Goal: Task Accomplishment & Management: Use online tool/utility

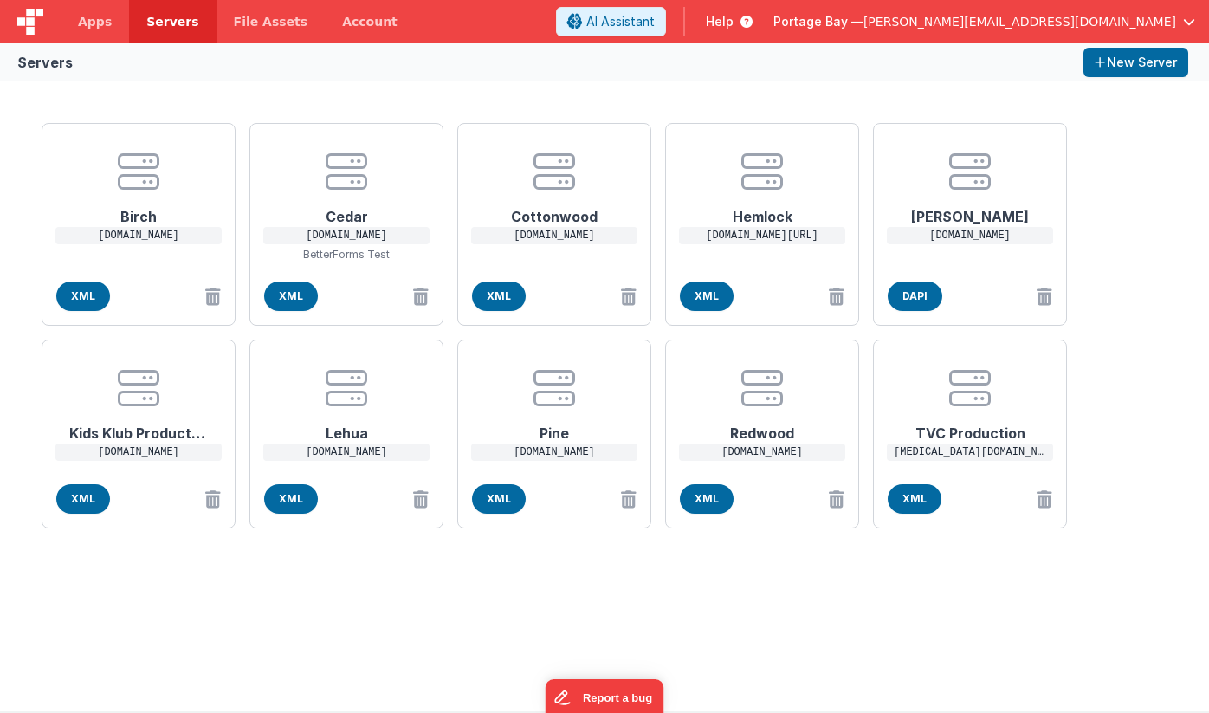
click at [1108, 19] on span "[PERSON_NAME][EMAIL_ADDRESS][DOMAIN_NAME]" at bounding box center [1020, 21] width 313 height 17
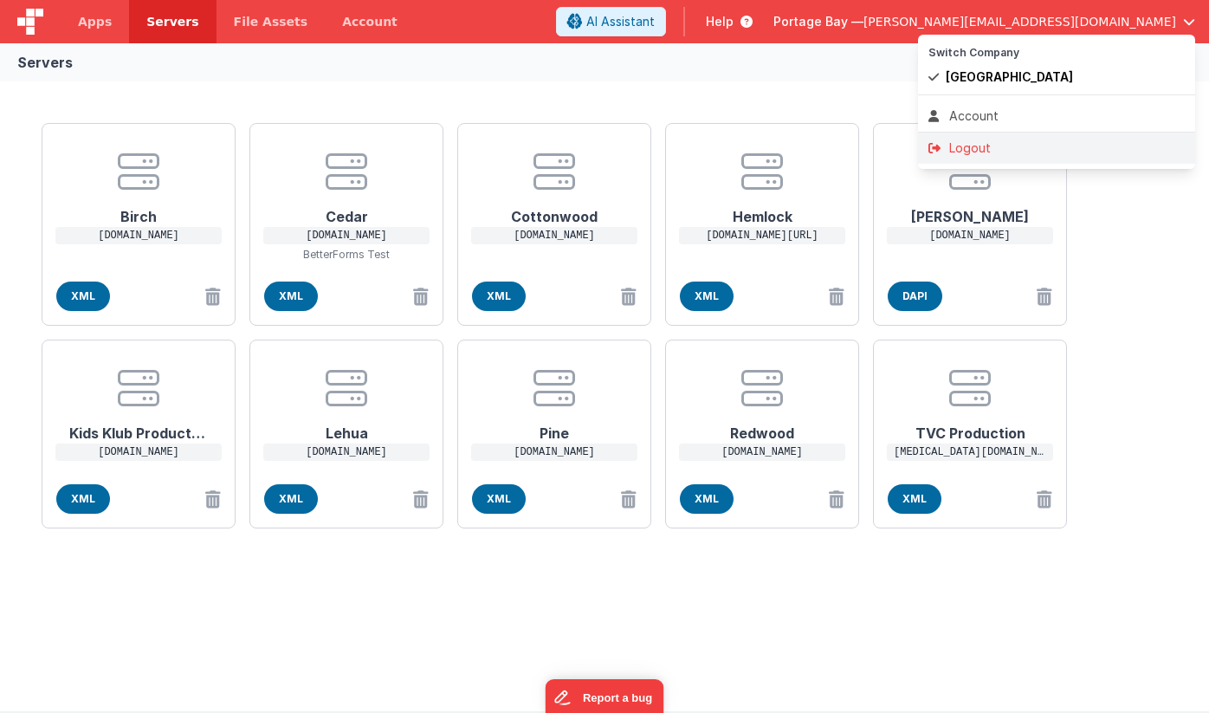
click at [975, 140] on div "Logout" at bounding box center [1057, 147] width 256 height 17
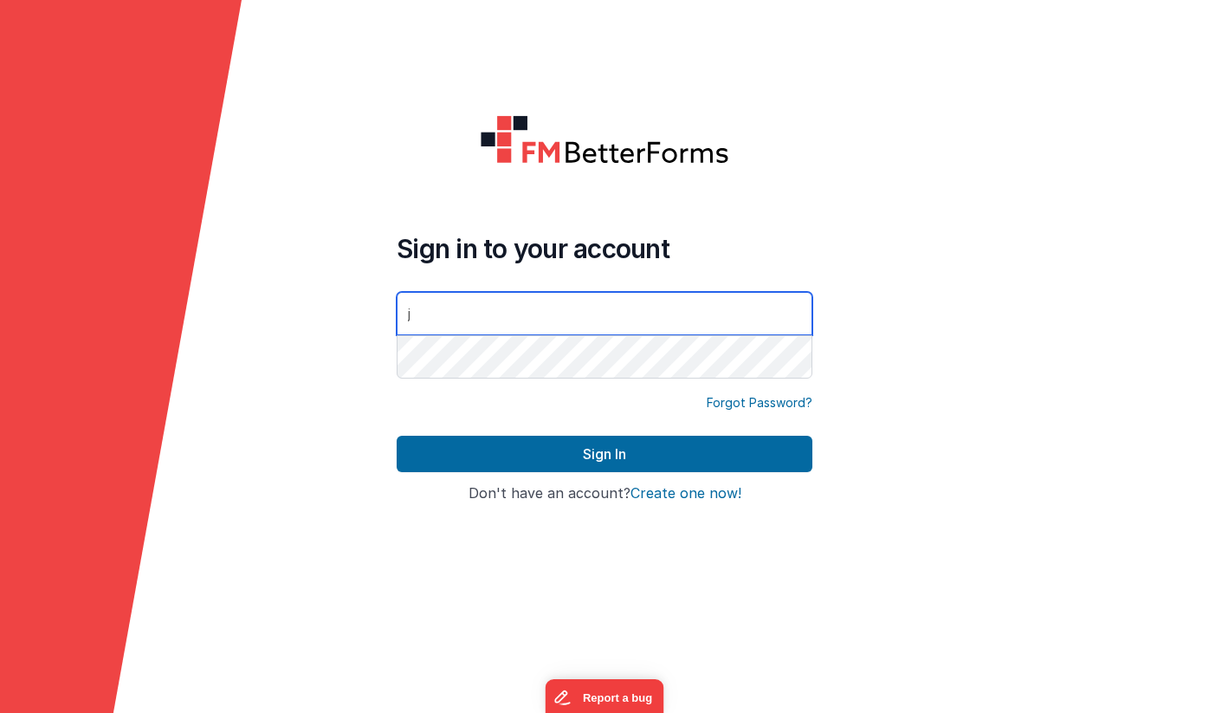
type input "[PERSON_NAME][EMAIL_ADDRESS][DOMAIN_NAME]"
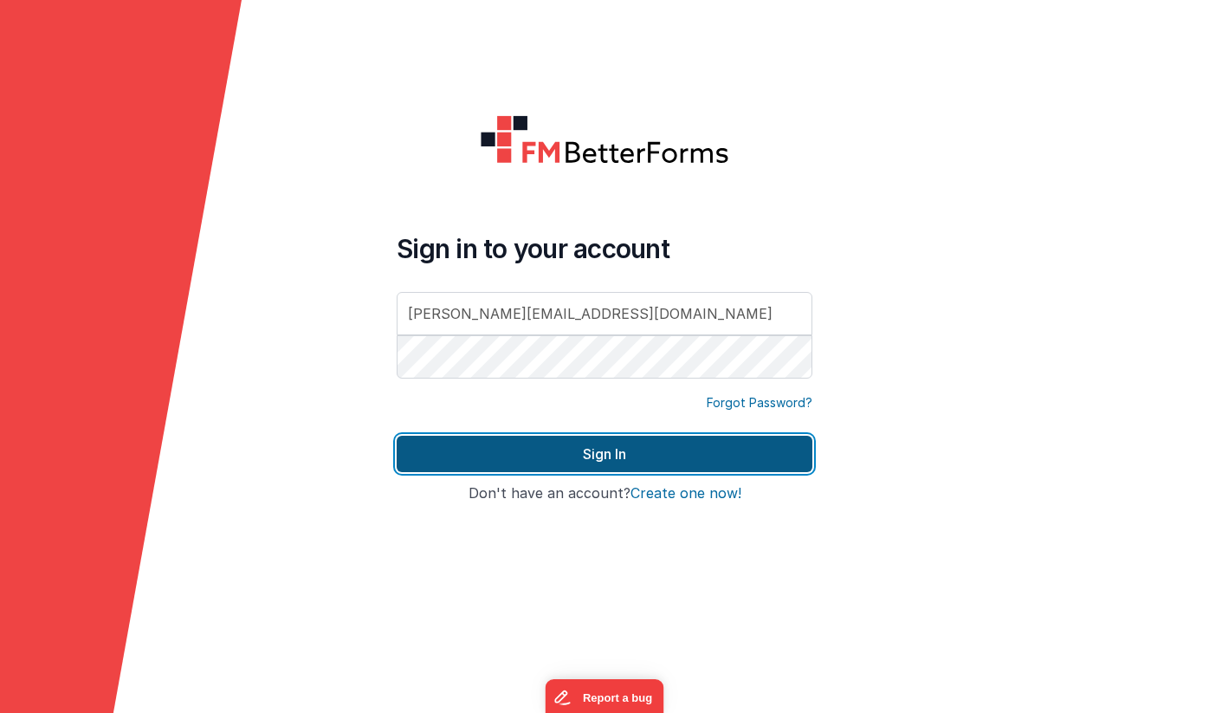
click at [578, 442] on button "Sign In" at bounding box center [605, 454] width 416 height 36
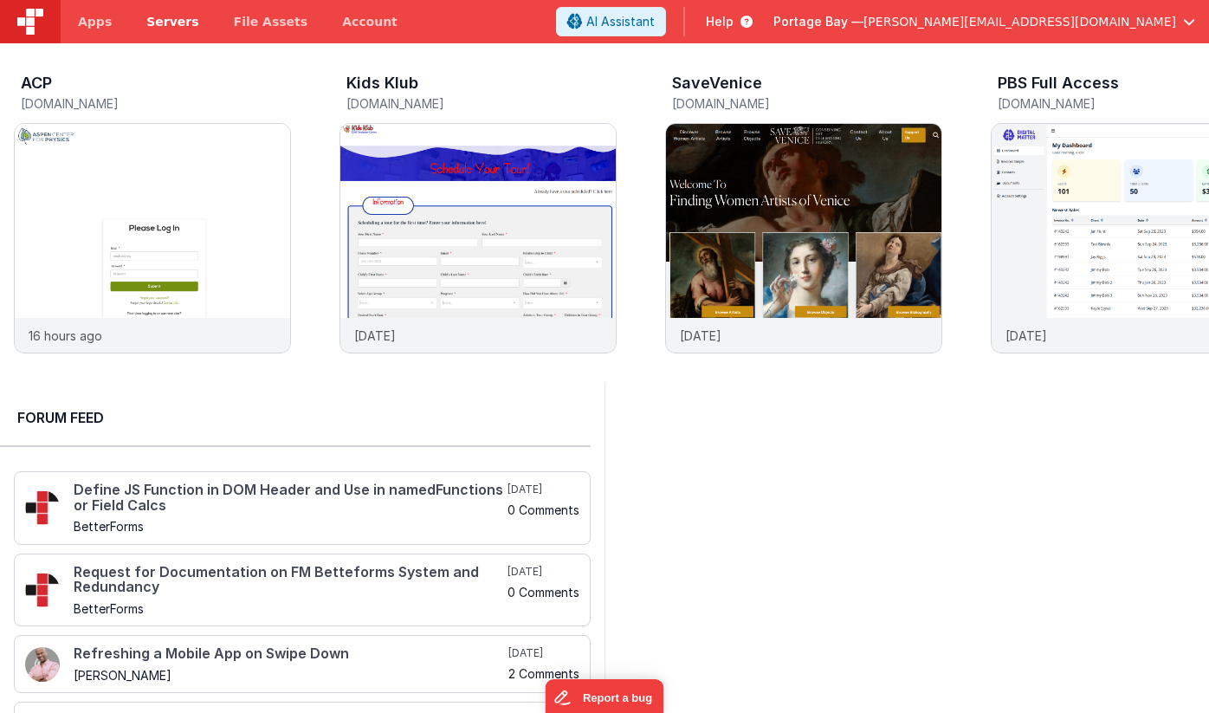
click at [164, 23] on span "Servers" at bounding box center [172, 21] width 52 height 17
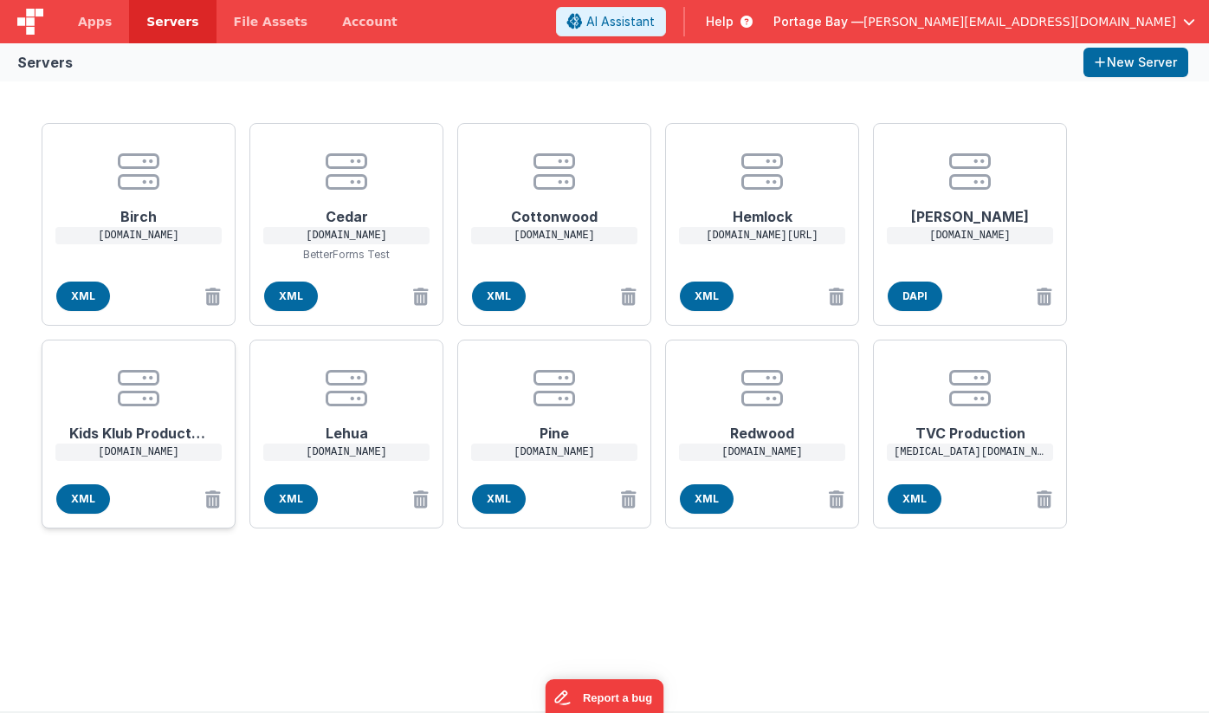
click at [156, 399] on icon at bounding box center [139, 388] width 42 height 42
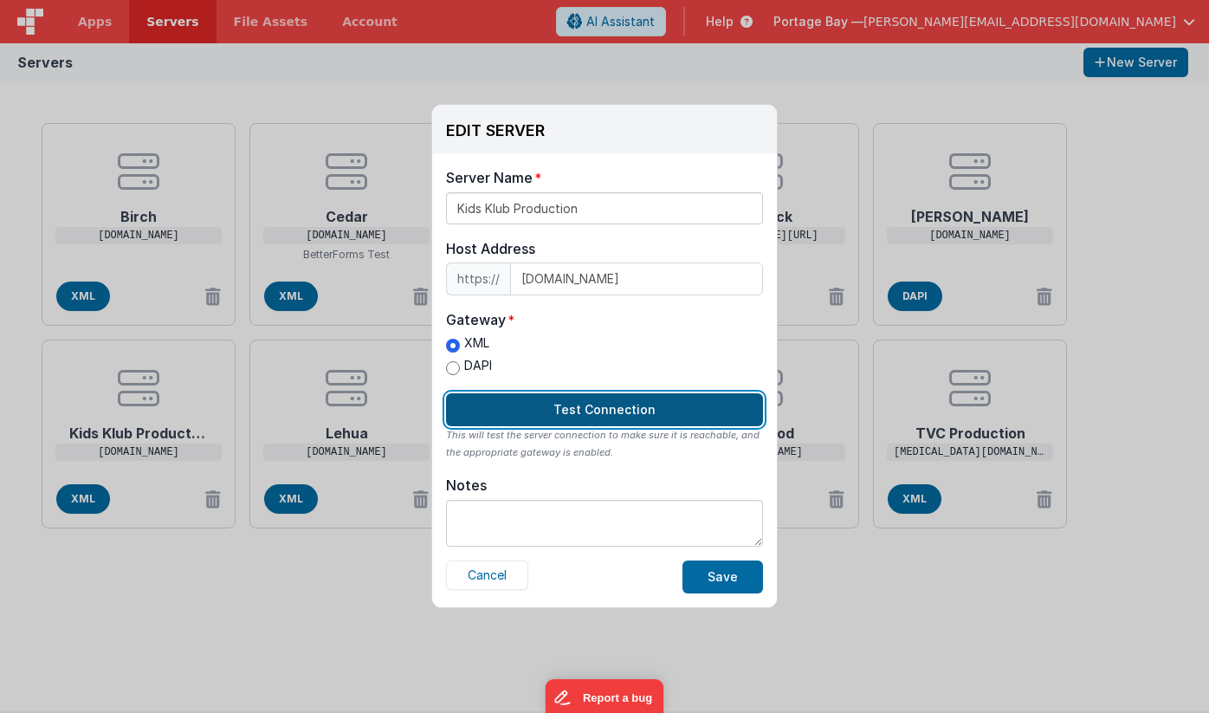
click at [609, 413] on button "Test Connection" at bounding box center [604, 409] width 317 height 33
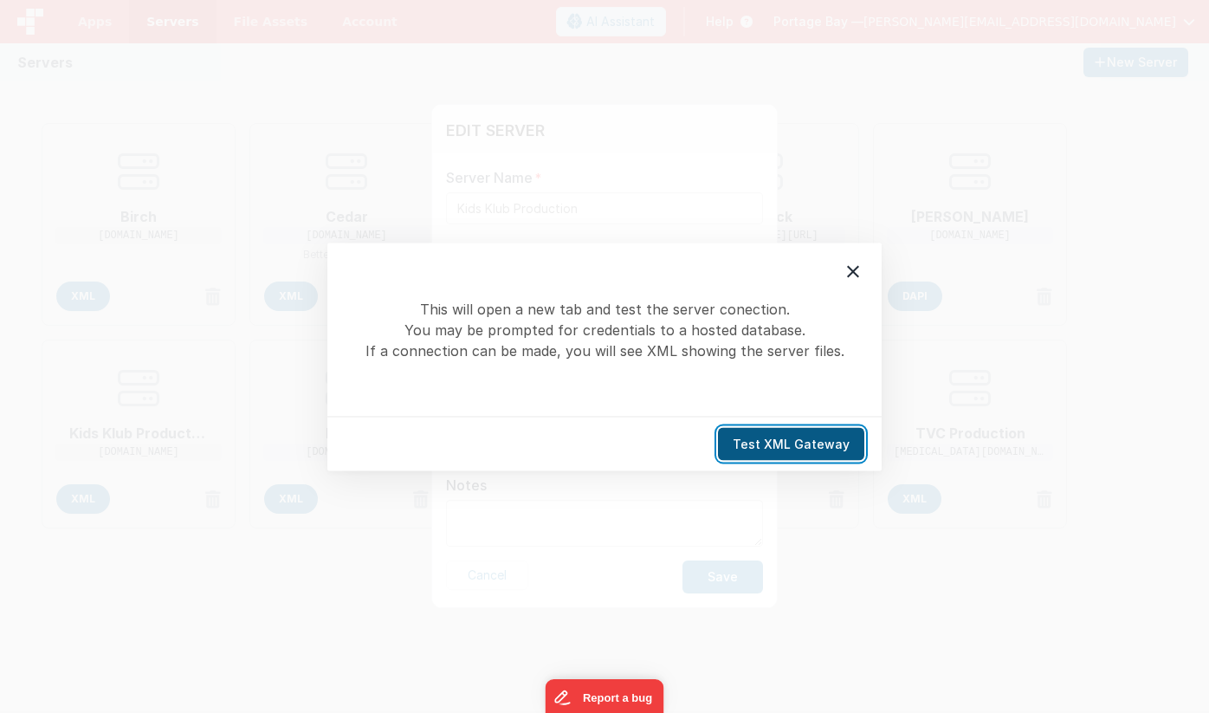
click at [798, 450] on button "Test XML Gateway" at bounding box center [791, 443] width 146 height 33
click at [846, 274] on icon at bounding box center [853, 271] width 21 height 21
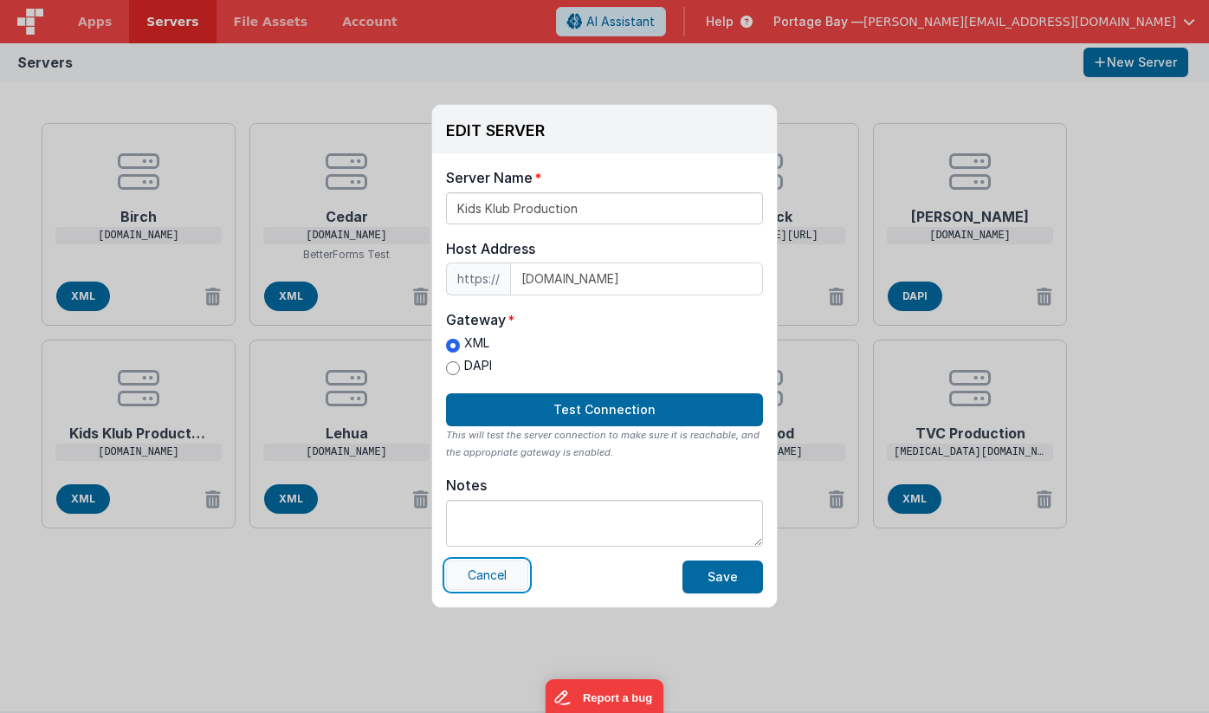
click at [515, 582] on button "Cancel" at bounding box center [487, 574] width 82 height 29
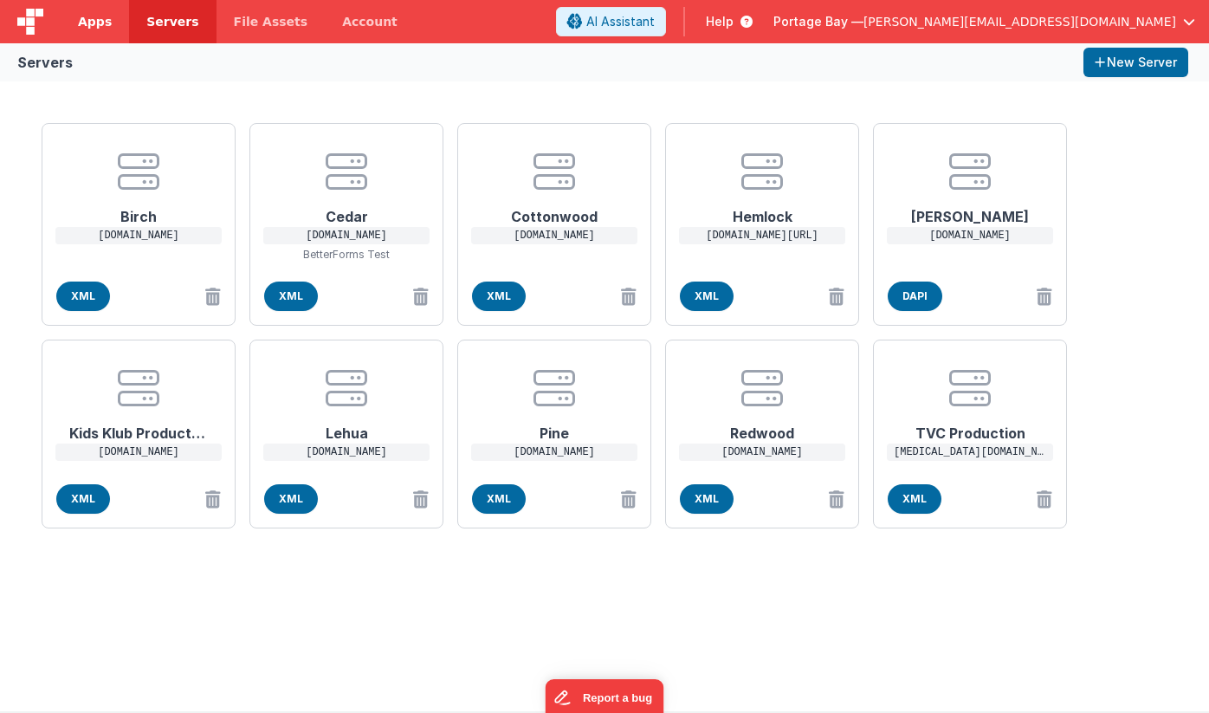
click at [95, 23] on span "Apps" at bounding box center [95, 21] width 34 height 17
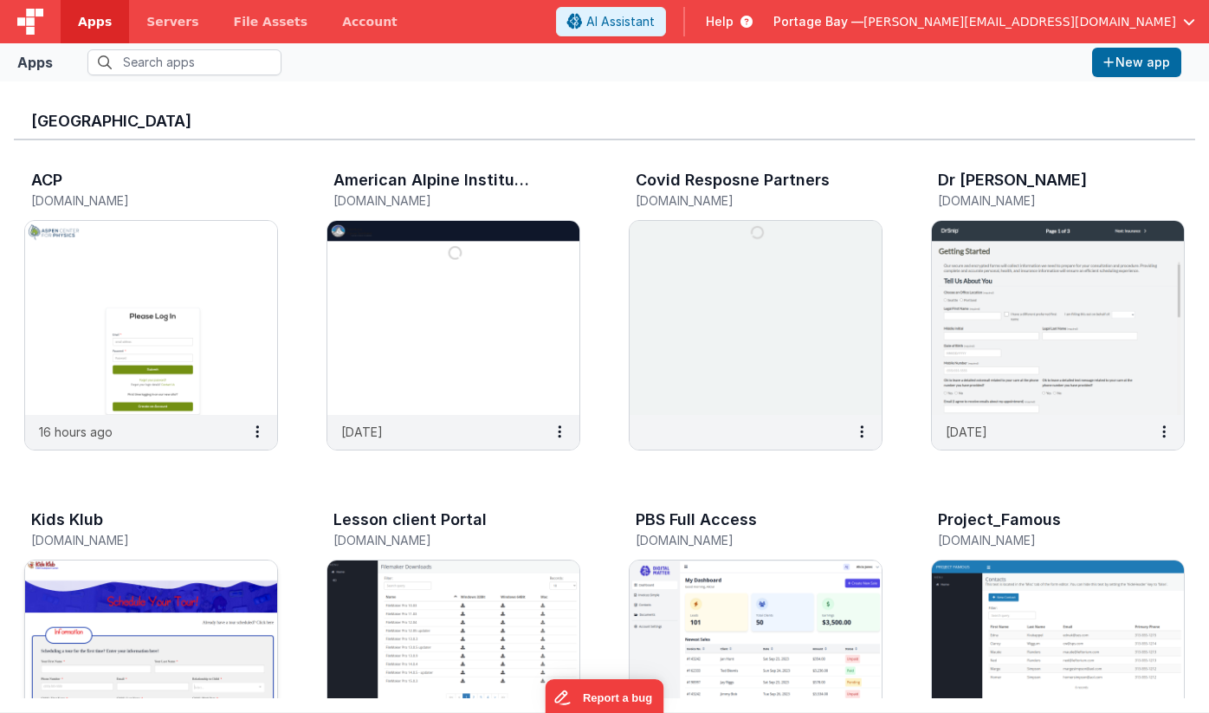
click at [213, 596] on img at bounding box center [151, 657] width 252 height 194
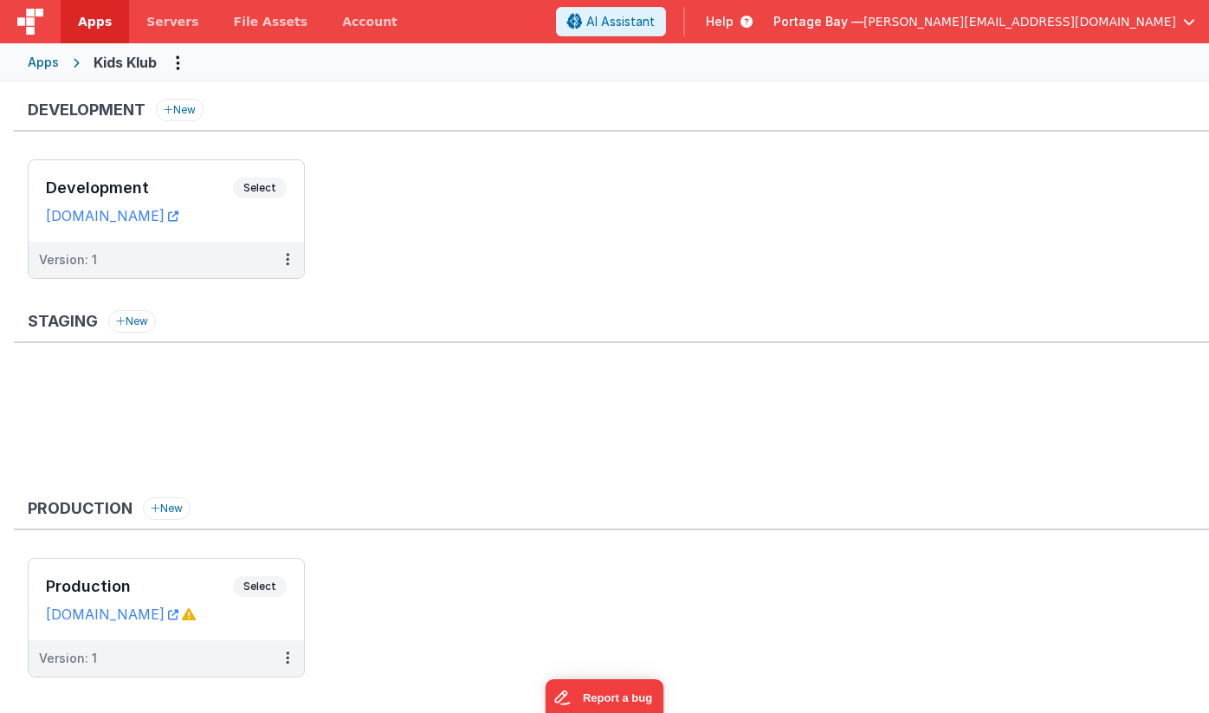
scroll to position [29, 0]
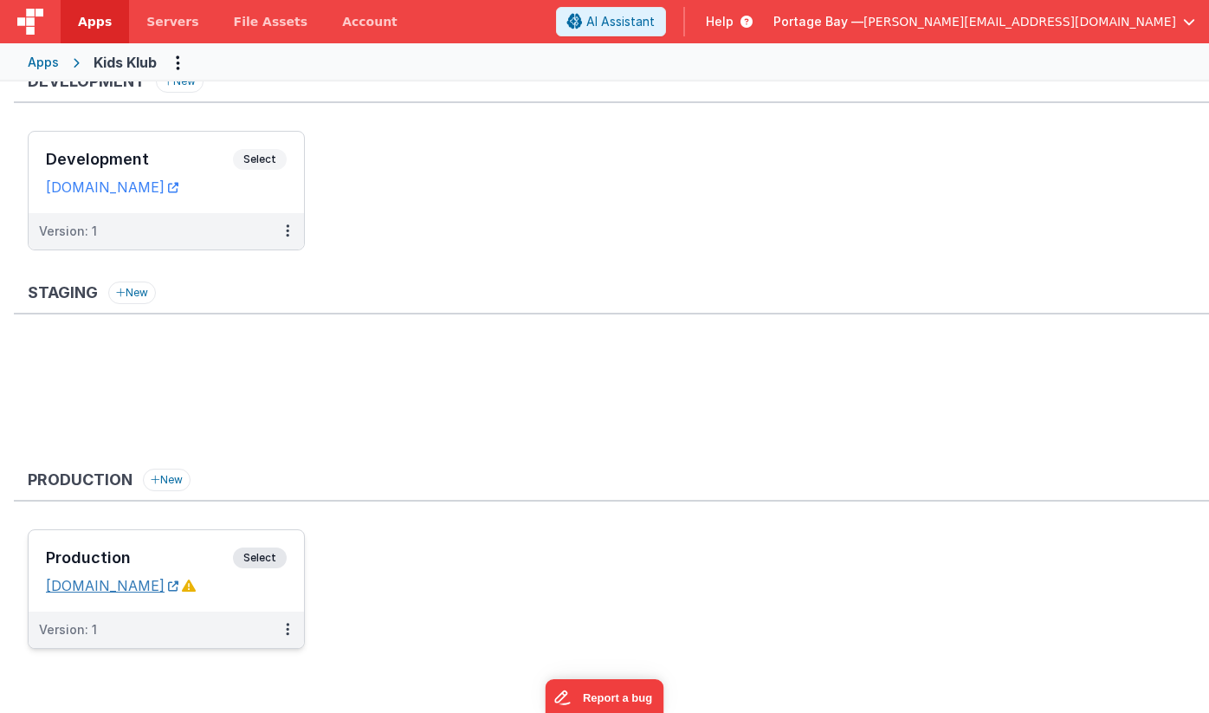
click at [140, 590] on link "[DOMAIN_NAME]" at bounding box center [112, 585] width 133 height 17
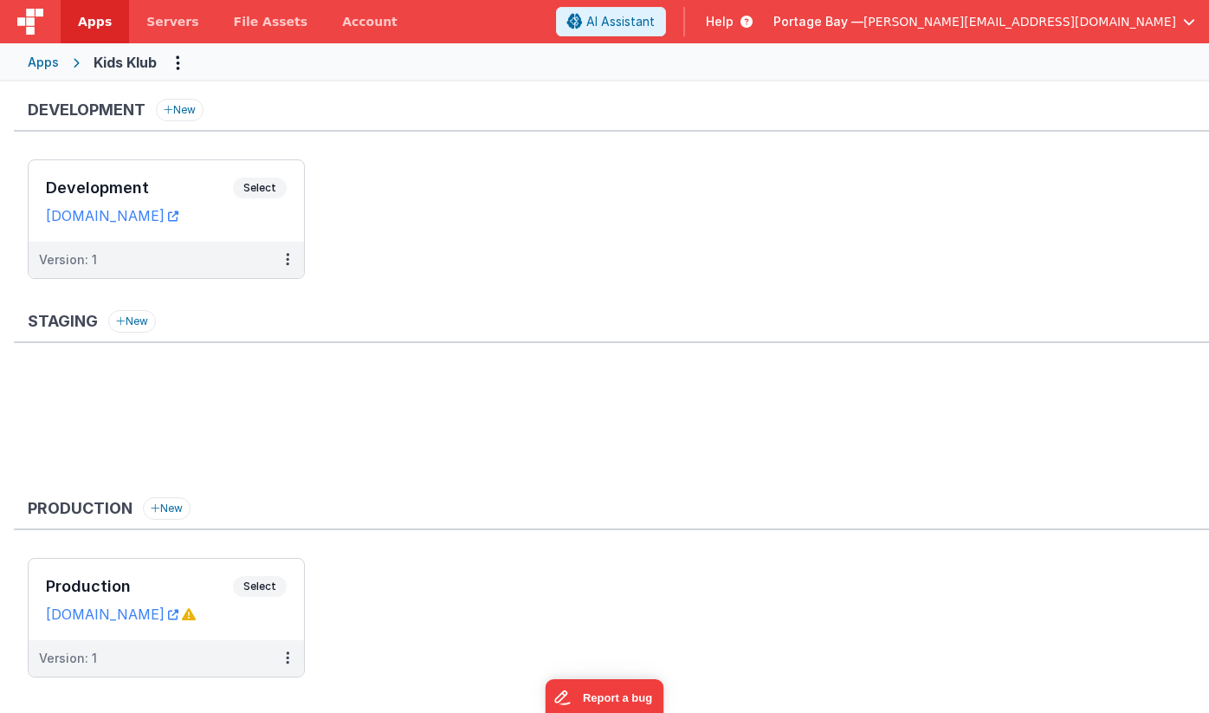
click at [94, 23] on span "Apps" at bounding box center [95, 21] width 34 height 17
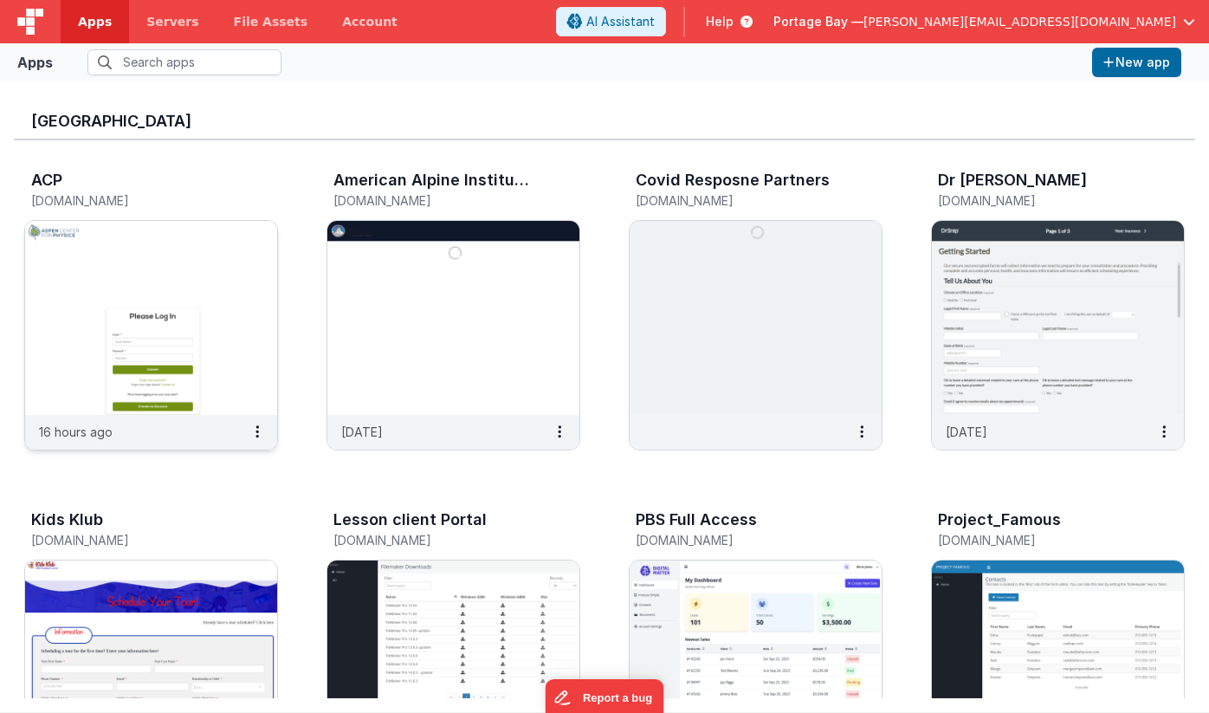
click at [142, 275] on img at bounding box center [151, 318] width 252 height 194
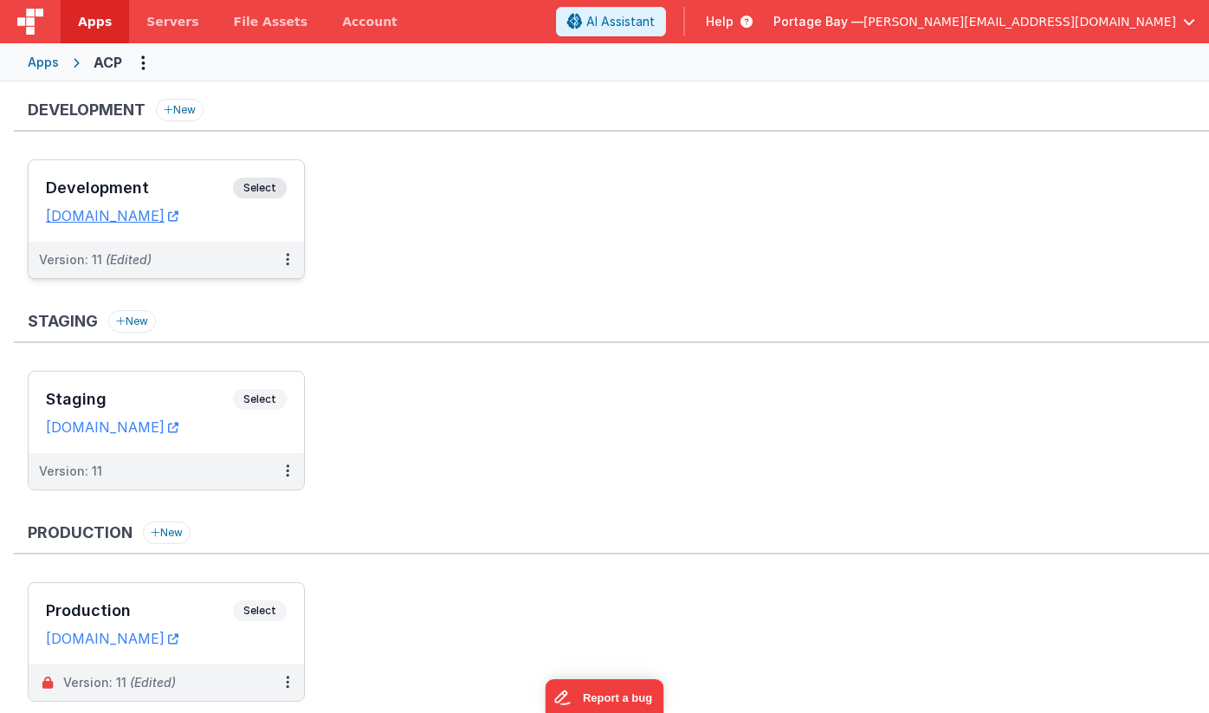
click at [250, 182] on span "Select" at bounding box center [260, 188] width 54 height 21
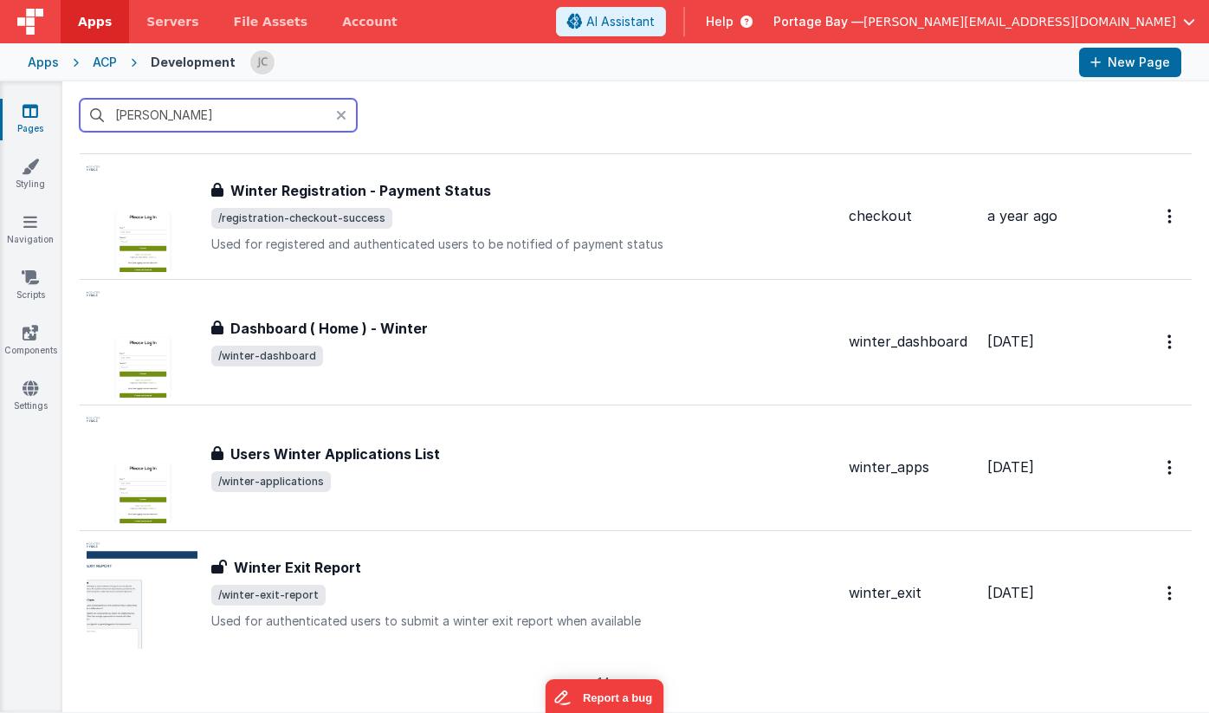
scroll to position [1285, 0]
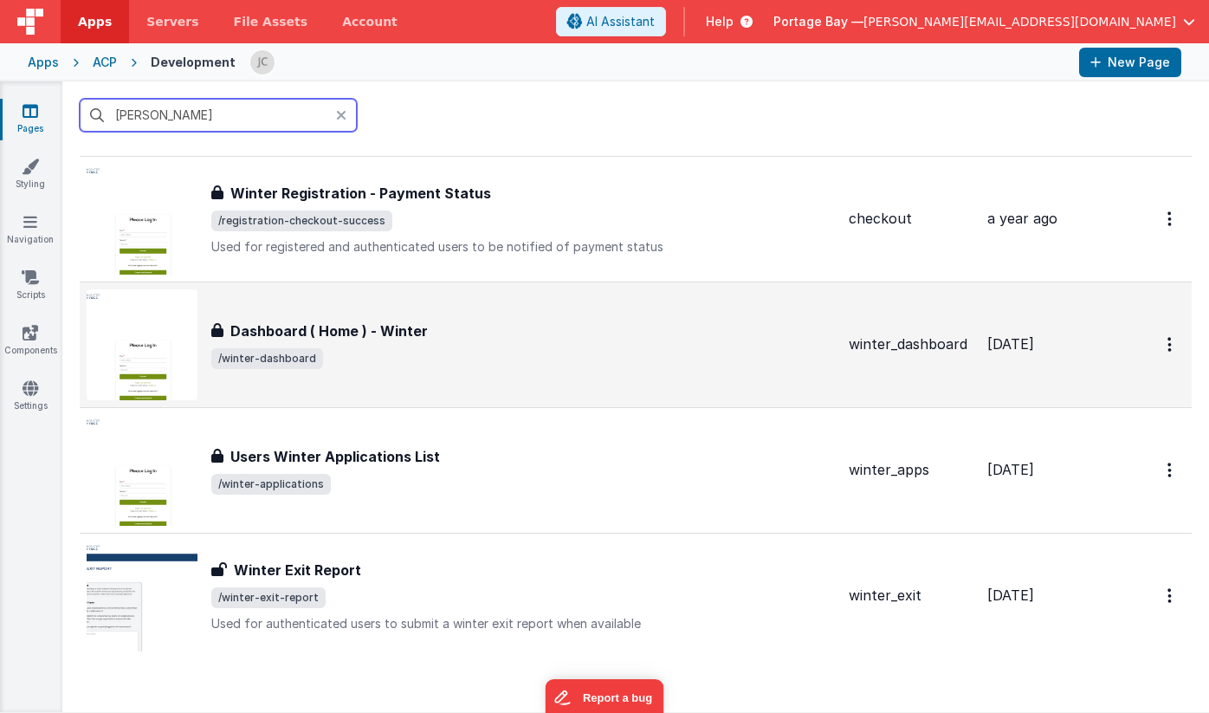
type input "[PERSON_NAME]"
click at [523, 340] on div "Dashboard ( Home ) - Winter" at bounding box center [523, 331] width 624 height 21
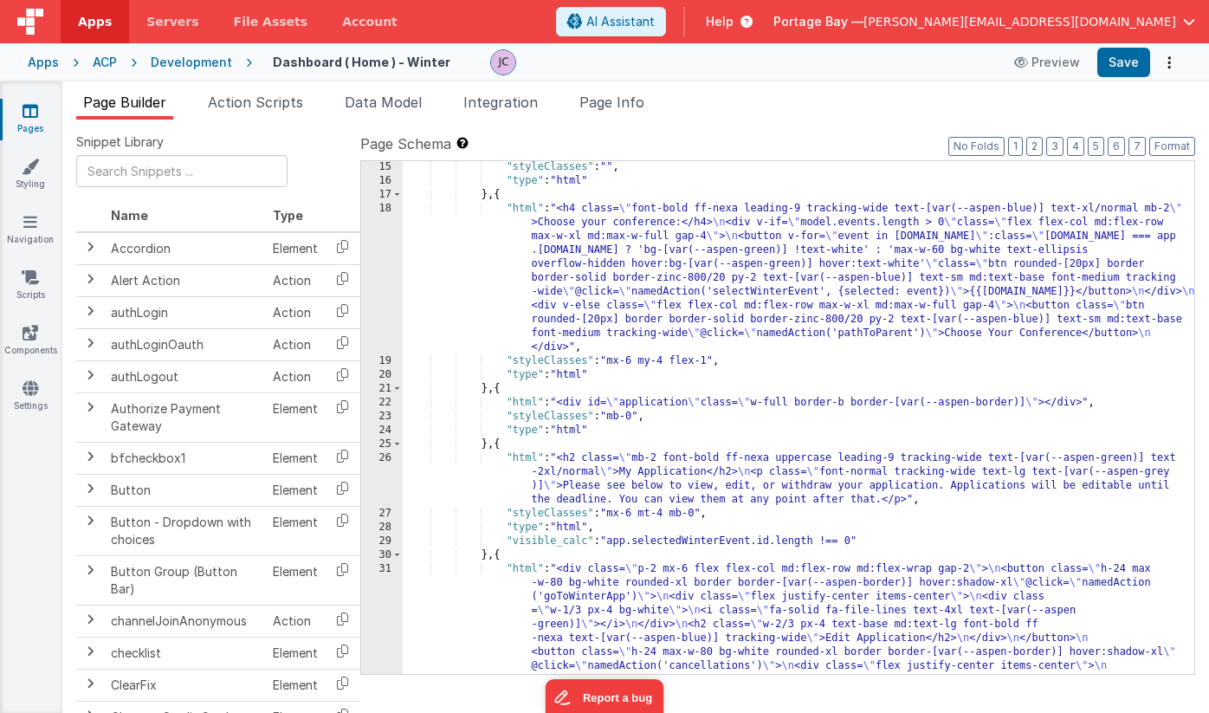
scroll to position [254, 0]
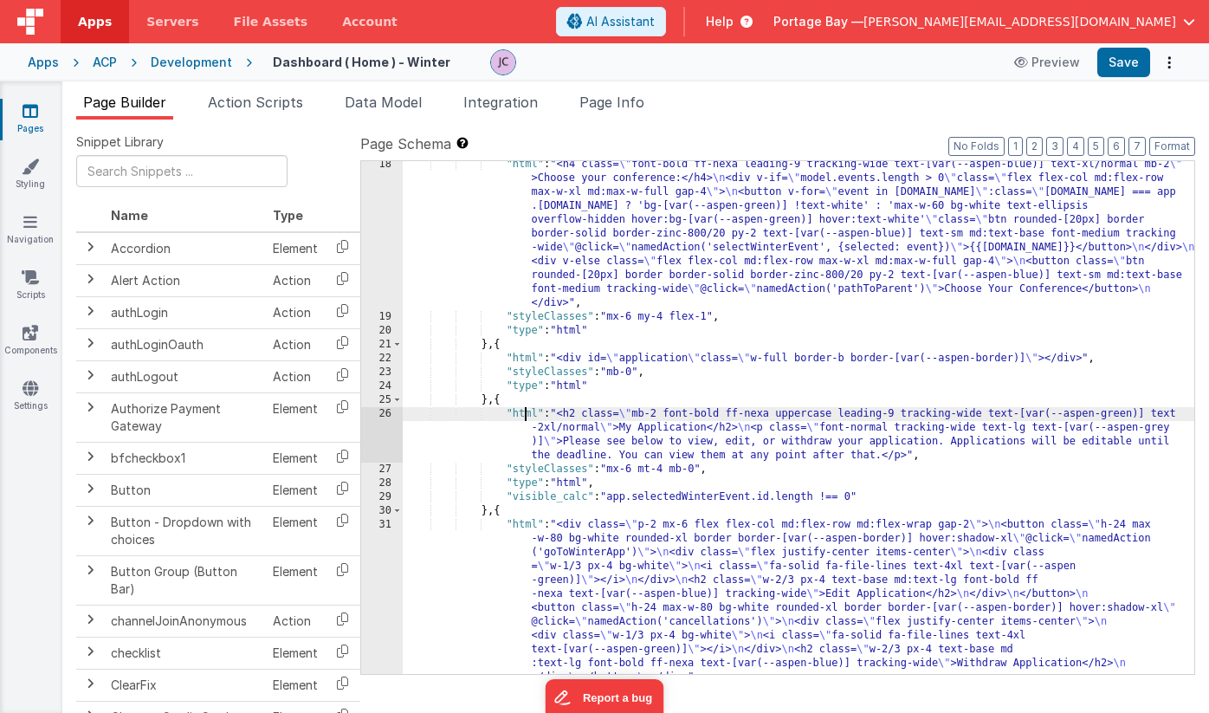
click at [524, 411] on div ""html" : "<h4 class= \" font-bold ff-nexa leading-9 tracking-wide text-[var(--a…" at bounding box center [799, 574] width 792 height 832
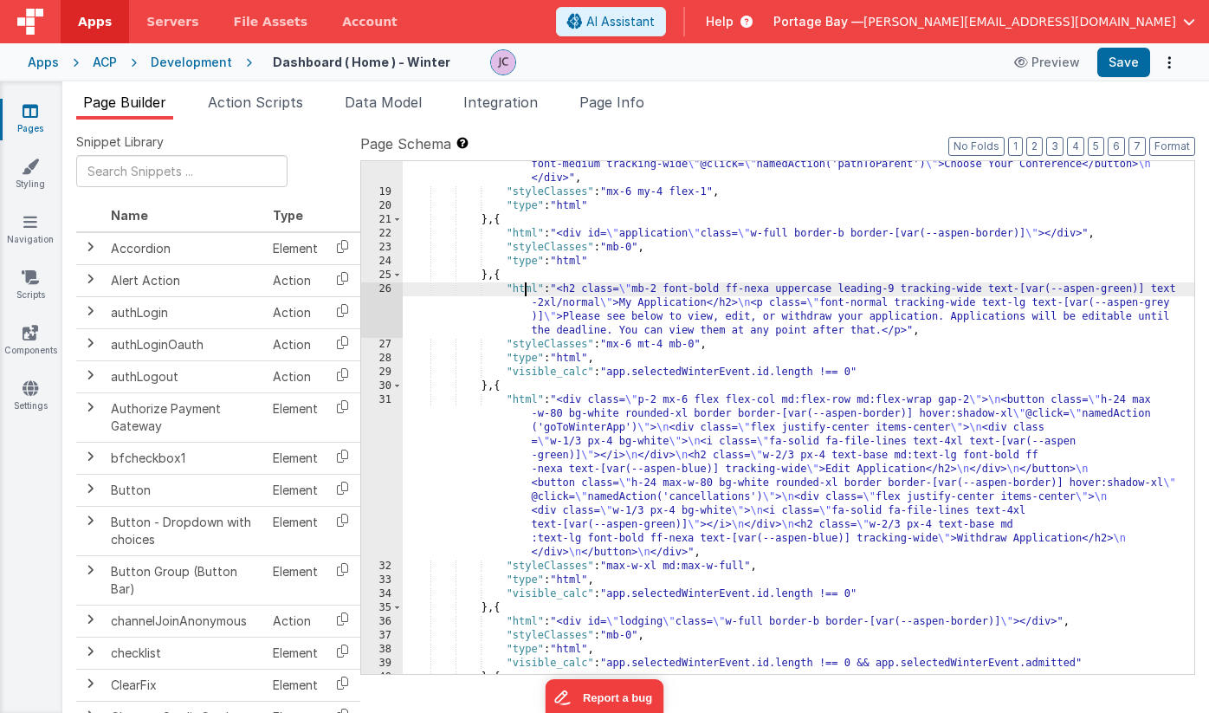
scroll to position [412, 0]
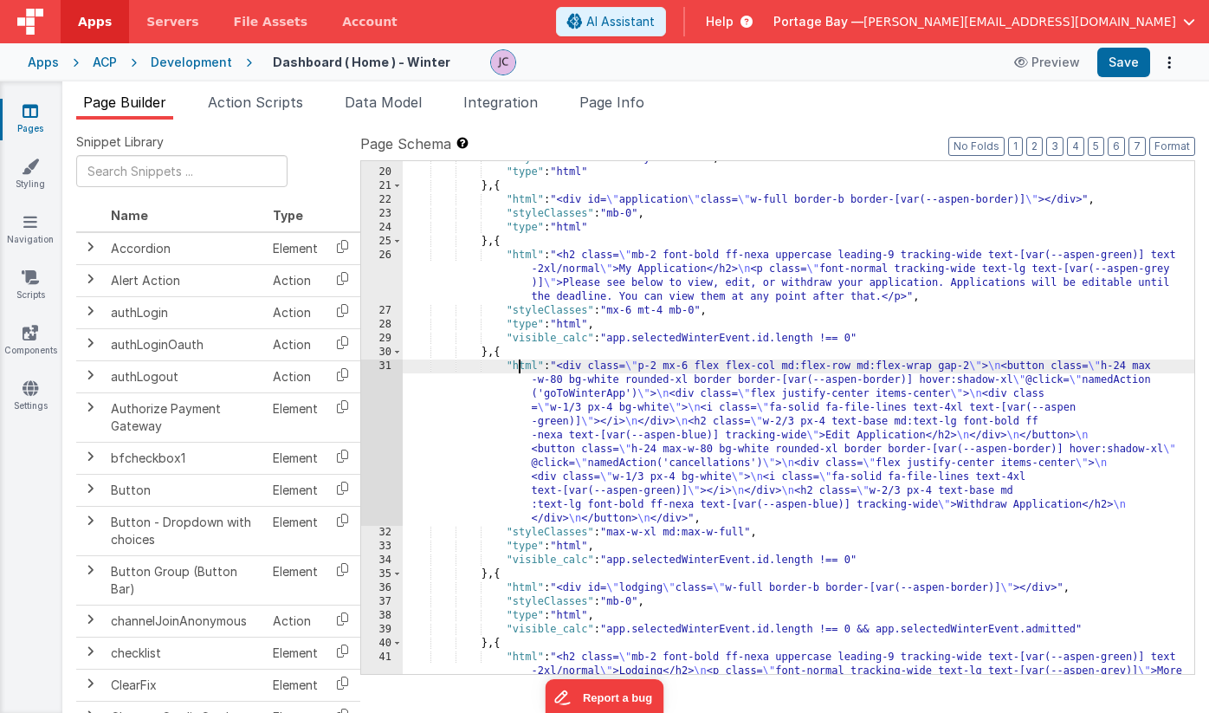
click at [521, 365] on div ""styleClasses" : "mx-6 my-4 flex-1" , "type" : "html" } , { "html" : "<div id= …" at bounding box center [799, 443] width 792 height 582
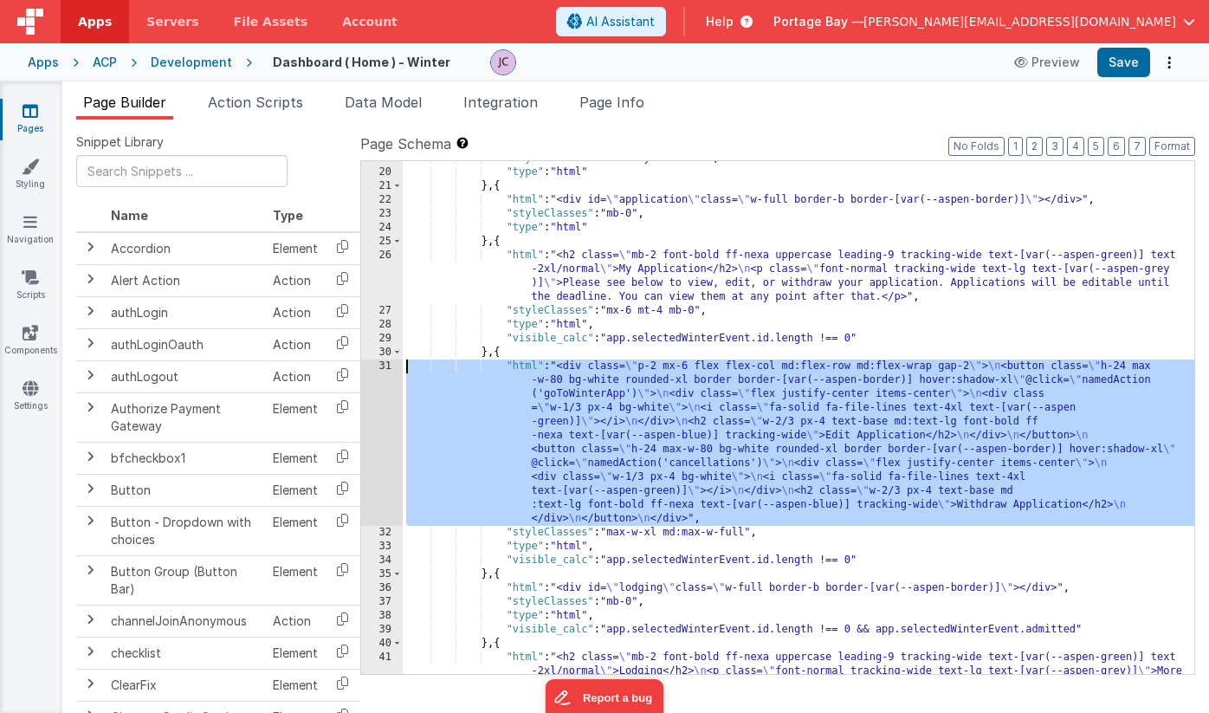
click at [386, 366] on div "31" at bounding box center [382, 443] width 42 height 166
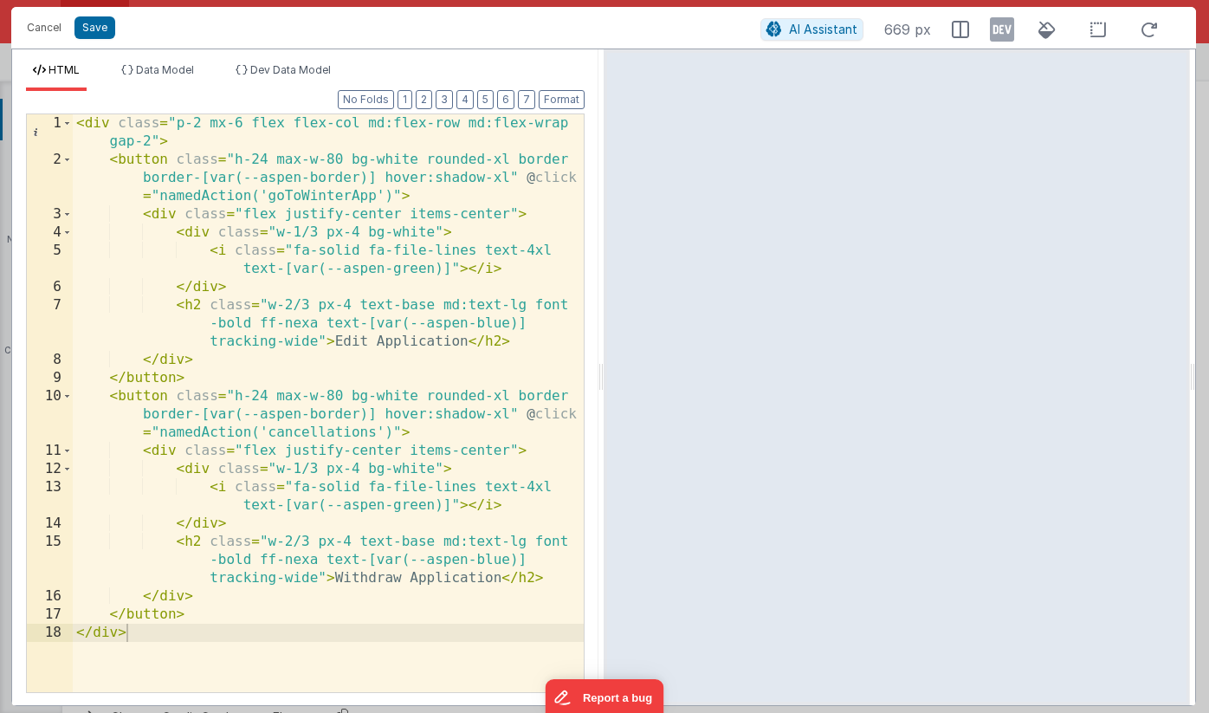
click at [181, 141] on div "< div class = "p-2 mx-6 flex flex-col md:flex-row md:flex-wrap gap-2" > < butto…" at bounding box center [328, 430] width 511 height 632
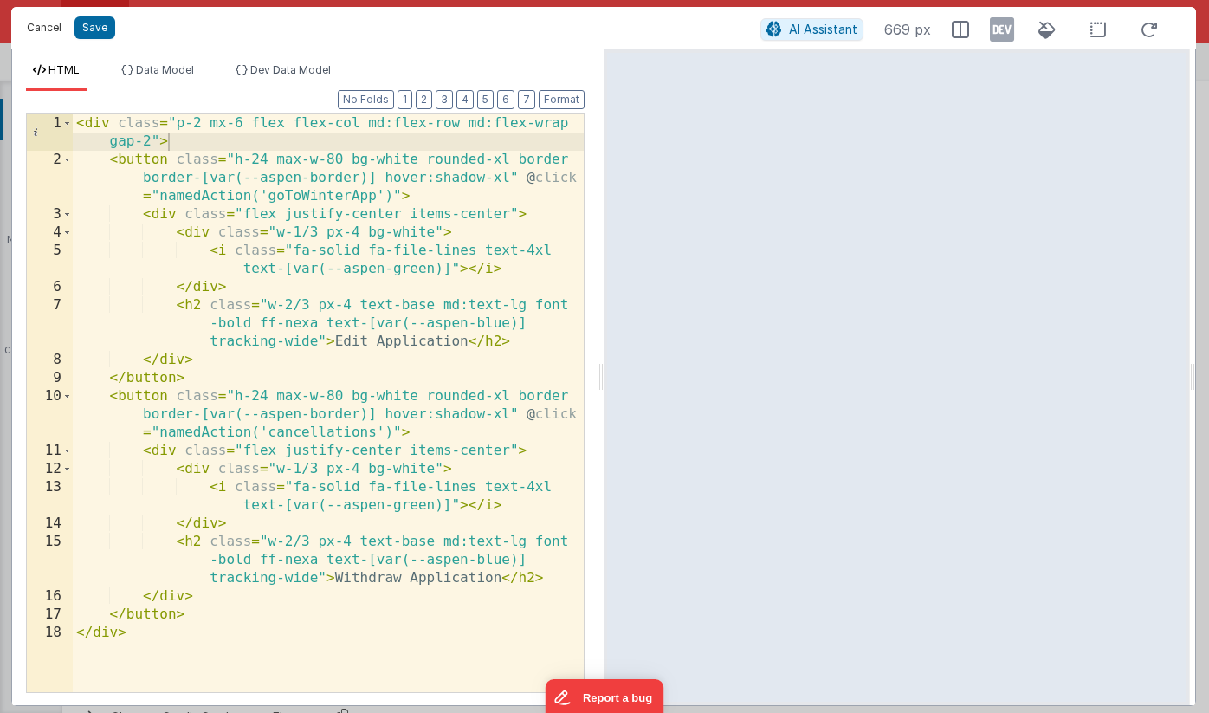
click at [54, 28] on button "Cancel" at bounding box center [44, 28] width 52 height 24
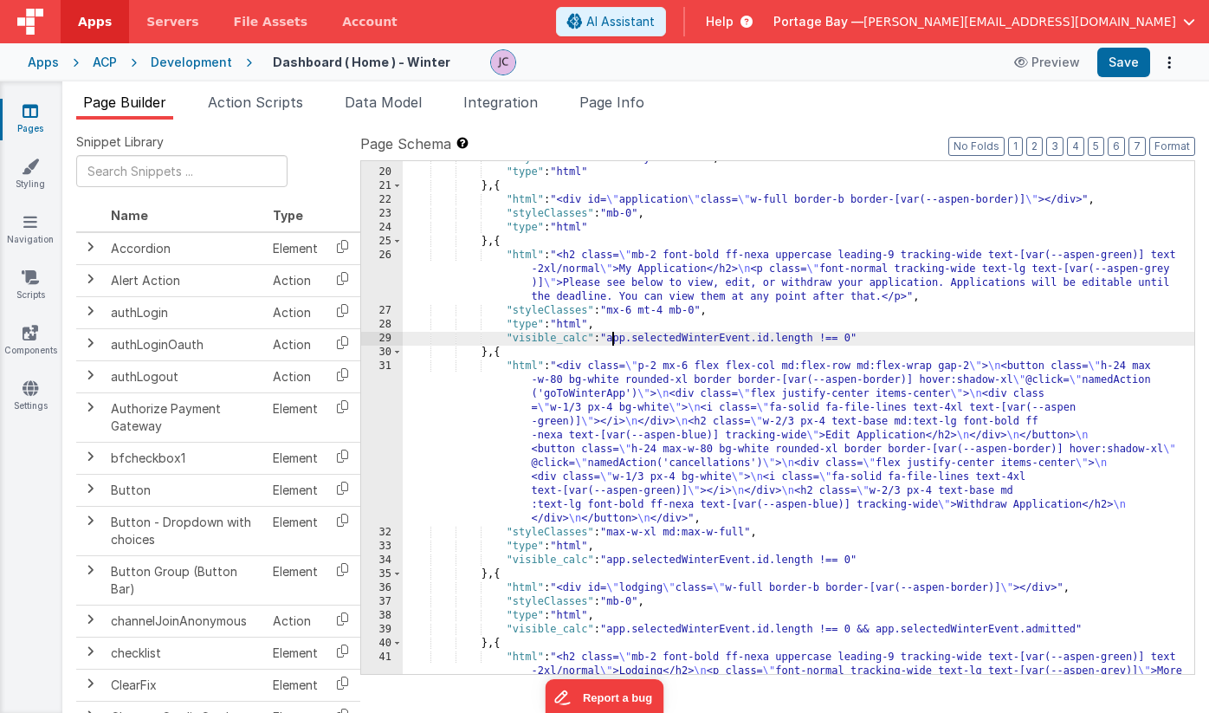
click at [613, 340] on div ""styleClasses" : "mx-6 my-4 flex-1" , "type" : "html" } , { "html" : "<div id= …" at bounding box center [799, 443] width 792 height 582
drag, startPoint x: 612, startPoint y: 340, endPoint x: 854, endPoint y: 338, distance: 241.7
click at [854, 338] on div ""styleClasses" : "mx-6 my-4 flex-1" , "type" : "html" } , { "html" : "<div id= …" at bounding box center [799, 443] width 792 height 582
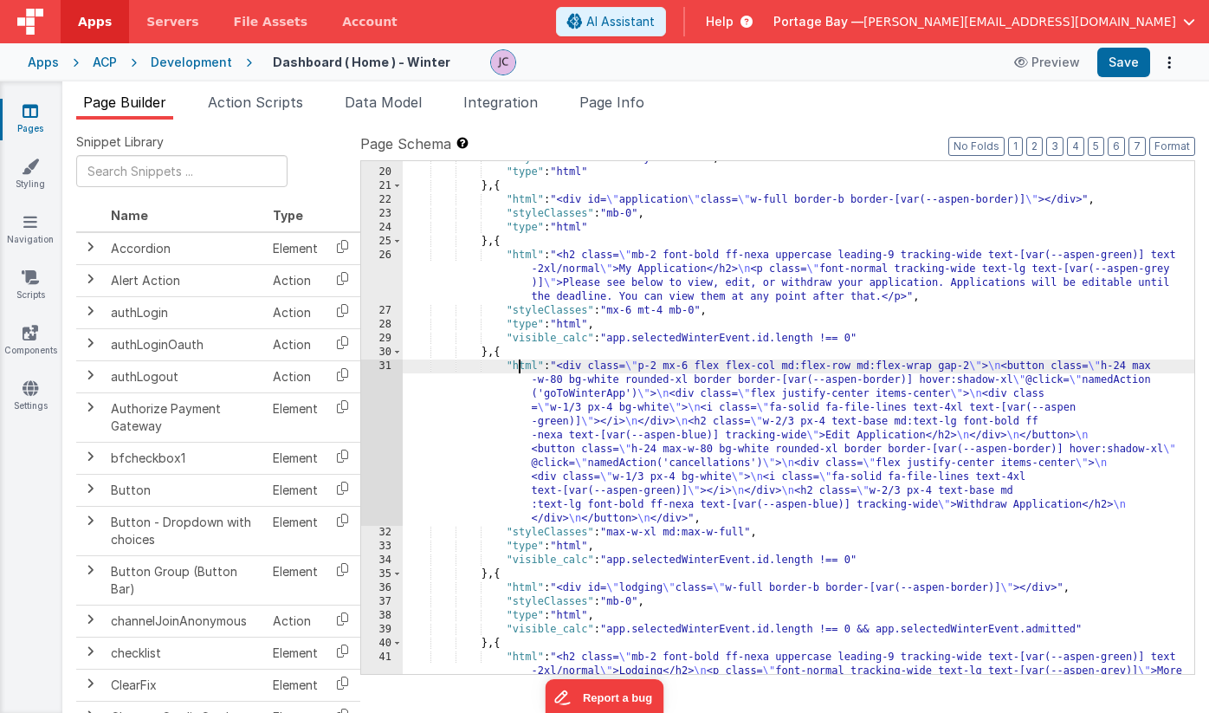
click at [519, 367] on div ""styleClasses" : "mx-6 my-4 flex-1" , "type" : "html" } , { "html" : "<div id= …" at bounding box center [799, 443] width 792 height 582
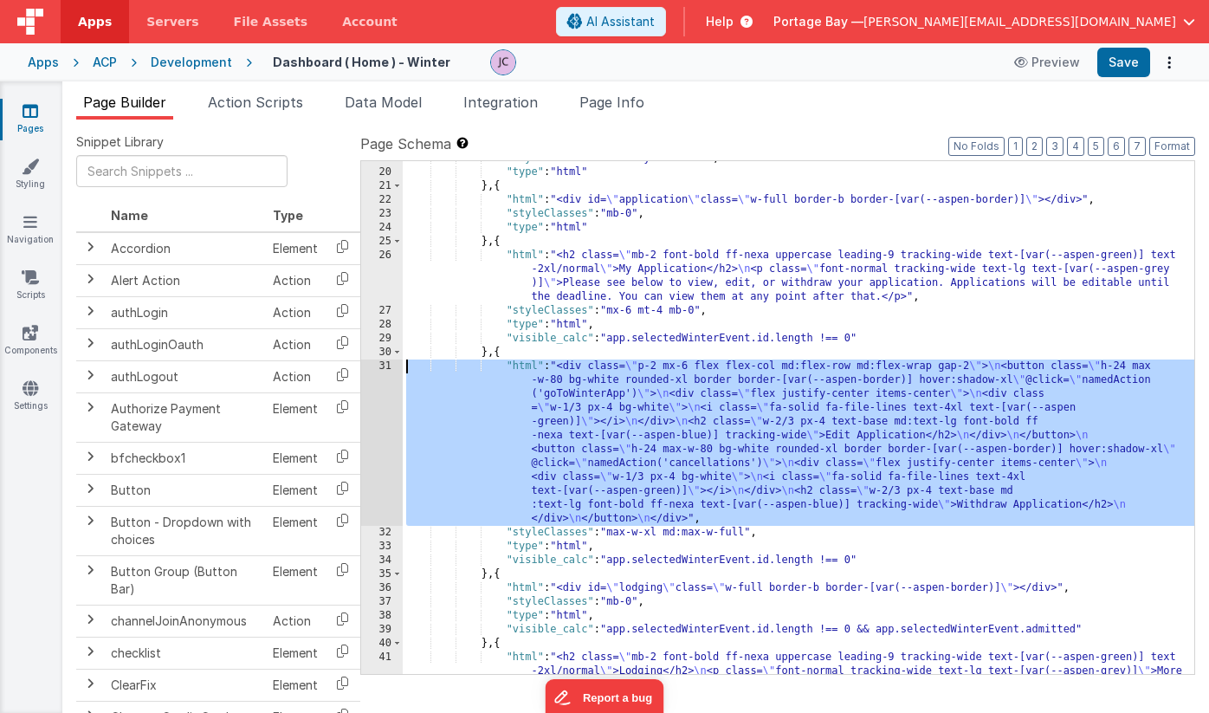
click at [382, 365] on div "31" at bounding box center [382, 443] width 42 height 166
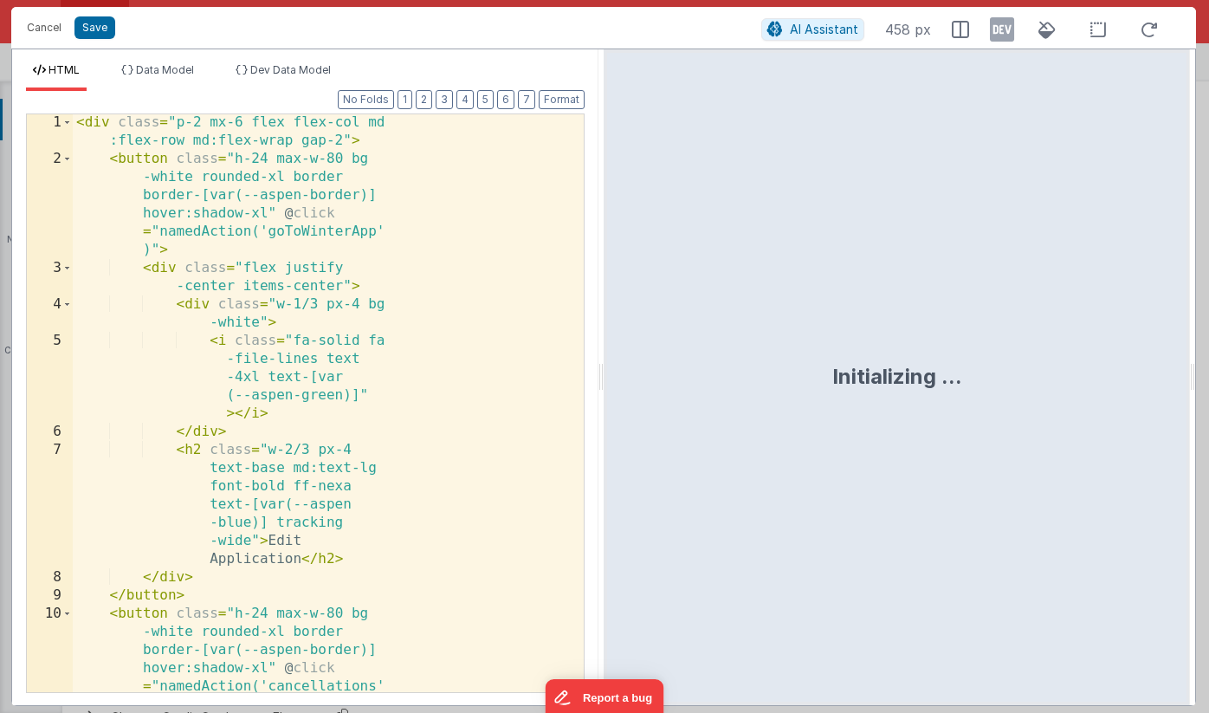
scroll to position [2, 0]
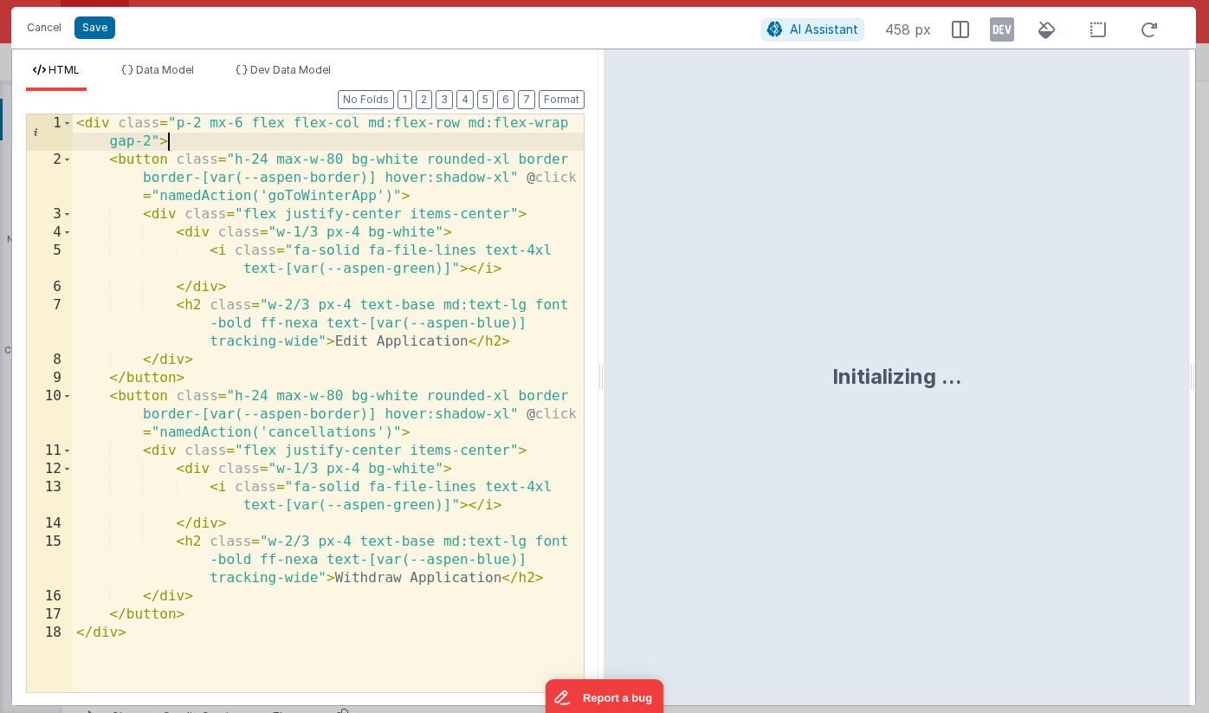
click at [185, 142] on div "< div class = "p-2 mx-6 flex flex-col md:flex-row md:flex-wrap gap-2" > < butto…" at bounding box center [328, 430] width 511 height 632
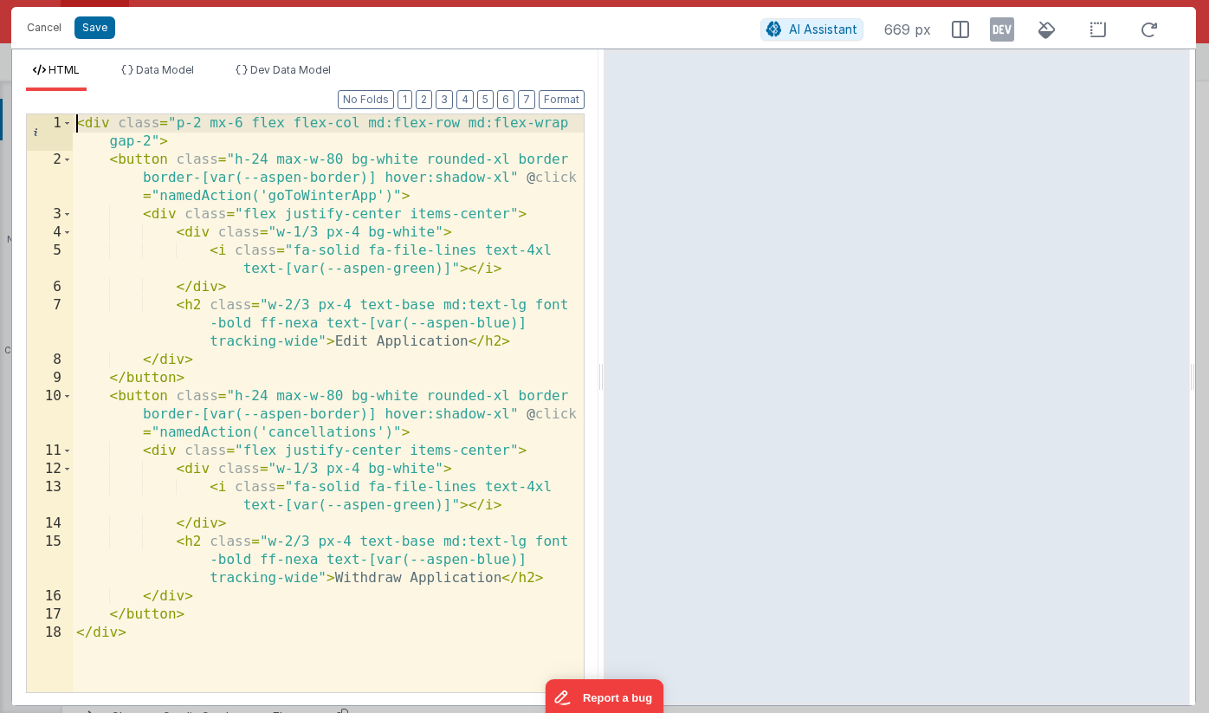
click at [77, 123] on div "< div class = "p-2 mx-6 flex flex-col md:flex-row md:flex-wrap gap-2" > < butto…" at bounding box center [328, 430] width 511 height 632
click at [110, 122] on div "< div class = "p-2 mx-6 flex flex-col md:flex-row md:flex-wrap gap-2" > < butto…" at bounding box center [328, 430] width 511 height 632
click at [76, 120] on div "< div v-else class = "p-2 mx-6 flex flex-col md:flex-row md :flex-wrap gap-2" >…" at bounding box center [328, 430] width 511 height 632
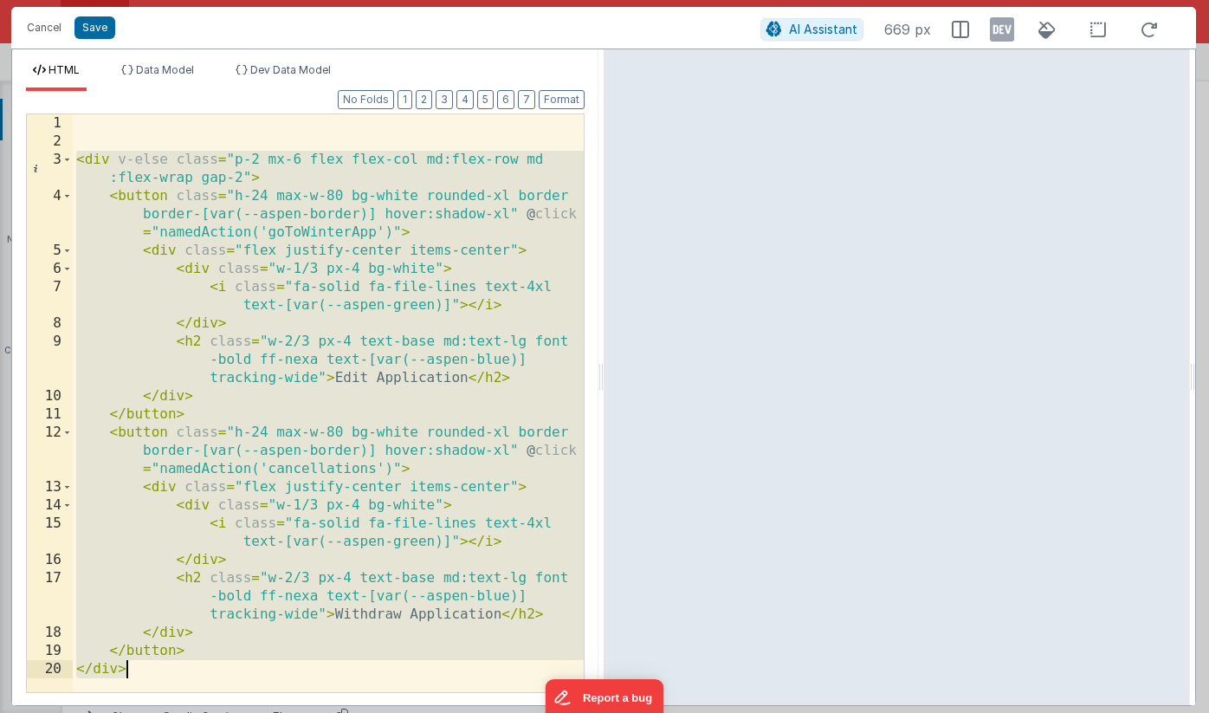
drag, startPoint x: 79, startPoint y: 160, endPoint x: 274, endPoint y: 667, distance: 543.0
click at [274, 667] on div "< div v-else class = "p-2 mx-6 flex flex-col md:flex-row md :flex-wrap gap-2" >…" at bounding box center [328, 421] width 511 height 614
click at [94, 119] on div "< div v-else class = "p-2 mx-6 flex flex-col md:flex-row md :flex-wrap gap-2" >…" at bounding box center [328, 421] width 511 height 614
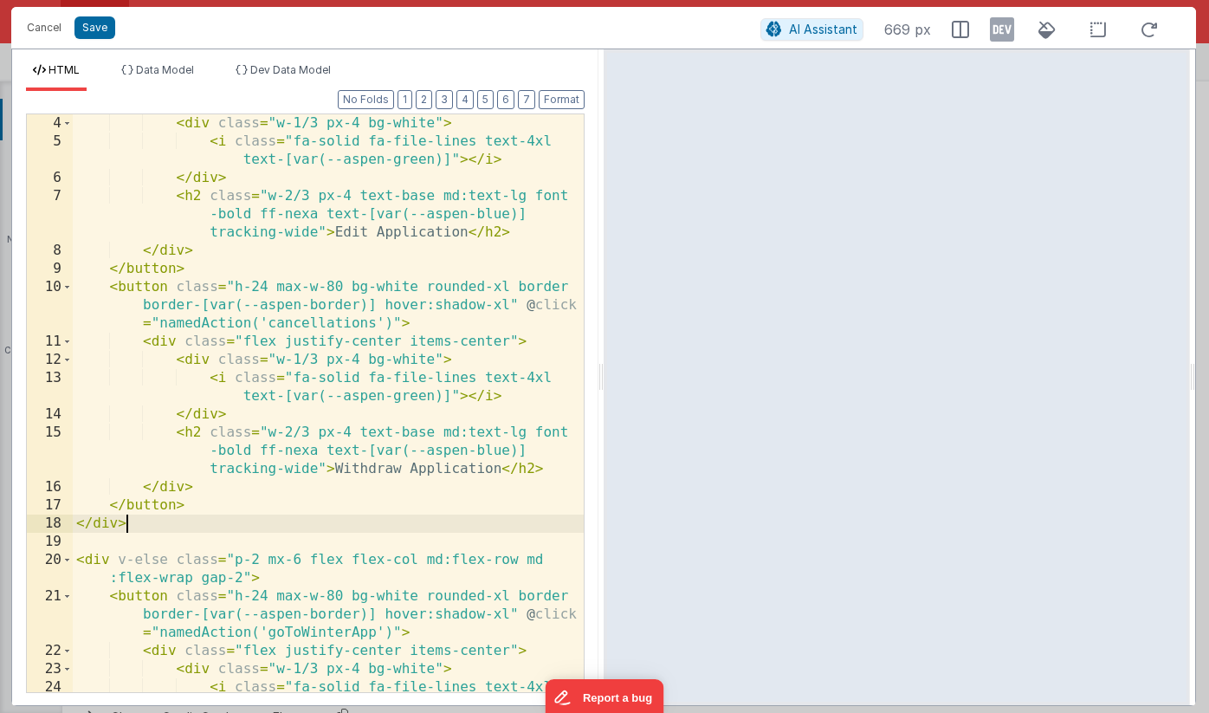
scroll to position [0, 0]
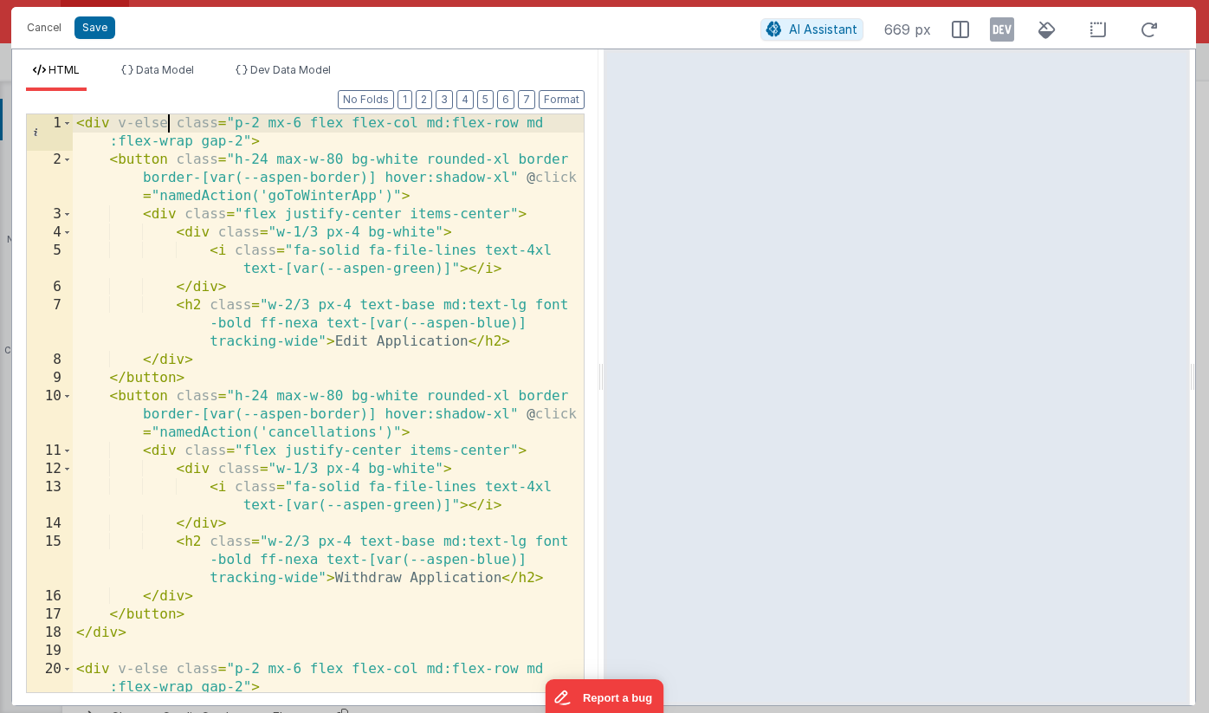
click at [168, 121] on div "< div v-else class = "p-2 mx-6 flex flex-col md:flex-row md :flex-wrap gap-2" >…" at bounding box center [328, 448] width 511 height 669
click at [104, 28] on button "Save" at bounding box center [95, 27] width 41 height 23
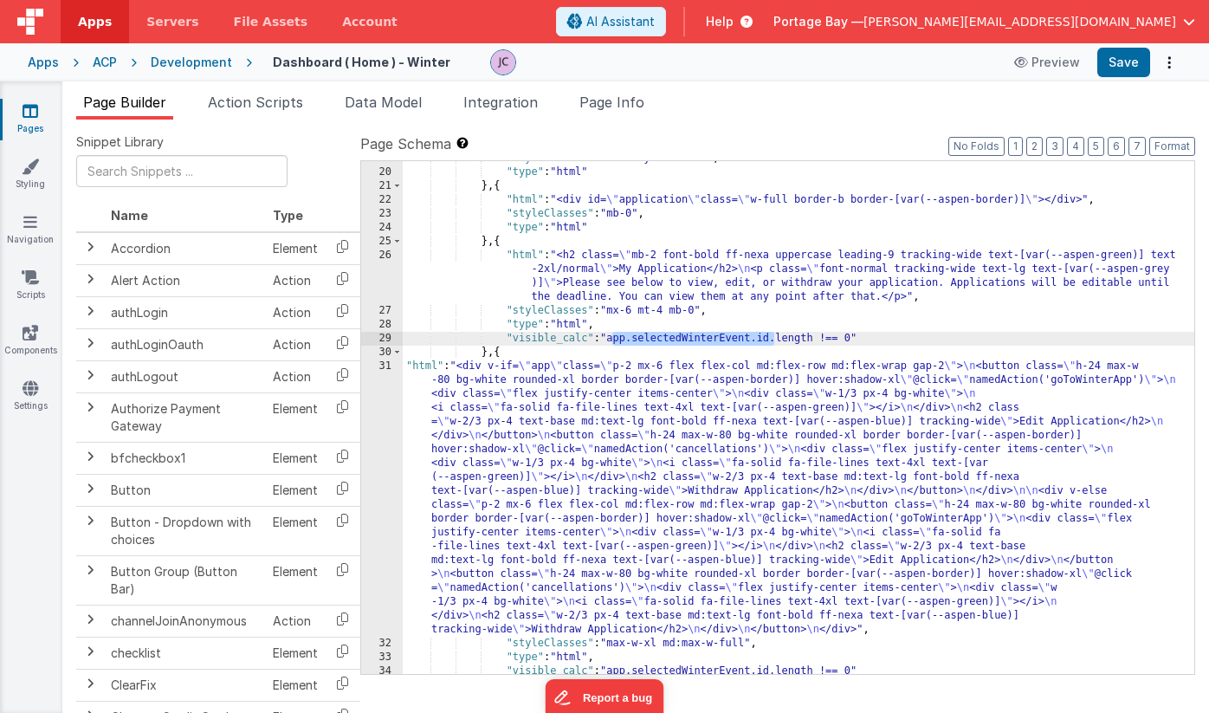
drag, startPoint x: 613, startPoint y: 338, endPoint x: 774, endPoint y: 340, distance: 160.3
click at [774, 340] on div ""styleClasses" : "mx-6 my-4 flex-1" , "type" : "html" } , { "html" : "<div id= …" at bounding box center [799, 422] width 792 height 541
click at [424, 364] on div ""styleClasses" : "mx-6 my-4 flex-1" , "type" : "html" } , { "html" : "<div id= …" at bounding box center [799, 422] width 792 height 541
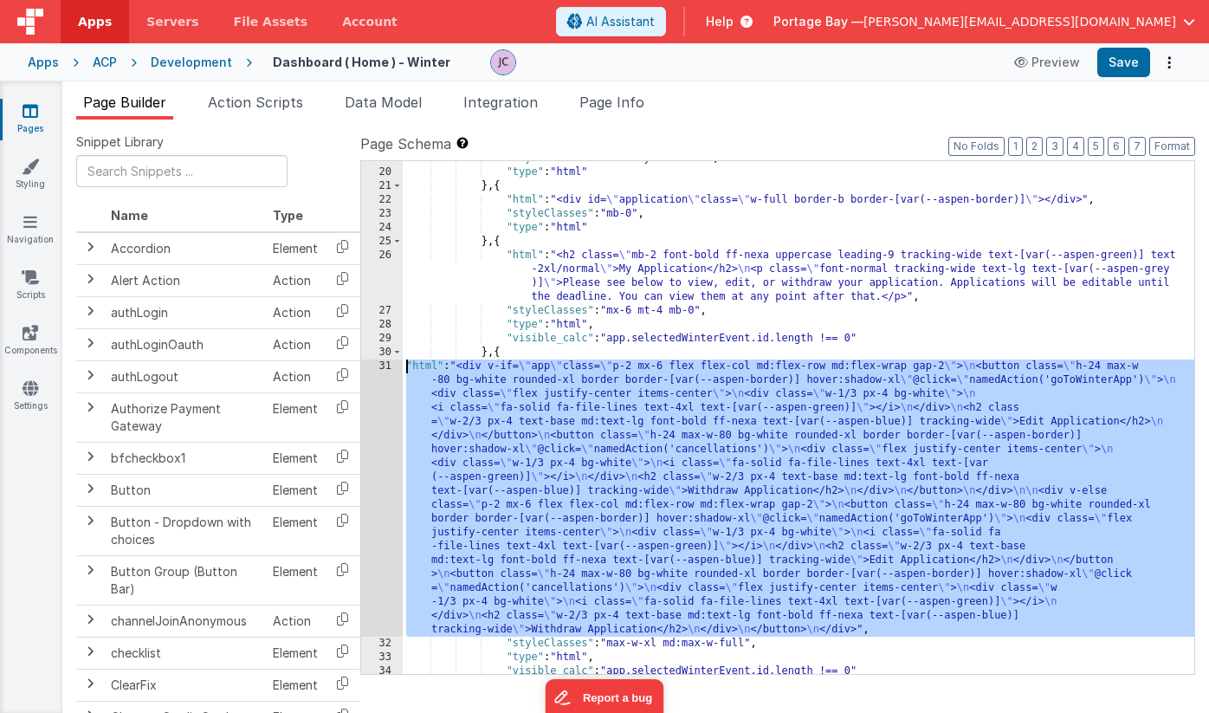
click at [380, 368] on div "31" at bounding box center [382, 498] width 42 height 277
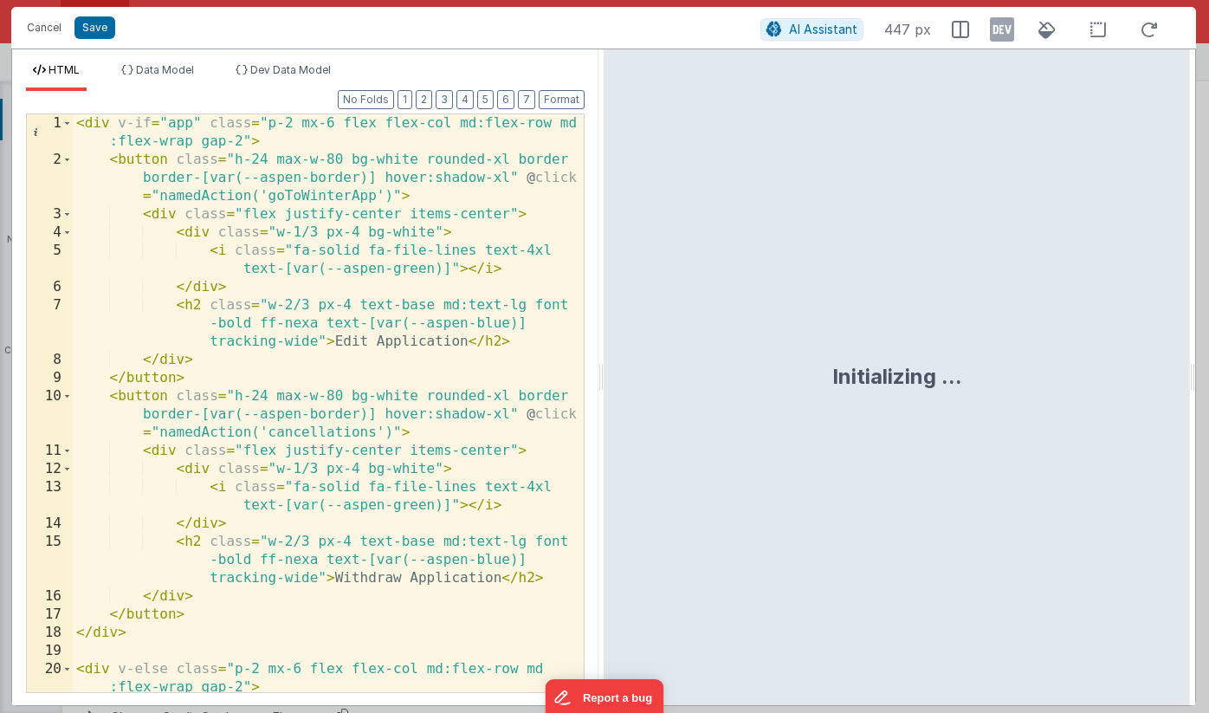
click at [191, 121] on div "< div v-if = "app" class = "p-2 mx-6 flex flex-col md:flex-row md :flex-wrap ga…" at bounding box center [328, 448] width 511 height 669
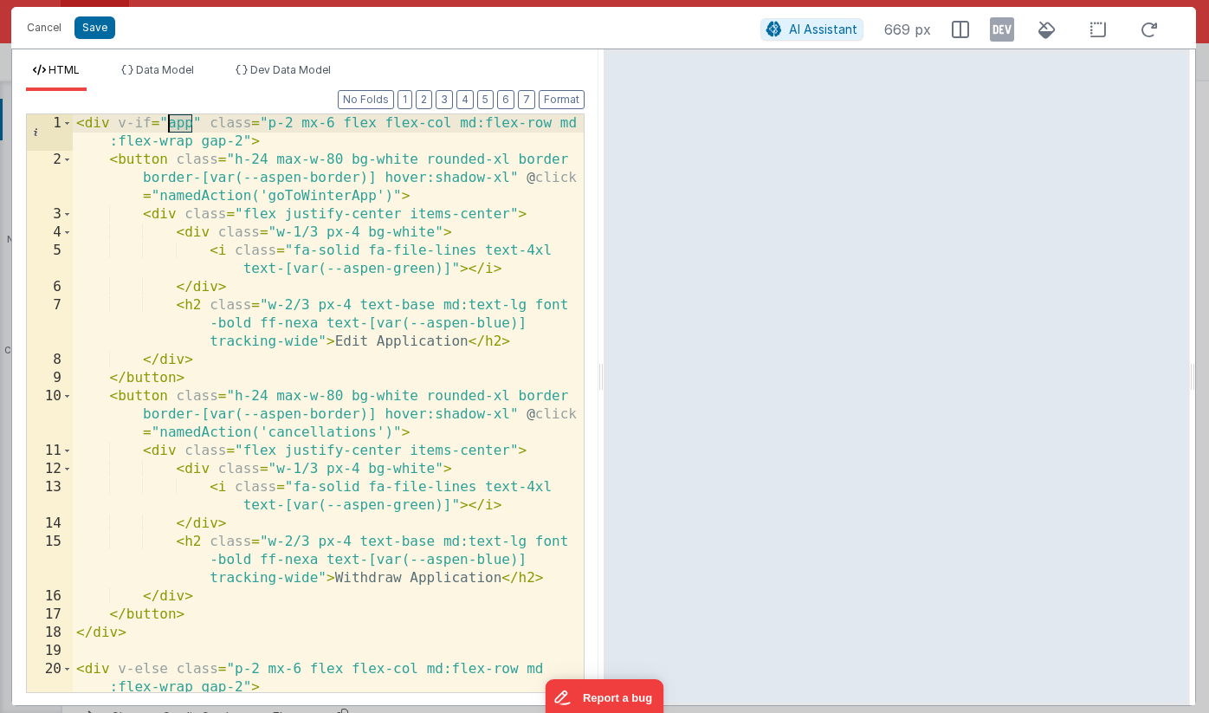
drag, startPoint x: 191, startPoint y: 123, endPoint x: 170, endPoint y: 124, distance: 21.7
click at [170, 124] on div "< div v-if = "app" class = "p-2 mx-6 flex flex-col md:flex-row md :flex-wrap ga…" at bounding box center [328, 448] width 511 height 669
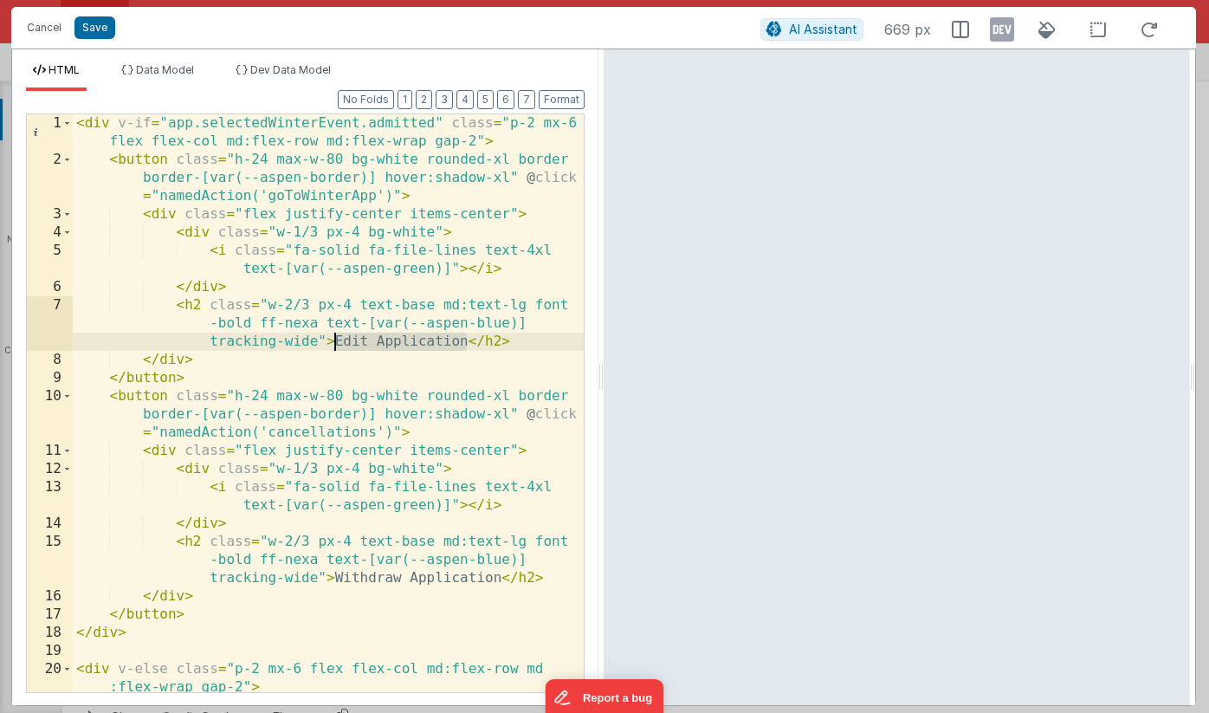
drag, startPoint x: 465, startPoint y: 341, endPoint x: 336, endPoint y: 347, distance: 129.2
click at [336, 347] on div "< div v-if = "app.selectedWinterEvent.admitted" class = "p-2 mx-6 flex flex-col…" at bounding box center [328, 448] width 511 height 669
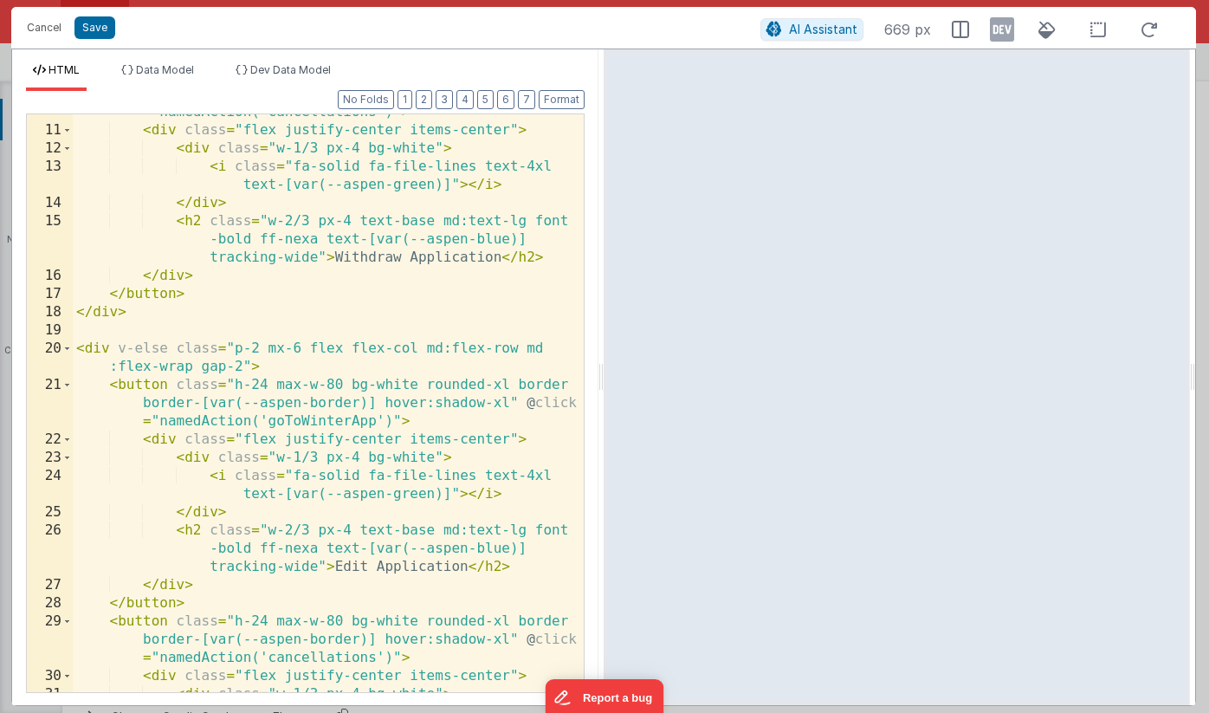
click at [160, 333] on div "< button class = "h-24 max-w-80 bg-white rounded-xl border border-[var(--aspen-…" at bounding box center [328, 392] width 511 height 651
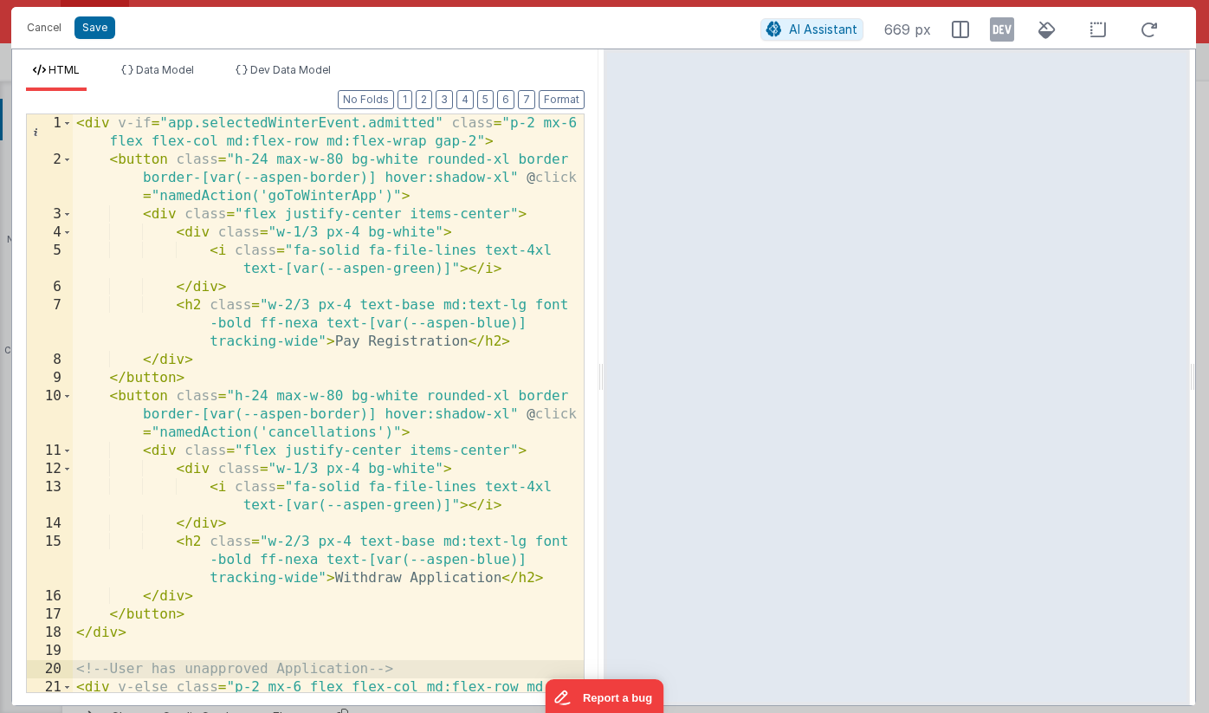
click at [79, 123] on div "< div v-if = "app.selectedWinterEvent.admitted" class = "p-2 mx-6 flex flex-col…" at bounding box center [328, 439] width 511 height 651
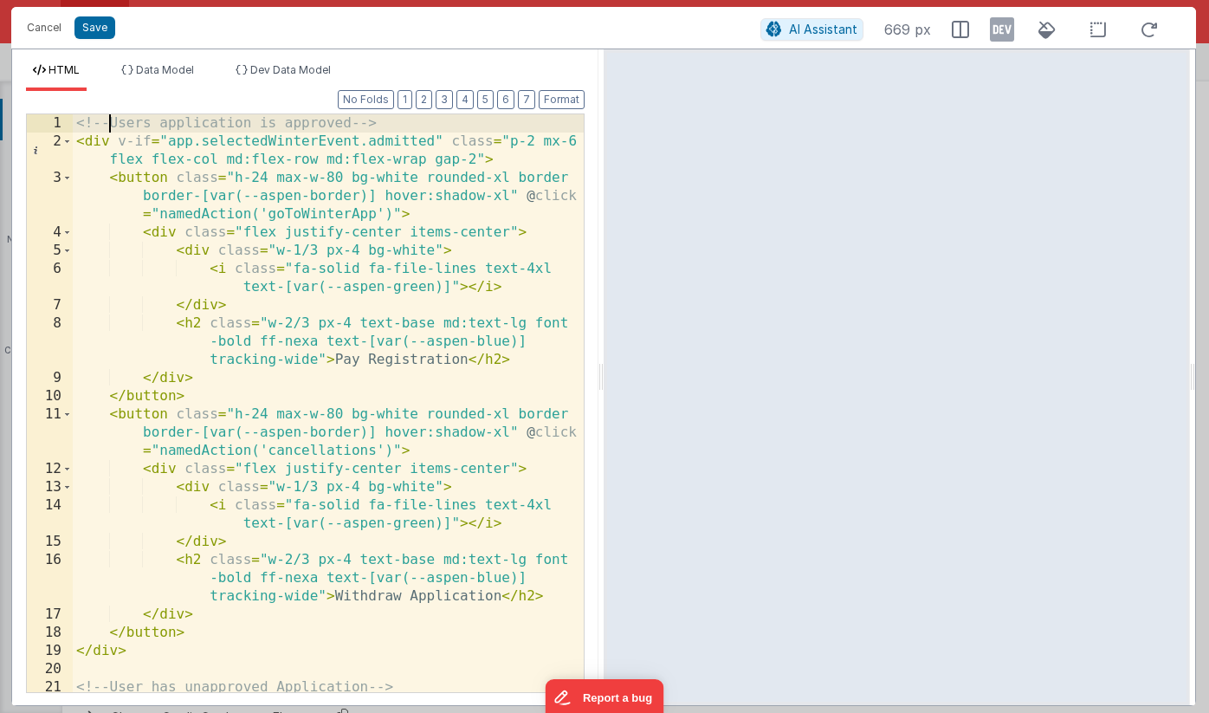
click at [111, 120] on div "<!-- Users application is approved --> < div v-if = "app.selectedWinterEvent.ad…" at bounding box center [328, 430] width 511 height 632
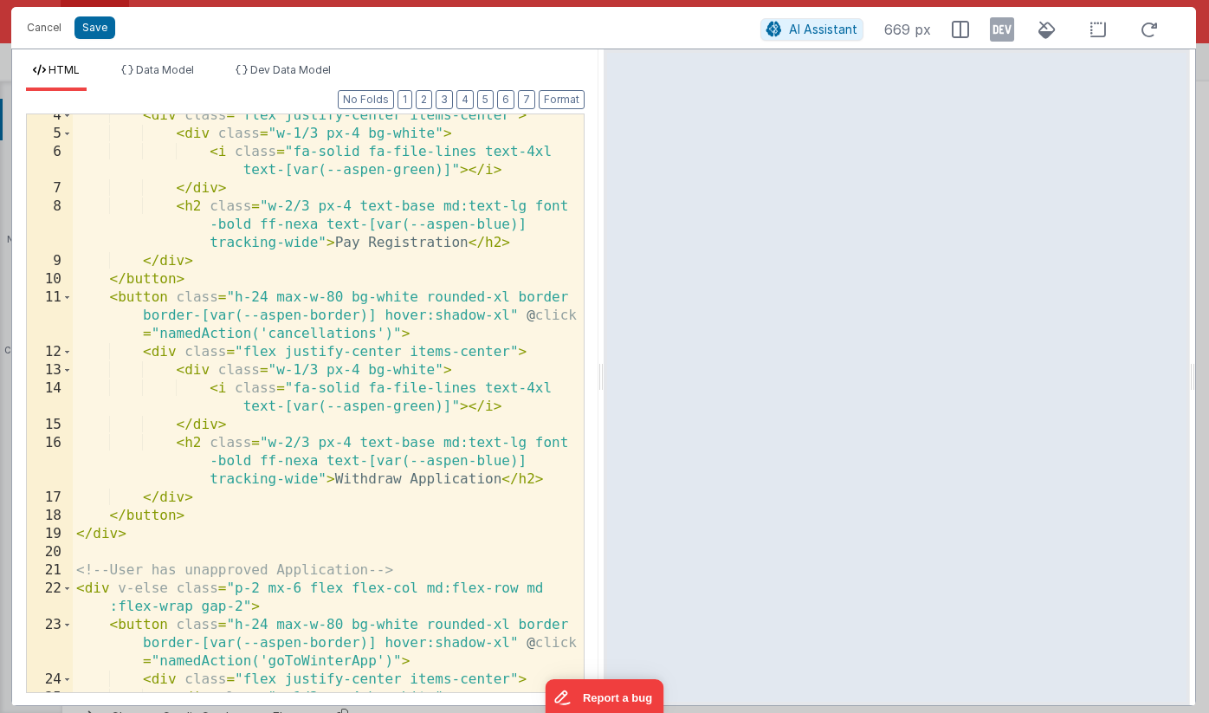
scroll to position [132, 0]
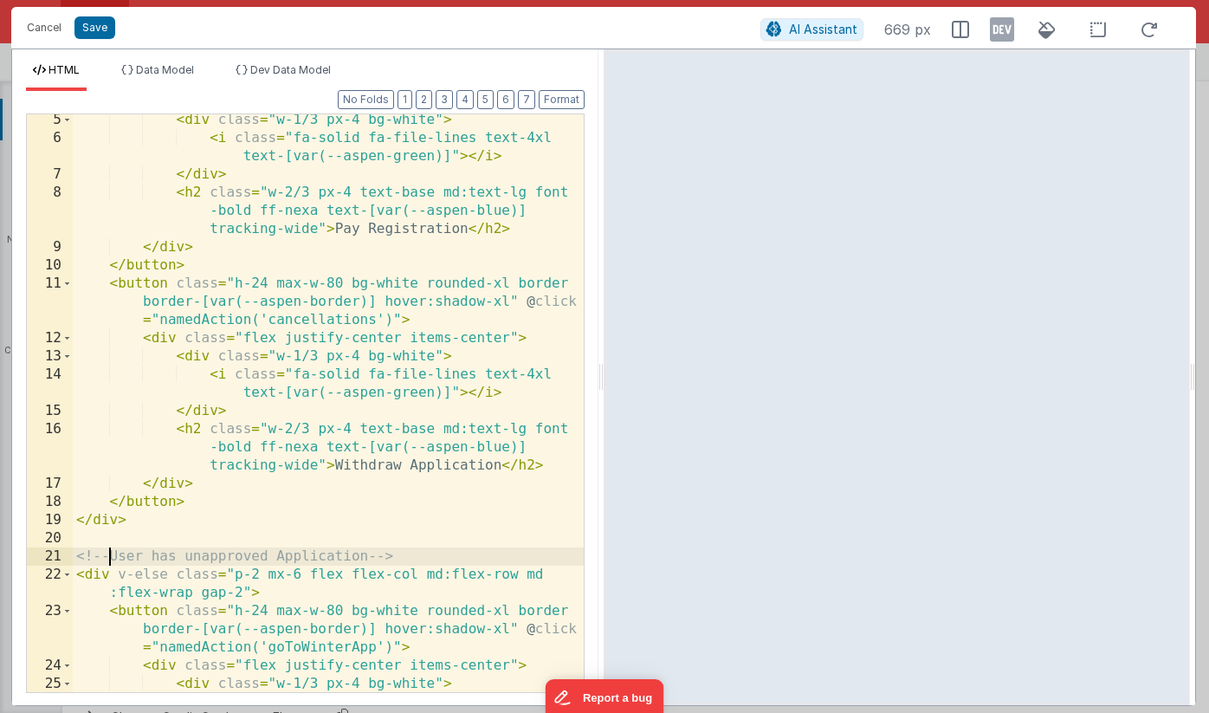
click at [113, 559] on div "< div class = "w-1/3 px-4 bg-white" > < i class = "fa-solid fa-file-lines text-…" at bounding box center [328, 427] width 511 height 632
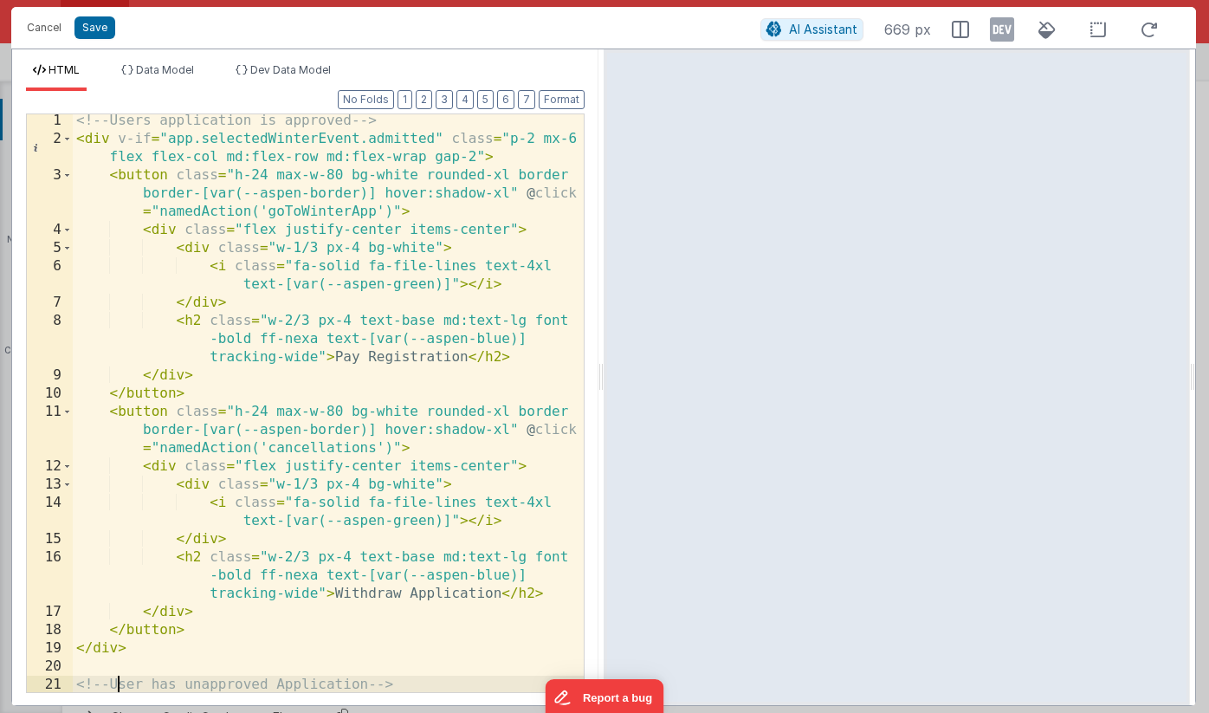
scroll to position [0, 0]
click at [93, 28] on button "Save" at bounding box center [95, 27] width 41 height 23
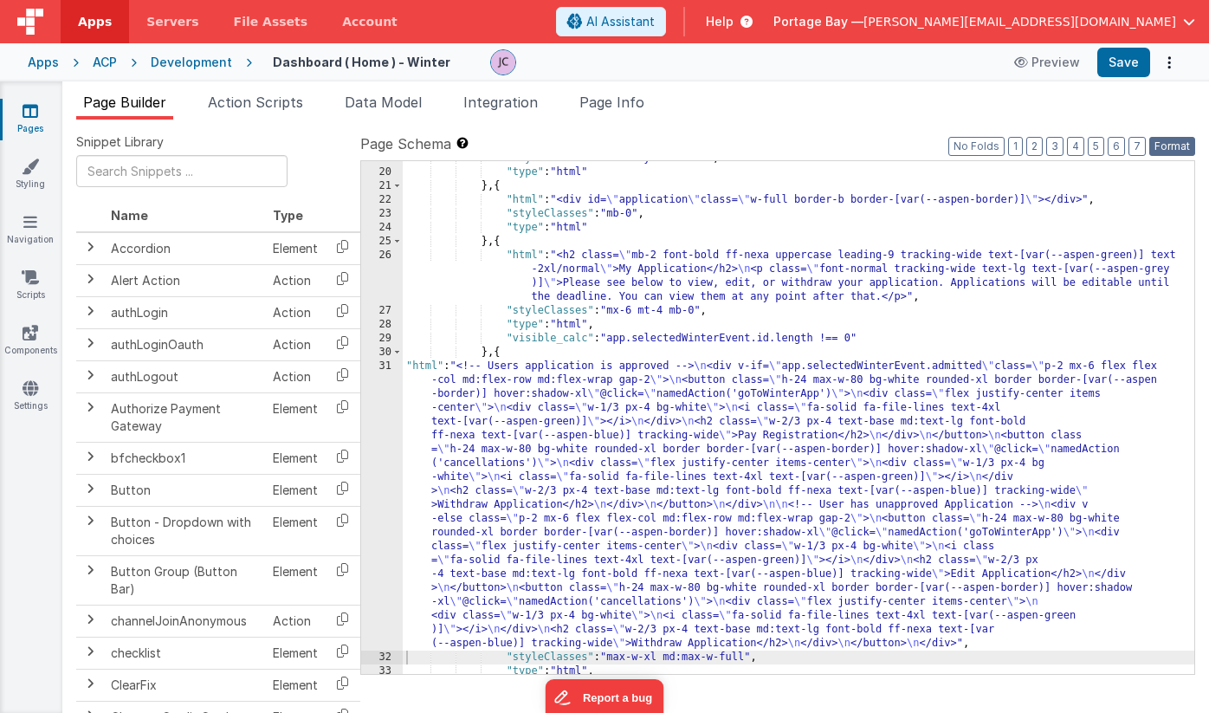
click at [1179, 152] on button "Format" at bounding box center [1173, 146] width 46 height 19
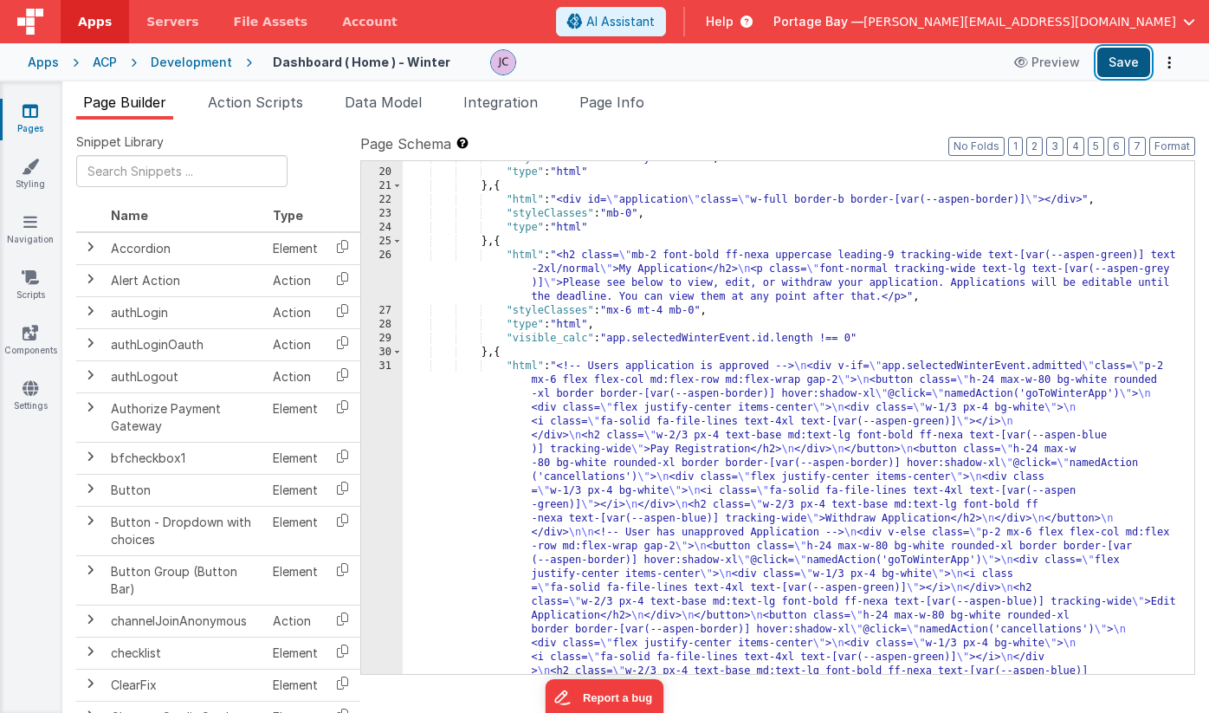
click at [1122, 67] on button "Save" at bounding box center [1124, 62] width 53 height 29
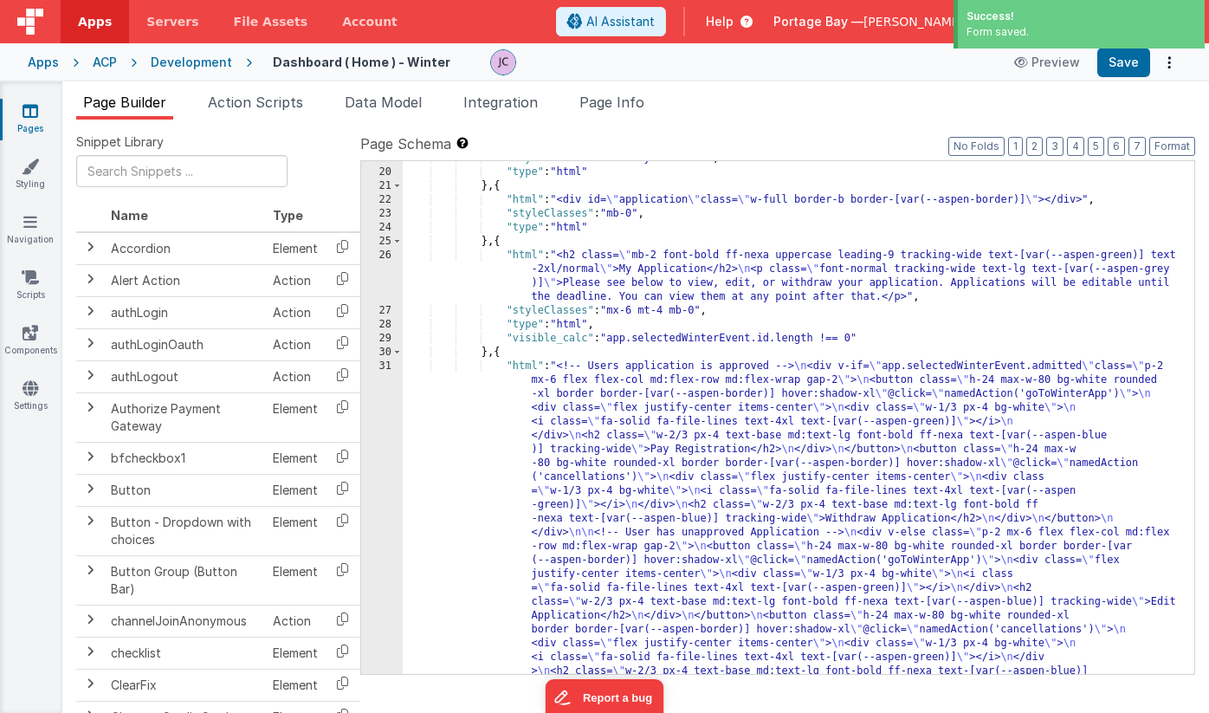
click at [179, 68] on div "Development" at bounding box center [191, 62] width 81 height 17
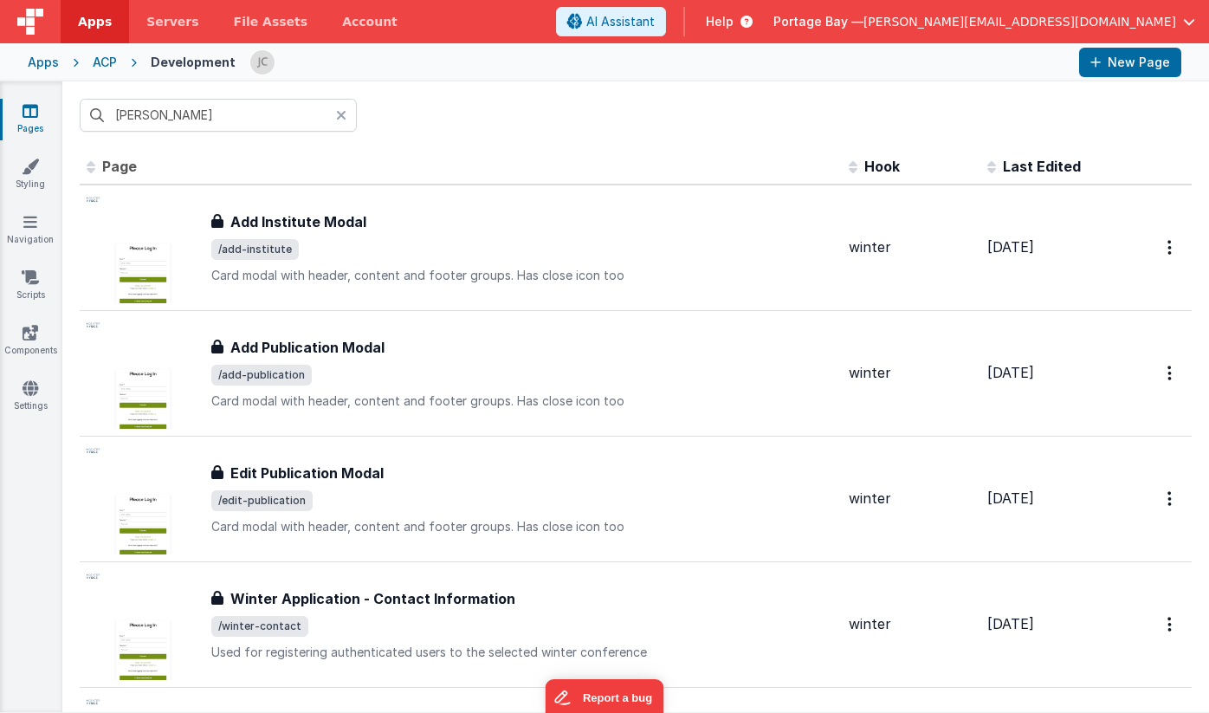
click at [347, 114] on div at bounding box center [346, 115] width 21 height 33
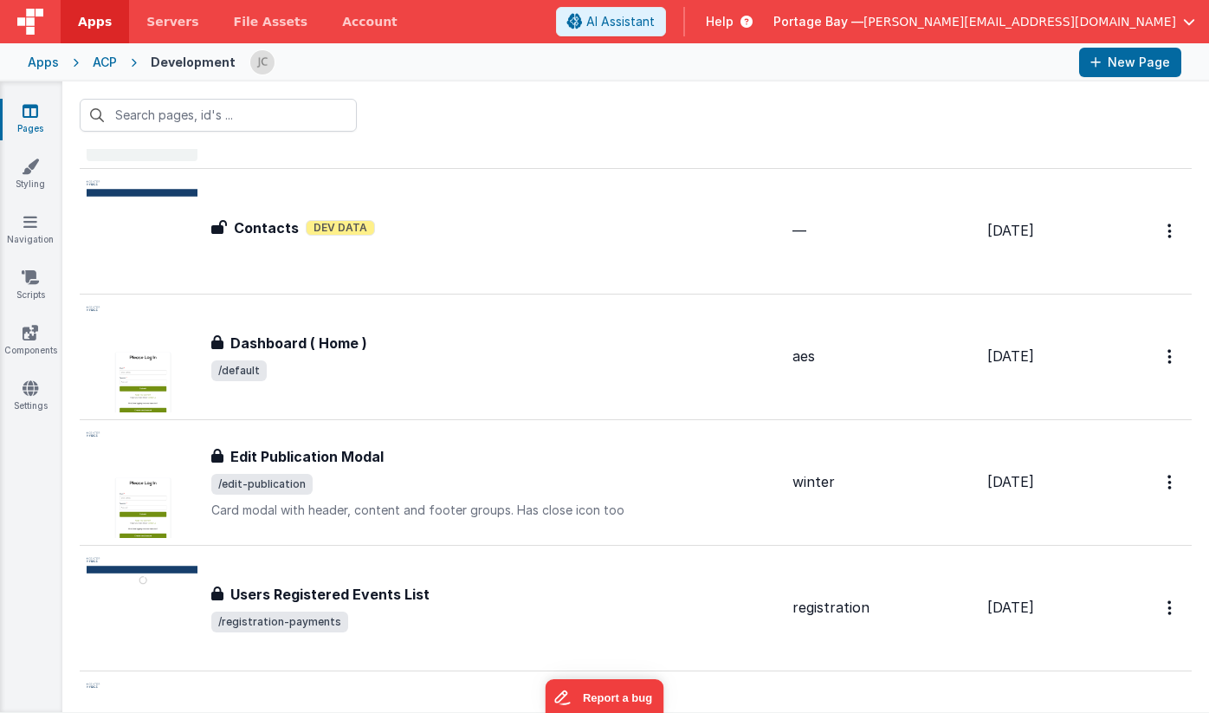
scroll to position [640, 0]
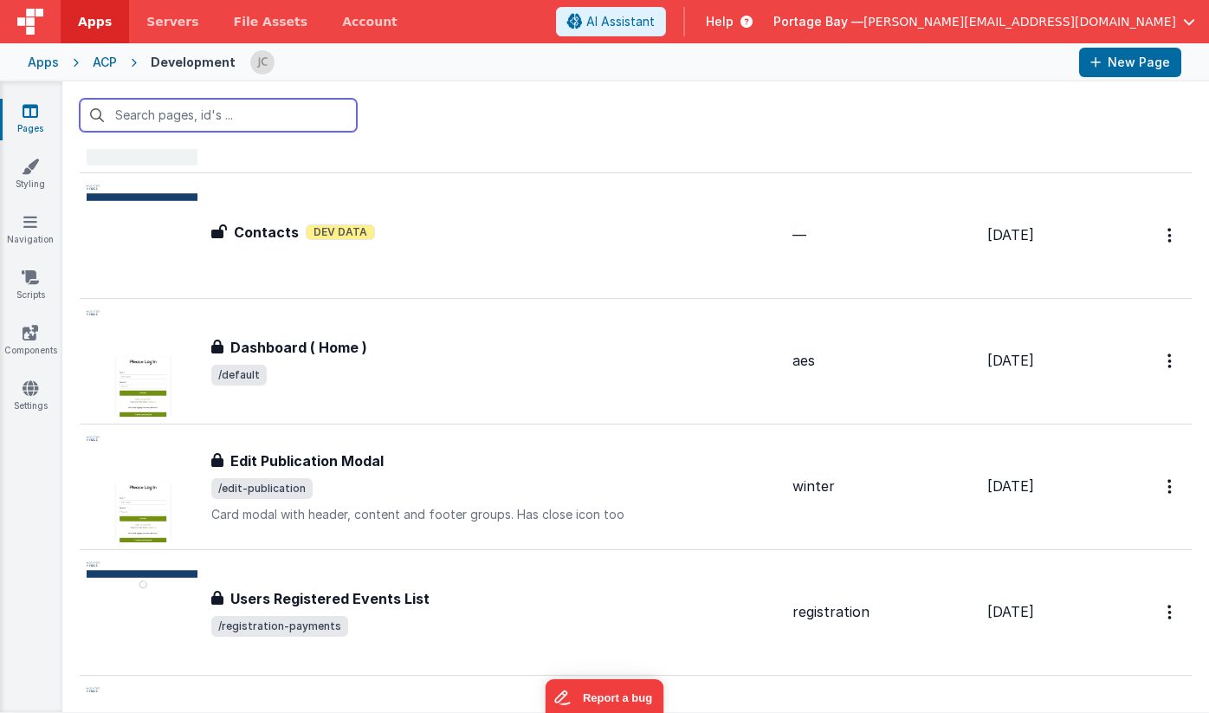
click at [228, 113] on input "text" at bounding box center [218, 115] width 277 height 33
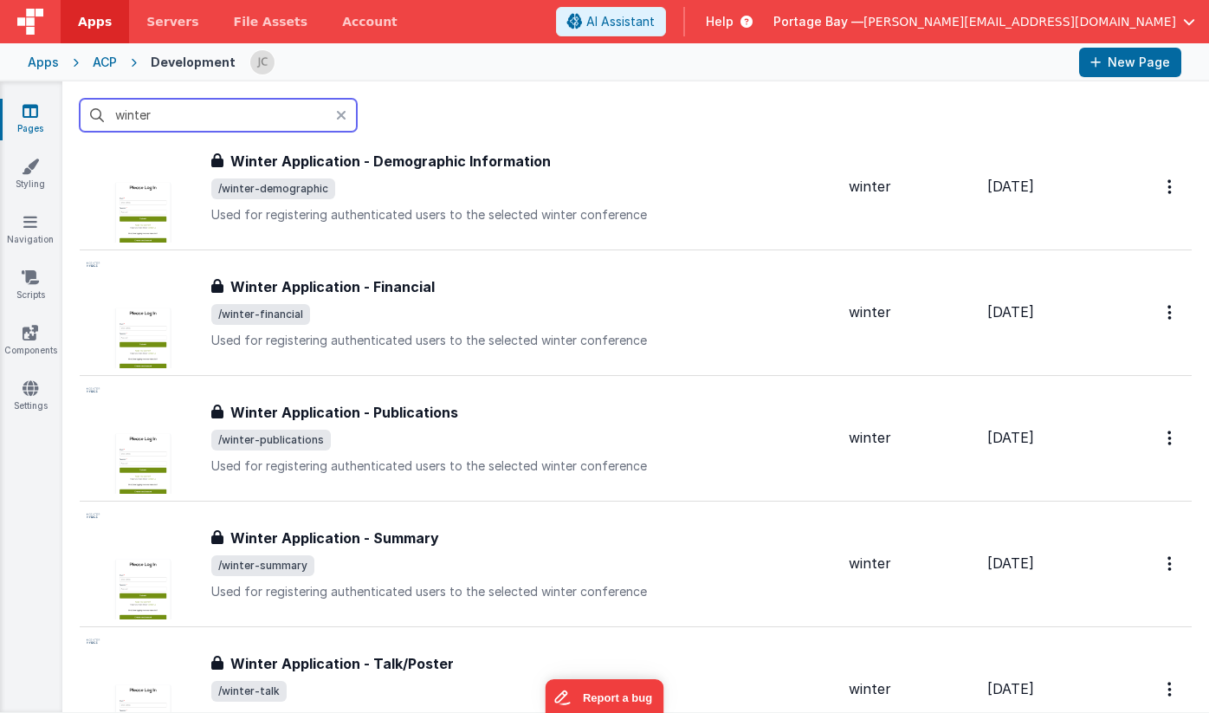
scroll to position [562, 0]
type input "winter"
click at [339, 113] on icon at bounding box center [341, 115] width 10 height 14
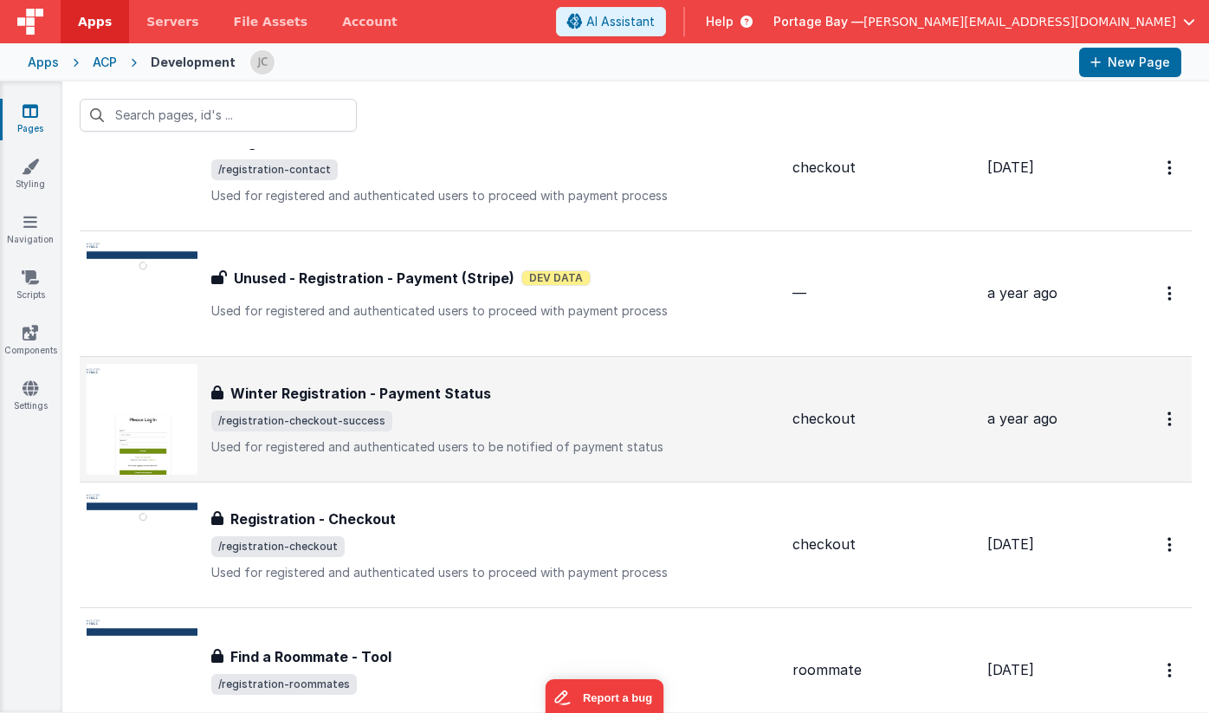
scroll to position [3475, 0]
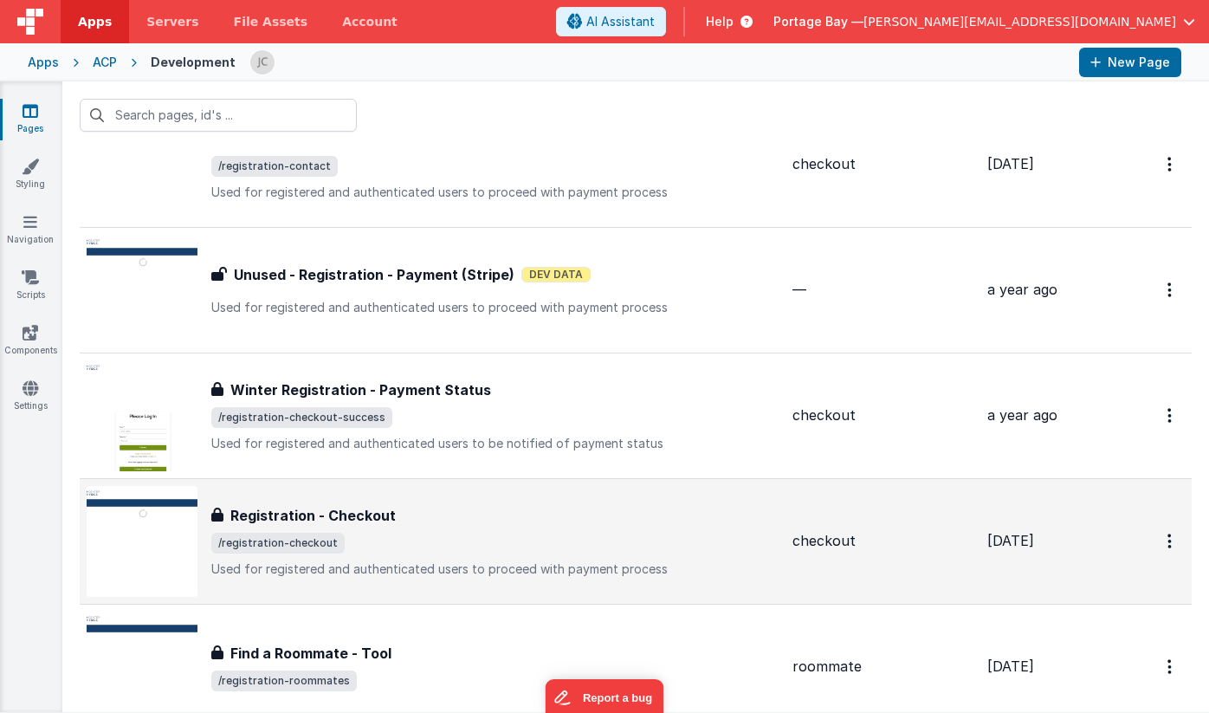
click at [657, 530] on div "Registration - Checkout Registration - Checkout /registration-checkout Used for…" at bounding box center [494, 541] width 567 height 73
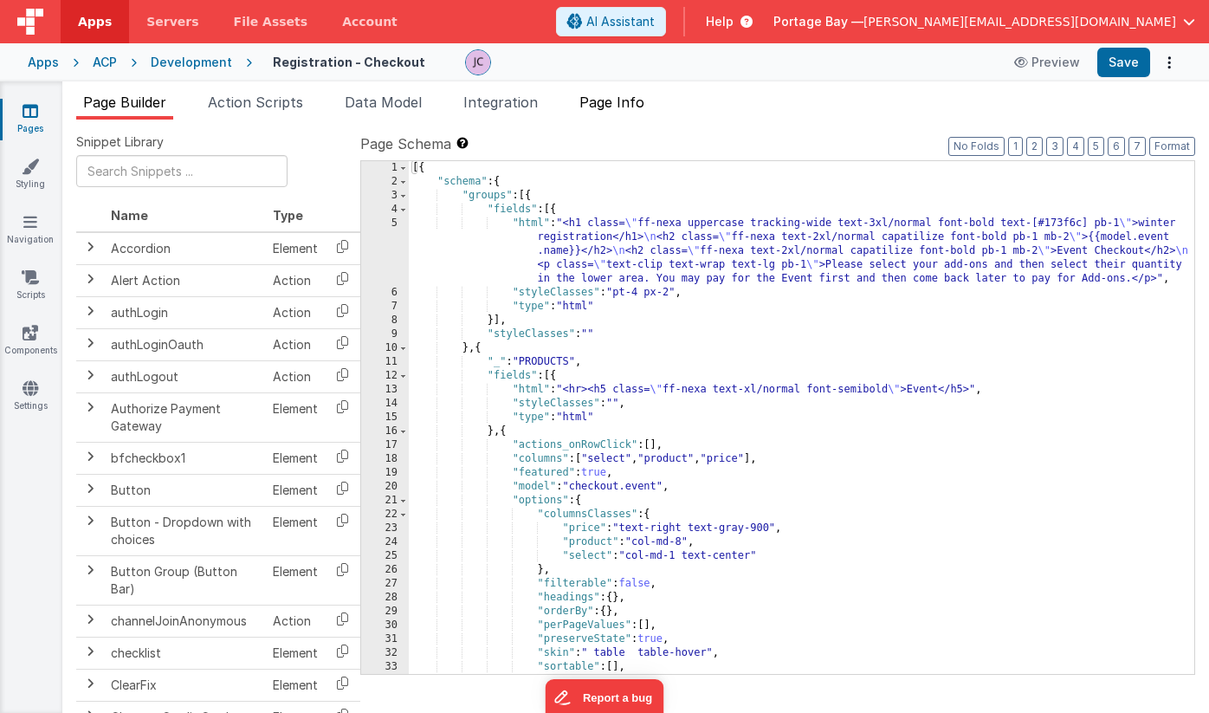
click at [614, 100] on span "Page Info" at bounding box center [612, 102] width 65 height 17
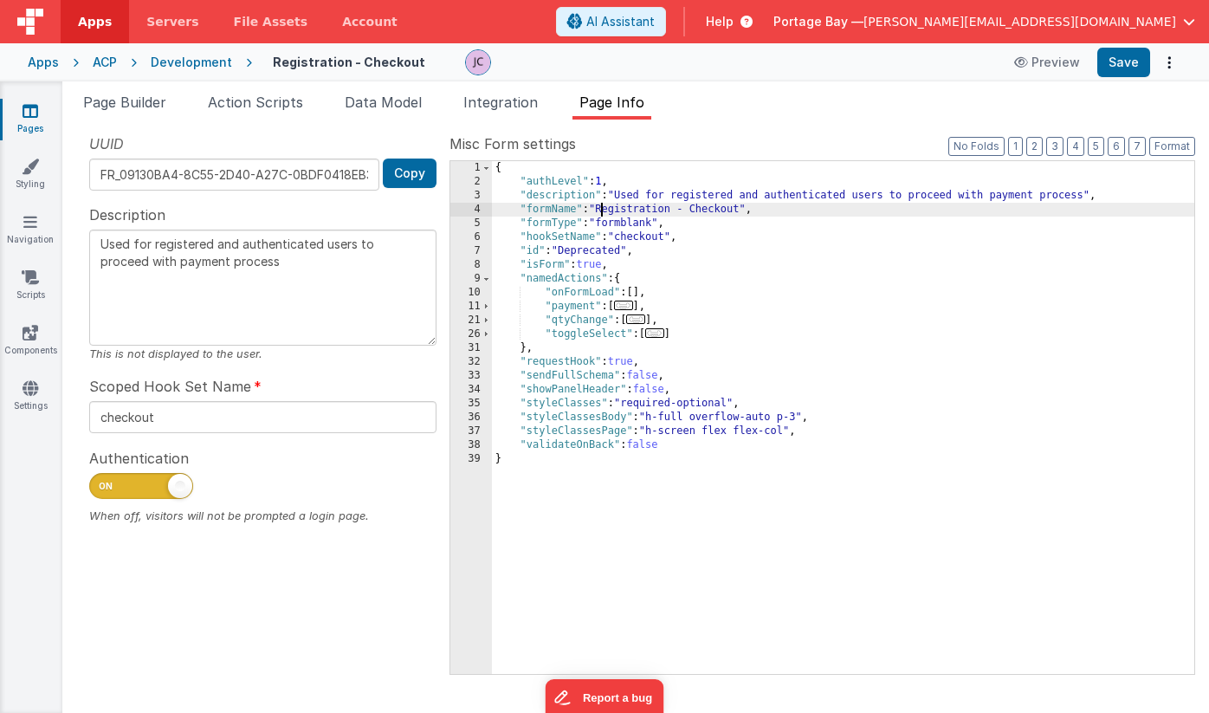
click at [601, 210] on div "{ "authLevel" : 1 , "description" : "Used for registered and authenticated user…" at bounding box center [843, 431] width 703 height 541
click at [1129, 64] on button "Save" at bounding box center [1124, 62] width 53 height 29
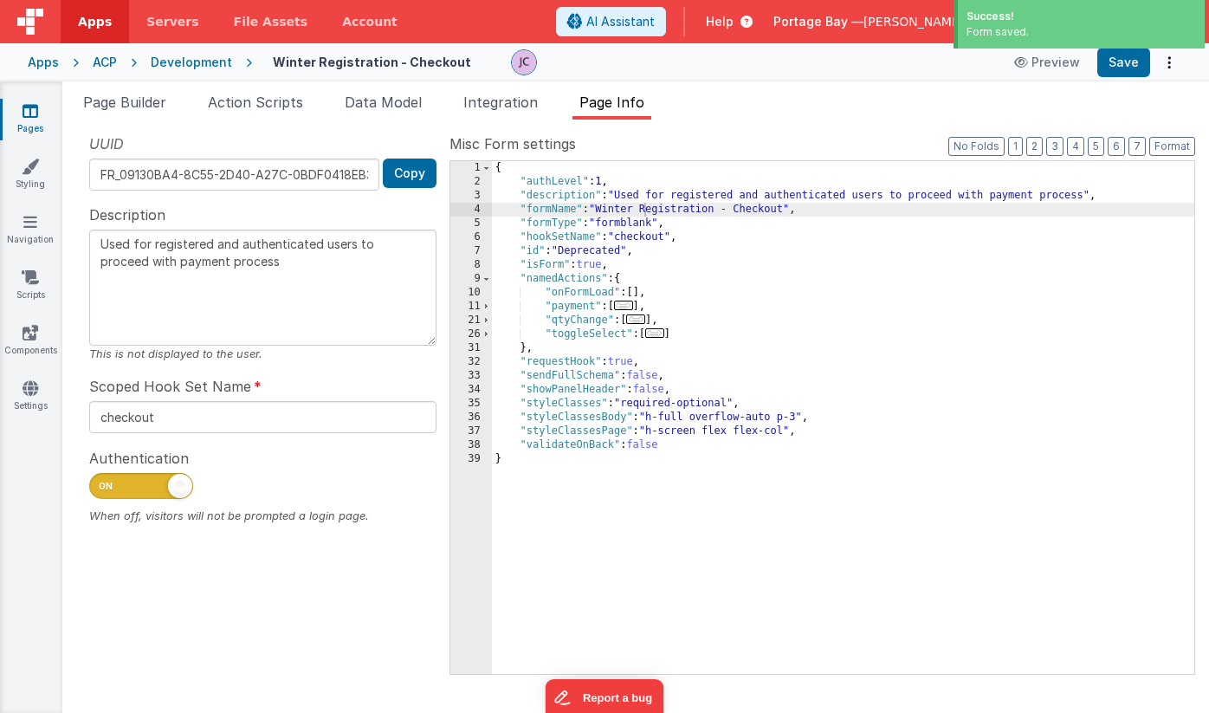
click at [184, 62] on div "Development" at bounding box center [191, 62] width 81 height 17
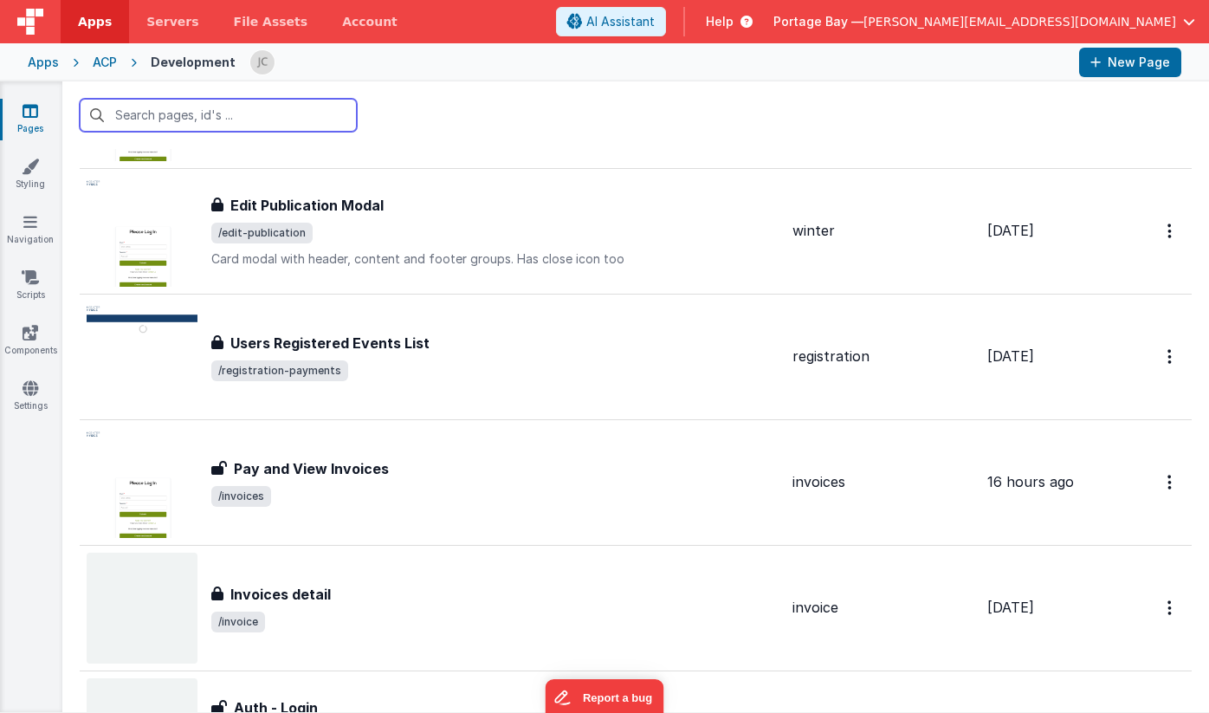
scroll to position [897, 0]
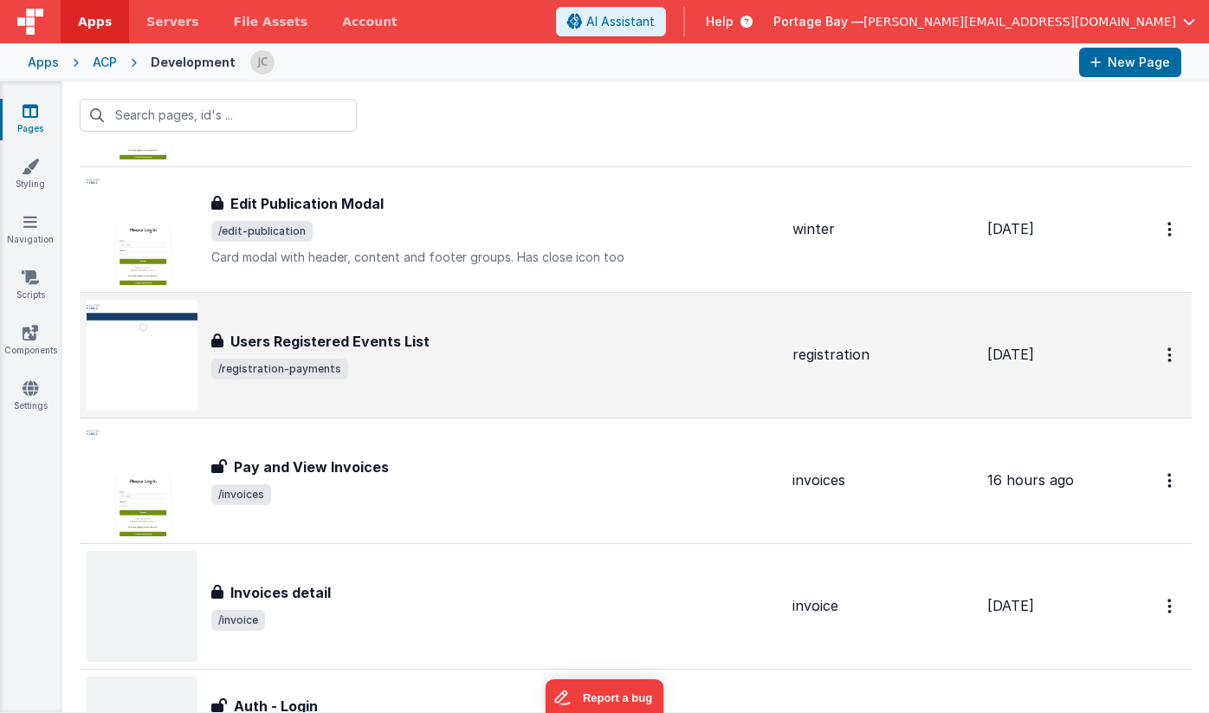
click at [536, 352] on div "Users Registered Events List Users Registered Events List /registration-payments" at bounding box center [494, 355] width 567 height 49
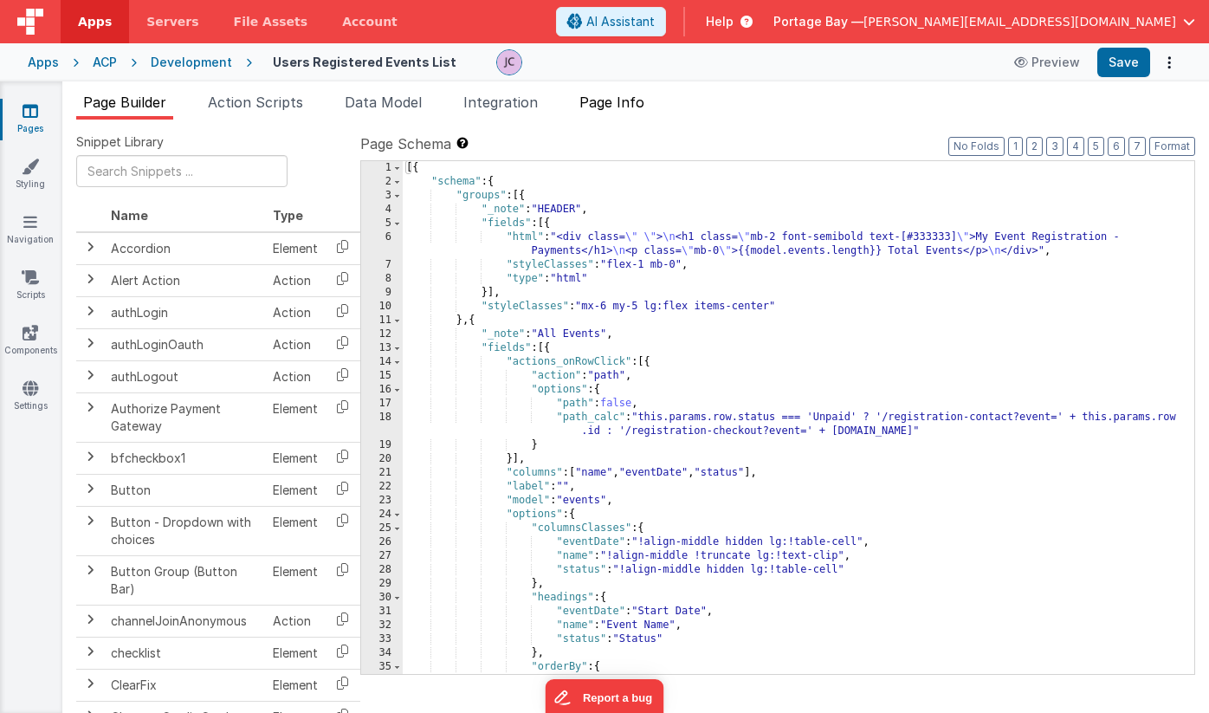
click at [622, 103] on span "Page Info" at bounding box center [612, 102] width 65 height 17
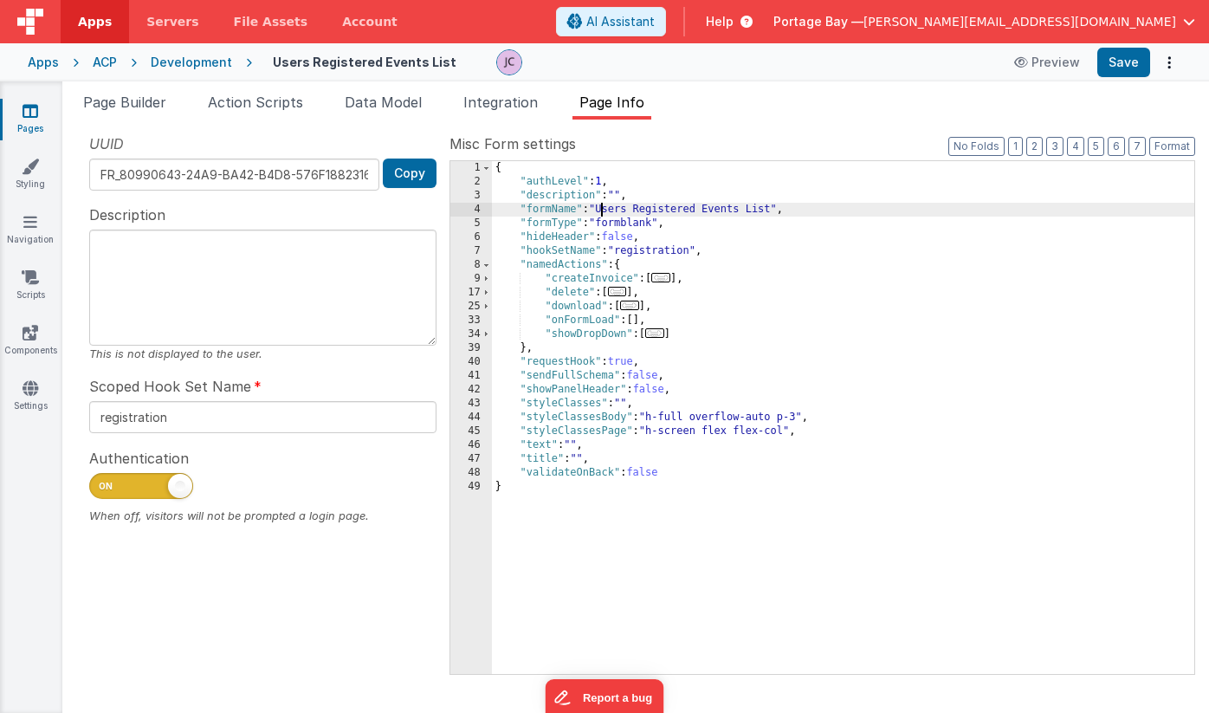
click at [601, 208] on div "{ "authLevel" : 1 , "description" : "" , "formName" : "Users Registered Events …" at bounding box center [843, 431] width 703 height 541
click at [264, 276] on textarea at bounding box center [262, 288] width 347 height 116
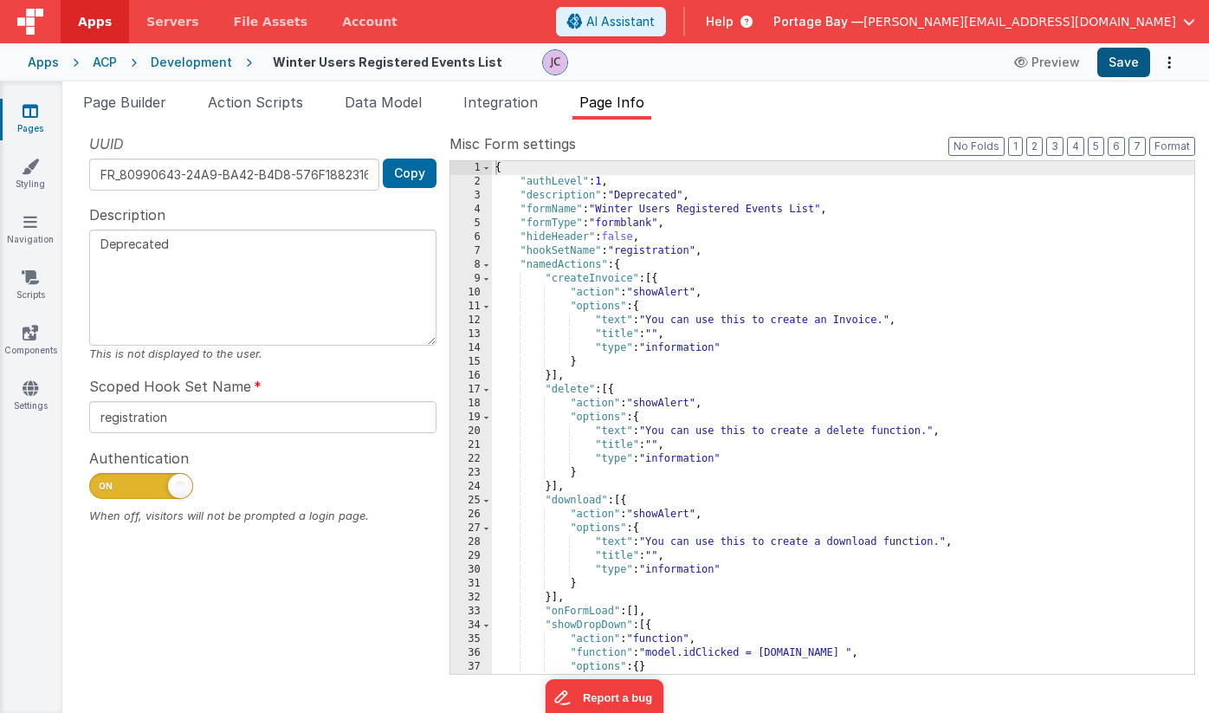
type textarea "Deprecated"
click at [1127, 60] on button "Save" at bounding box center [1124, 62] width 53 height 29
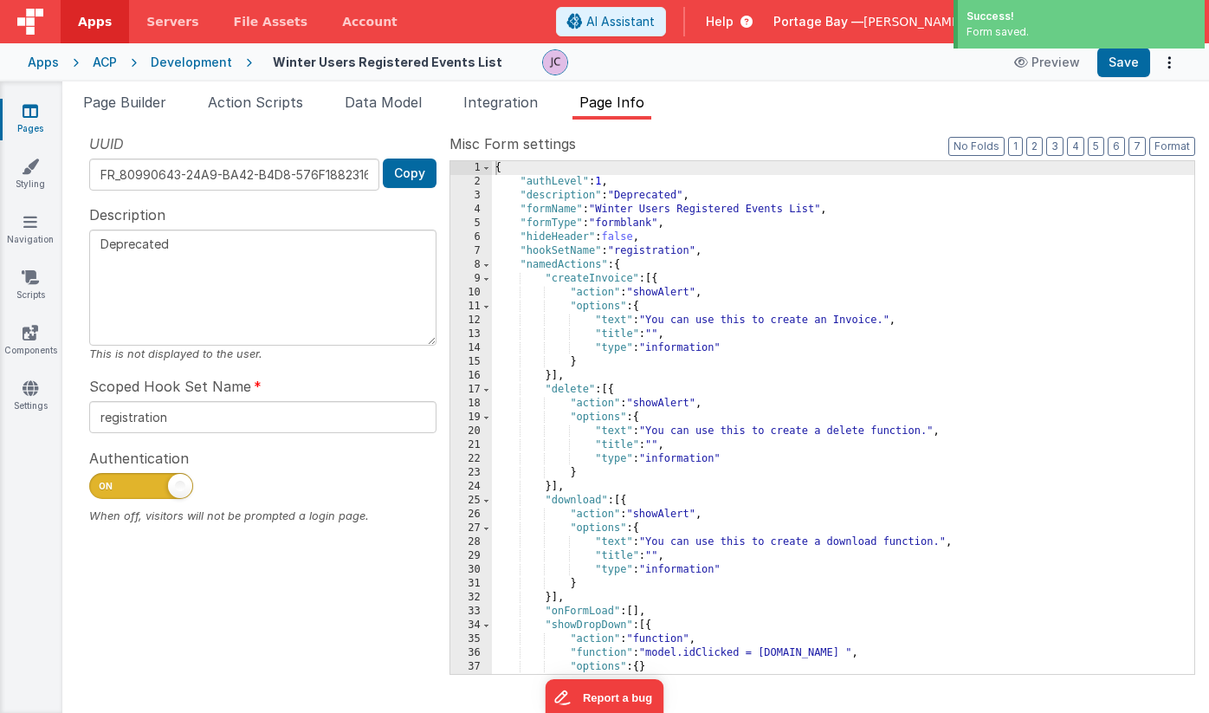
click at [196, 63] on div "Development" at bounding box center [191, 62] width 81 height 17
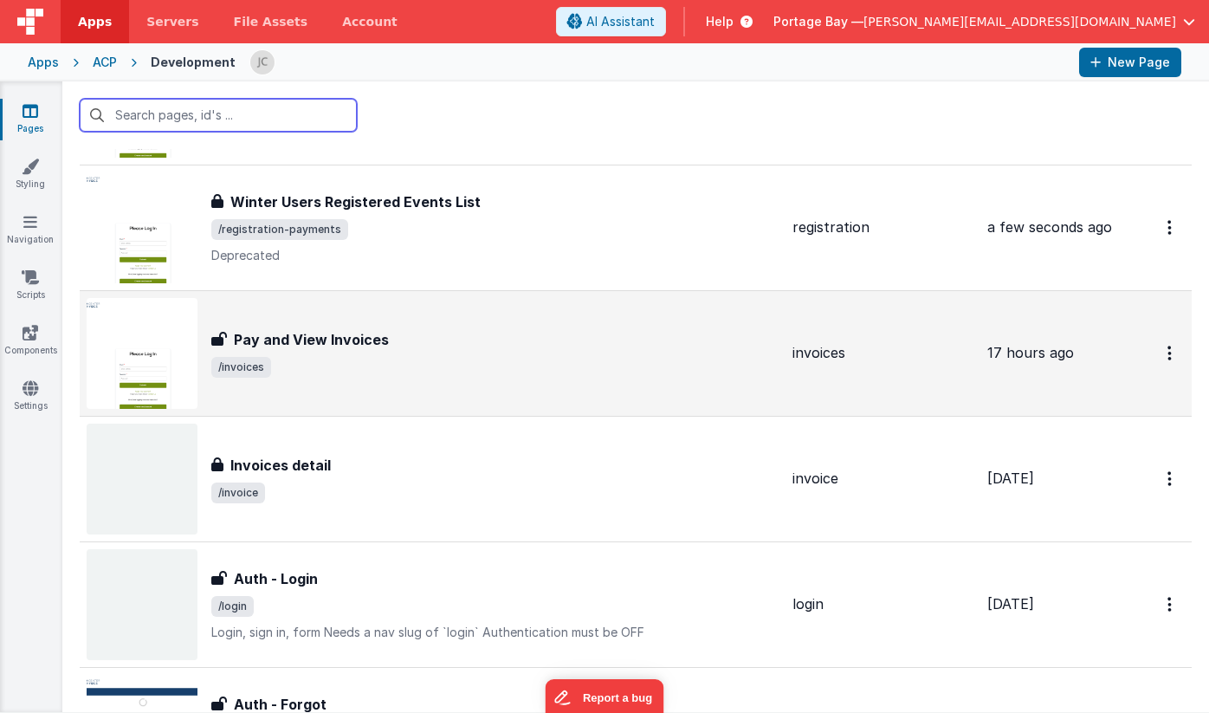
scroll to position [1002, 0]
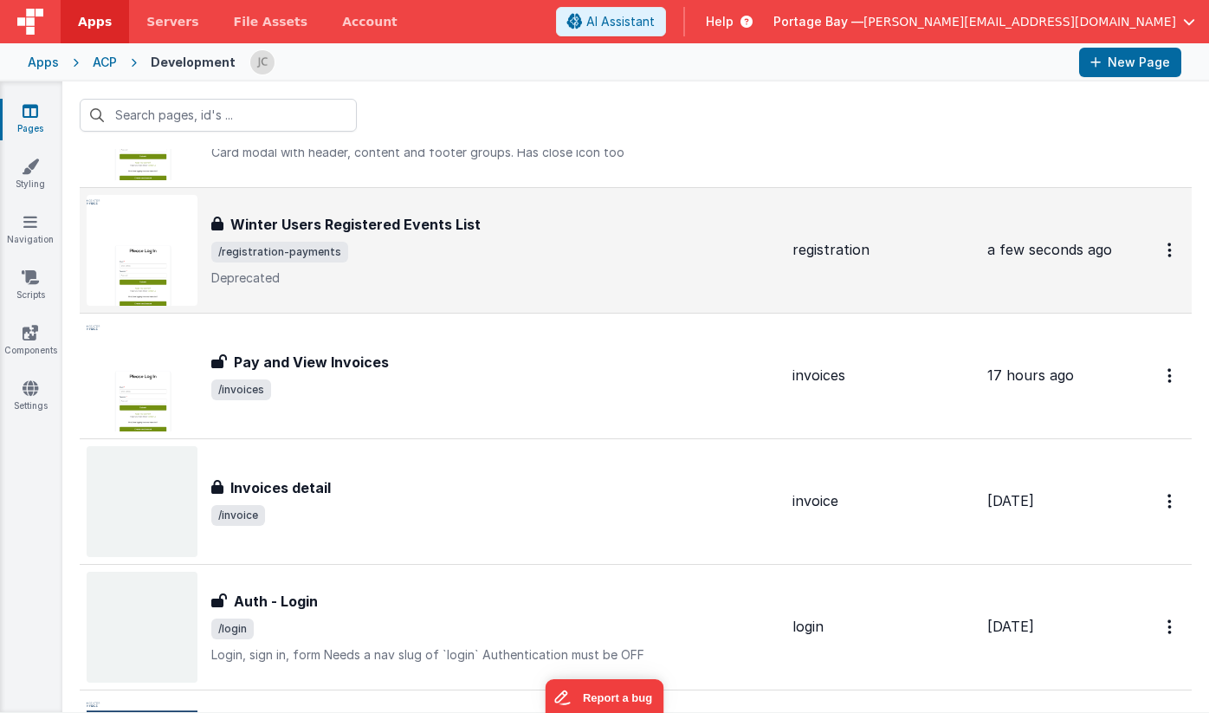
click at [459, 251] on span "/registration-payments" at bounding box center [494, 252] width 567 height 21
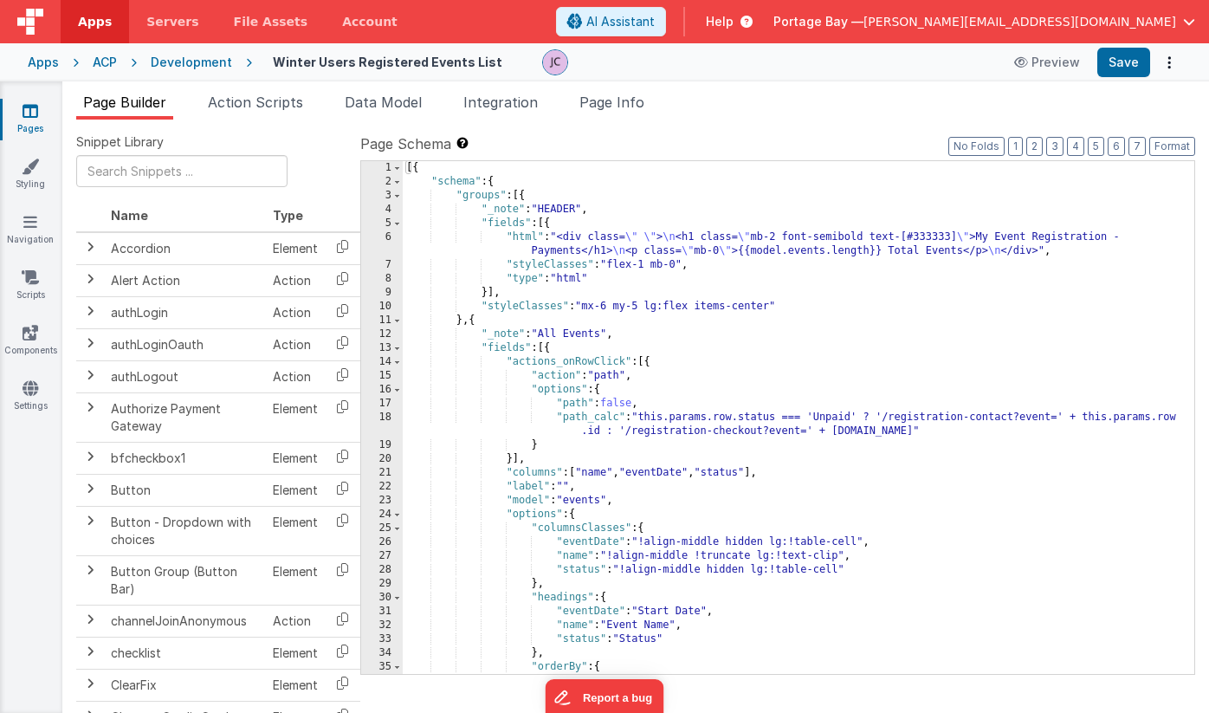
click at [183, 63] on div "Development" at bounding box center [191, 62] width 81 height 17
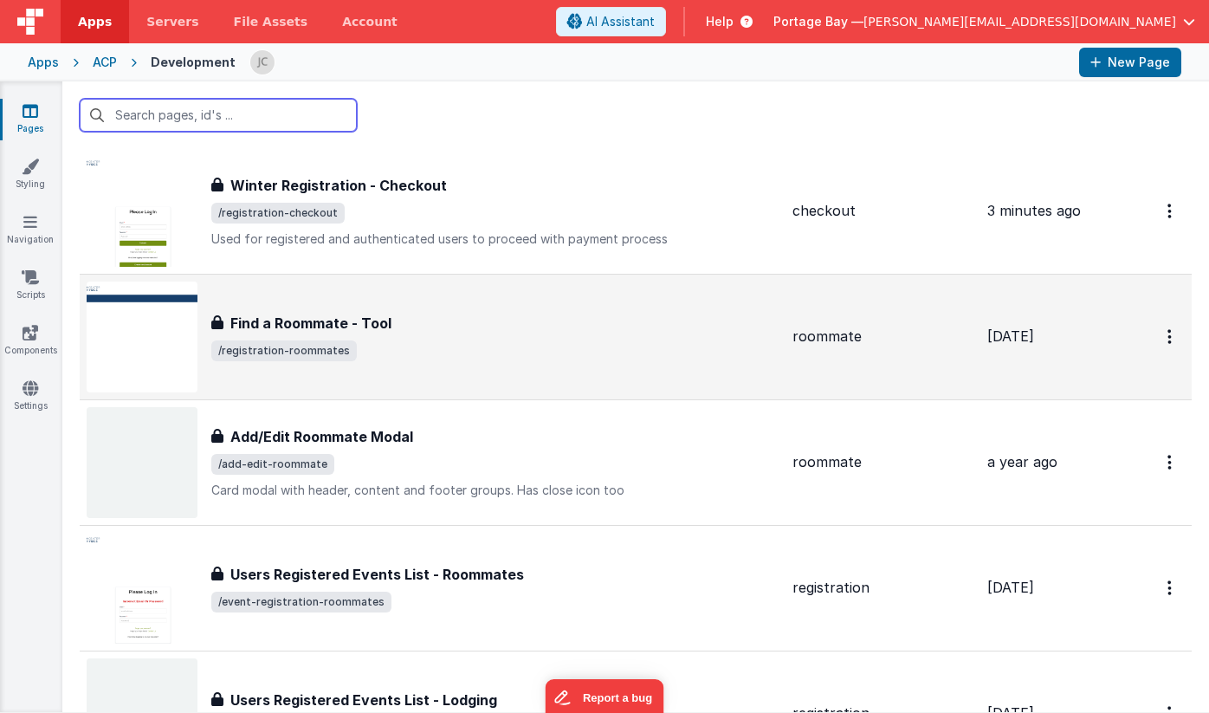
scroll to position [3807, 0]
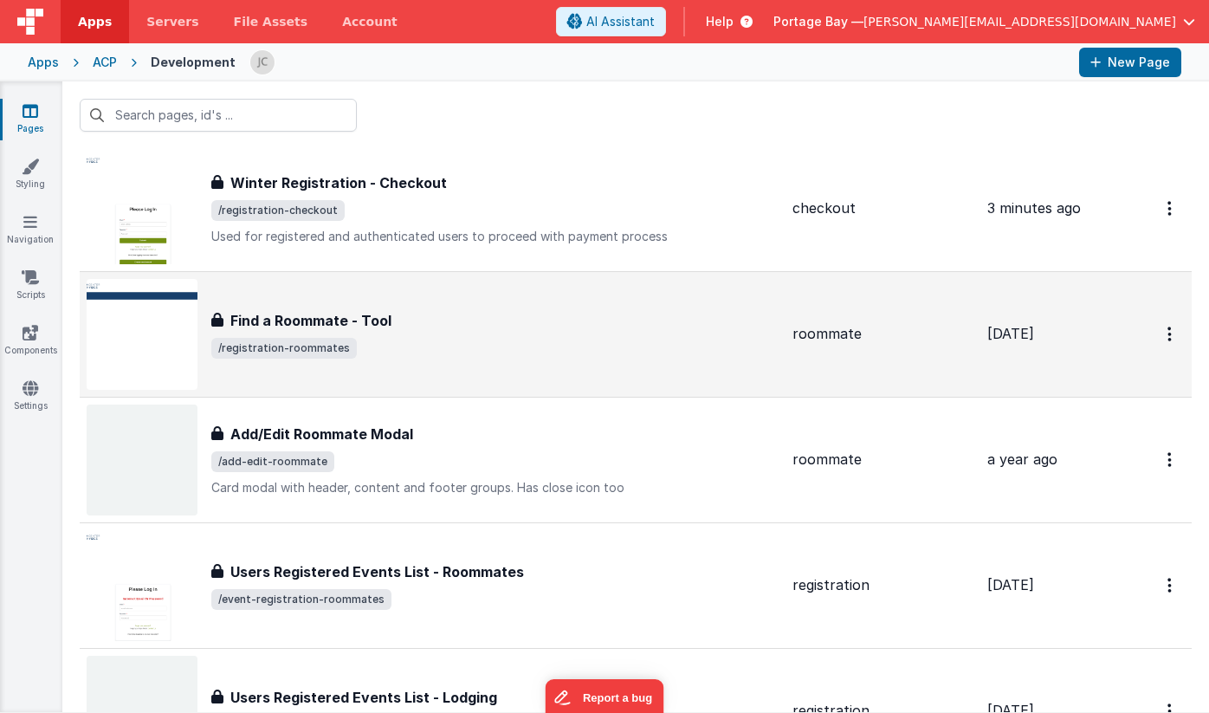
click at [556, 330] on div "Find a Roommate - Tool" at bounding box center [494, 320] width 567 height 21
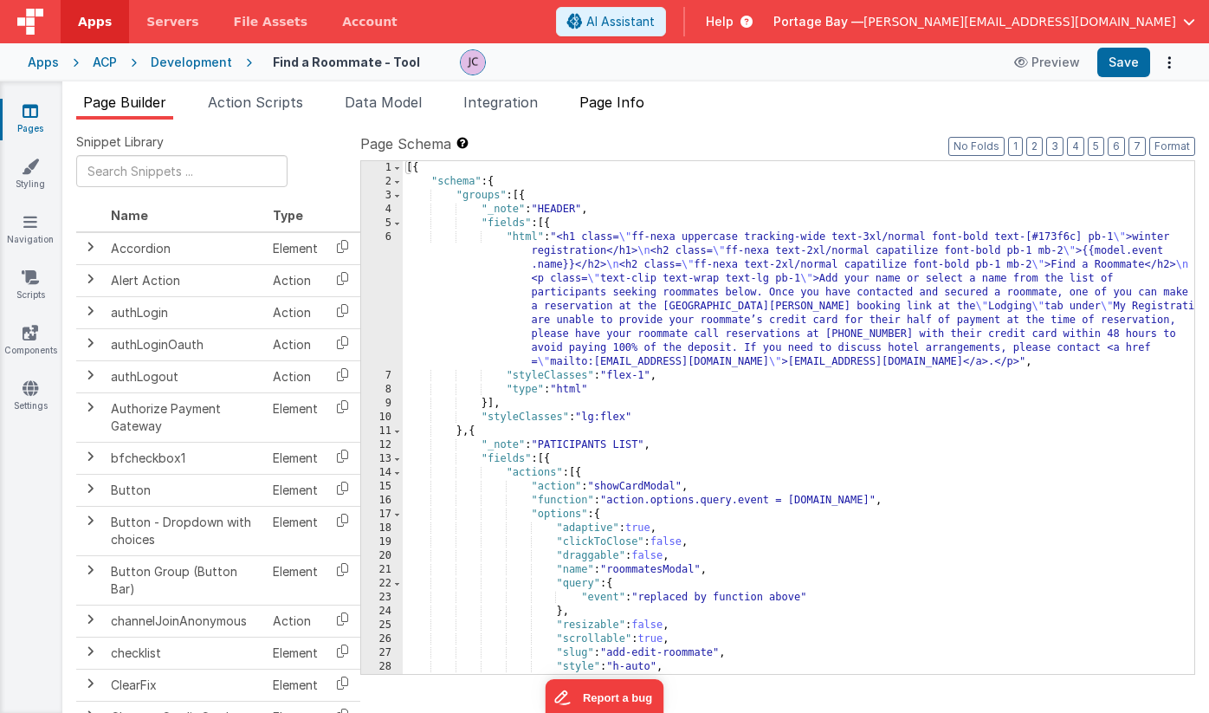
click at [626, 107] on span "Page Info" at bounding box center [612, 102] width 65 height 17
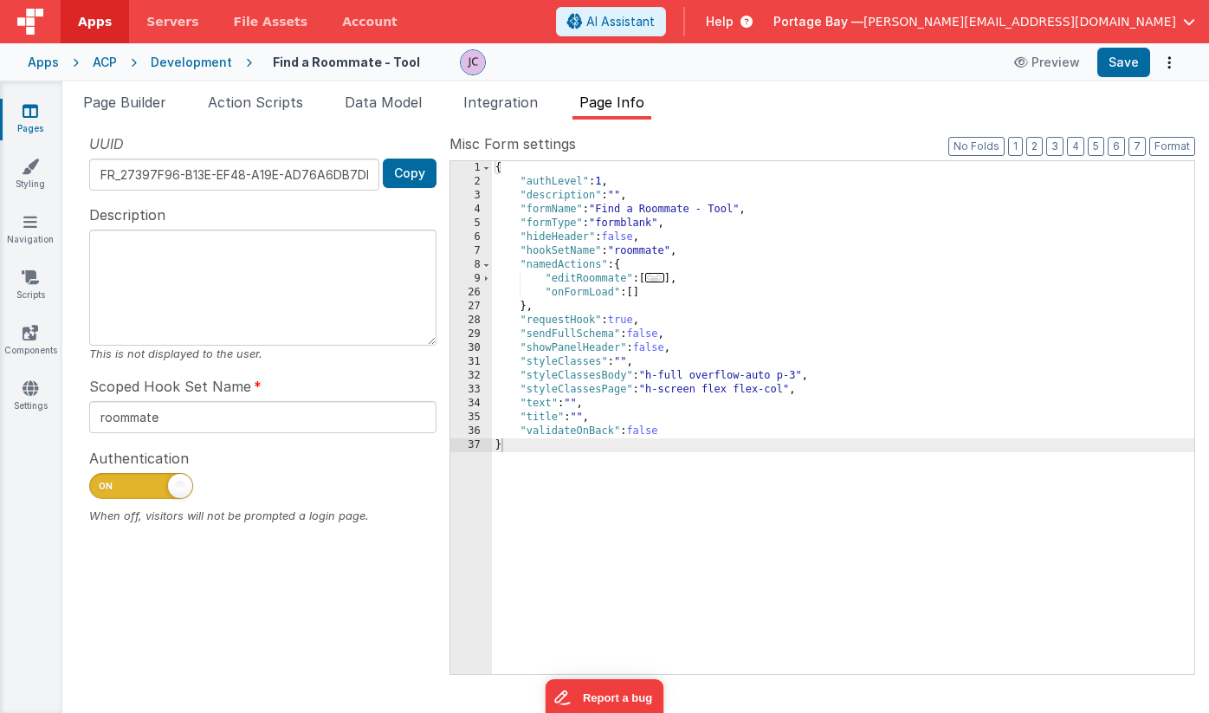
click at [603, 211] on div "{ "authLevel" : 1 , "description" : "" , "formName" : "Find a Roommate - Tool" …" at bounding box center [843, 431] width 703 height 541
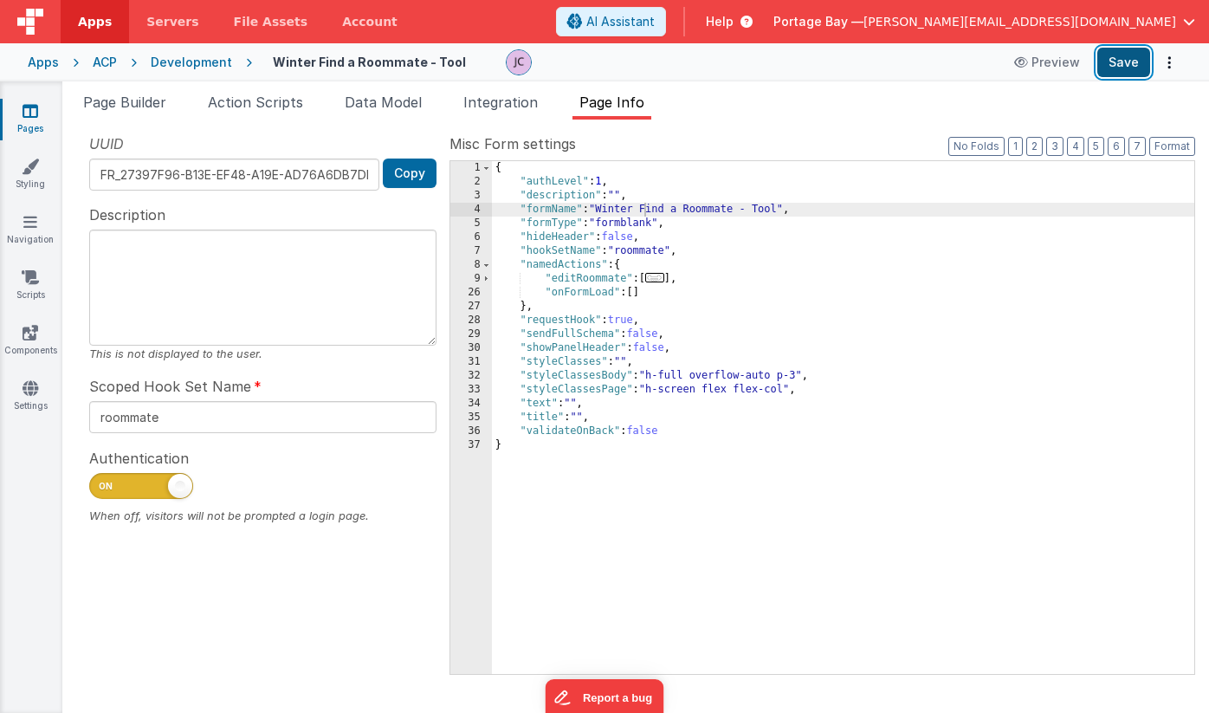
click at [1136, 56] on button "Save" at bounding box center [1124, 62] width 53 height 29
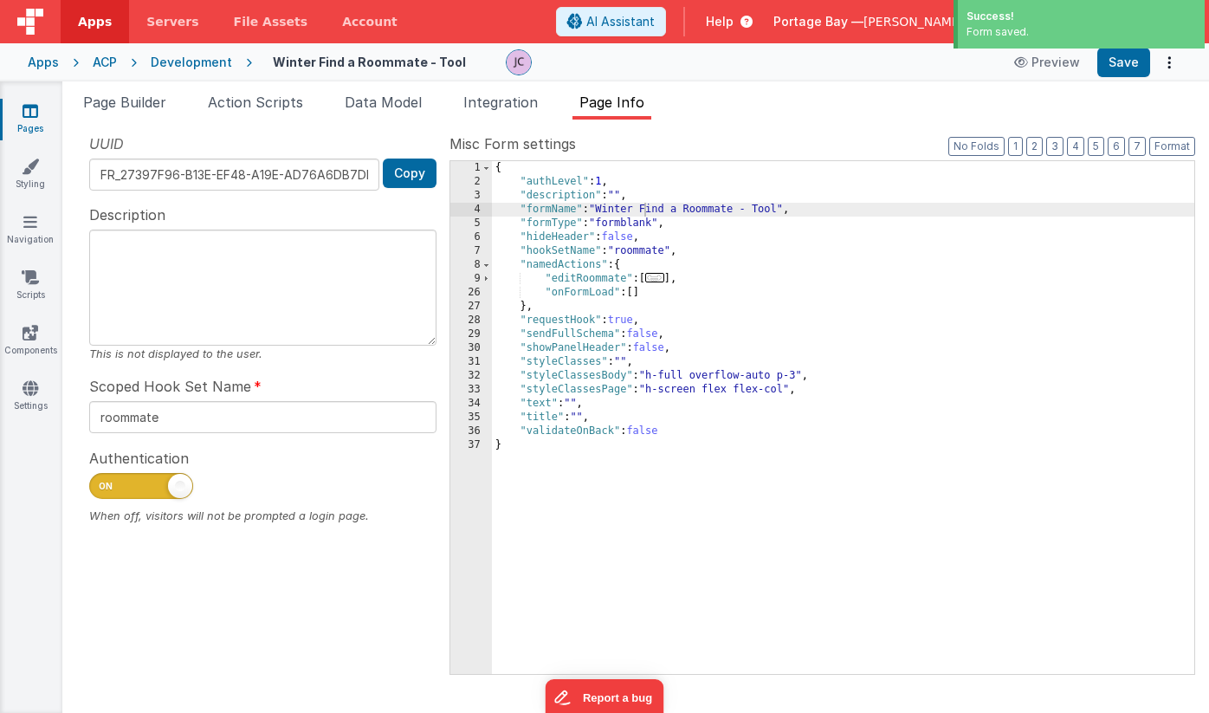
click at [197, 60] on div "Development" at bounding box center [191, 62] width 81 height 17
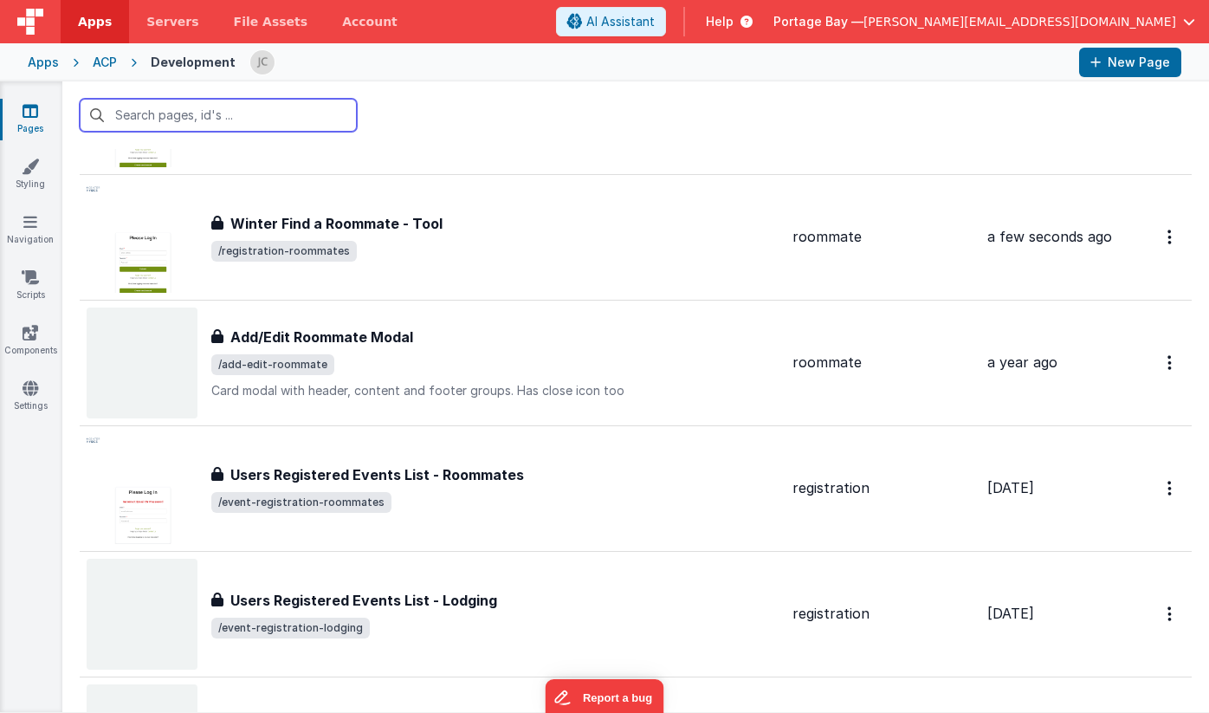
scroll to position [3926, 0]
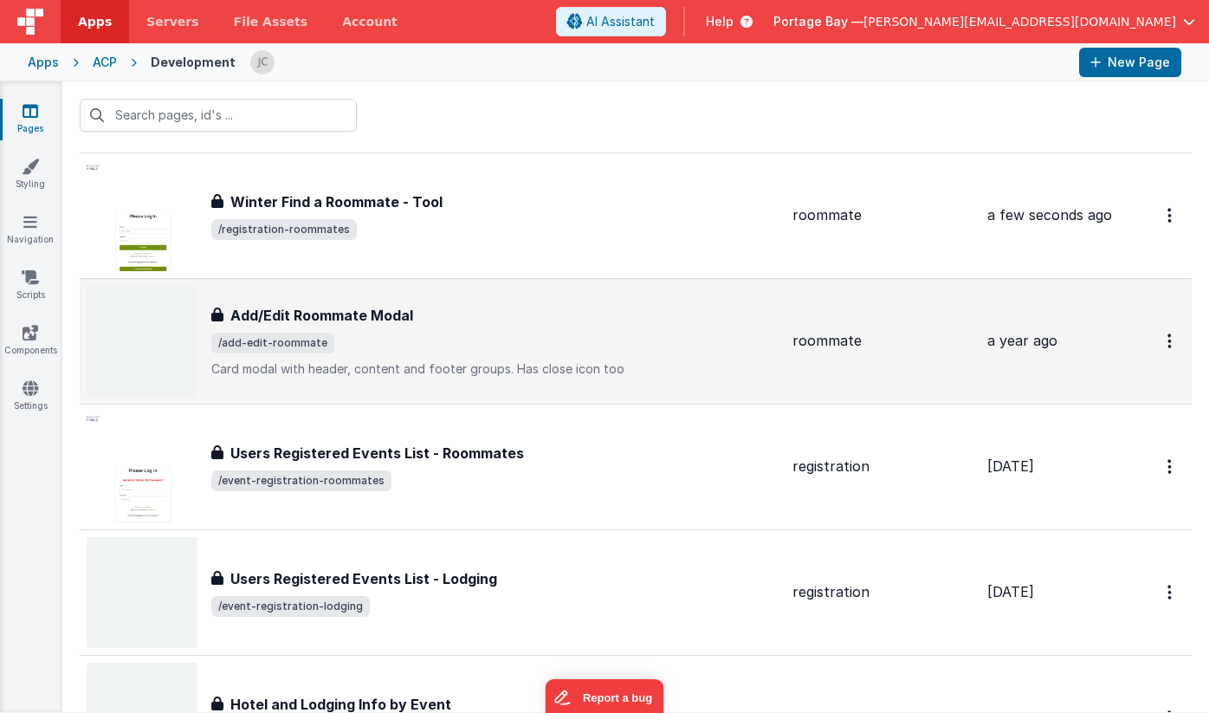
click at [495, 338] on span "/add-edit-roommate" at bounding box center [494, 343] width 567 height 21
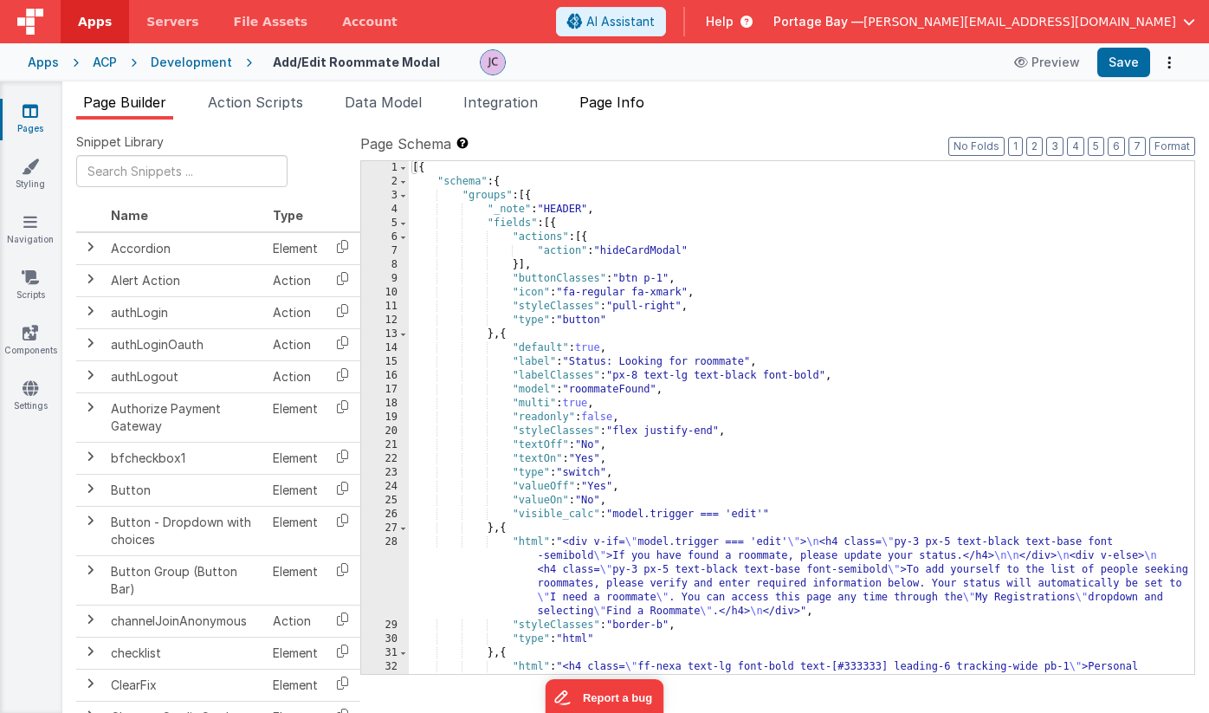
click at [610, 98] on span "Page Info" at bounding box center [612, 102] width 65 height 17
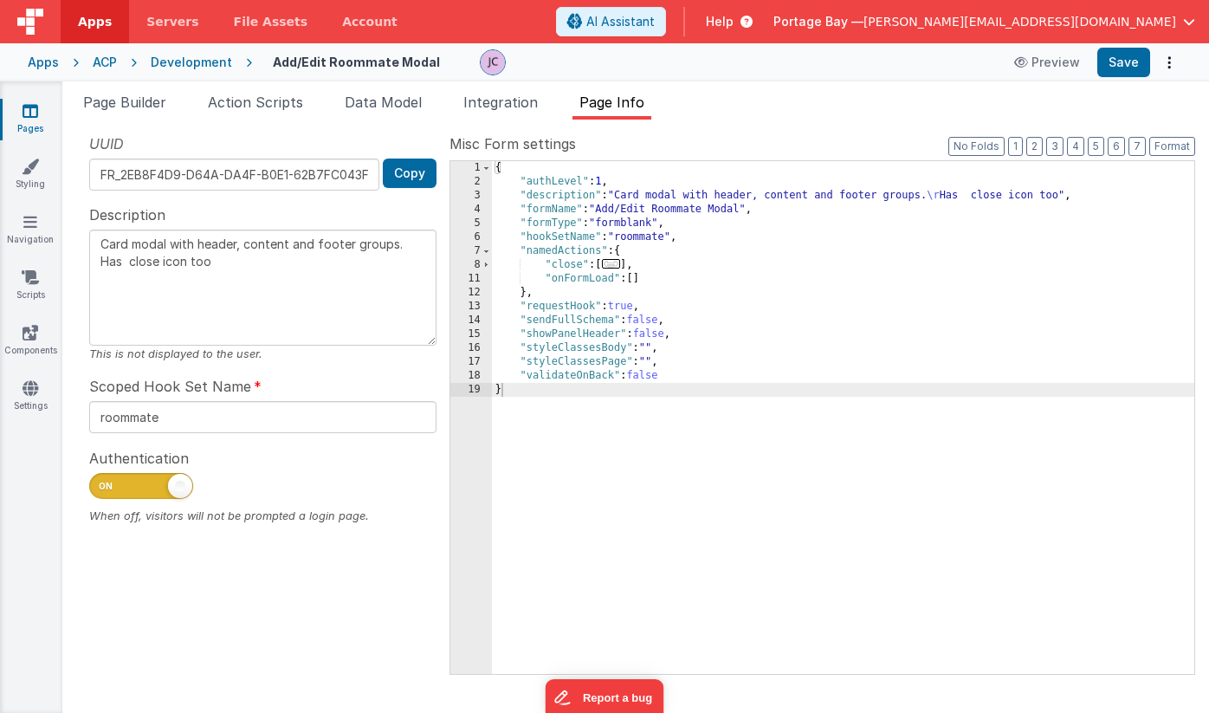
click at [598, 209] on div "{ "authLevel" : 1 , "description" : "Card modal with header, content and footer…" at bounding box center [843, 431] width 703 height 541
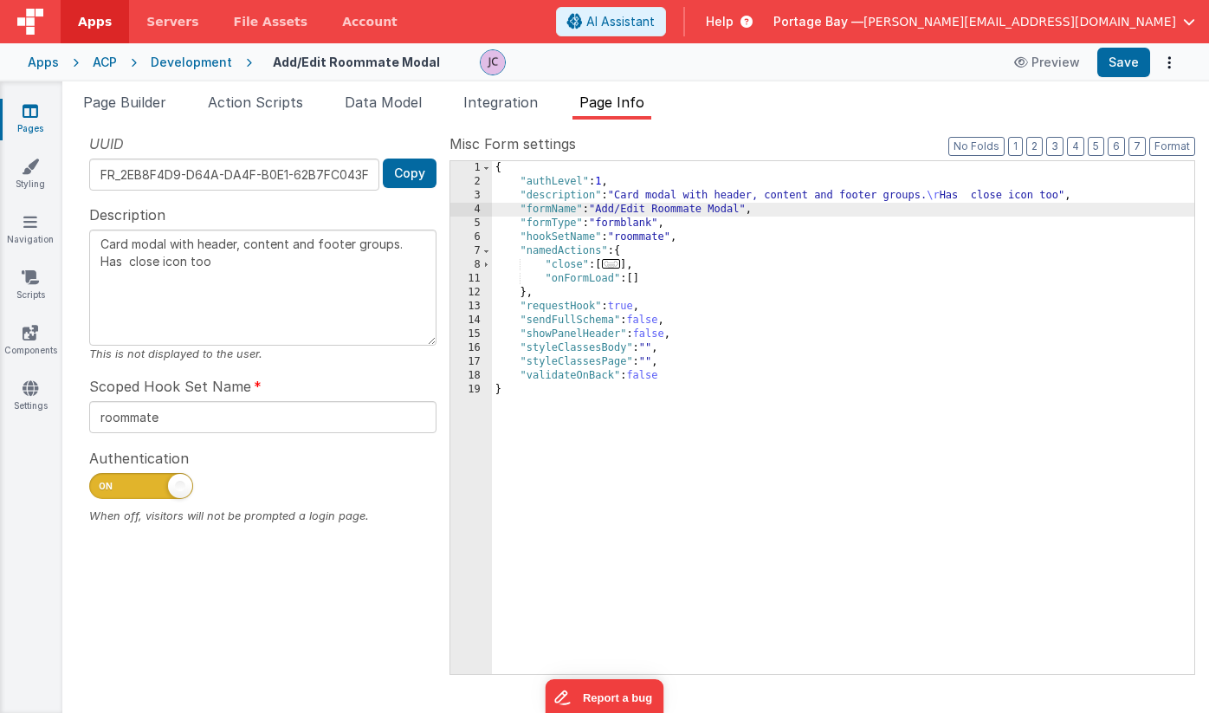
click at [601, 205] on div "{ "authLevel" : 1 , "description" : "Card modal with header, content and footer…" at bounding box center [843, 431] width 703 height 541
type textarea "Card modal with header, content and footer groups. Has close icon too"
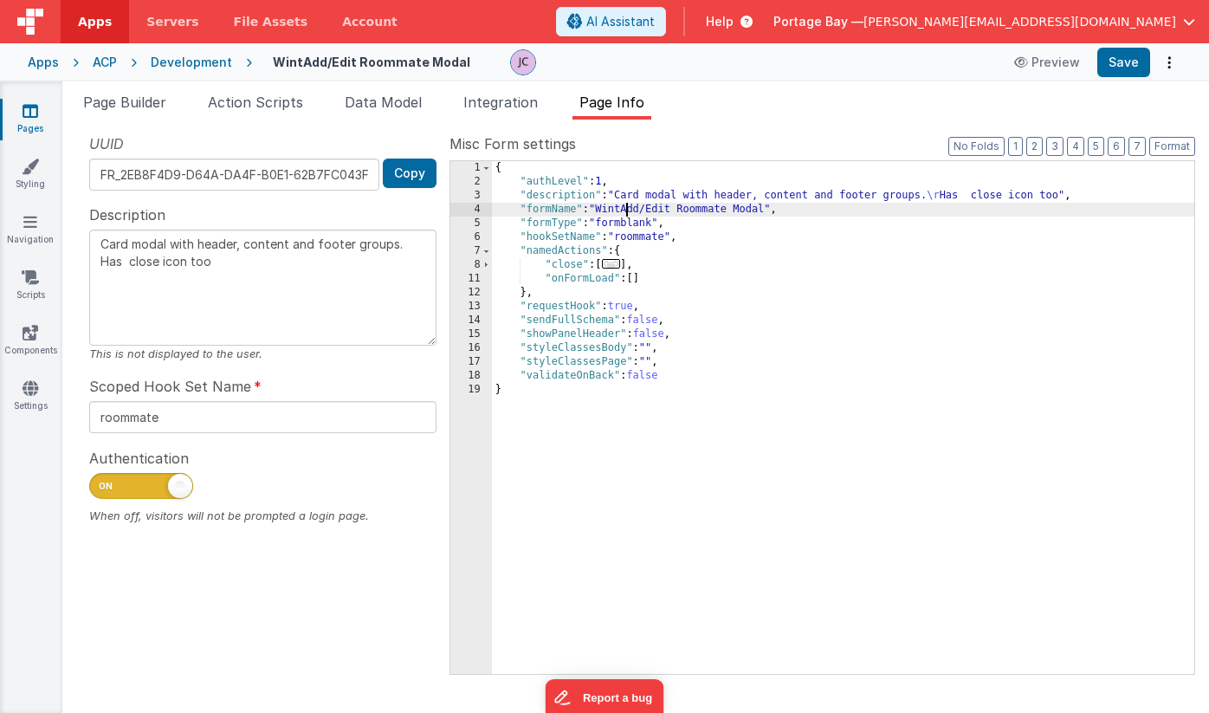
type textarea "Card modal with header, content and footer groups. Has close icon too"
click at [1126, 67] on button "Save" at bounding box center [1124, 62] width 53 height 29
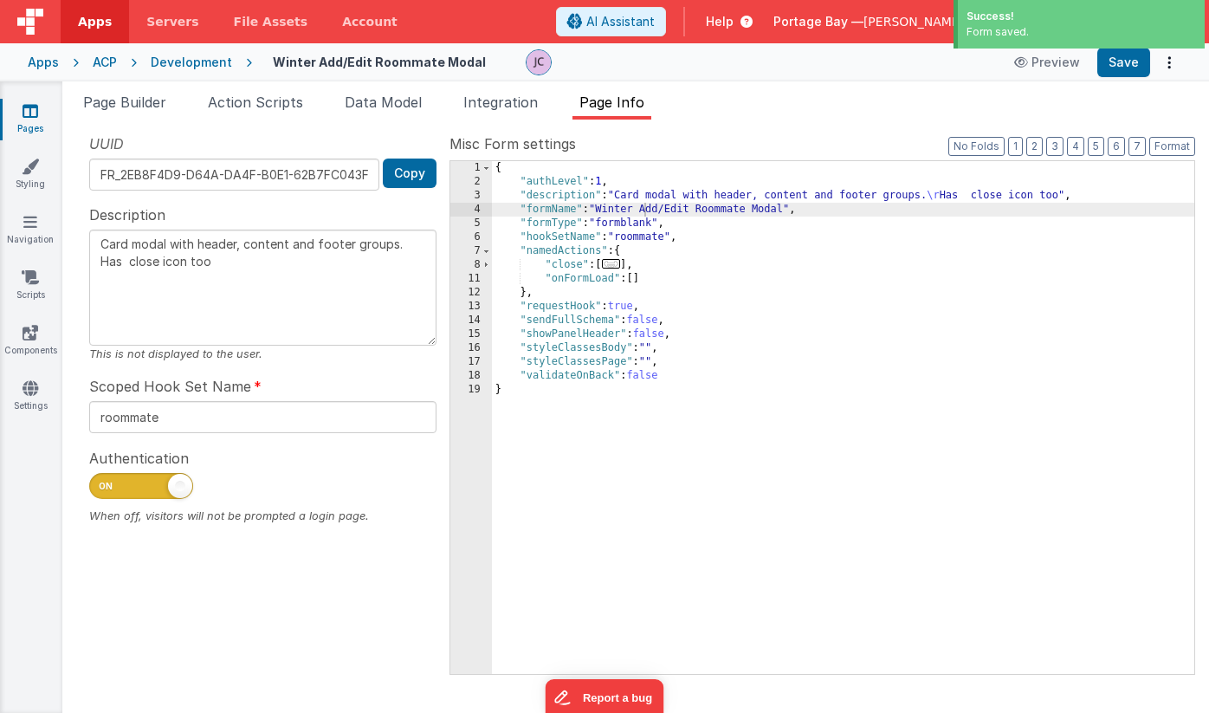
click at [183, 60] on div "Development" at bounding box center [191, 62] width 81 height 17
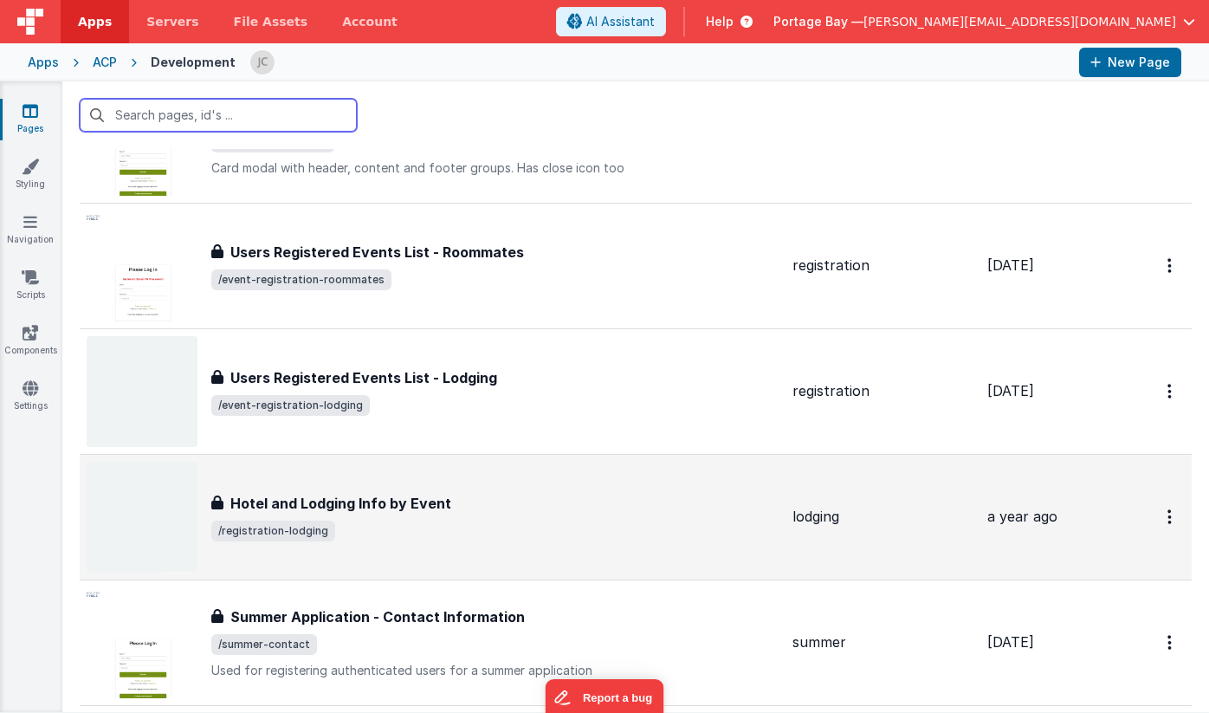
scroll to position [4129, 0]
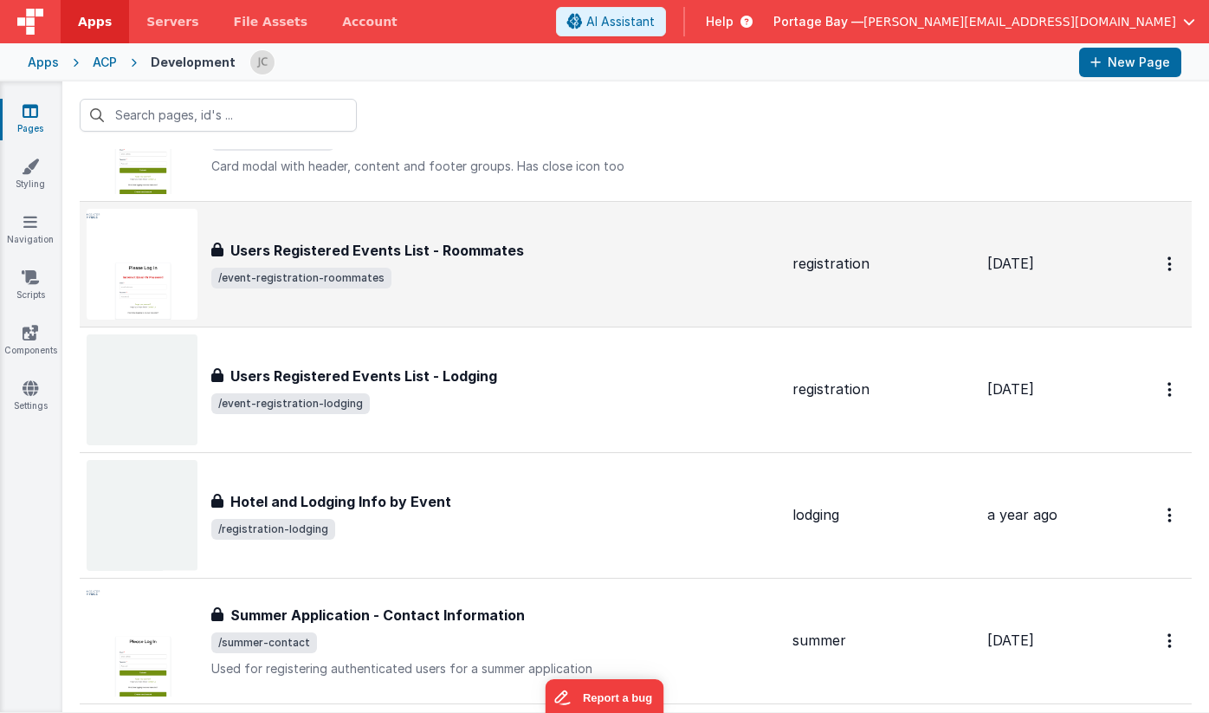
click at [581, 262] on div "Users Registered Events List - Roommates Users Registered Events List - Roommat…" at bounding box center [494, 264] width 567 height 49
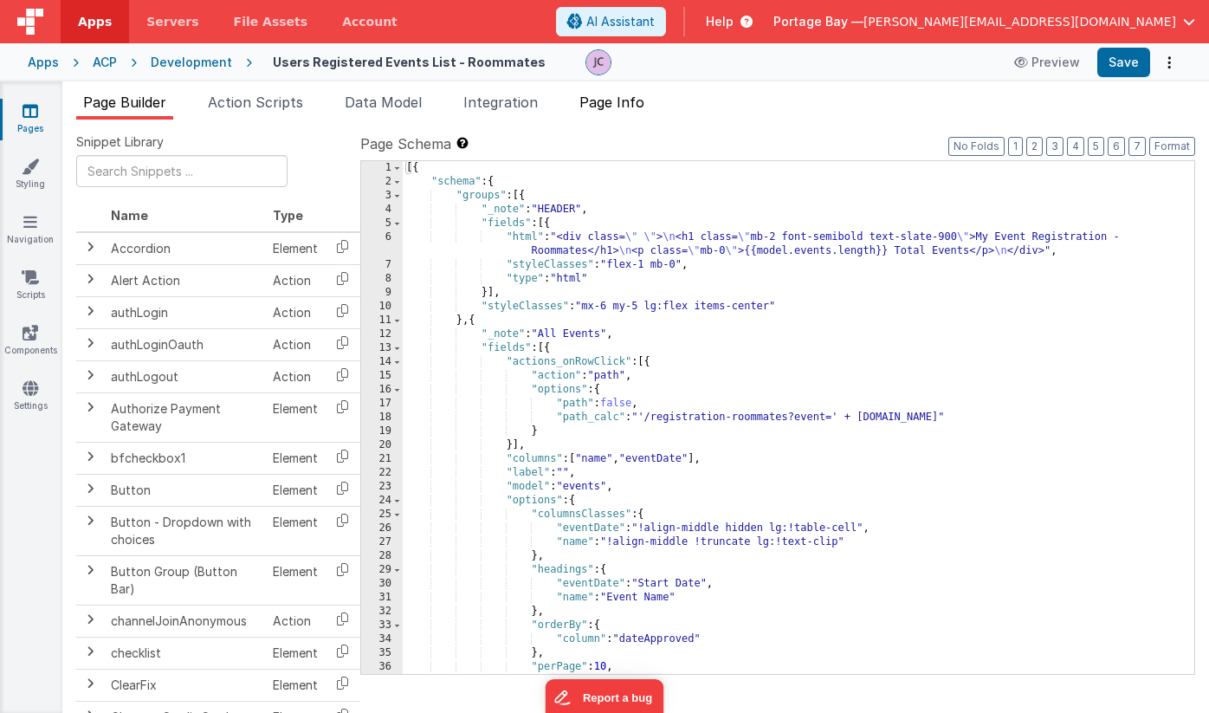
click at [630, 101] on span "Page Info" at bounding box center [612, 102] width 65 height 17
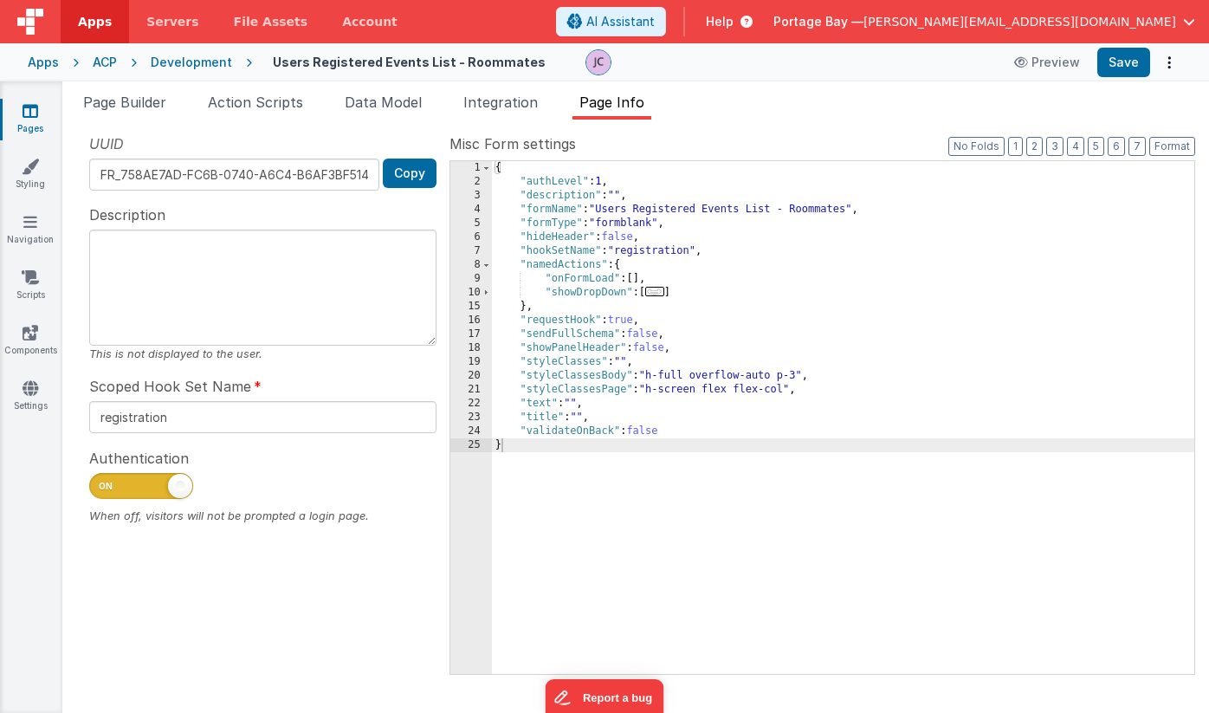
click at [602, 207] on div "{ "authLevel" : 1 , "description" : "" , "formName" : "Users Registered Events …" at bounding box center [843, 431] width 703 height 541
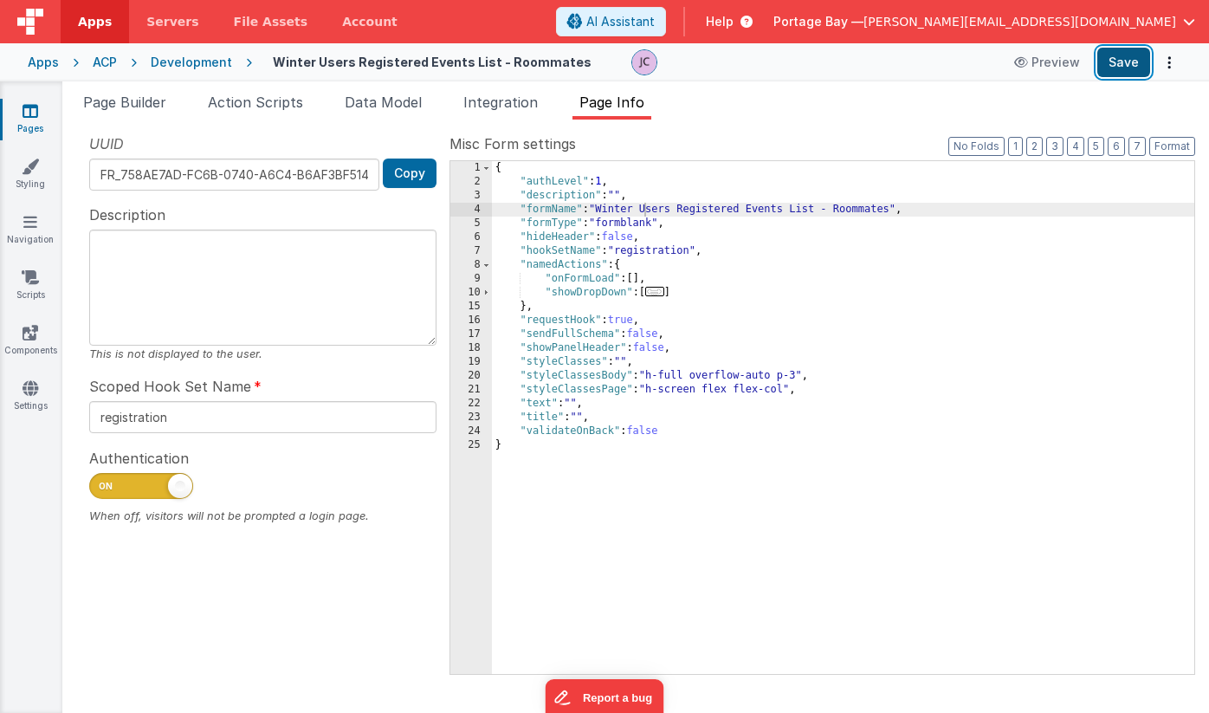
click at [1128, 68] on button "Save" at bounding box center [1124, 62] width 53 height 29
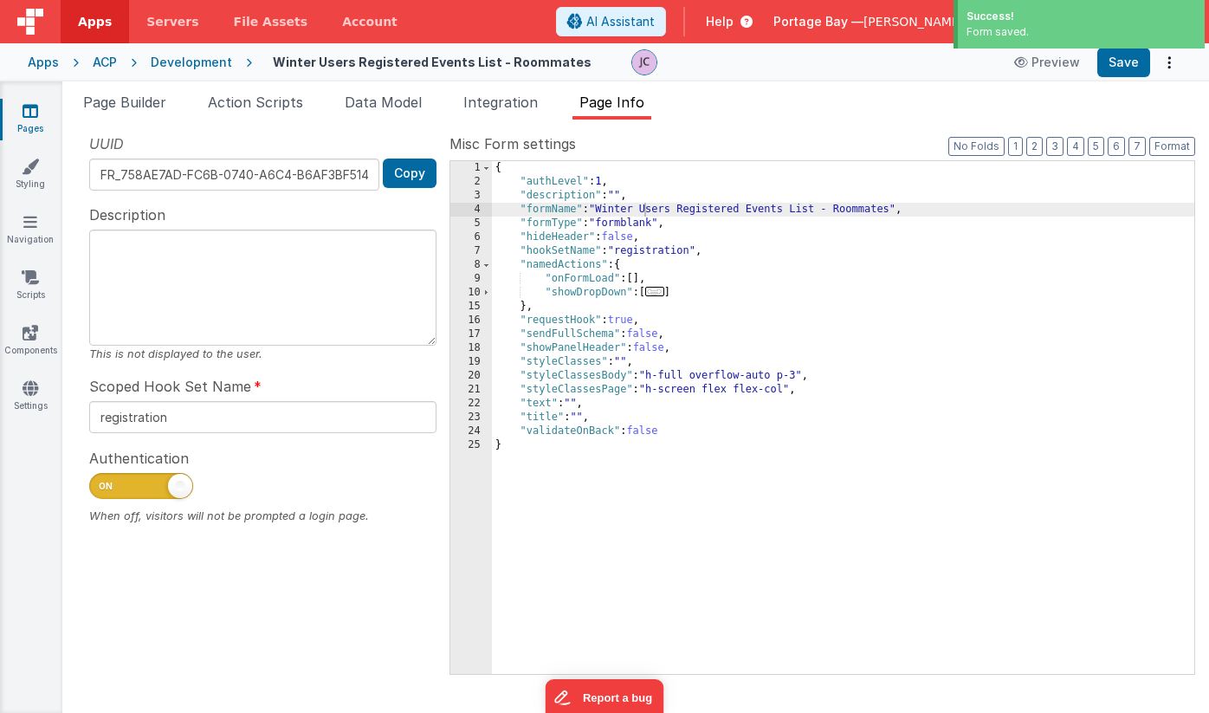
click at [194, 68] on div "Development" at bounding box center [191, 62] width 81 height 17
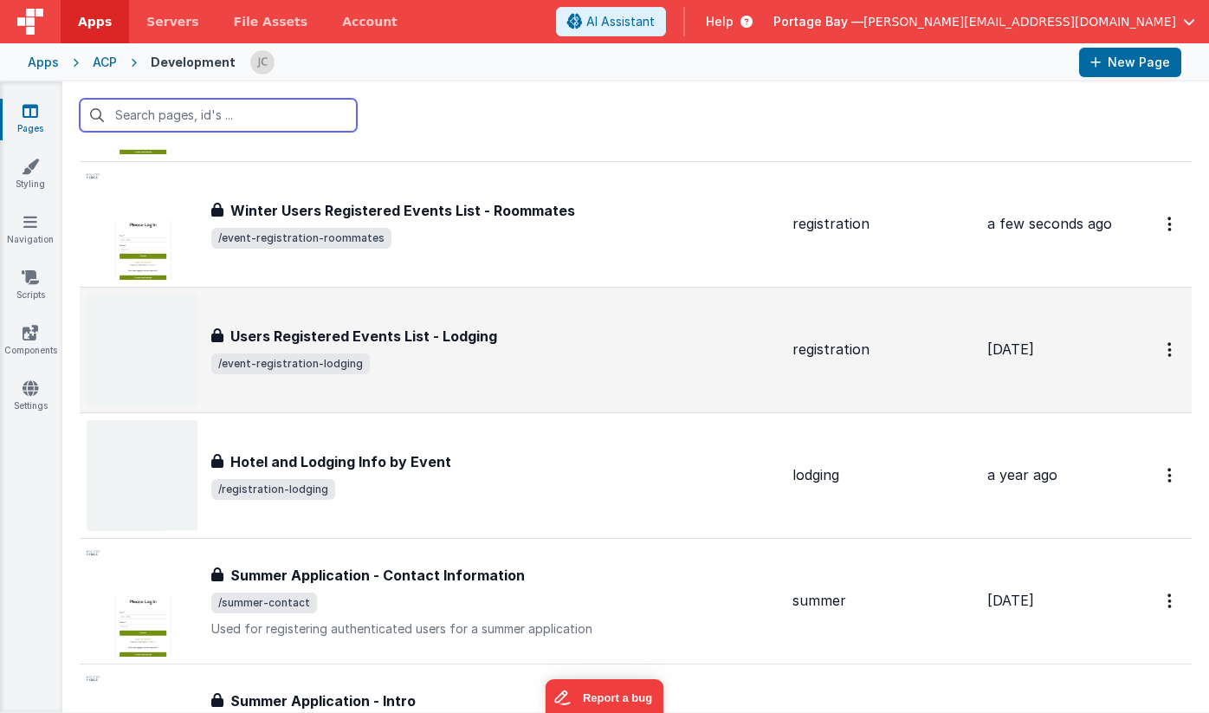
scroll to position [4173, 0]
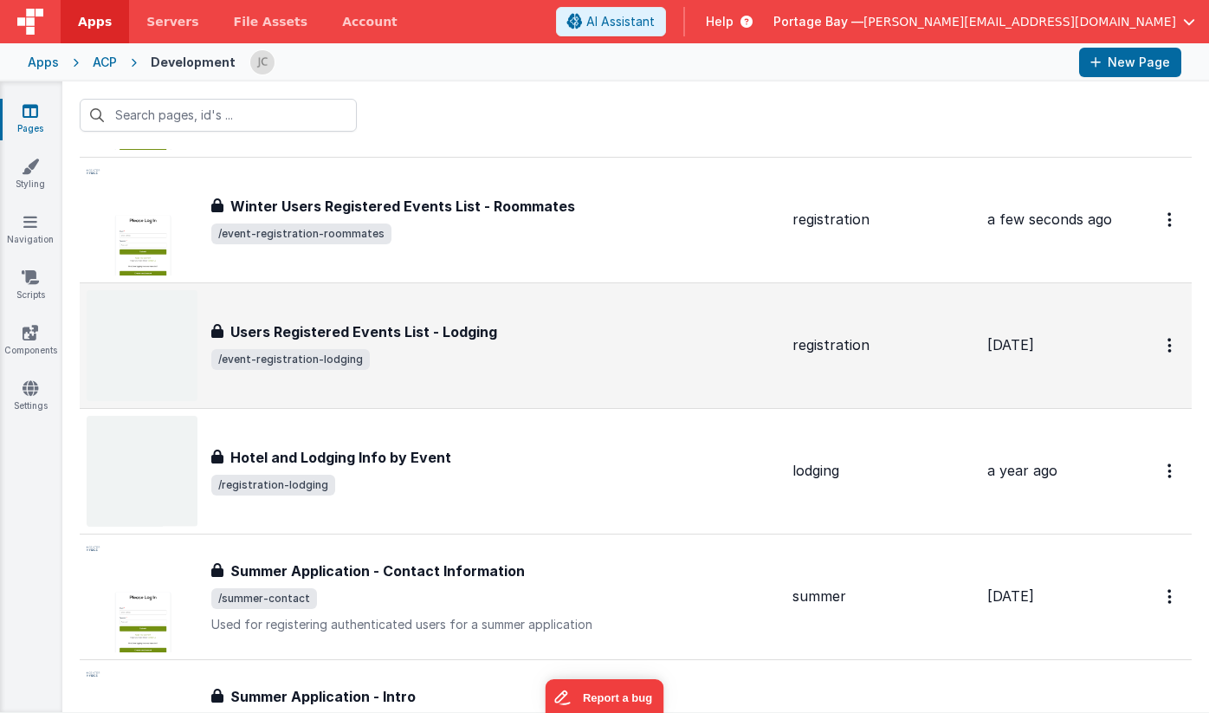
click at [549, 352] on span "/event-registration-lodging" at bounding box center [494, 359] width 567 height 21
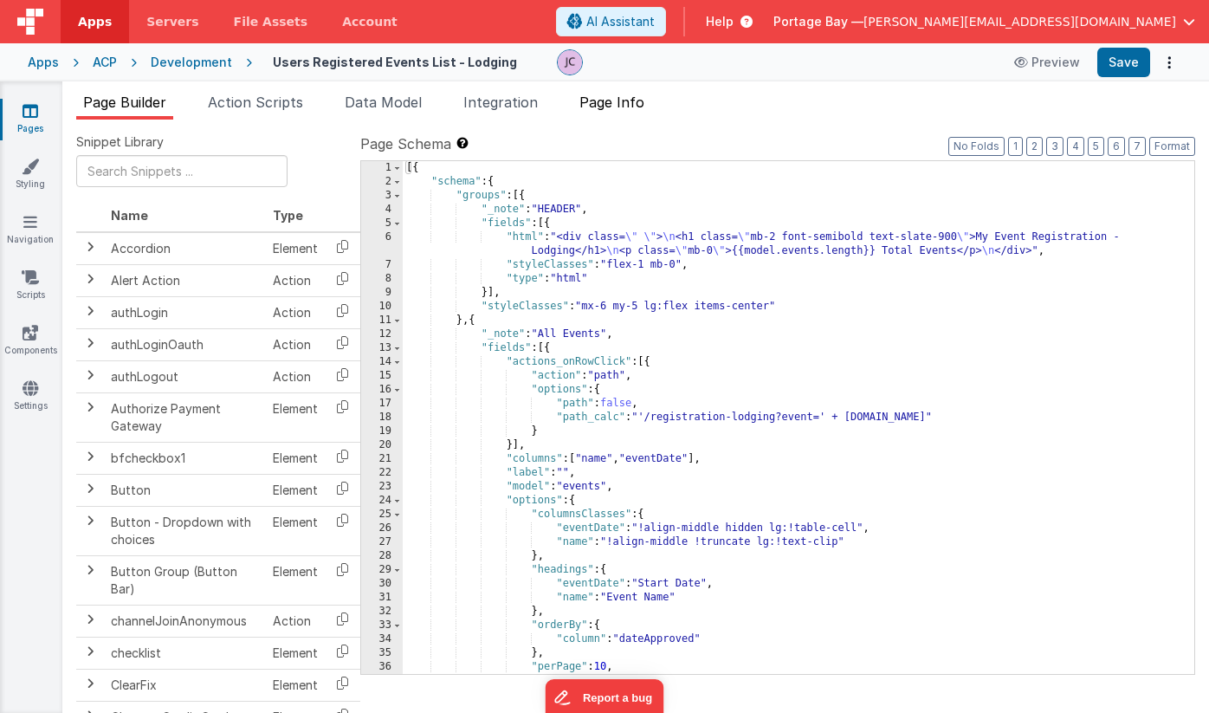
click at [600, 98] on span "Page Info" at bounding box center [612, 102] width 65 height 17
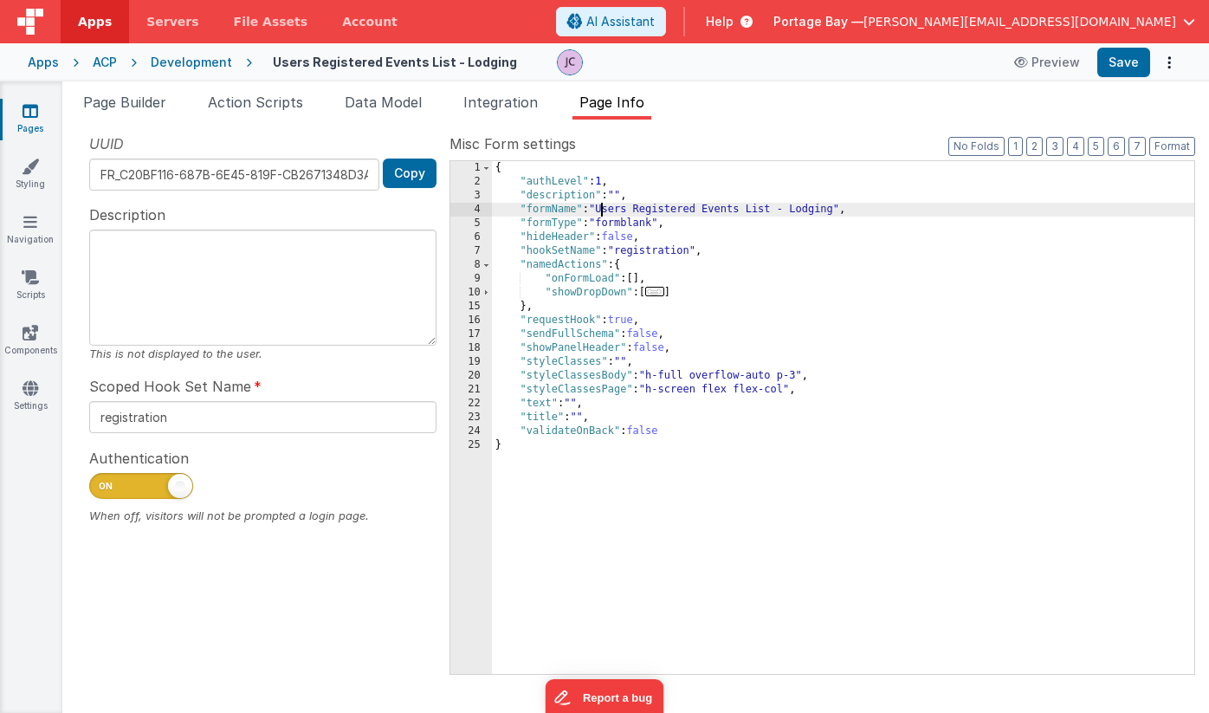
click at [599, 209] on div "{ "authLevel" : 1 , "description" : "" , "formName" : "Users Registered Events …" at bounding box center [843, 431] width 703 height 541
click at [1133, 62] on button "Save" at bounding box center [1124, 62] width 53 height 29
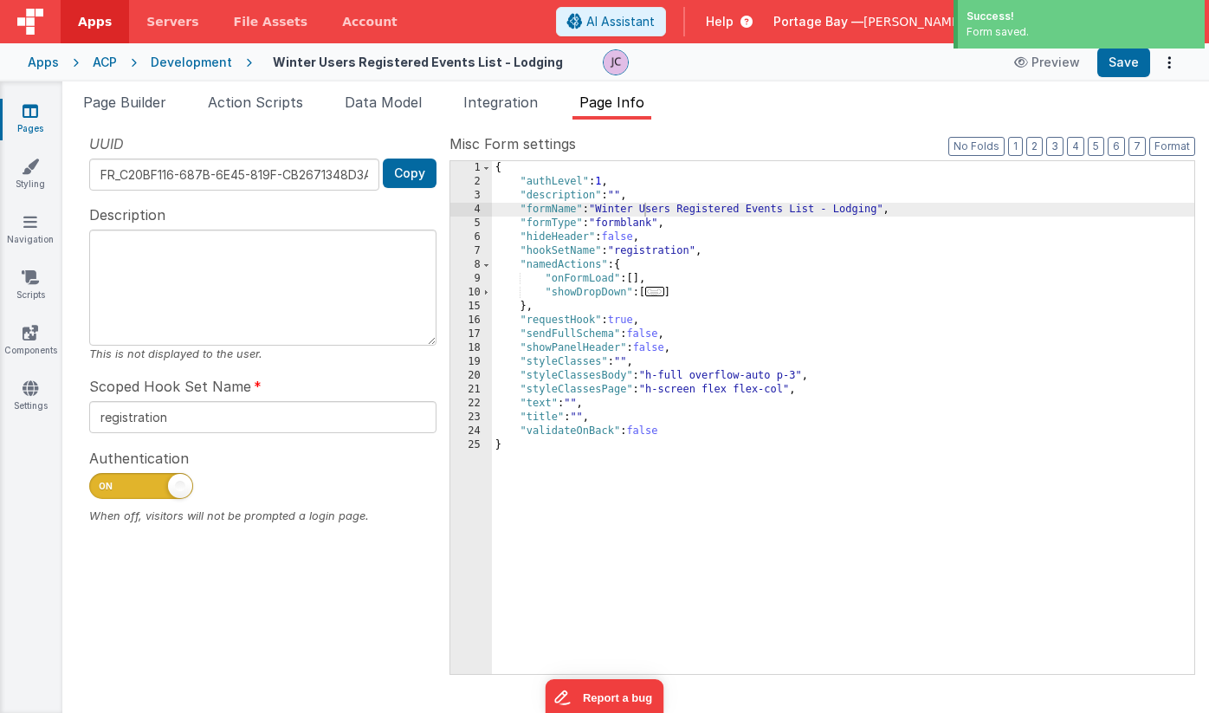
click at [185, 63] on div "Development" at bounding box center [191, 62] width 81 height 17
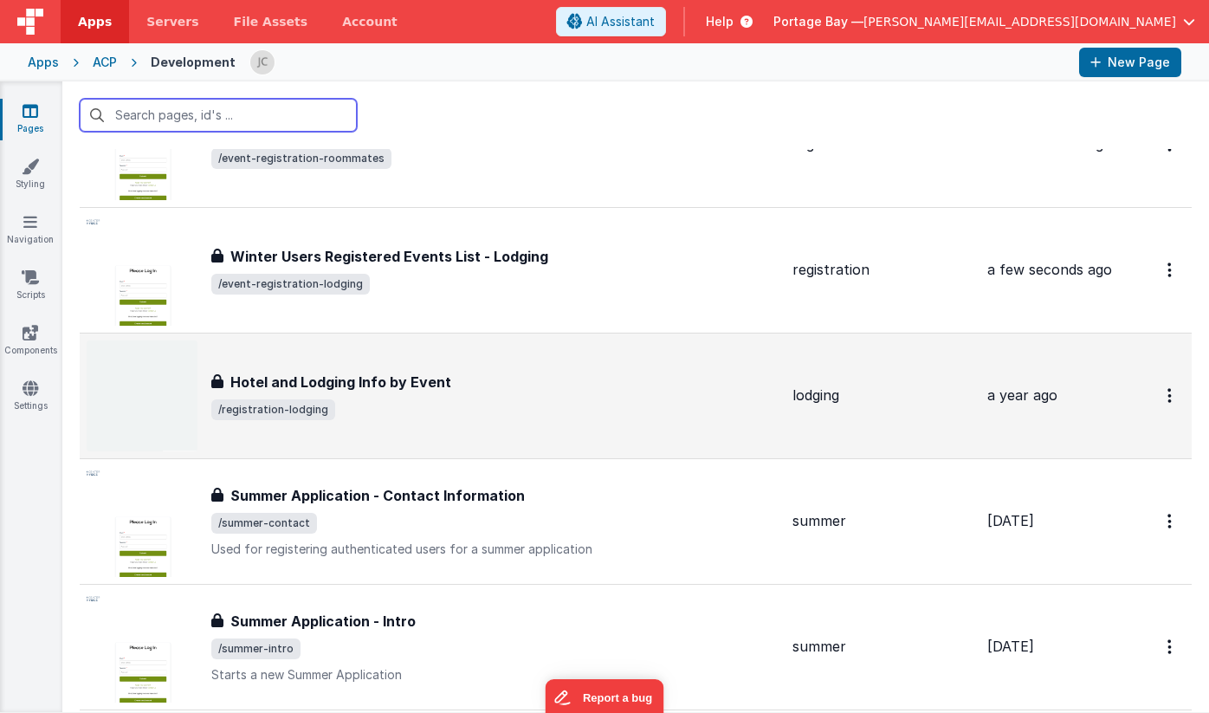
scroll to position [4249, 0]
click at [526, 384] on div "Hotel and Lodging Info by Event" at bounding box center [494, 381] width 567 height 21
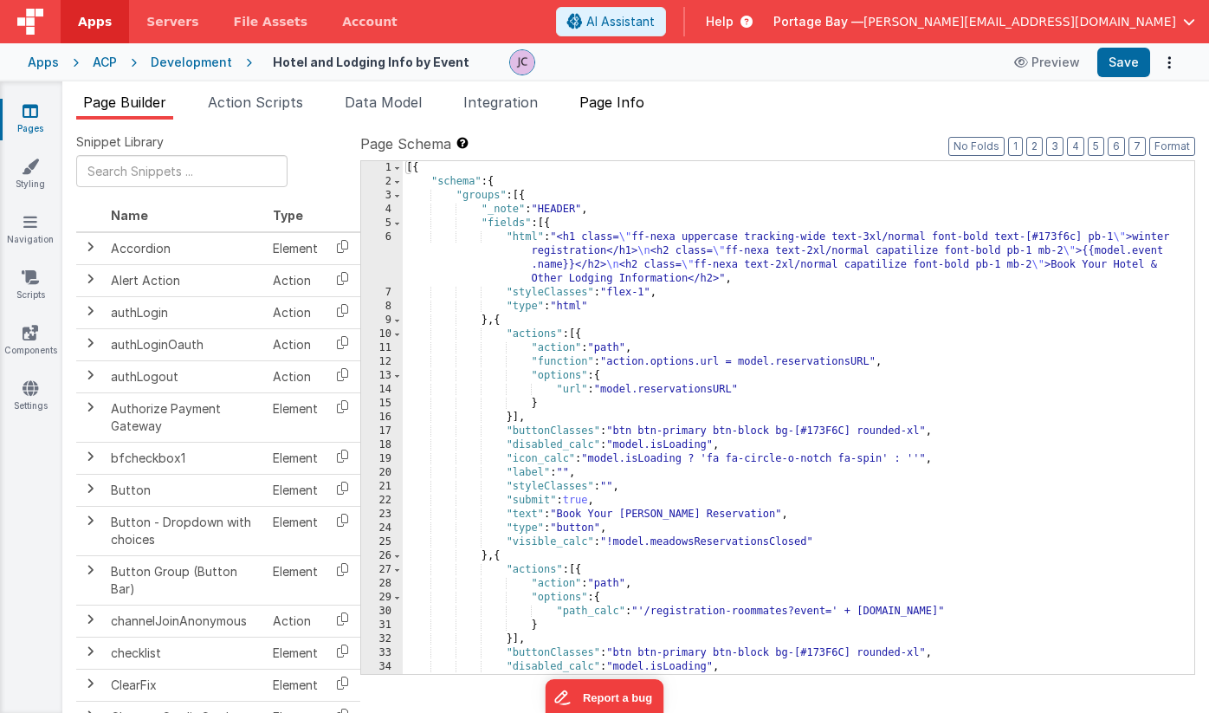
click at [617, 100] on span "Page Info" at bounding box center [612, 102] width 65 height 17
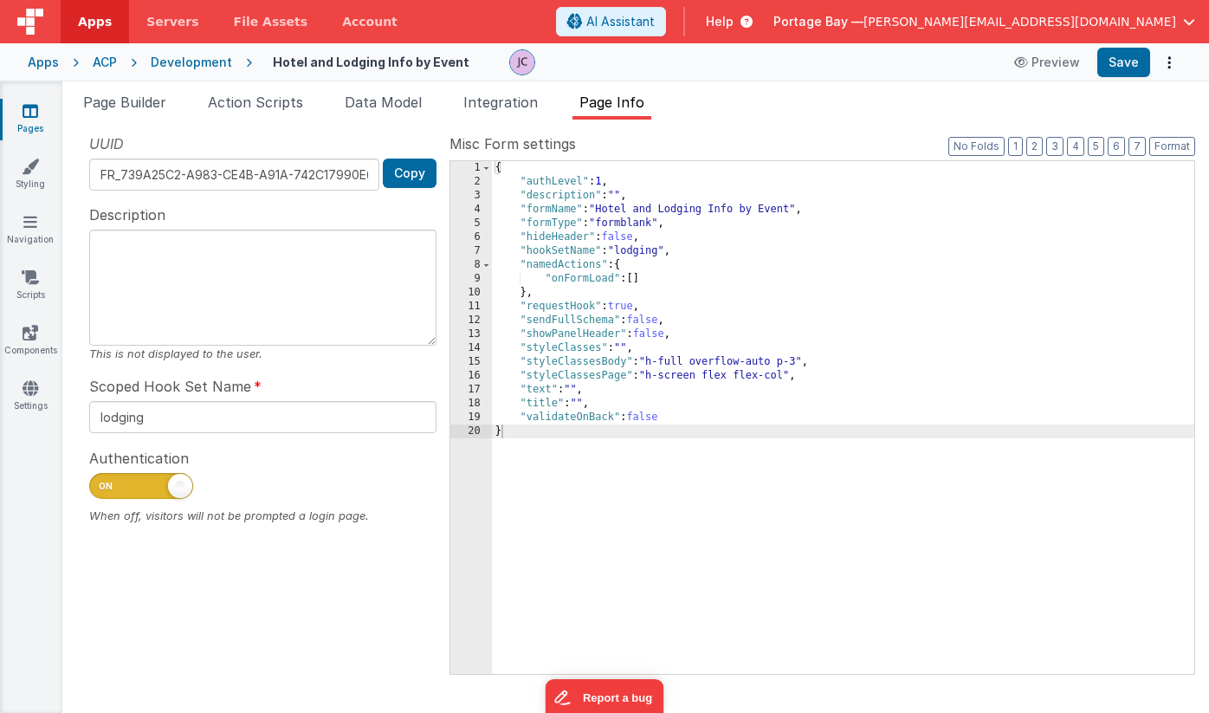
click at [603, 207] on div "{ "authLevel" : 1 , "description" : "" , "formName" : "Hotel and Lodging Info b…" at bounding box center [843, 431] width 703 height 541
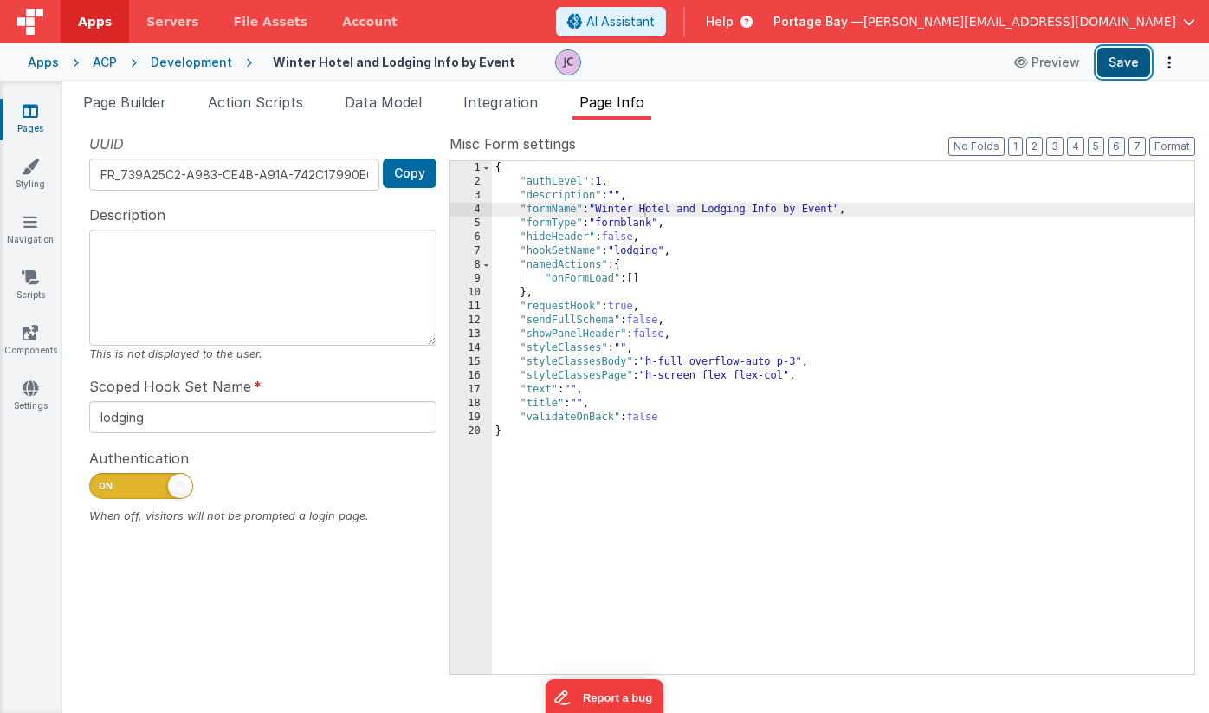
click at [1135, 63] on button "Save" at bounding box center [1124, 62] width 53 height 29
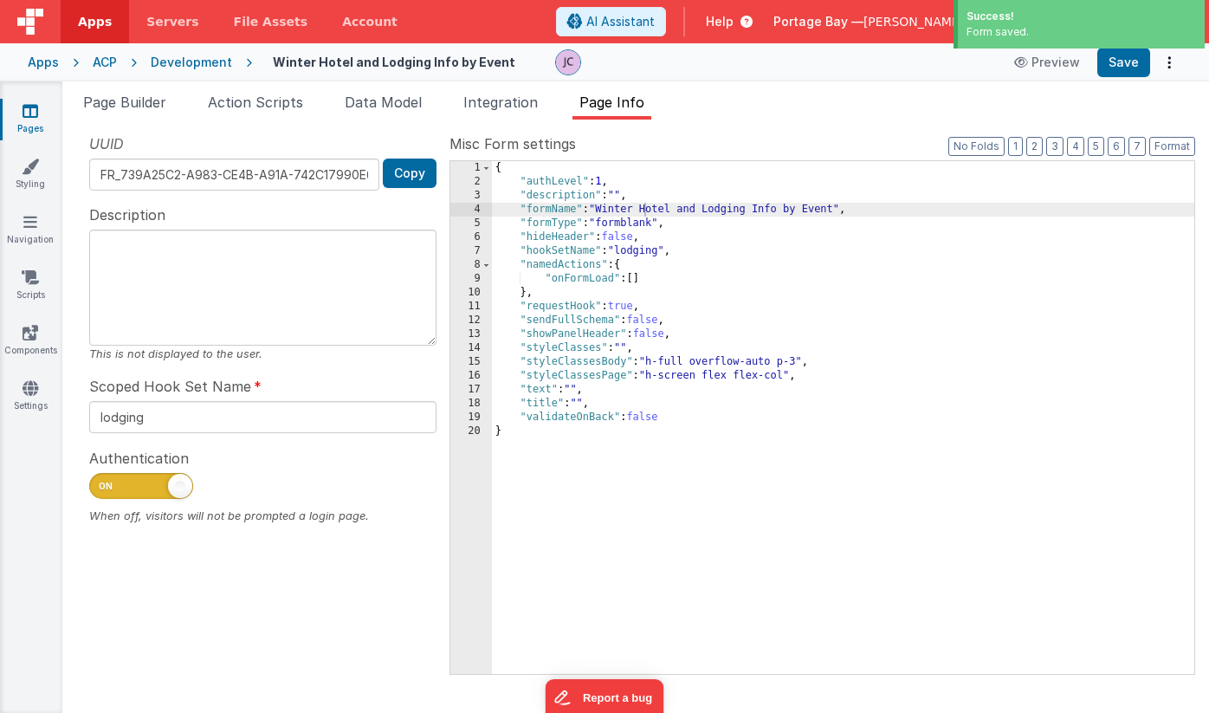
click at [180, 63] on div "Development" at bounding box center [191, 62] width 81 height 17
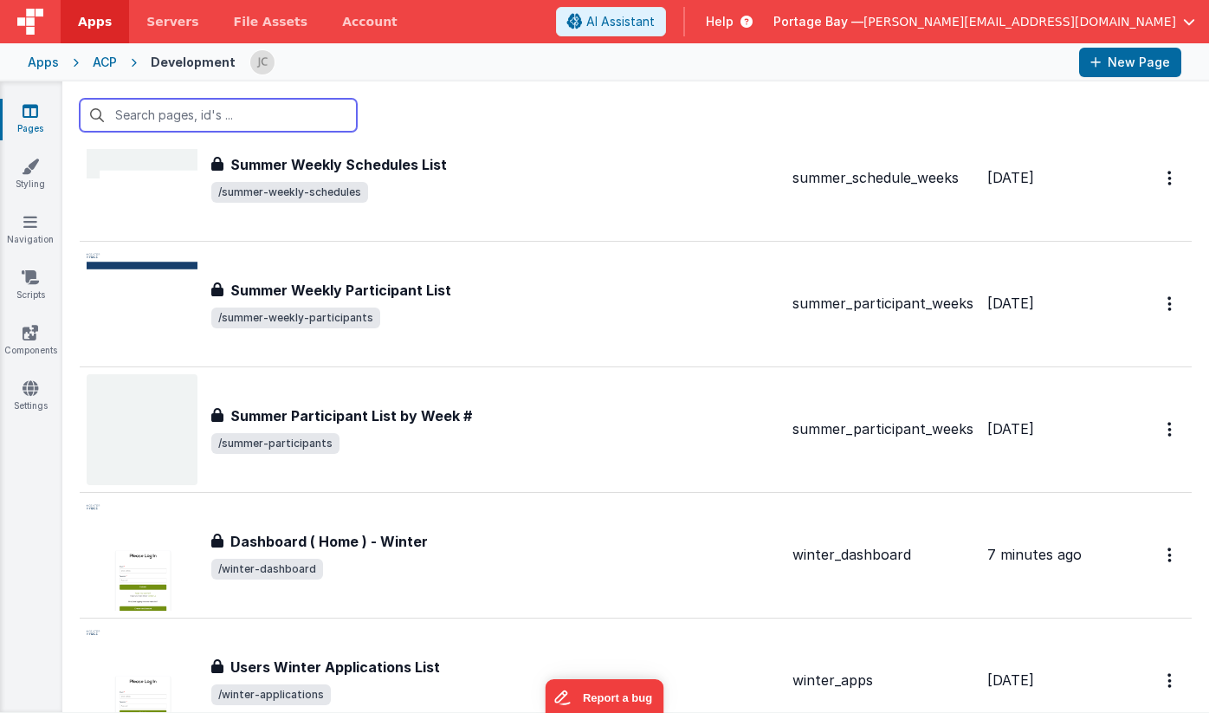
scroll to position [8372, 0]
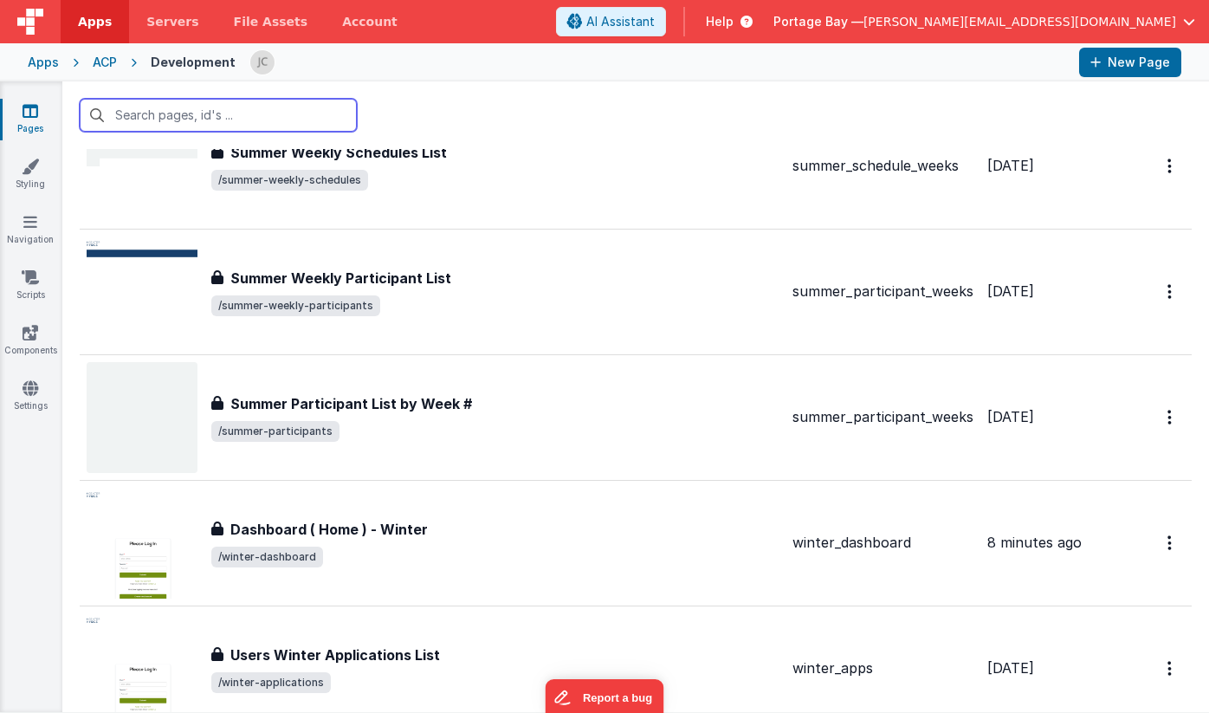
click at [202, 118] on input "text" at bounding box center [218, 115] width 277 height 33
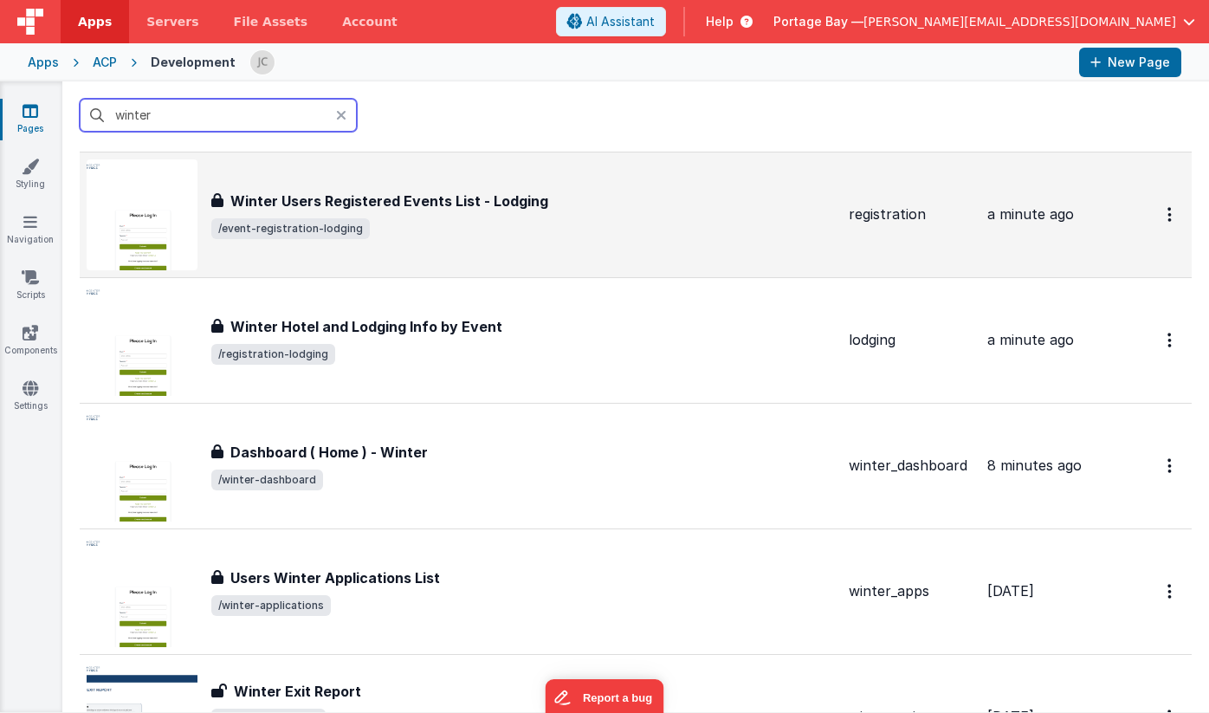
scroll to position [2039, 0]
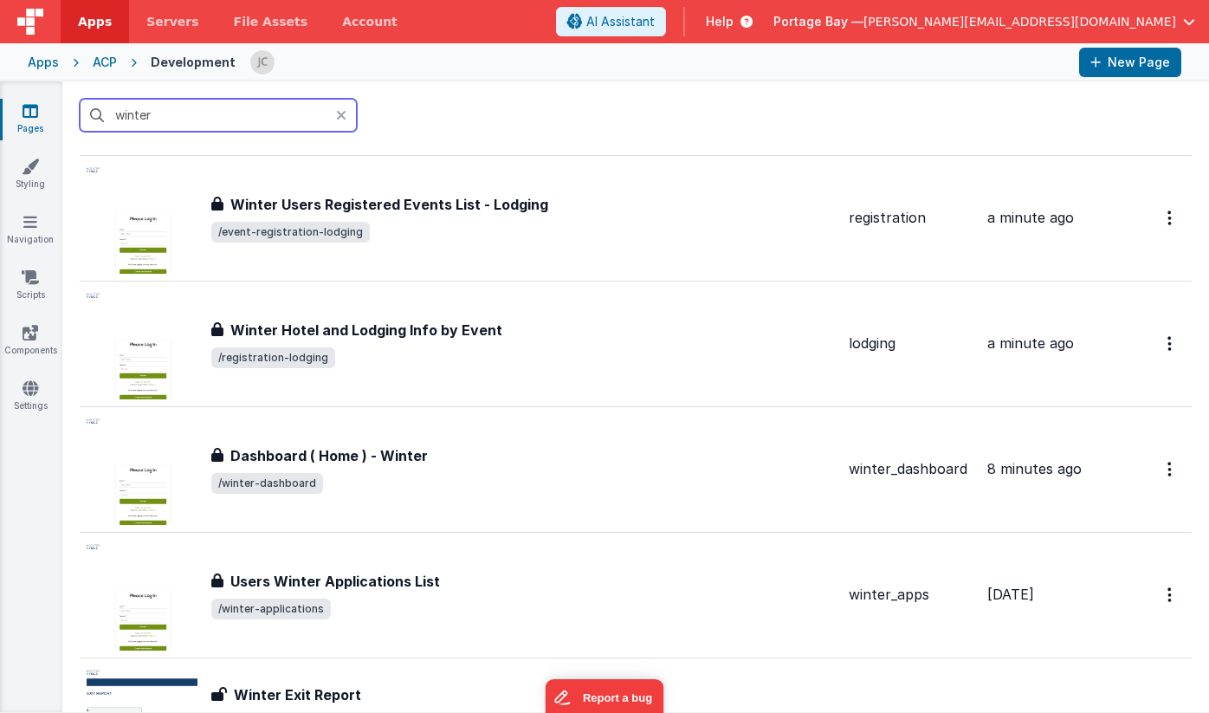
type input "winter"
click at [344, 113] on icon at bounding box center [341, 115] width 10 height 14
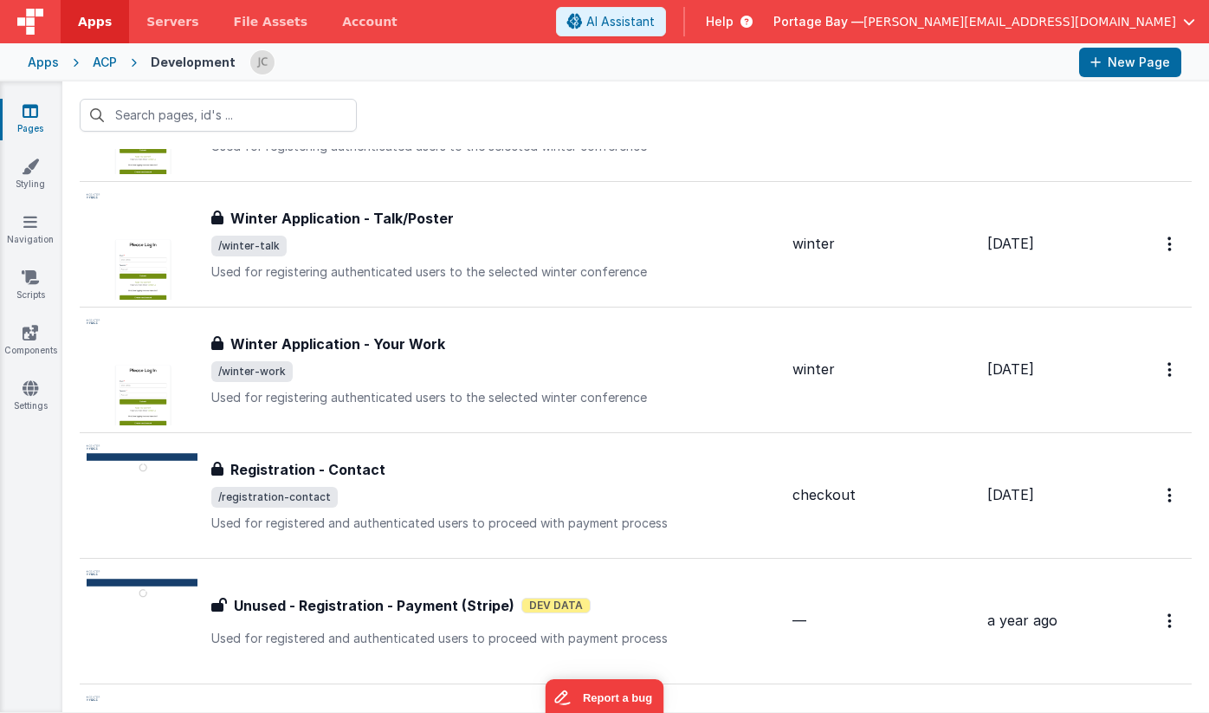
scroll to position [3181, 0]
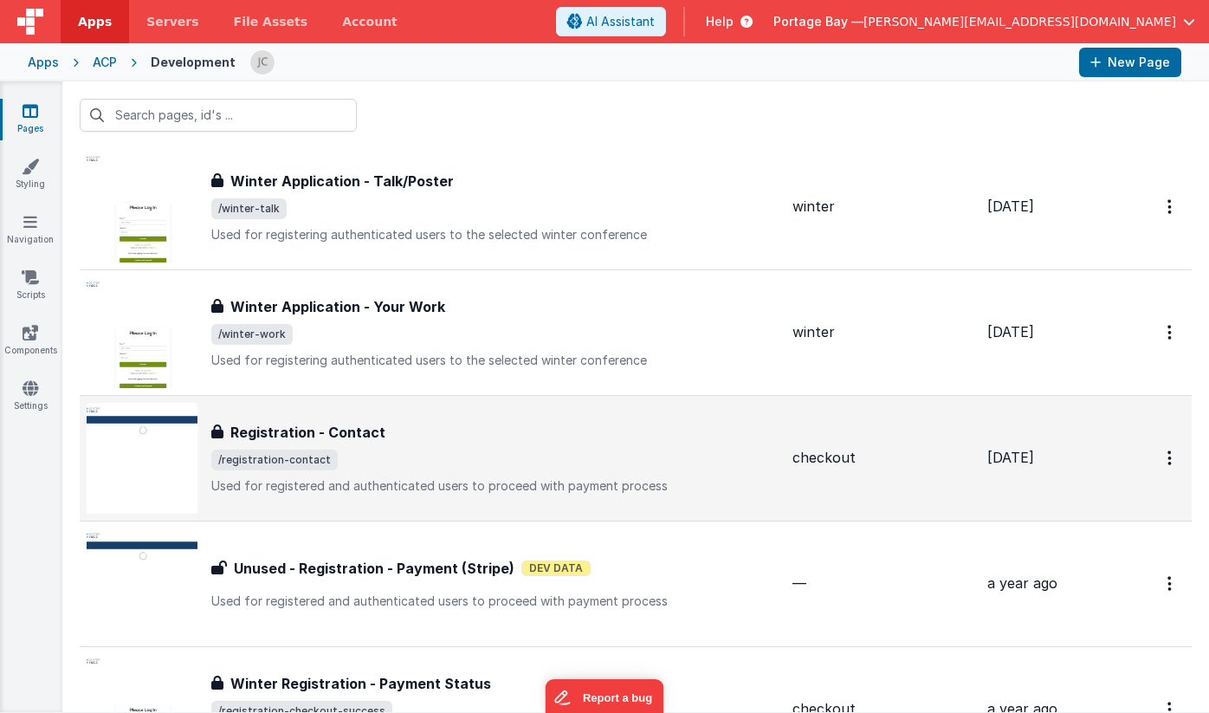
click at [540, 432] on div "Registration - Contact" at bounding box center [494, 432] width 567 height 21
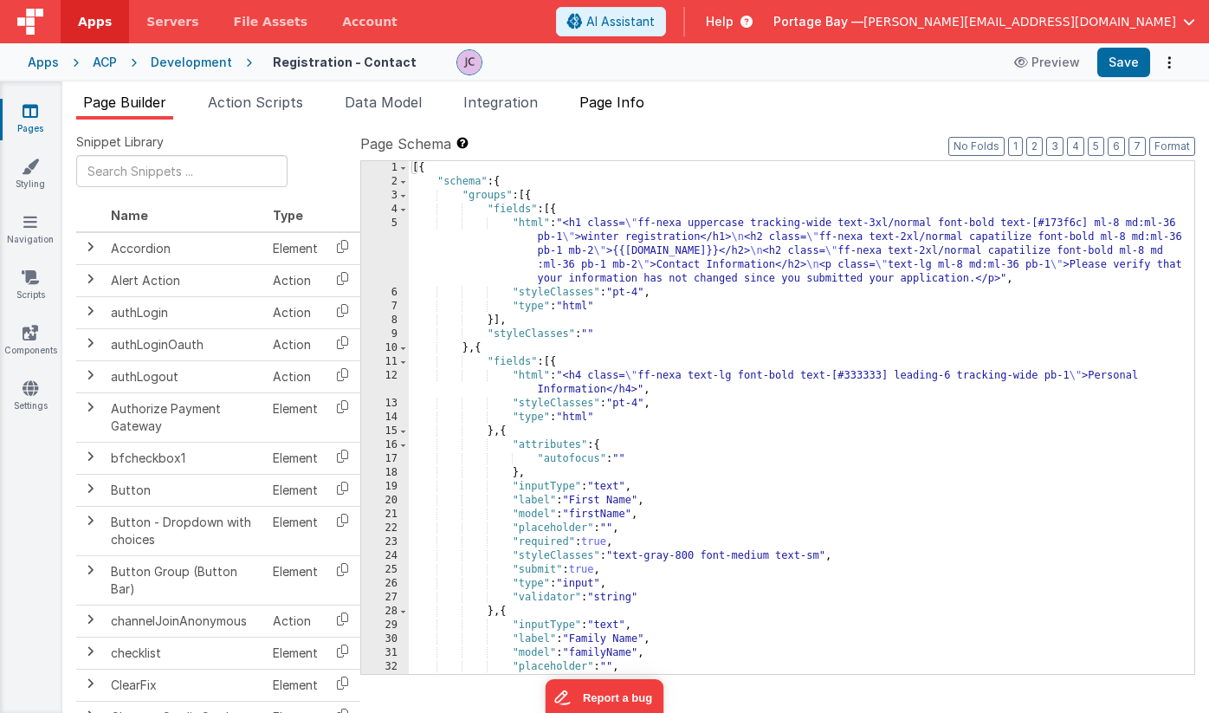
click at [620, 101] on span "Page Info" at bounding box center [612, 102] width 65 height 17
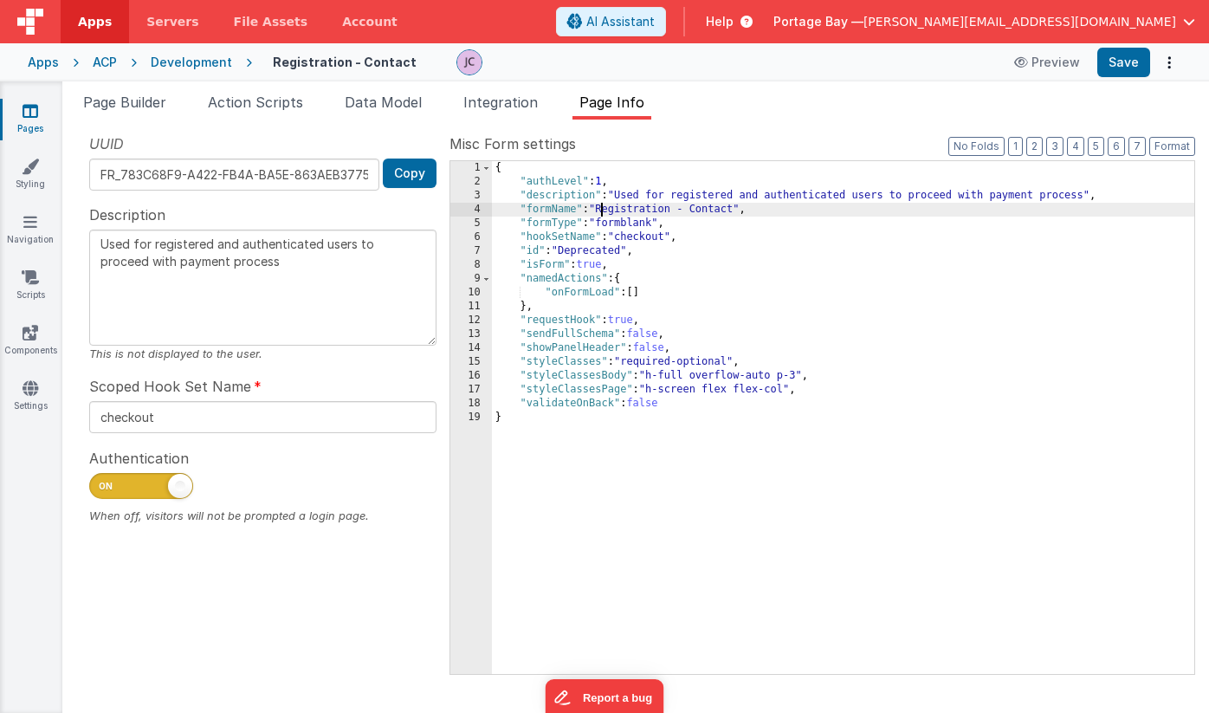
click at [603, 207] on div "{ "authLevel" : 1 , "description" : "Used for registered and authenticated user…" at bounding box center [843, 431] width 703 height 541
click at [717, 207] on div "{ "authLevel" : 1 , "description" : "Used for registered and authenticated user…" at bounding box center [843, 431] width 703 height 541
click at [1120, 63] on button "Save" at bounding box center [1124, 62] width 53 height 29
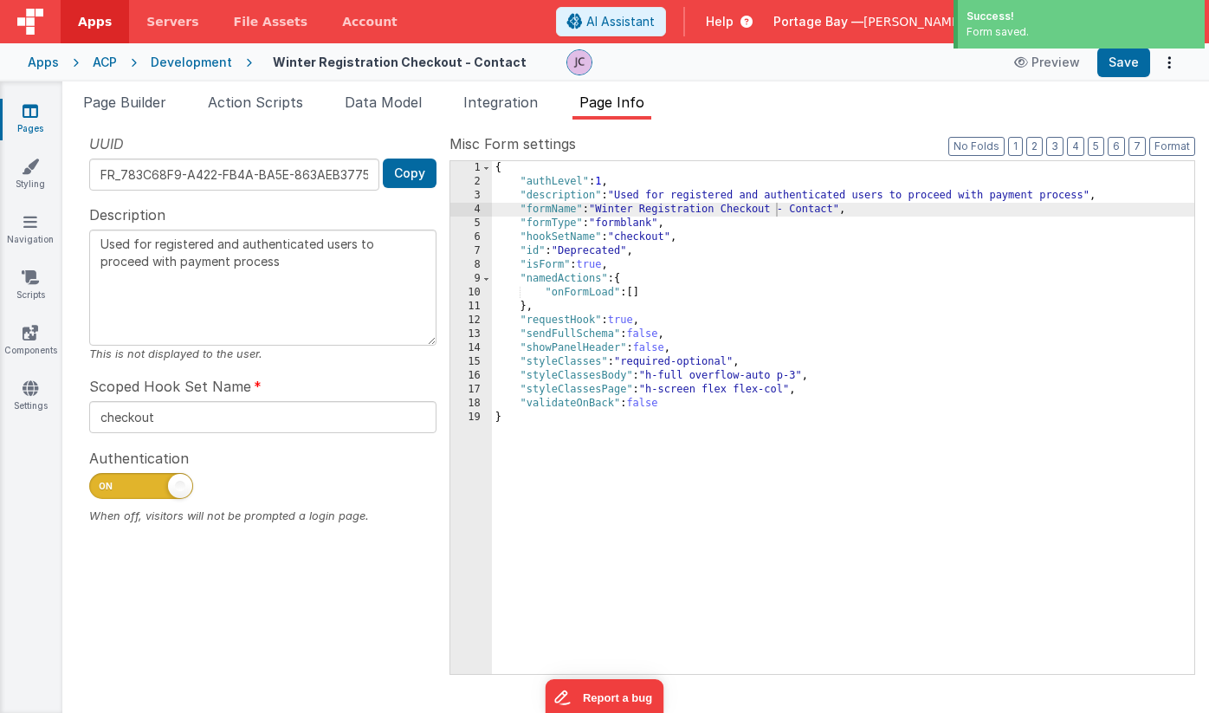
click at [190, 66] on div "Development" at bounding box center [191, 62] width 81 height 17
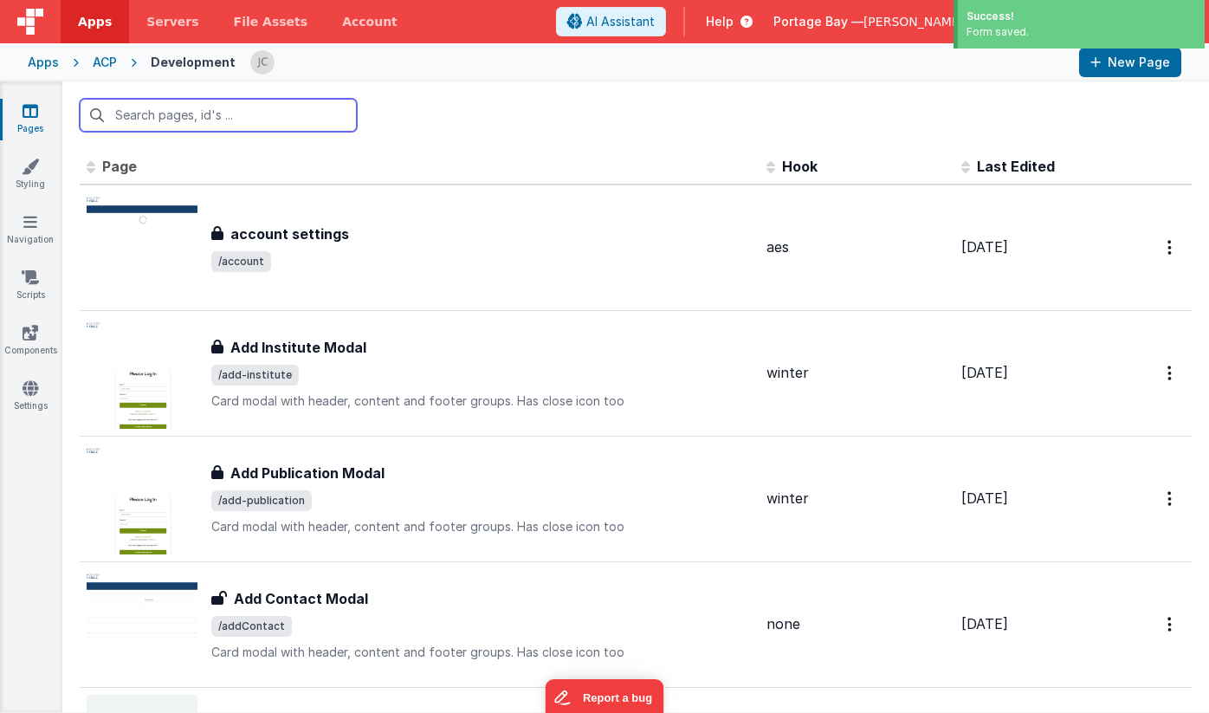
click at [249, 116] on input "text" at bounding box center [218, 115] width 277 height 33
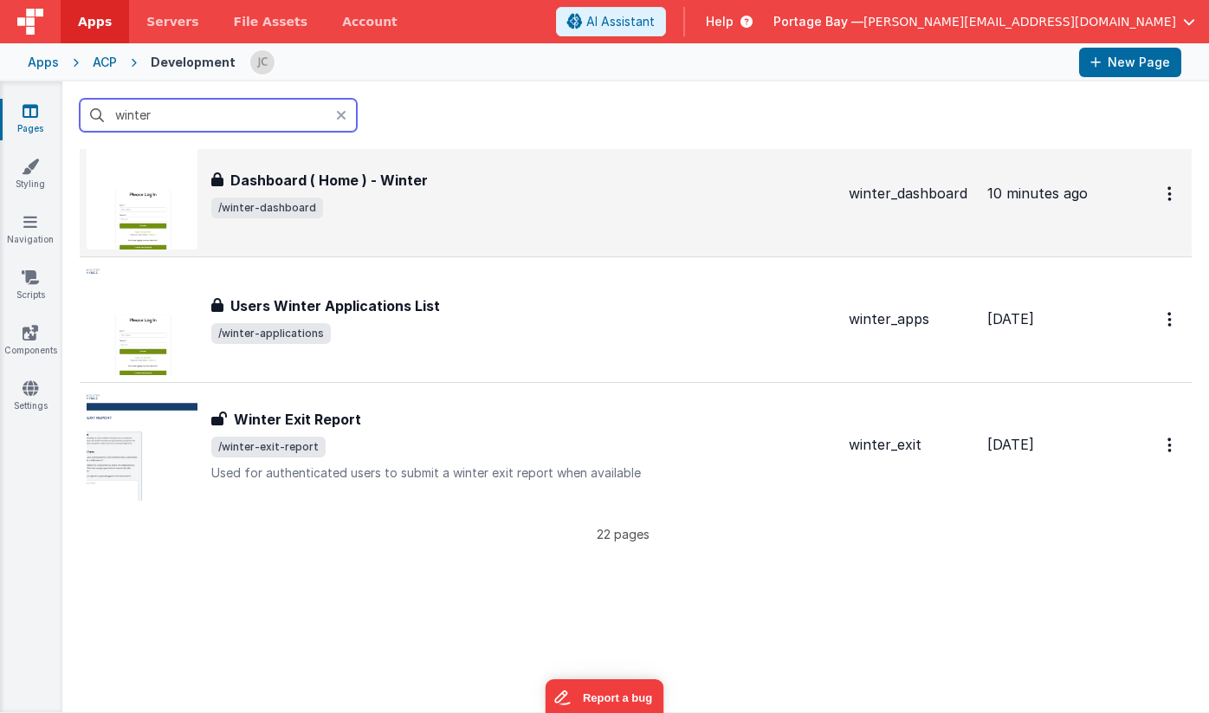
scroll to position [2441, 0]
type input "winter"
click at [673, 199] on span "/winter-dashboard" at bounding box center [523, 207] width 624 height 21
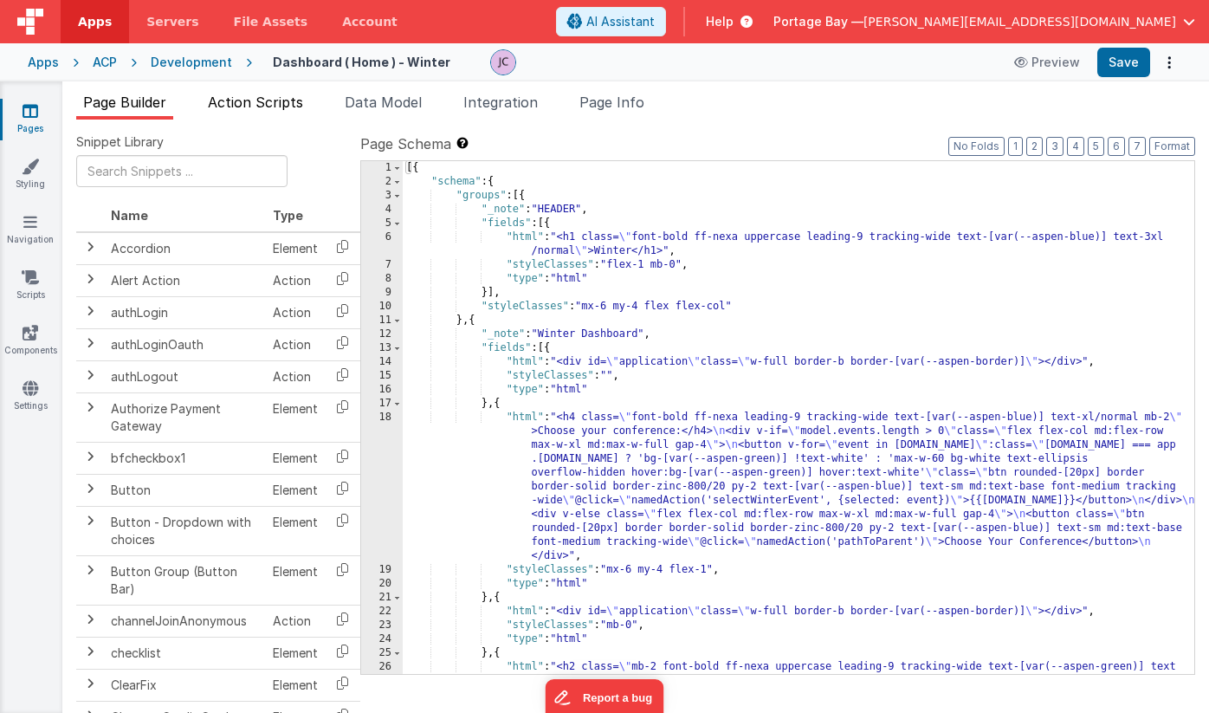
click at [256, 100] on span "Action Scripts" at bounding box center [255, 102] width 95 height 17
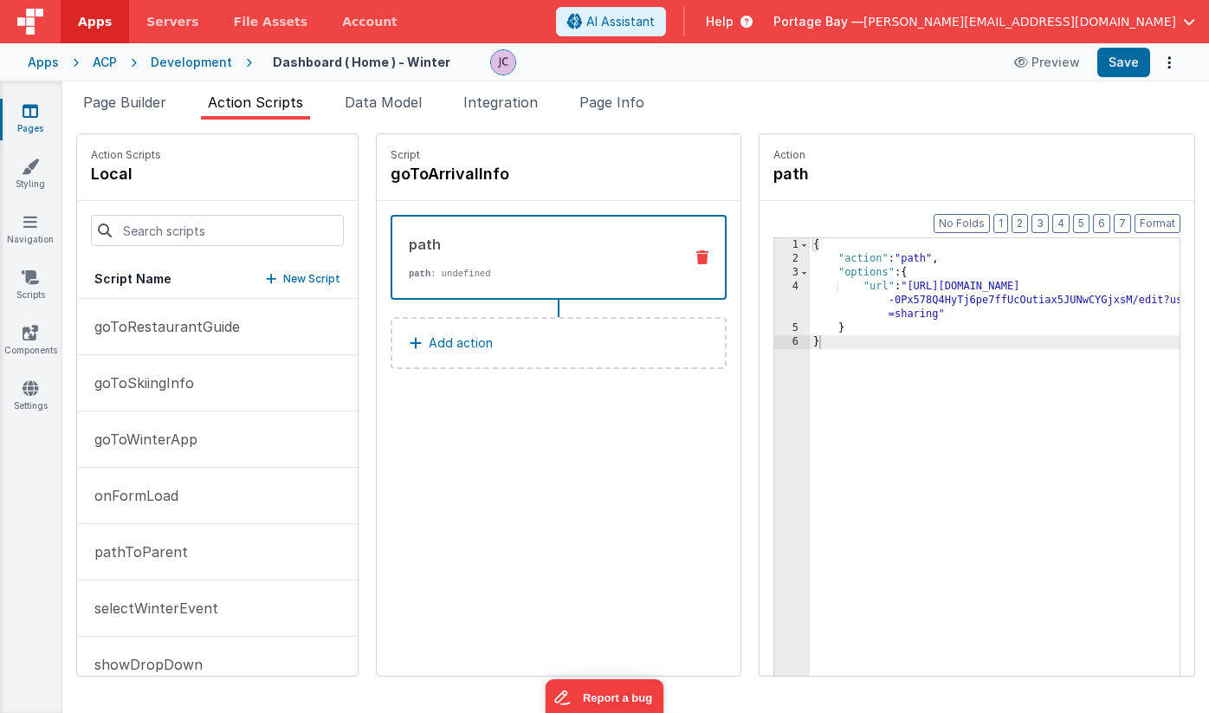
scroll to position [368, 0]
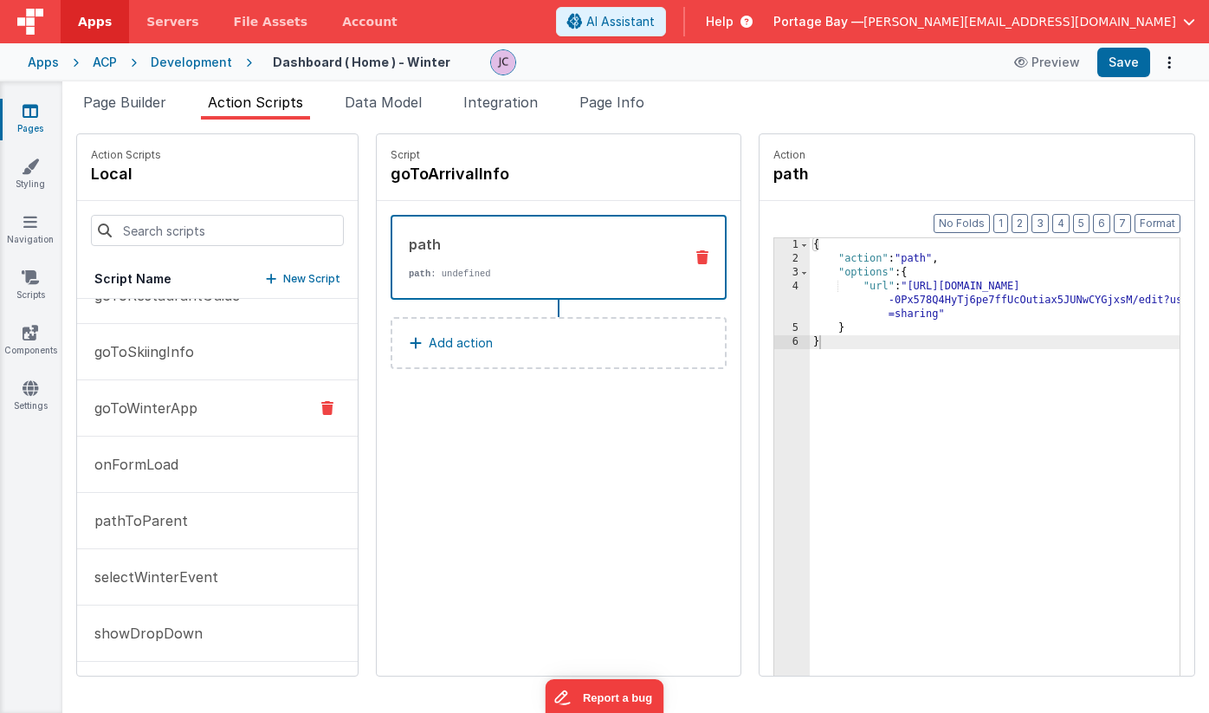
click at [132, 411] on p "goToWinterApp" at bounding box center [140, 408] width 113 height 21
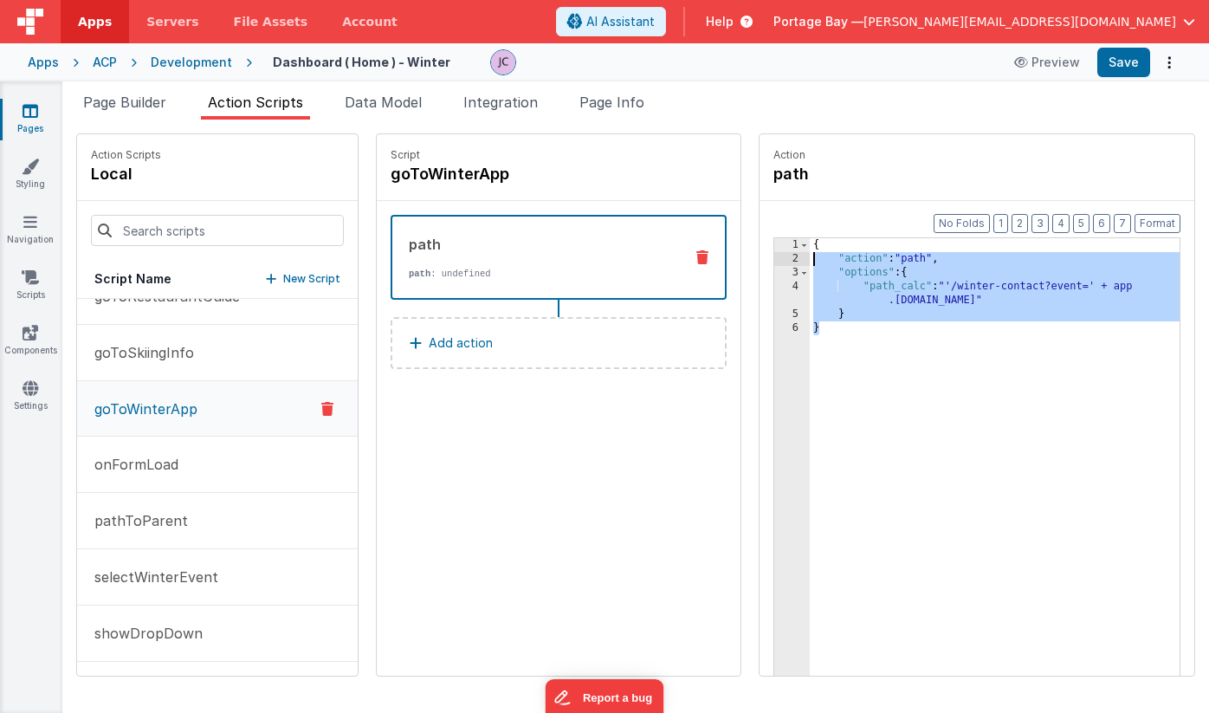
drag, startPoint x: 790, startPoint y: 334, endPoint x: 768, endPoint y: 245, distance: 91.2
click at [810, 245] on div "{ "action" : "path" , "options" : { "path_calc" : "'/winter-contact?event=' + a…" at bounding box center [1017, 497] width 415 height 519
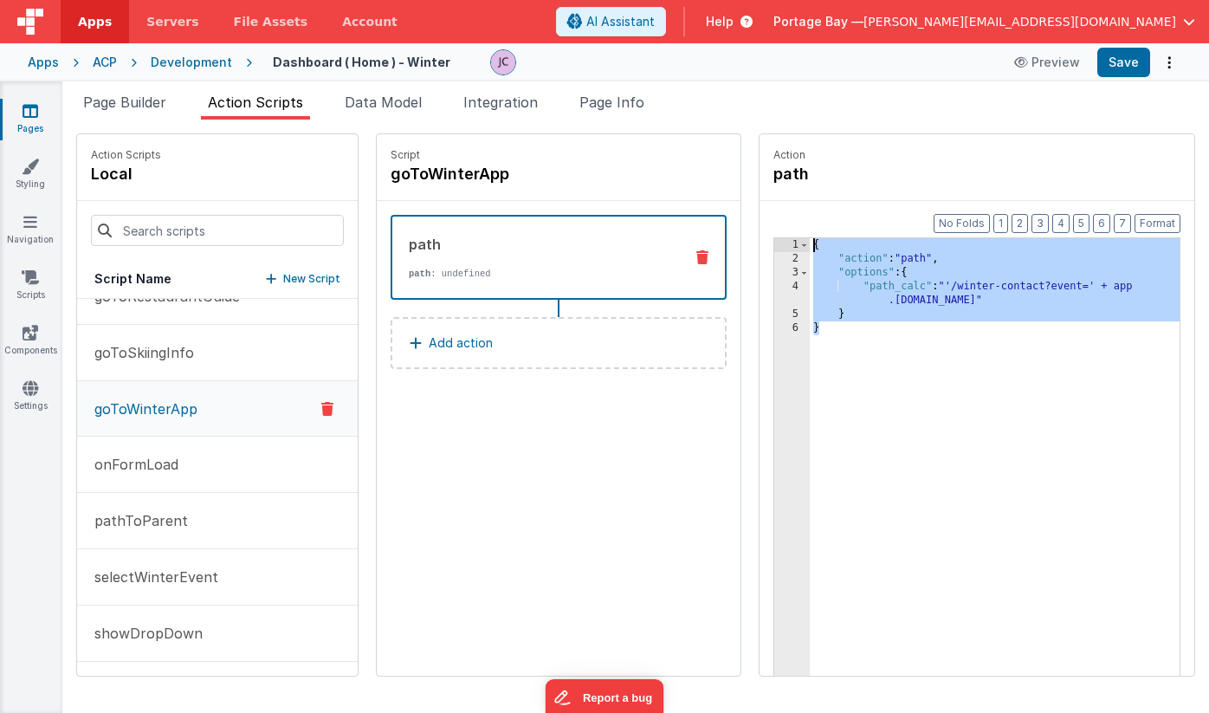
click at [850, 335] on div "{ "action" : "path" , "options" : { "path_calc" : "'/winter-contact?event=' + a…" at bounding box center [1017, 497] width 415 height 519
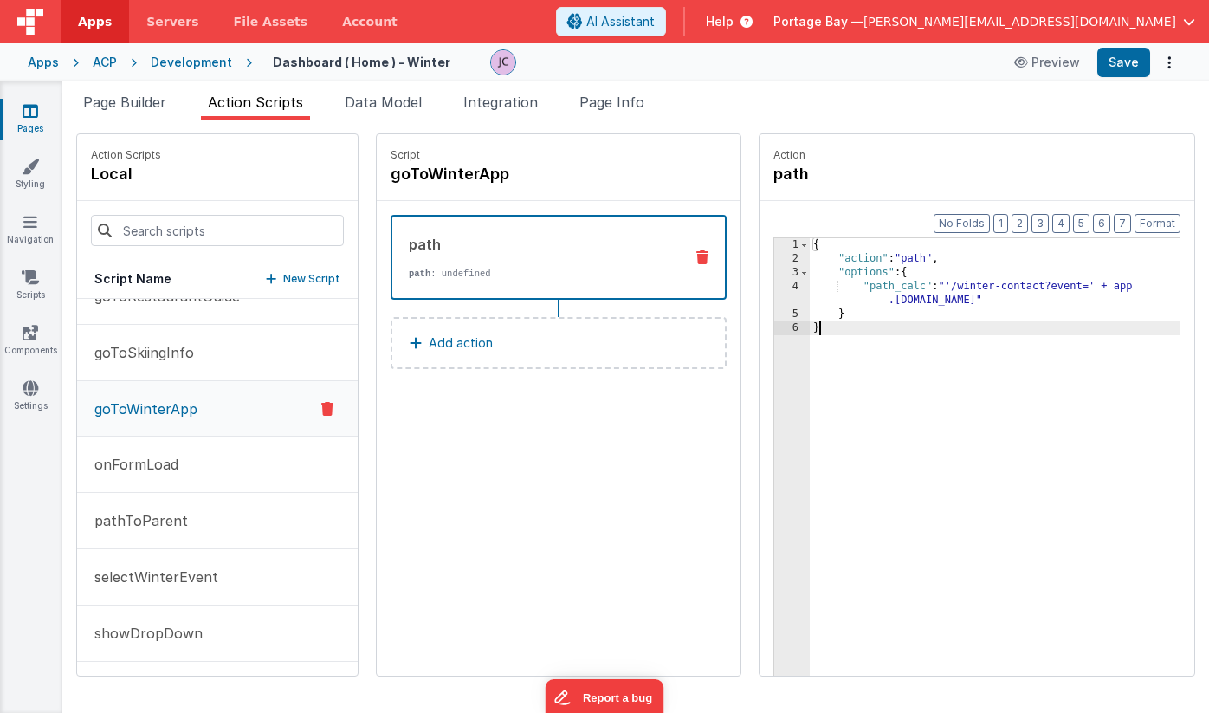
click at [283, 277] on p "New Script" at bounding box center [311, 278] width 57 height 17
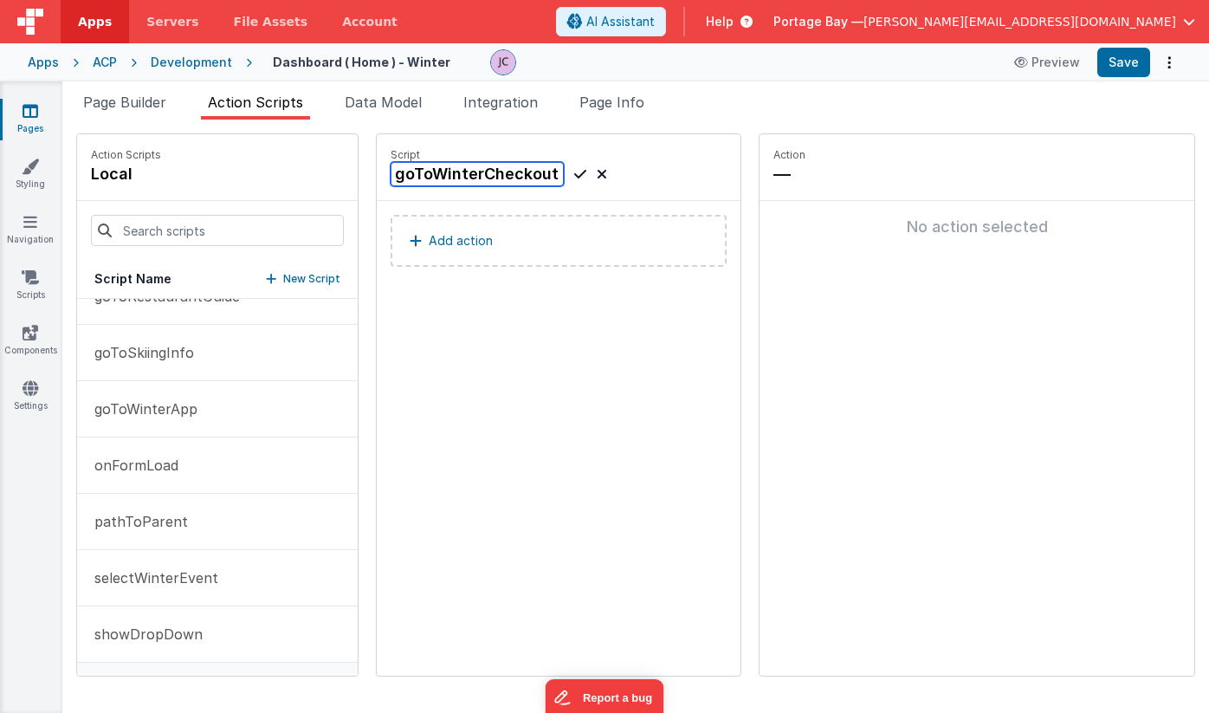
type input "goToWinterCheckout"
click at [574, 178] on icon at bounding box center [580, 174] width 12 height 21
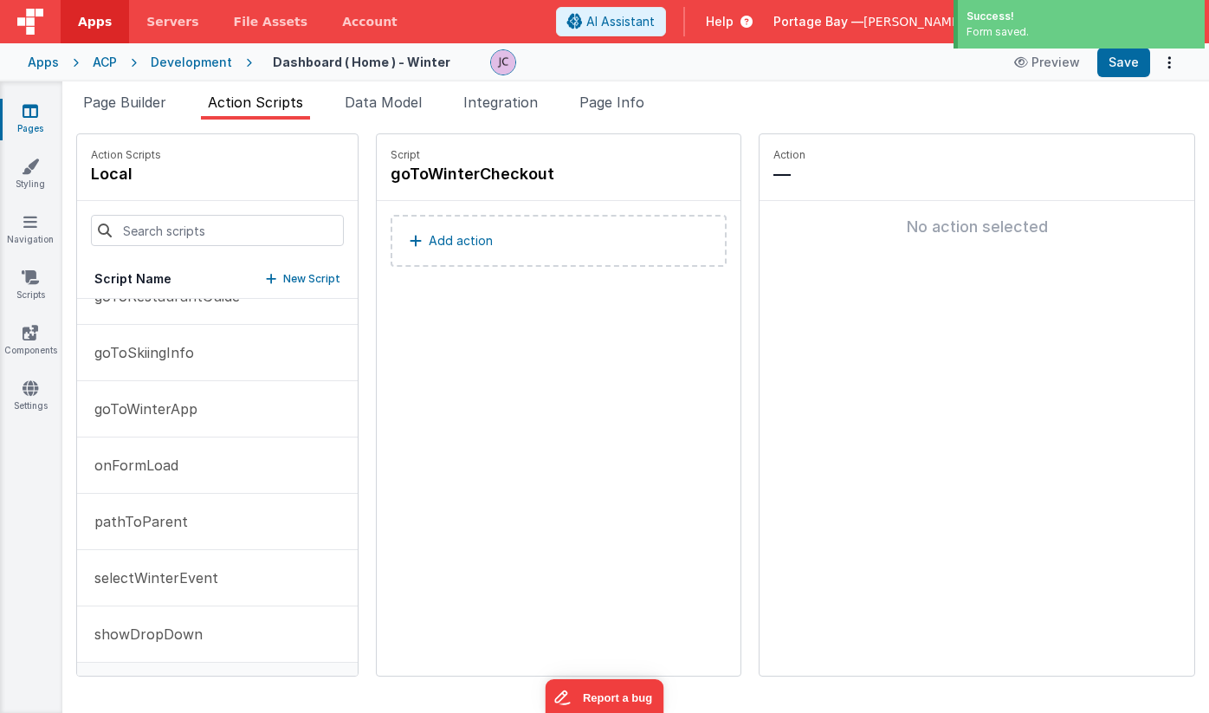
click at [440, 243] on p "Add action" at bounding box center [461, 240] width 64 height 21
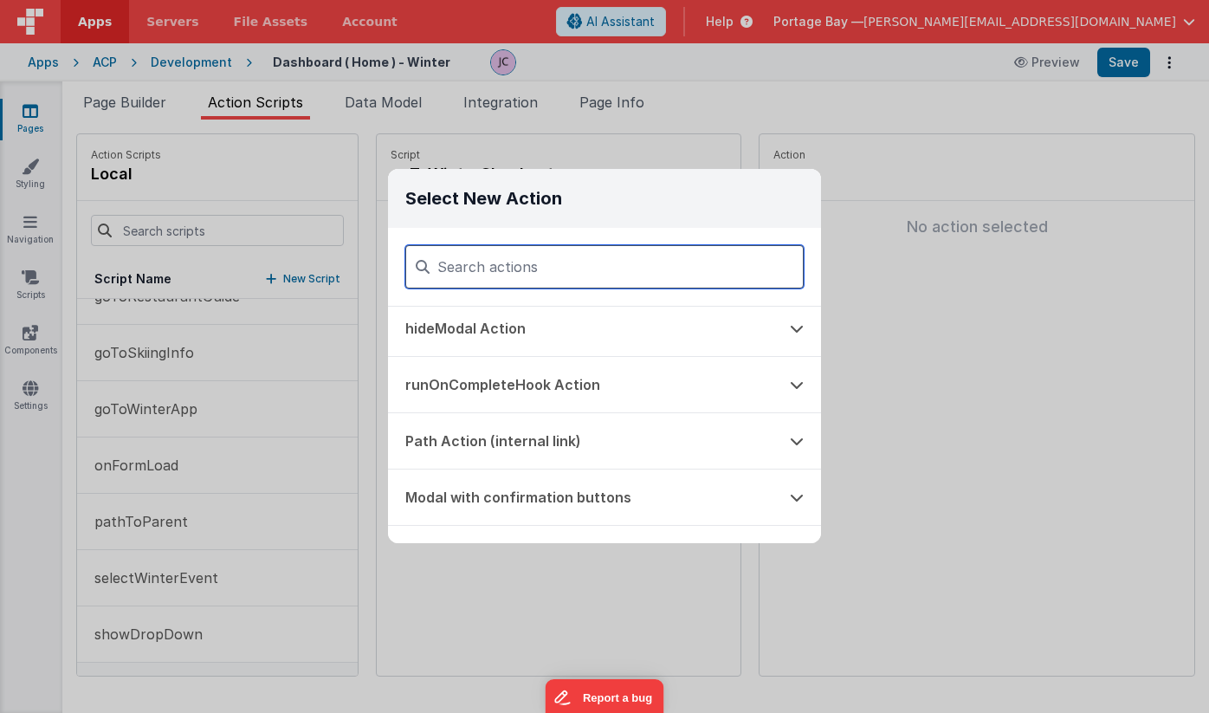
scroll to position [434, 0]
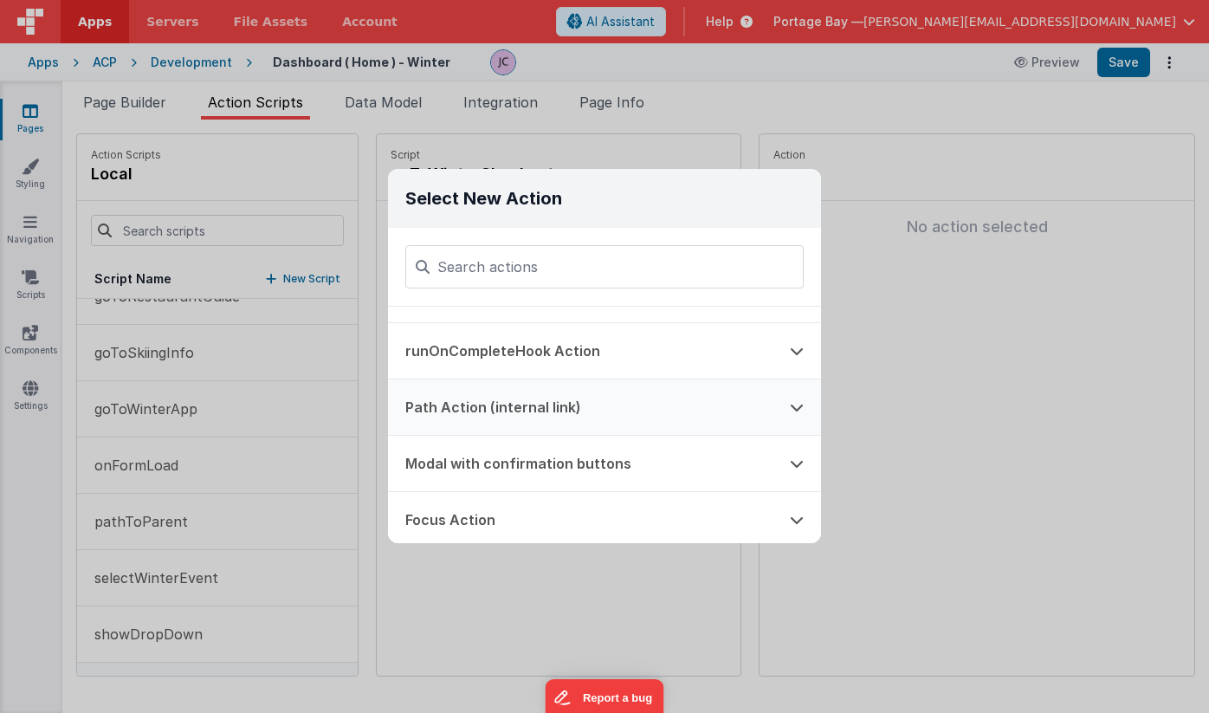
click at [474, 407] on button "Path Action (internal link)" at bounding box center [580, 406] width 385 height 55
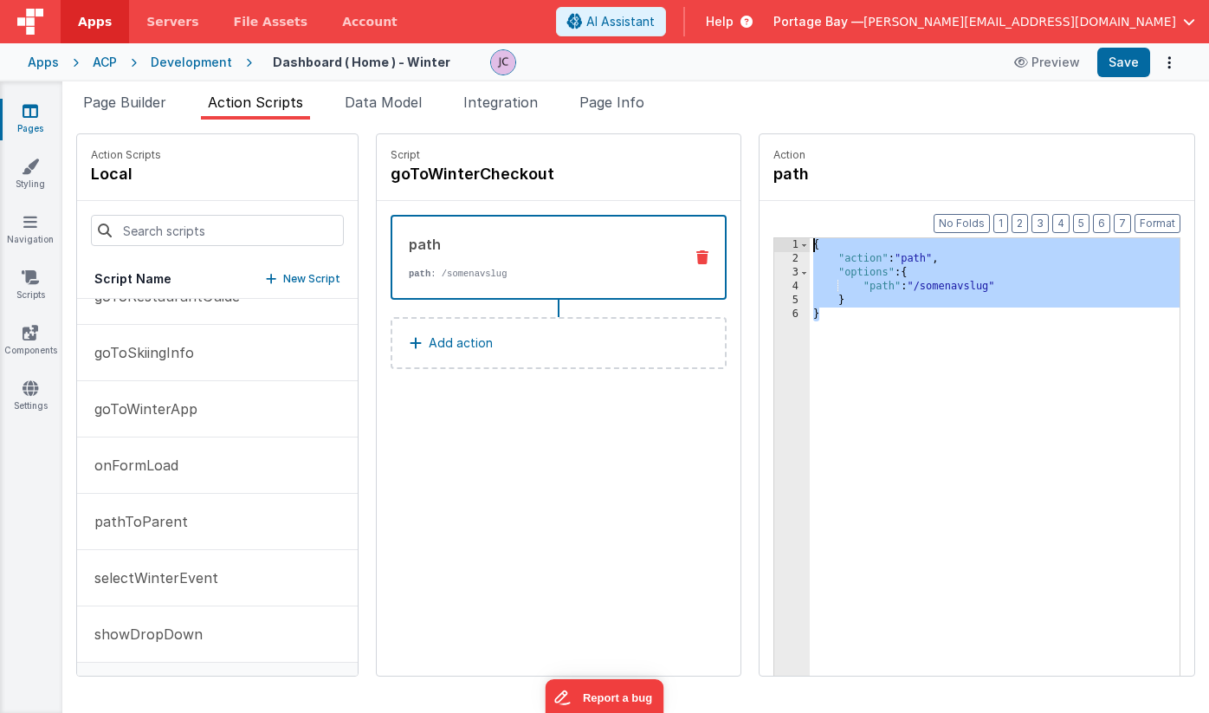
drag, startPoint x: 784, startPoint y: 320, endPoint x: 754, endPoint y: 237, distance: 87.7
click at [774, 237] on div "1 2 3 4 5 6 { "action" : "path" , "options" : { "path" : "/somenavslug" } } XXX…" at bounding box center [977, 483] width 407 height 493
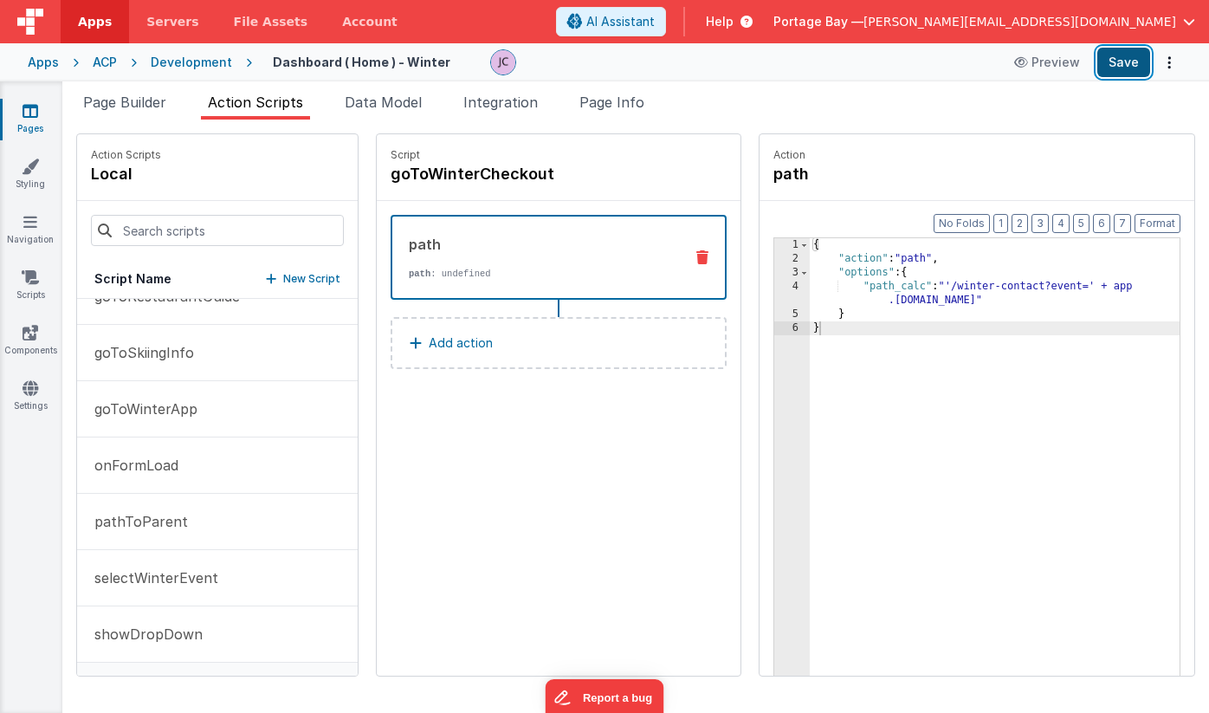
click at [1130, 61] on button "Save" at bounding box center [1124, 62] width 53 height 29
click at [146, 105] on span "Page Builder" at bounding box center [124, 102] width 83 height 17
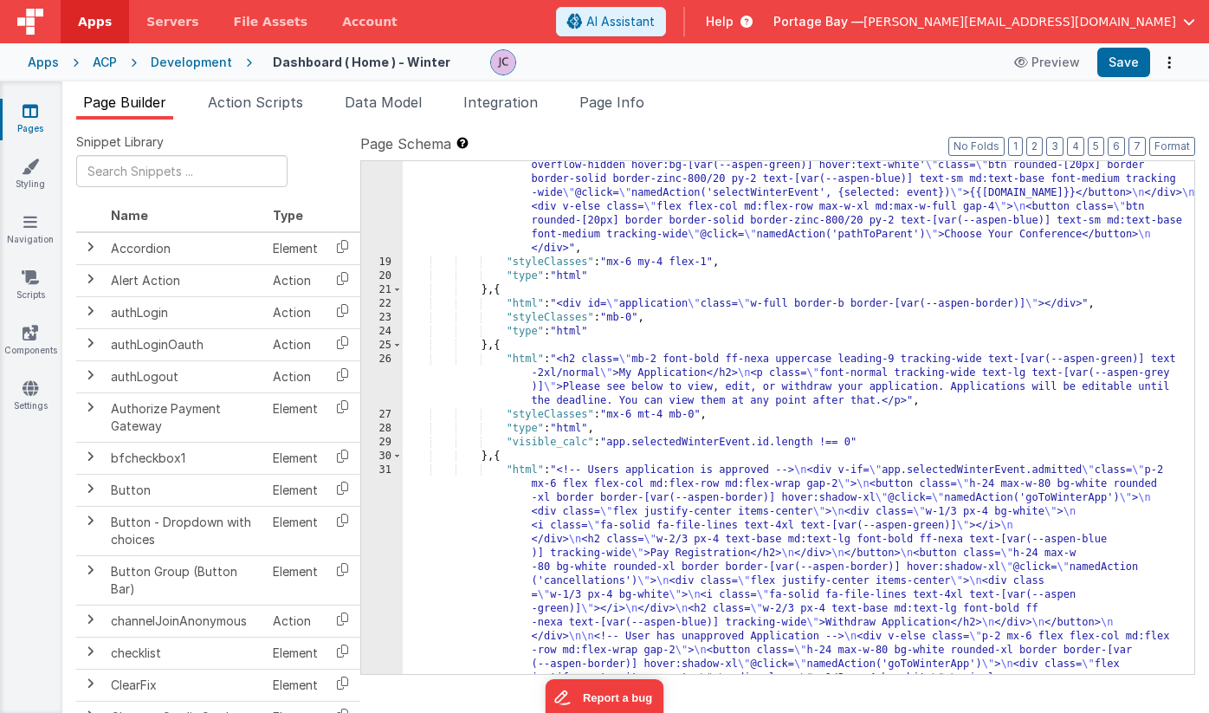
scroll to position [363, 0]
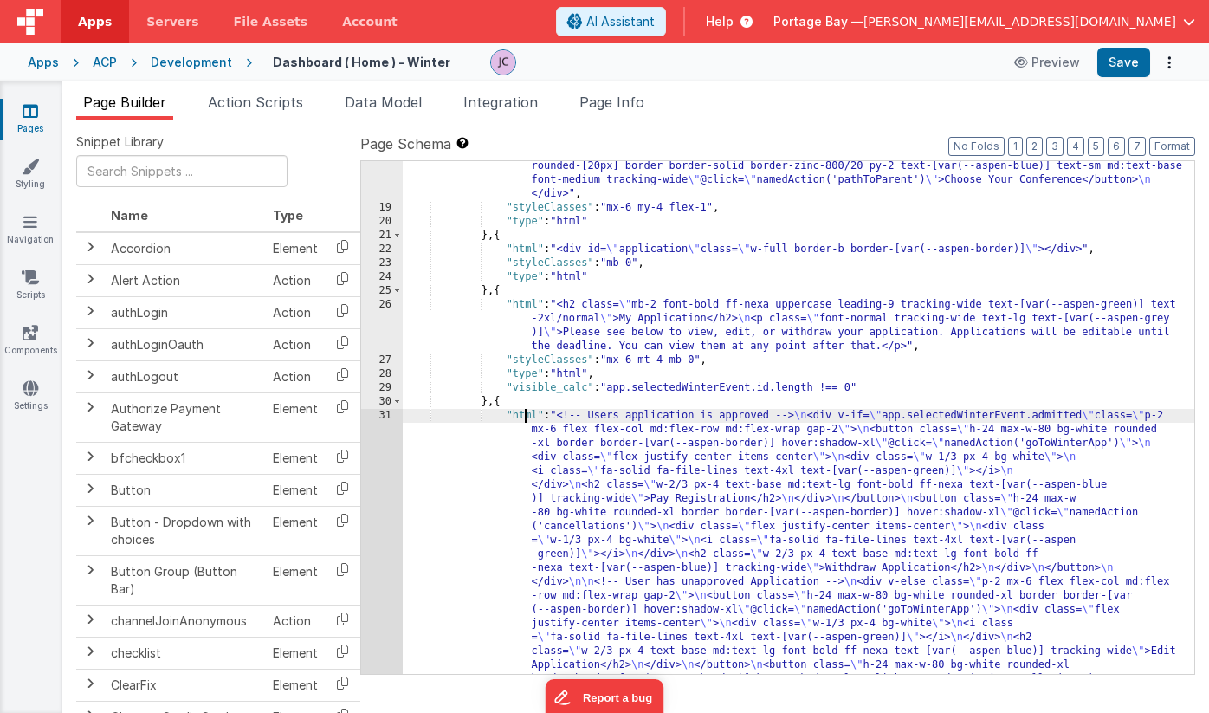
click at [525, 411] on div ""html" : "<h4 class= \" font-bold ff-nexa leading-9 tracking-wide text-[var(--a…" at bounding box center [799, 548] width 792 height 998
click at [384, 413] on div "31" at bounding box center [382, 575] width 42 height 333
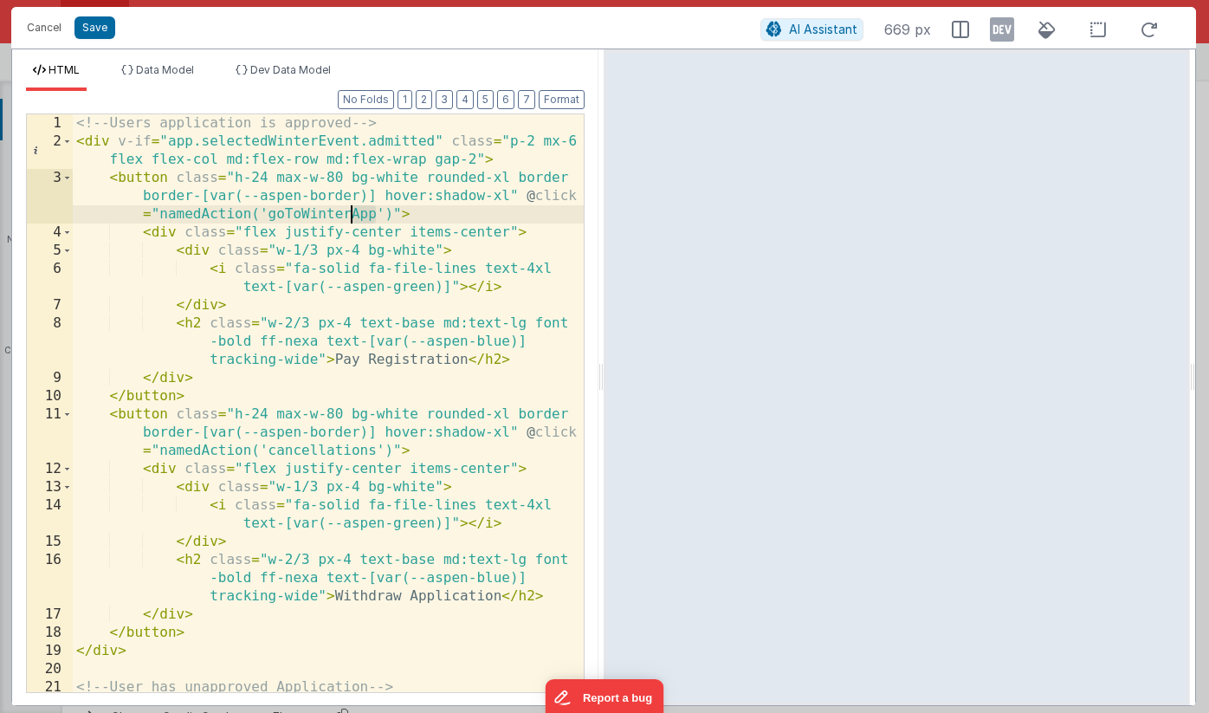
drag, startPoint x: 374, startPoint y: 213, endPoint x: 353, endPoint y: 215, distance: 21.7
click at [353, 215] on div "<!-- Users application is approved --> < div v-if = "app.selectedWinterEvent.ad…" at bounding box center [328, 430] width 511 height 632
click at [100, 28] on button "Save" at bounding box center [95, 27] width 41 height 23
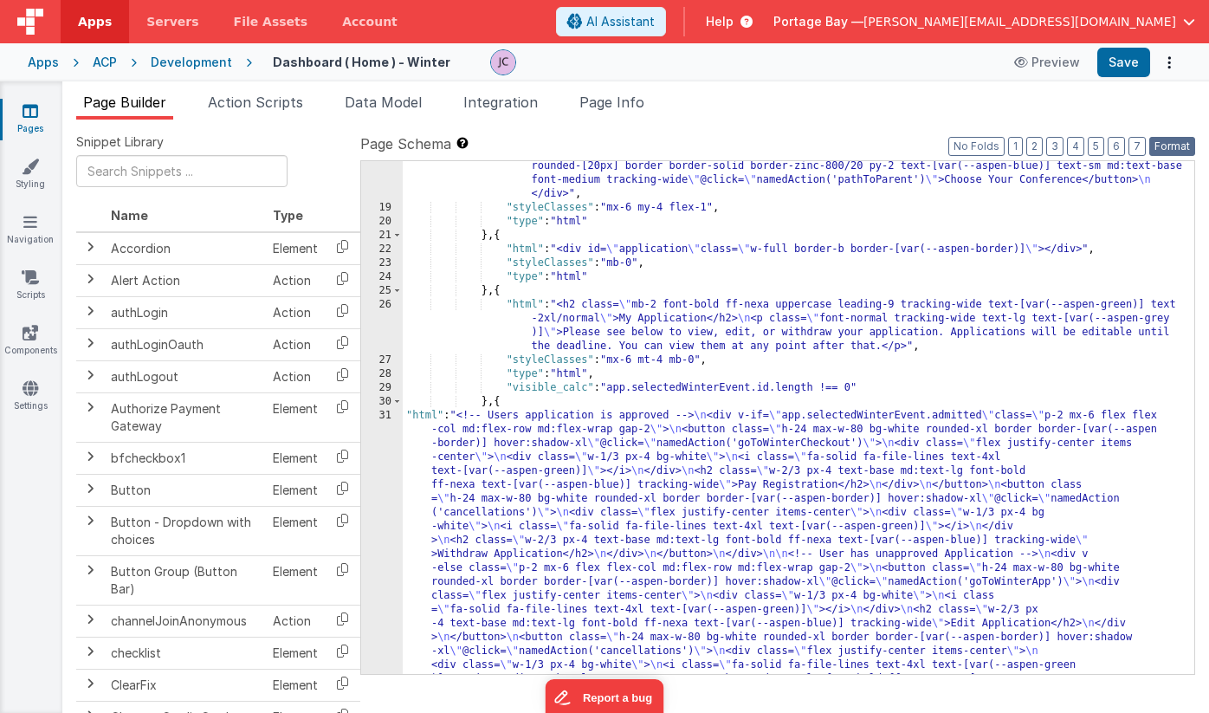
click at [1164, 145] on button "Format" at bounding box center [1173, 146] width 46 height 19
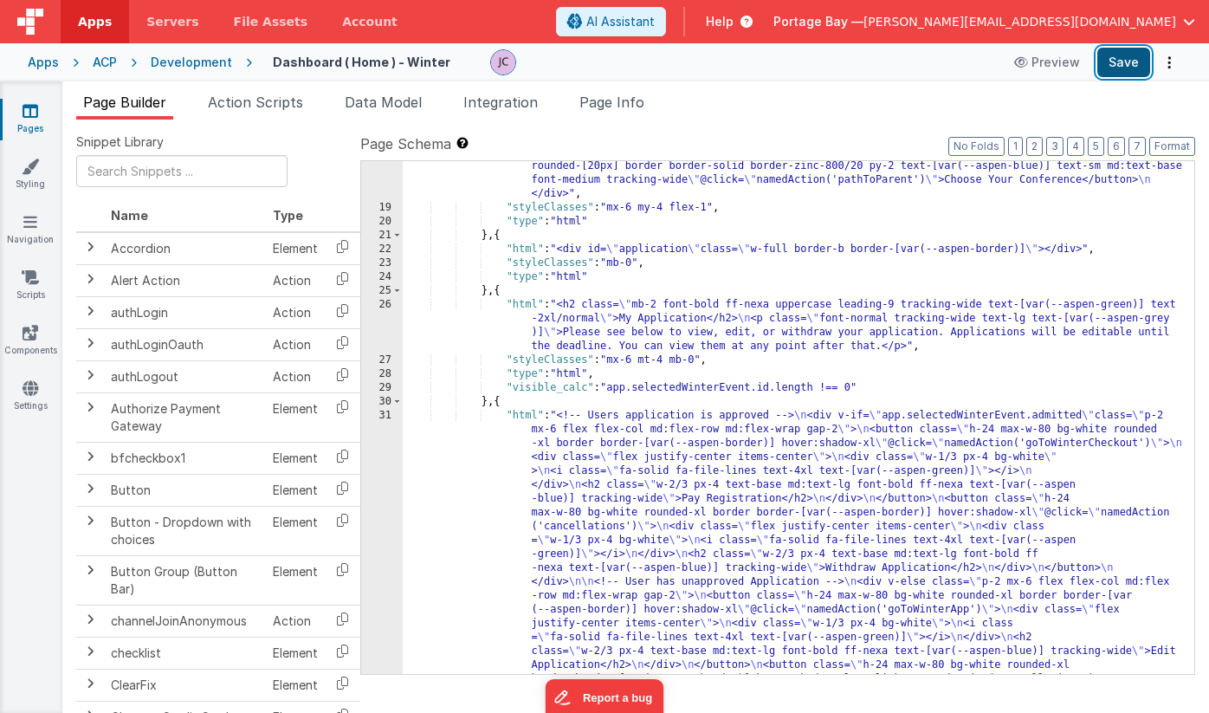
click at [1123, 64] on button "Save" at bounding box center [1124, 62] width 53 height 29
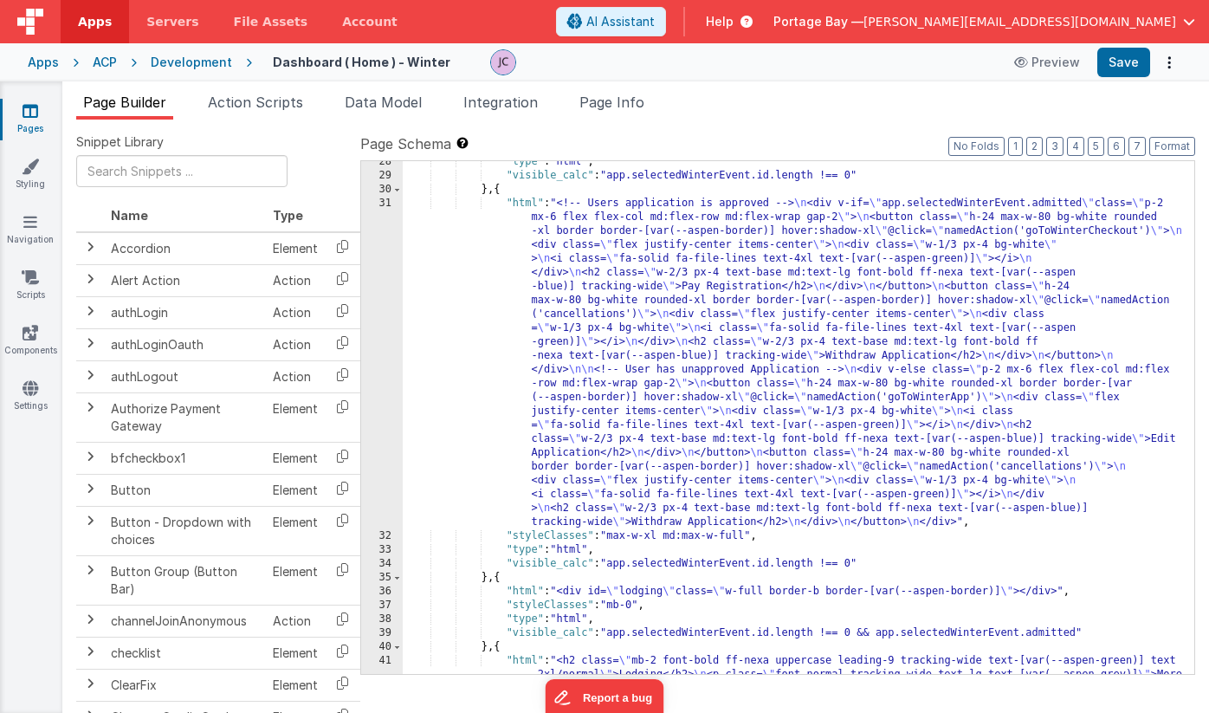
scroll to position [581, 0]
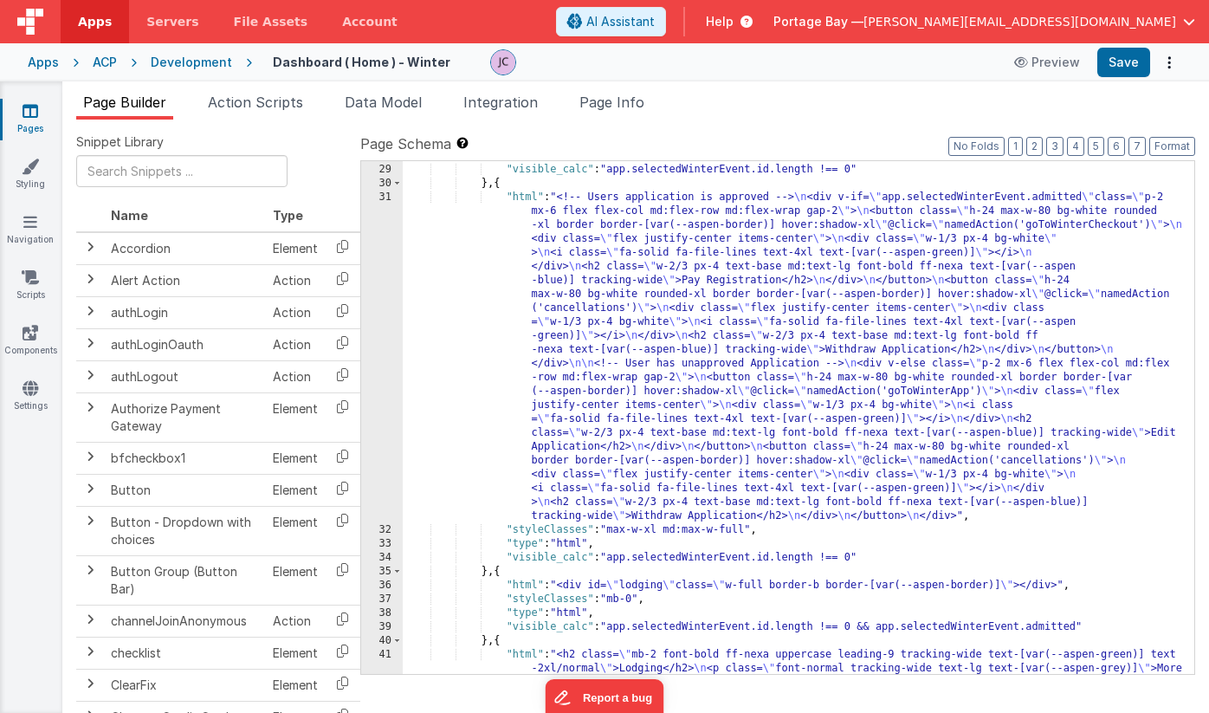
click at [180, 65] on div "Development" at bounding box center [191, 62] width 81 height 17
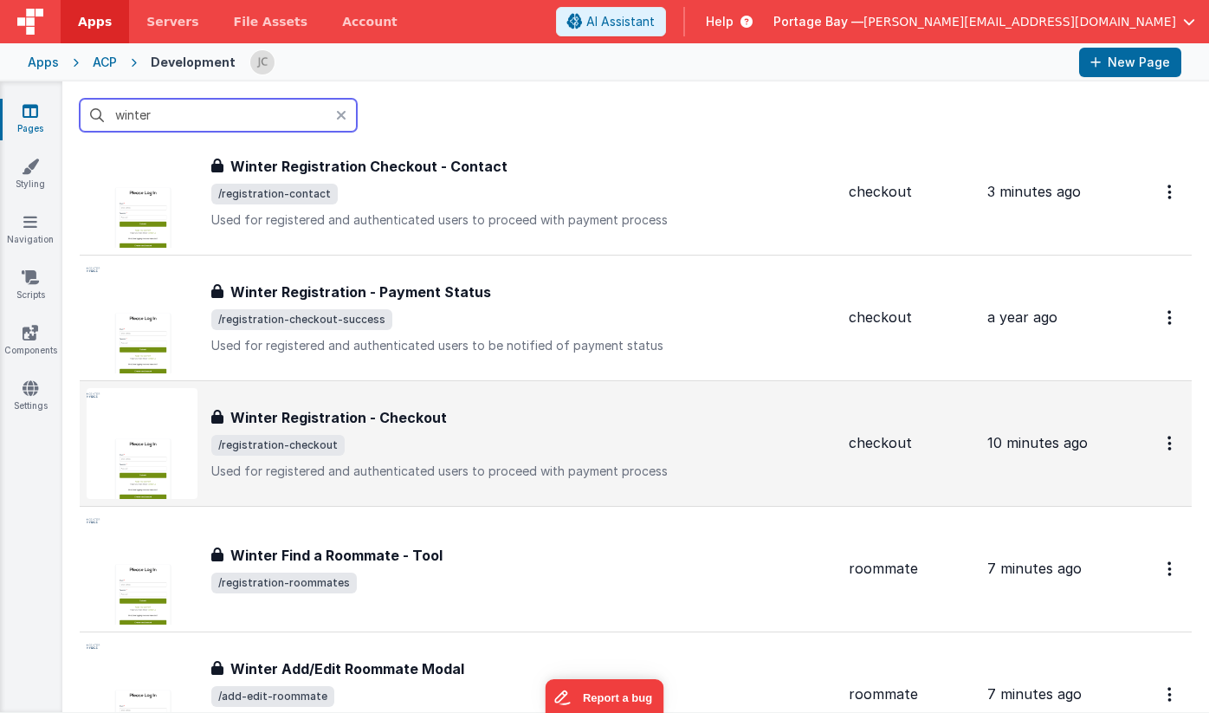
scroll to position [1430, 0]
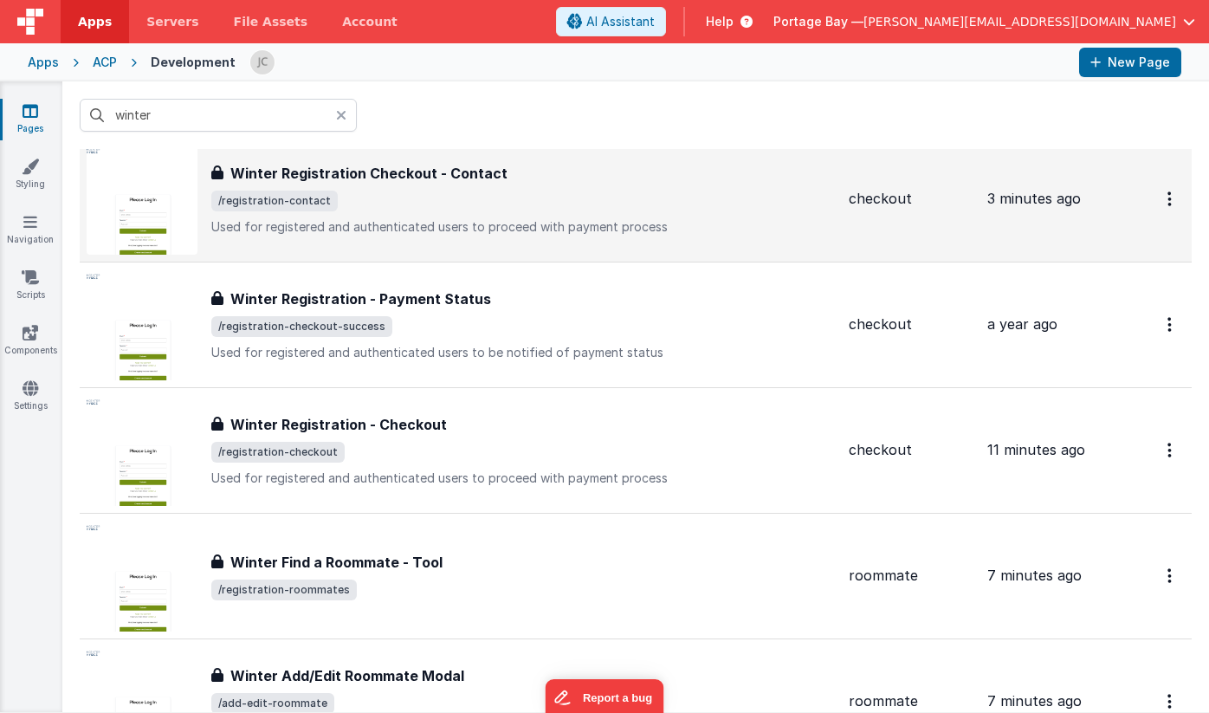
click at [440, 197] on span "/registration-contact" at bounding box center [523, 201] width 624 height 21
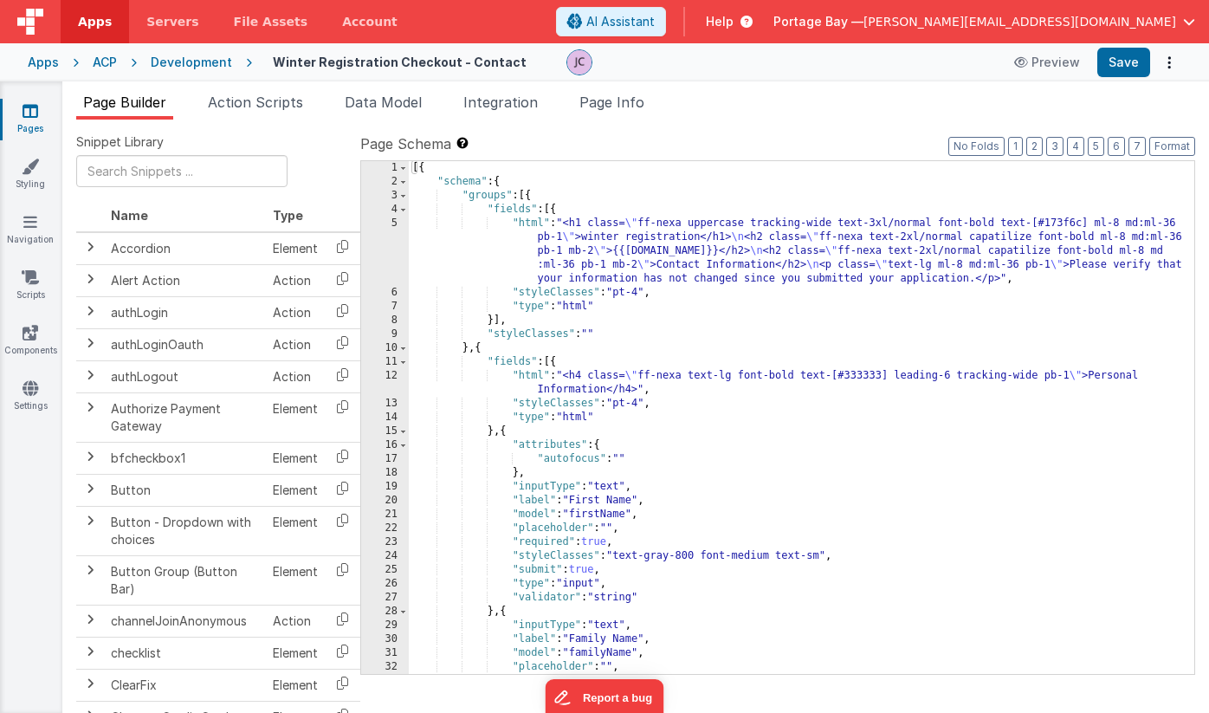
click at [195, 60] on div "Development" at bounding box center [191, 62] width 81 height 17
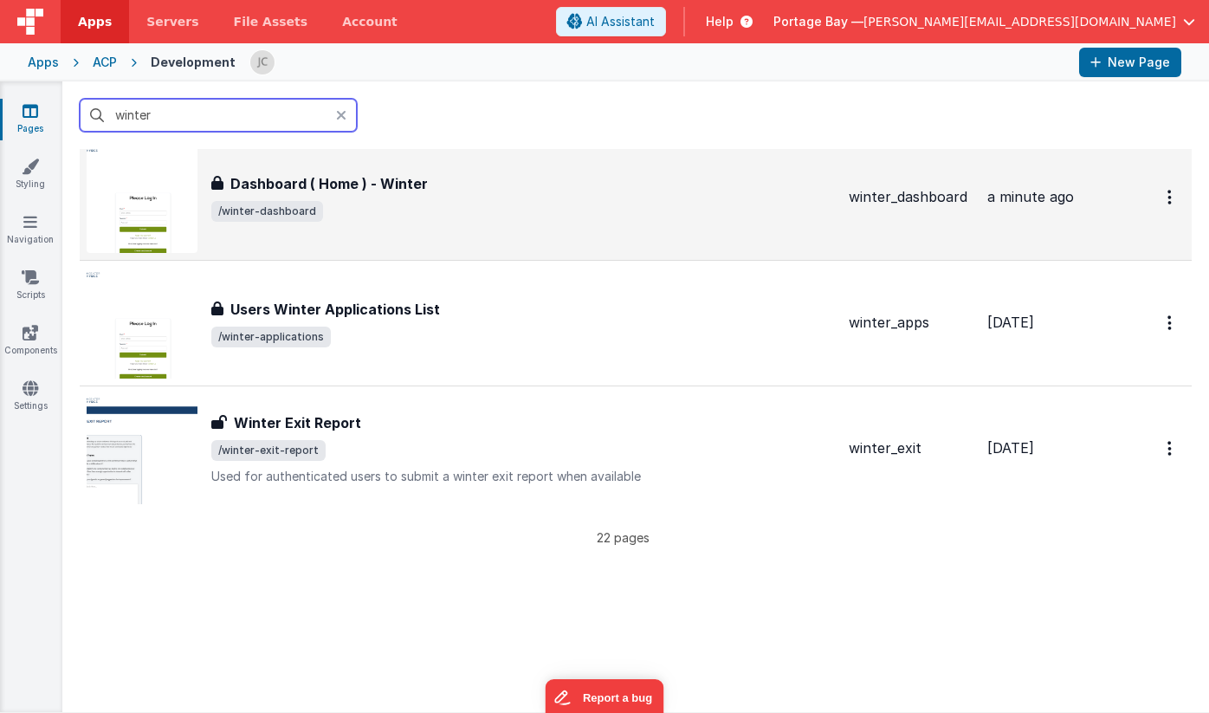
scroll to position [2451, 0]
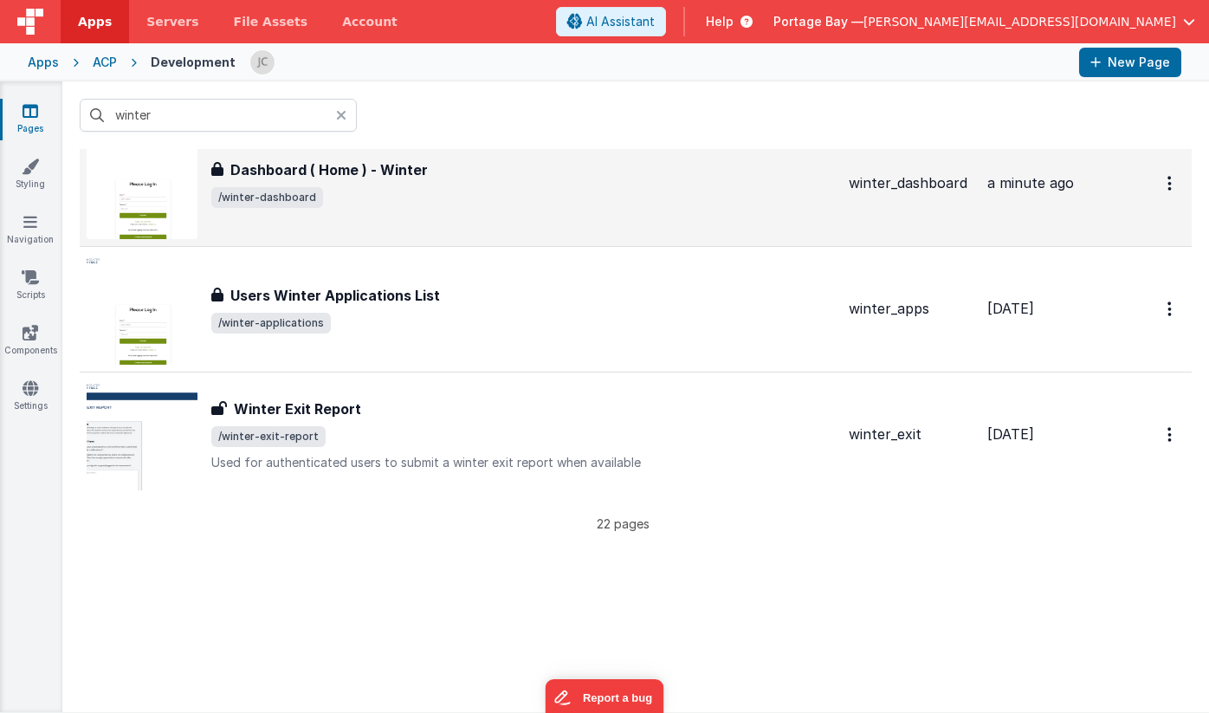
click at [473, 199] on span "/winter-dashboard" at bounding box center [523, 197] width 624 height 21
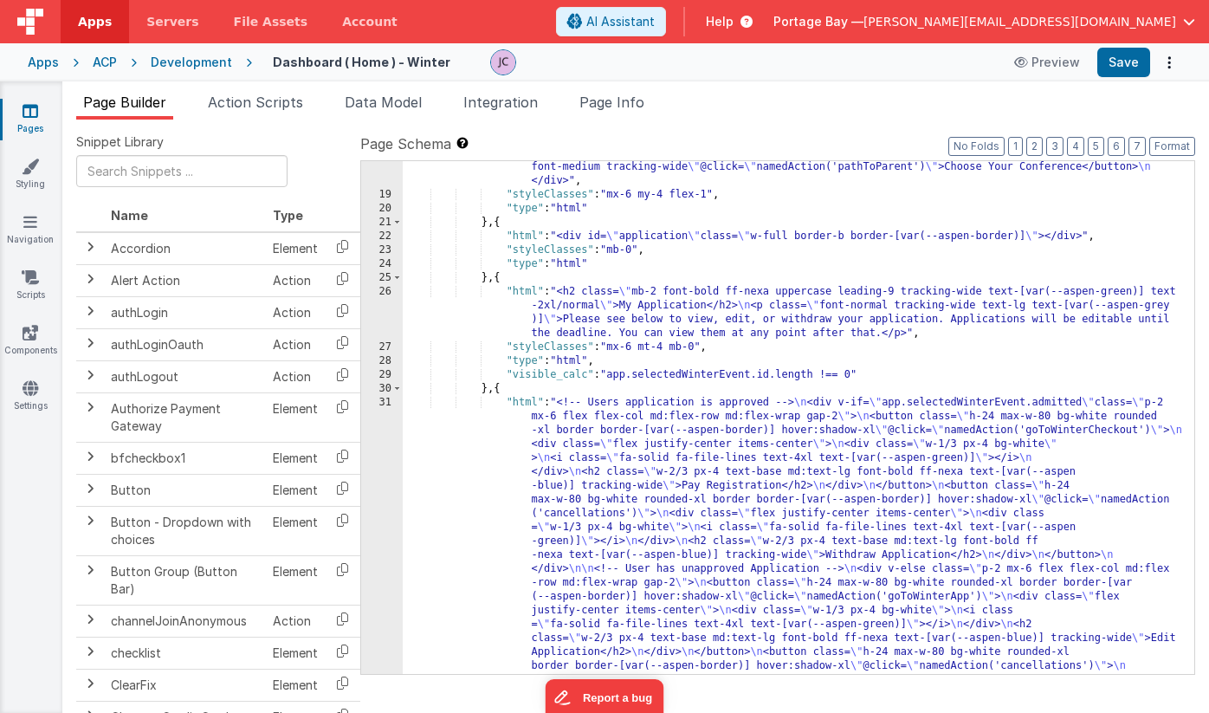
scroll to position [392, 0]
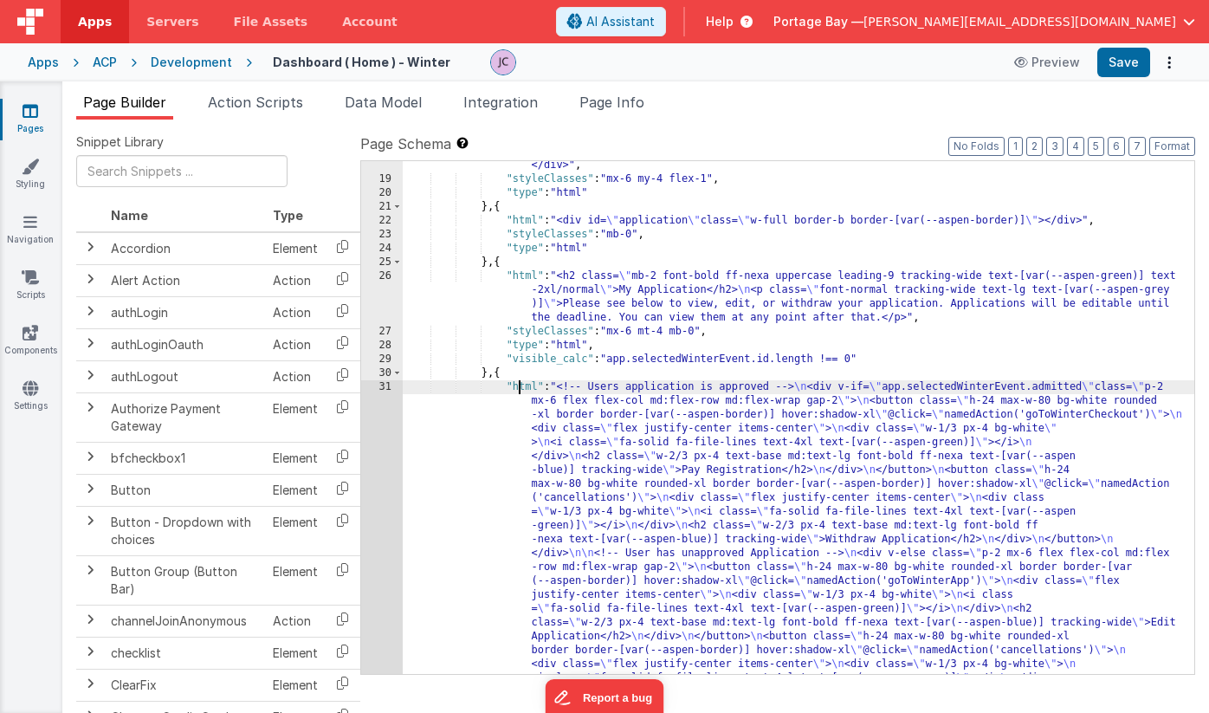
click at [522, 389] on div ""html" : "<h4 class= \" font-bold ff-nexa leading-9 tracking-wide text-[var(--a…" at bounding box center [799, 519] width 792 height 998
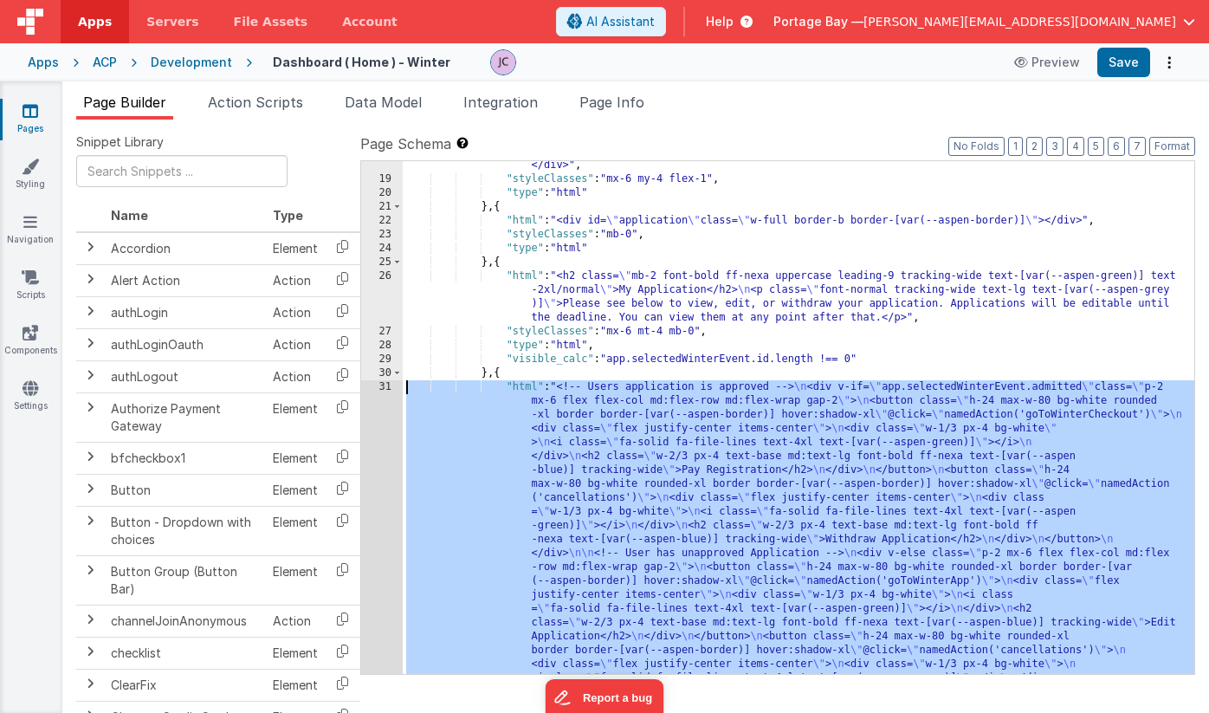
click at [382, 387] on div "31" at bounding box center [382, 546] width 42 height 333
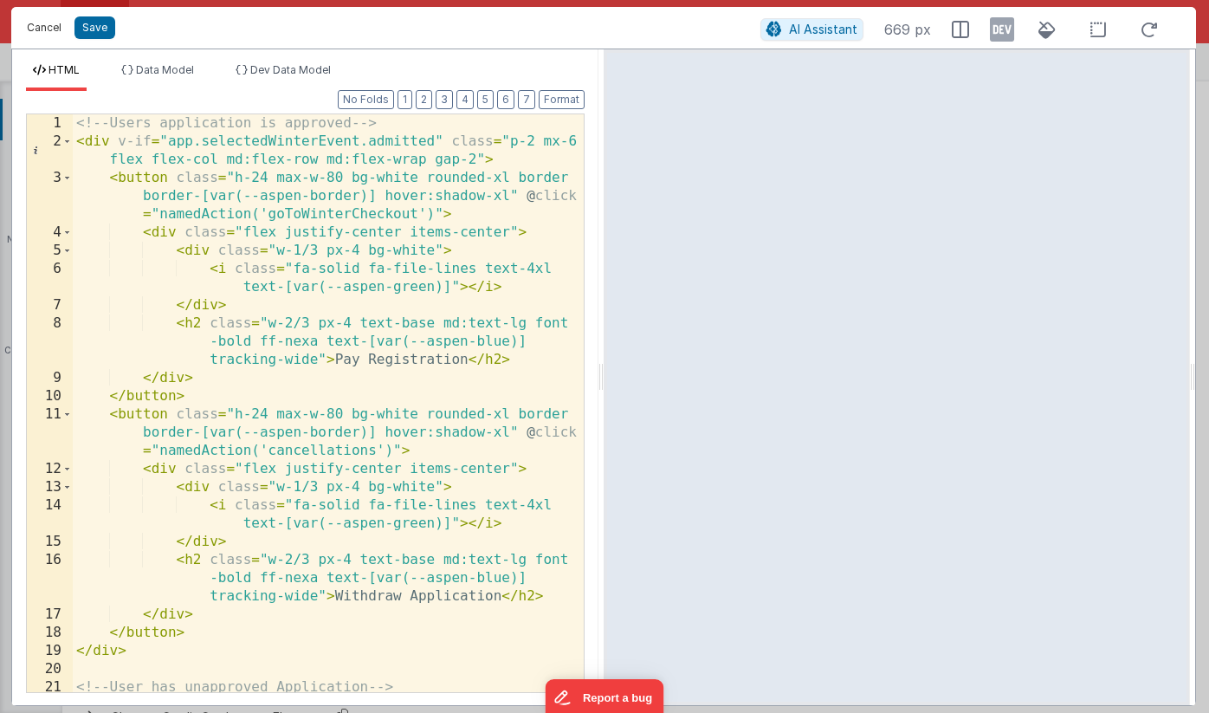
click at [44, 30] on button "Cancel" at bounding box center [44, 28] width 52 height 24
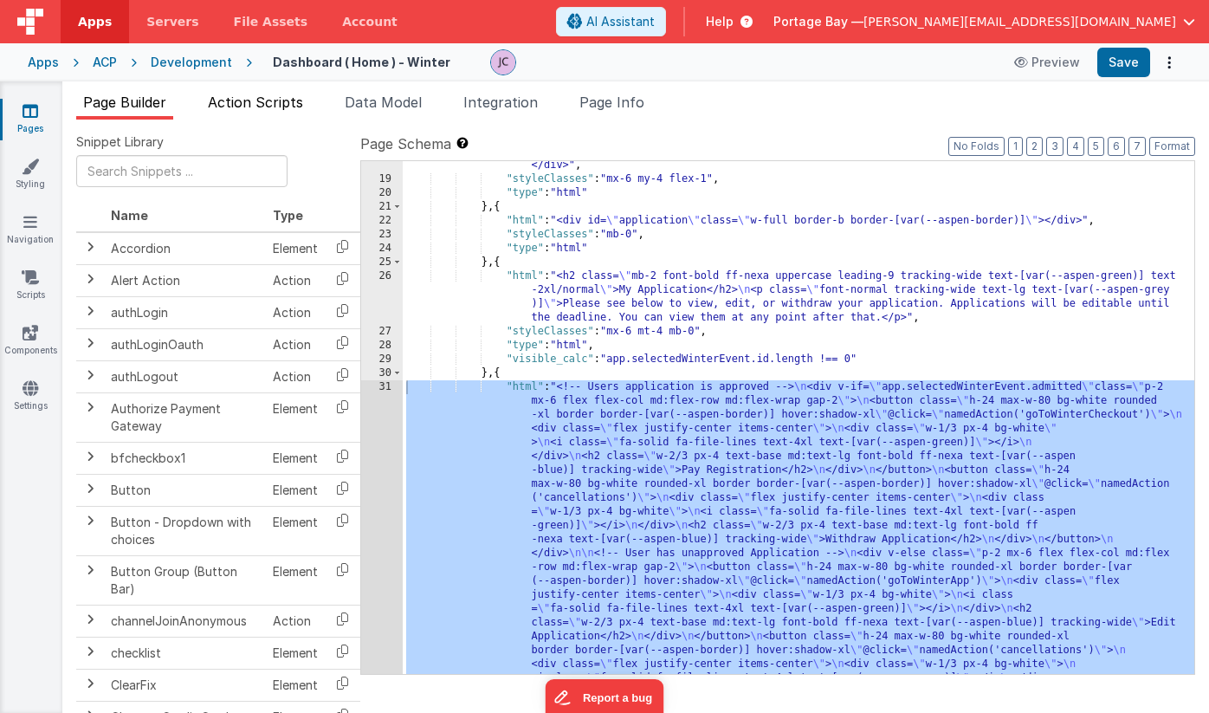
click at [244, 100] on span "Action Scripts" at bounding box center [255, 102] width 95 height 17
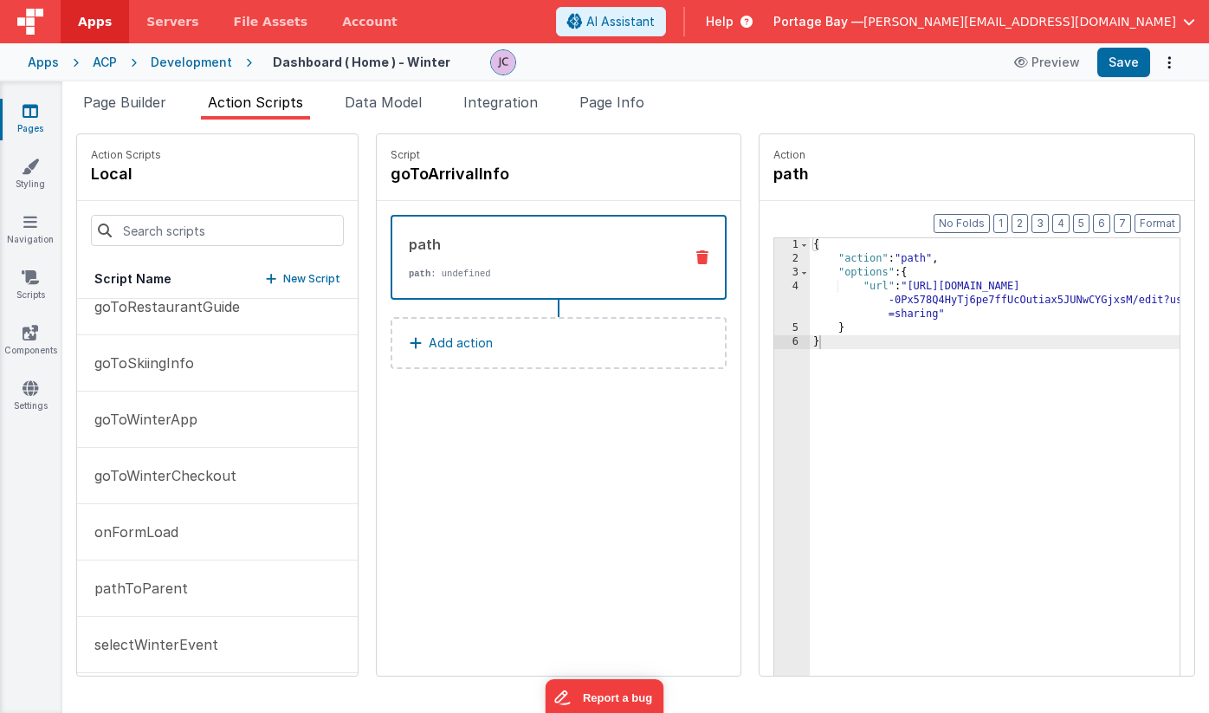
scroll to position [424, 0]
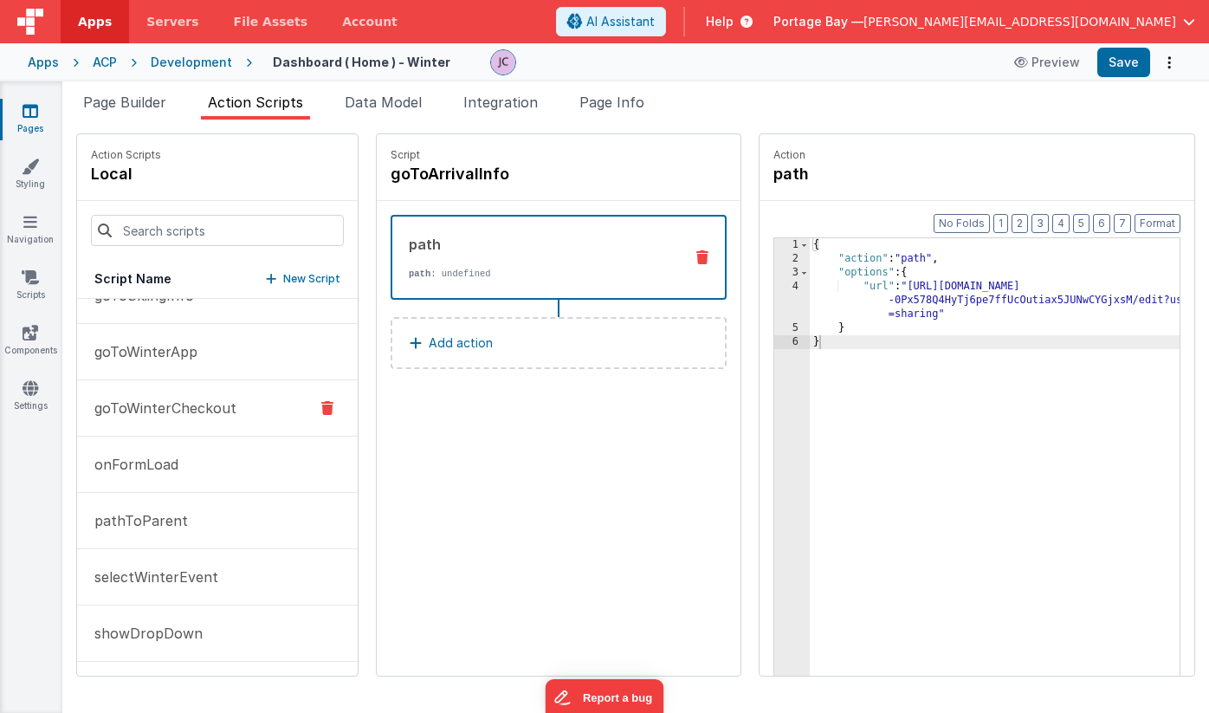
click at [198, 415] on p "goToWinterCheckout" at bounding box center [160, 408] width 152 height 21
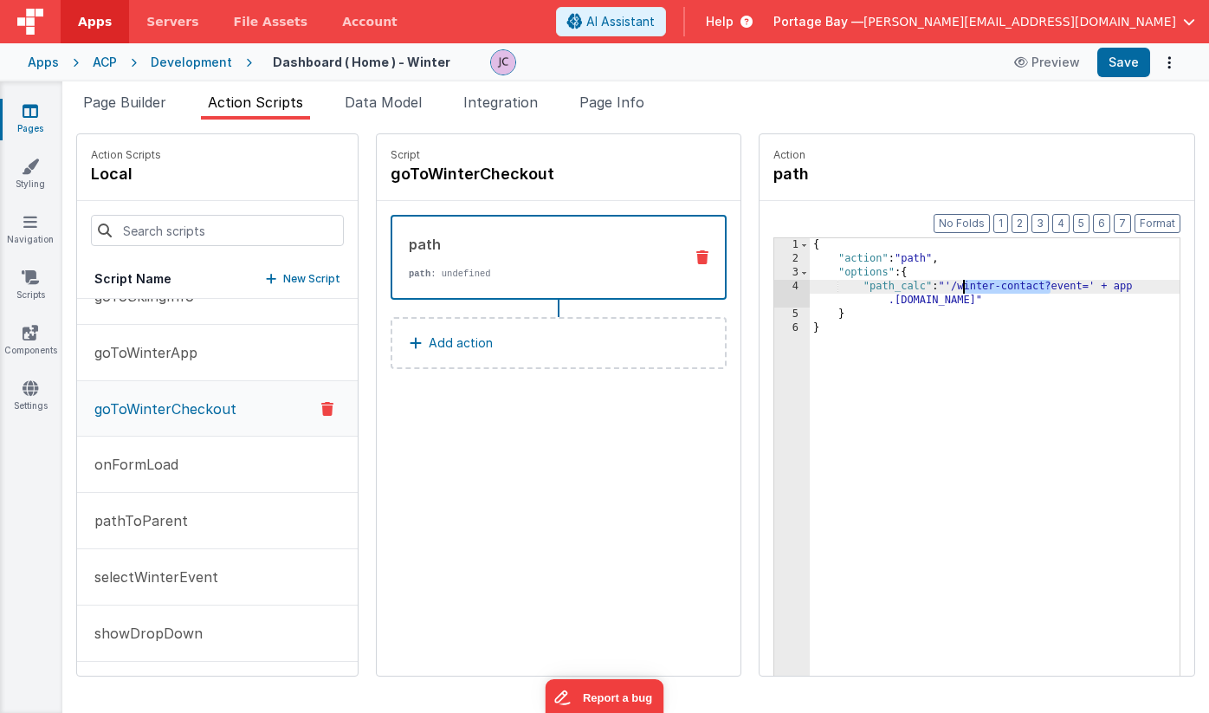
drag, startPoint x: 1005, startPoint y: 284, endPoint x: 919, endPoint y: 286, distance: 85.8
click at [919, 286] on div "{ "action" : "path" , "options" : { "path_calc" : "'/winter-contact?event=' + a…" at bounding box center [1017, 497] width 415 height 519
click at [1131, 64] on button "Save" at bounding box center [1124, 62] width 53 height 29
click at [36, 233] on link "Navigation" at bounding box center [30, 230] width 62 height 35
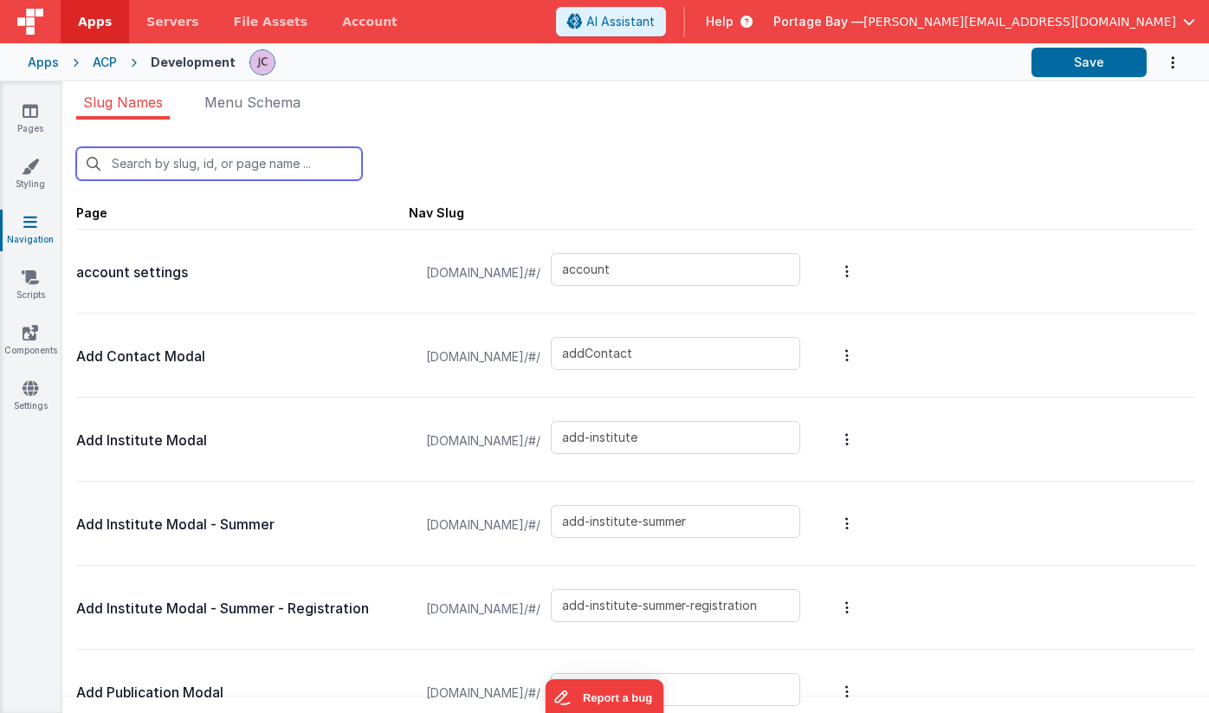
click at [178, 157] on input "text" at bounding box center [219, 163] width 286 height 33
type input "re"
type input "add-institute-summer-registration"
type input "login/reset"
type input "login/signup"
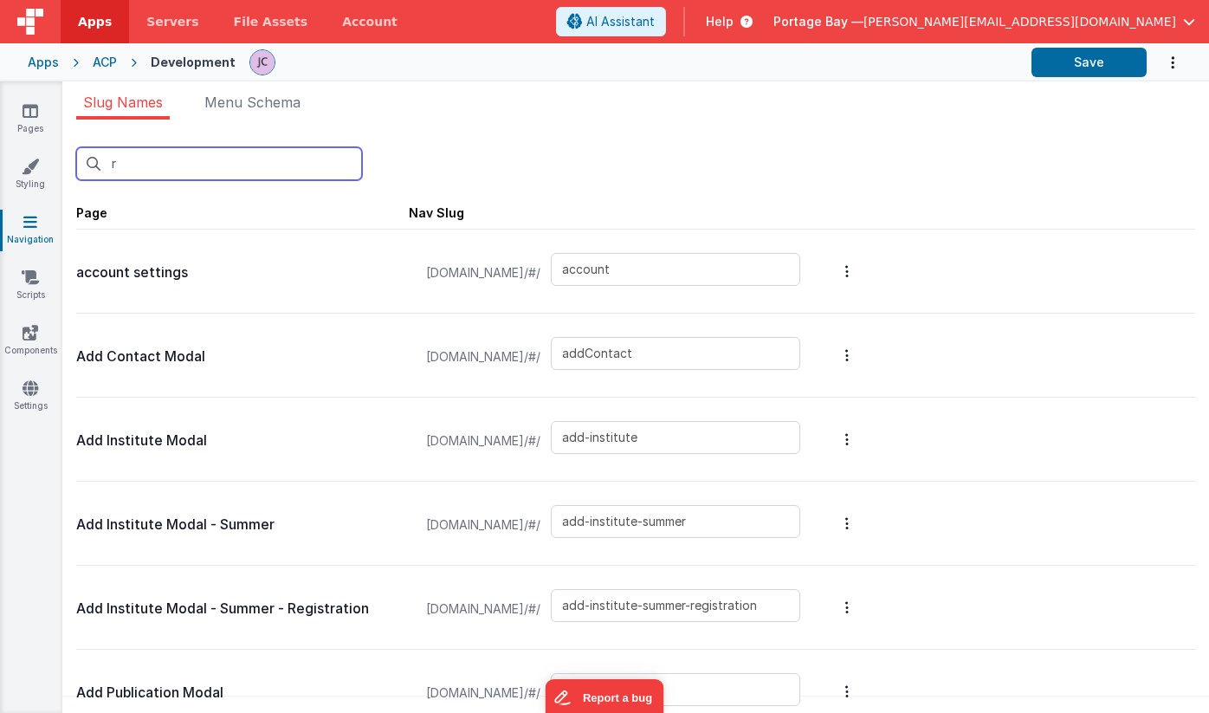
type input "login/reset/success"
type input "login/forgot/sent"
type input "summer-departure-info"
type input "summer-exit-report"
type input "summer-registration-deposit"
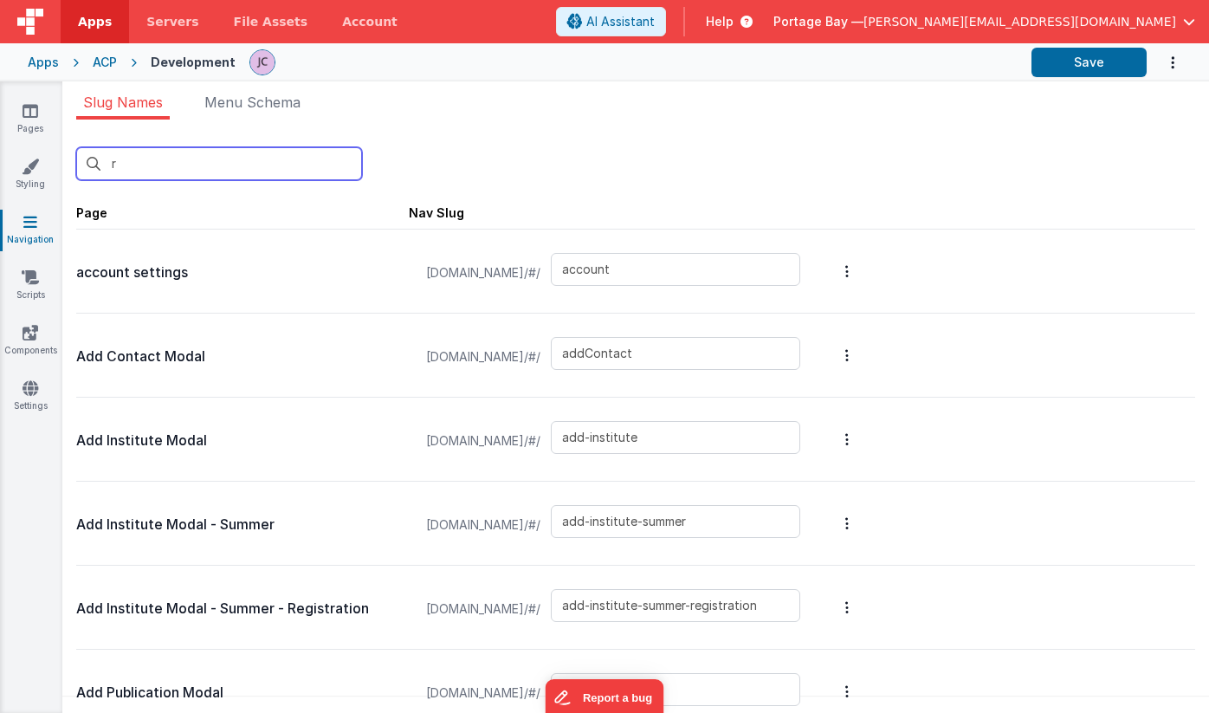
type input "summer-registration-checkout-success"
type input "summer-code-of-conduct"
type input "summer-registration-contact"
type input "summer-housing-changes"
type input "summer-housing-policy"
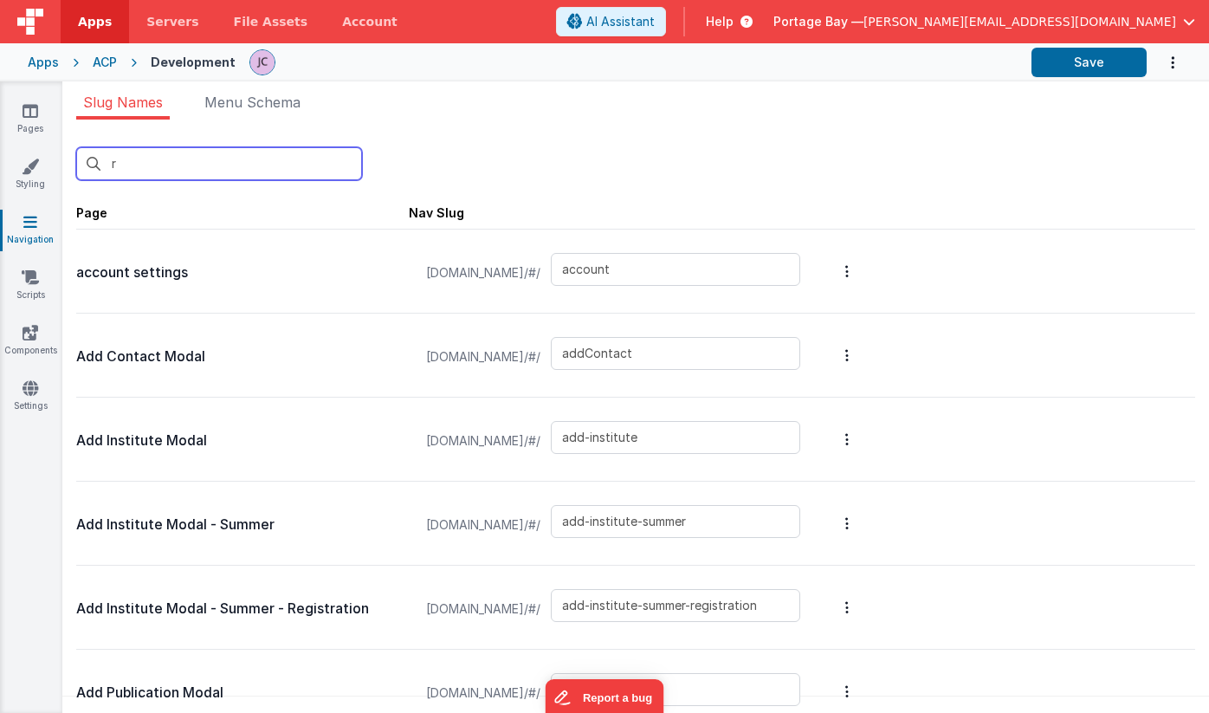
type input "summer-registration-housing-policy"
type input "summer-registration-housing"
type input "summer-registration-info"
type input "summer-registration-deposit-info"
type input "summer-registration-summary"
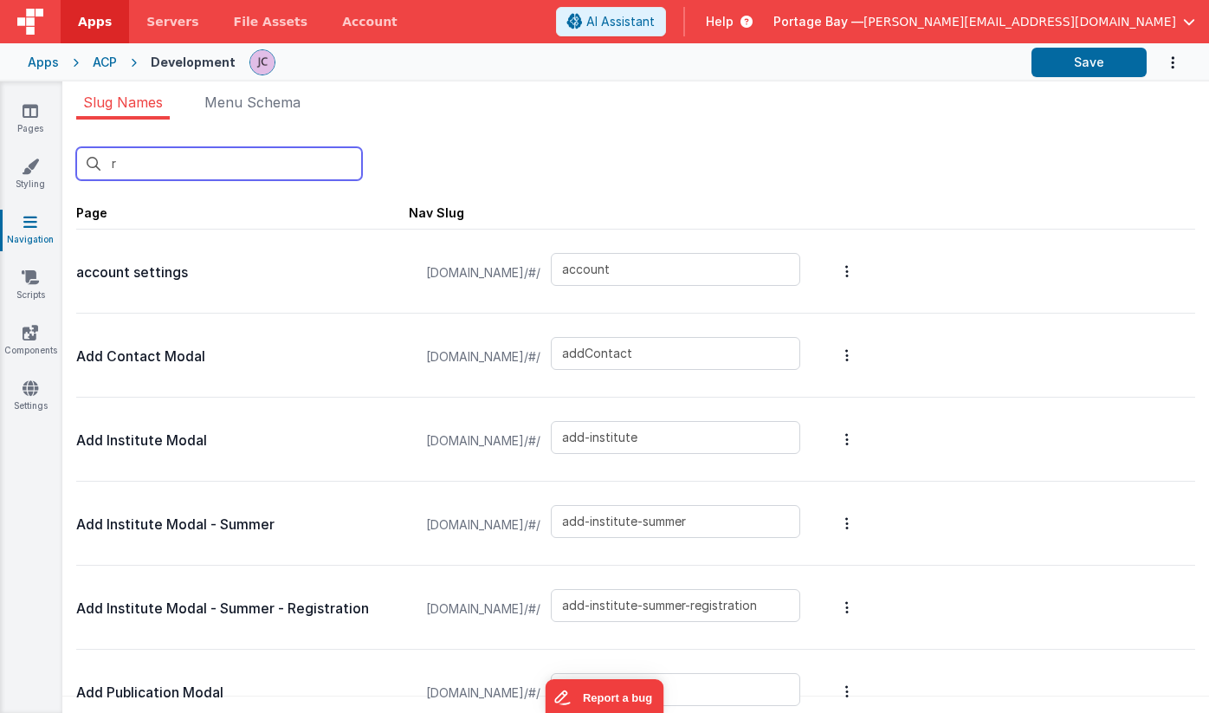
type input "exit-reports"
type input "winter-exit-report"
type input "registration-roommates"
type input "registration-lodging"
type input "registration-checkout"
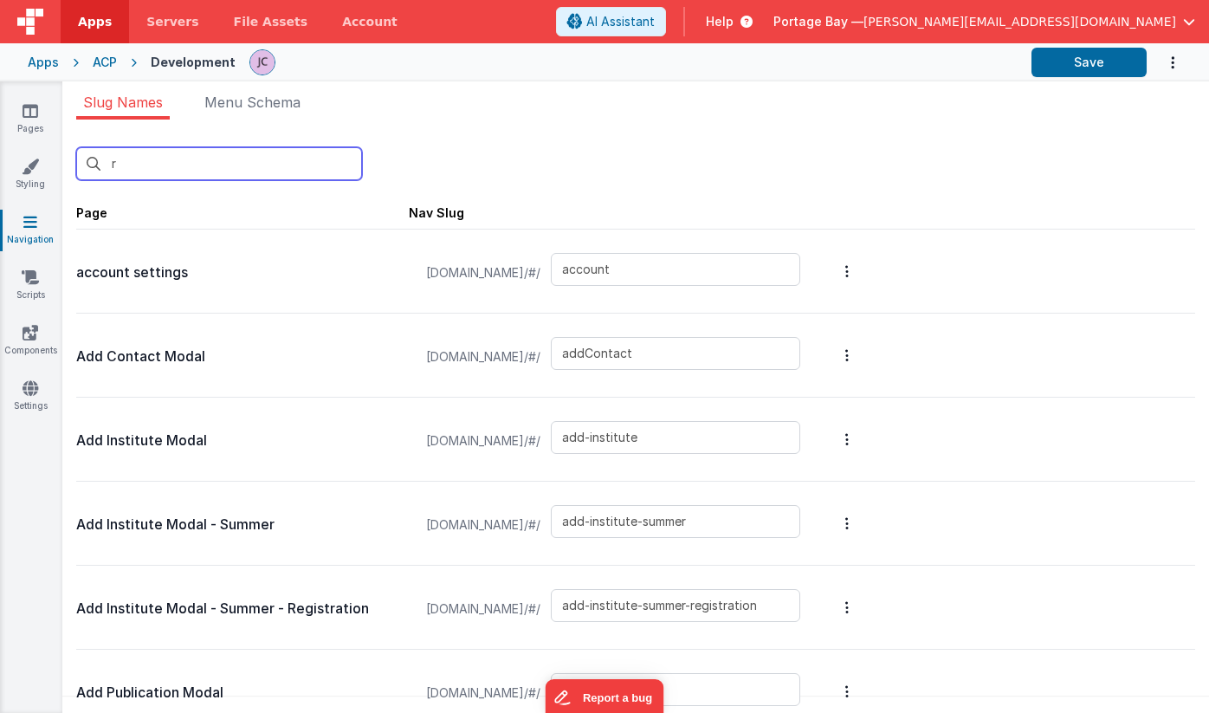
type input "registration-checkout-success"
type input "registration-contact"
type input "registration-payments"
type input "event-registration-lodging"
type input "event-registration-roommates"
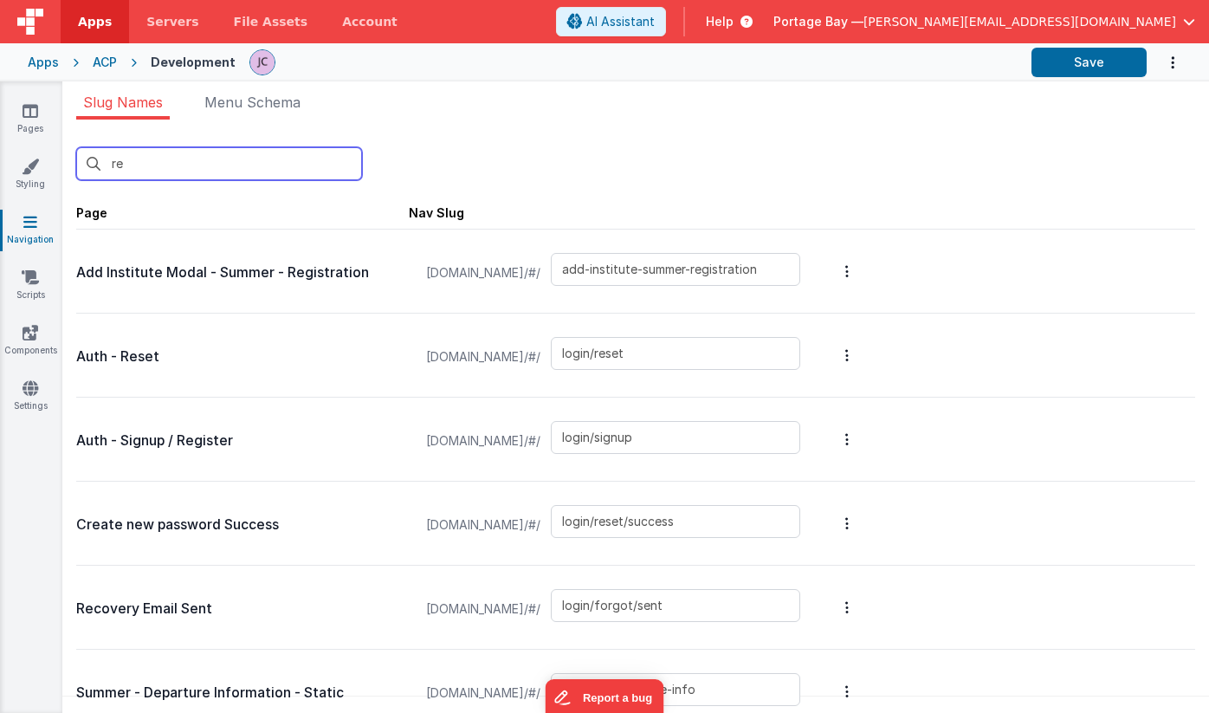
type input "reg"
type input "login/signup"
type input "summer-registration-deposit"
type input "summer-registration-checkout-success"
type input "summer-code-of-conduct"
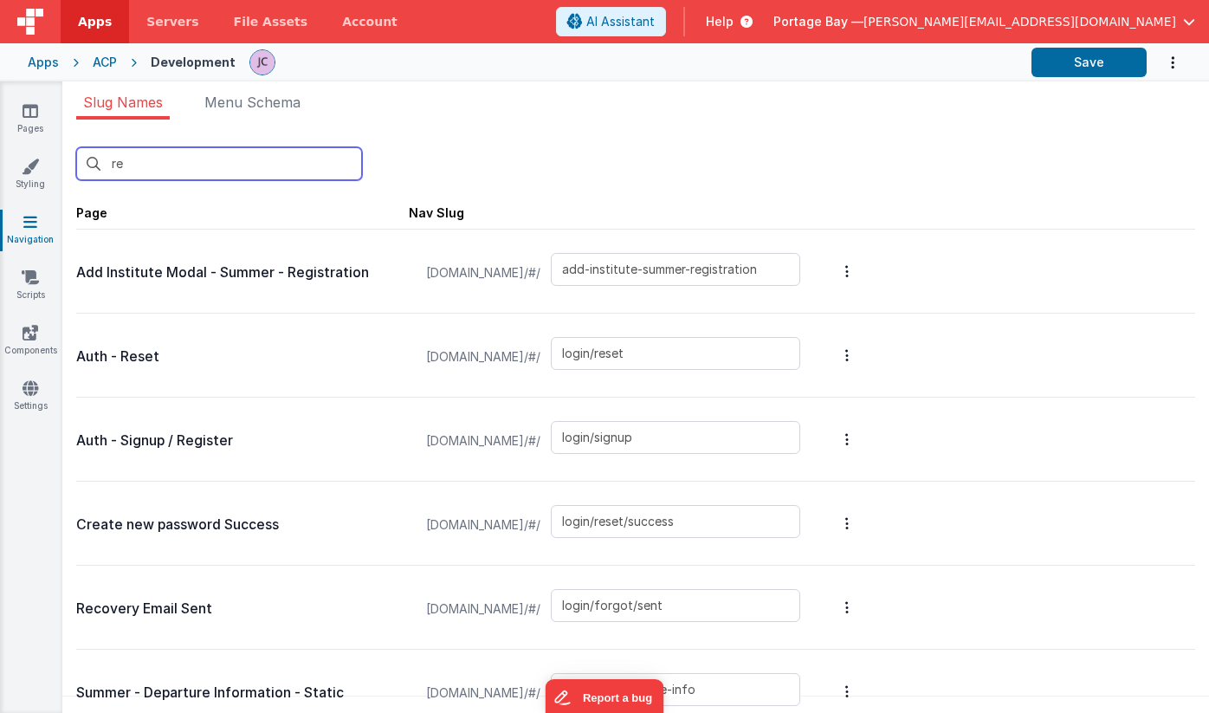
type input "summer-registration-contact"
type input "summer-housing-changes"
type input "summer-housing-policy"
type input "summer-registration-housing-policy"
type input "summer-registration-housing"
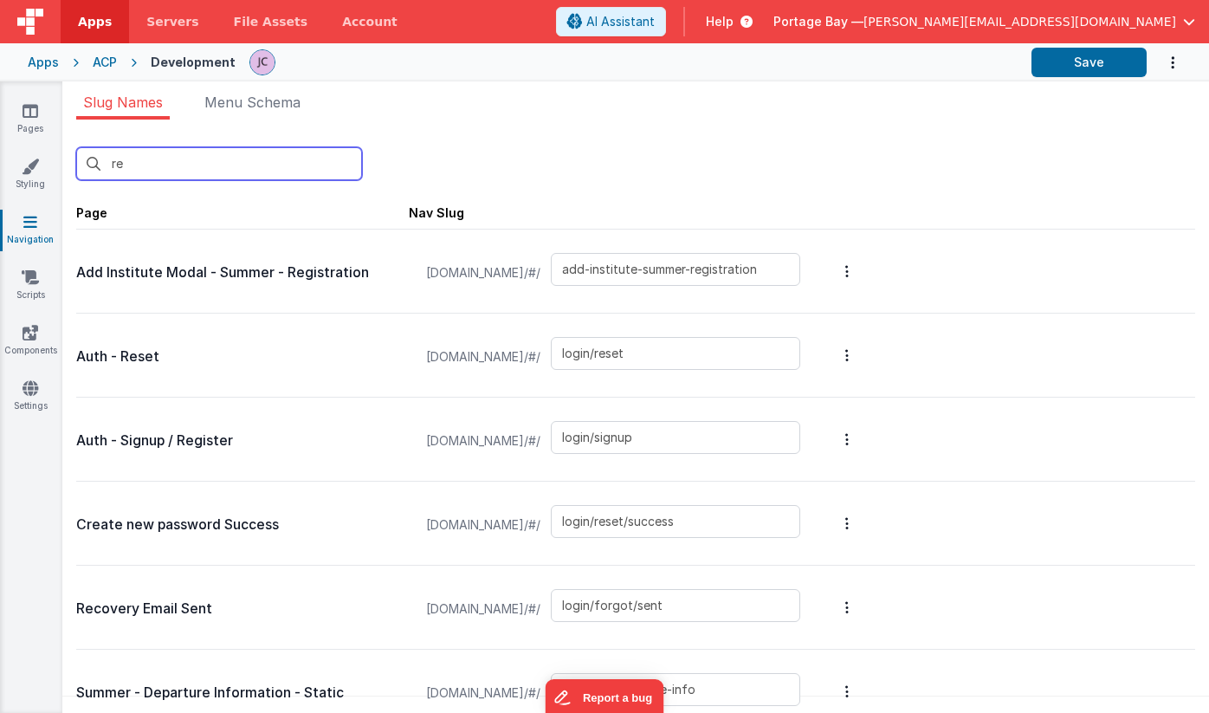
type input "summer-registration-info"
type input "summer-registration-deposit-info"
type input "summer-registration-summary"
type input "registration-roommates"
type input "registration-lodging"
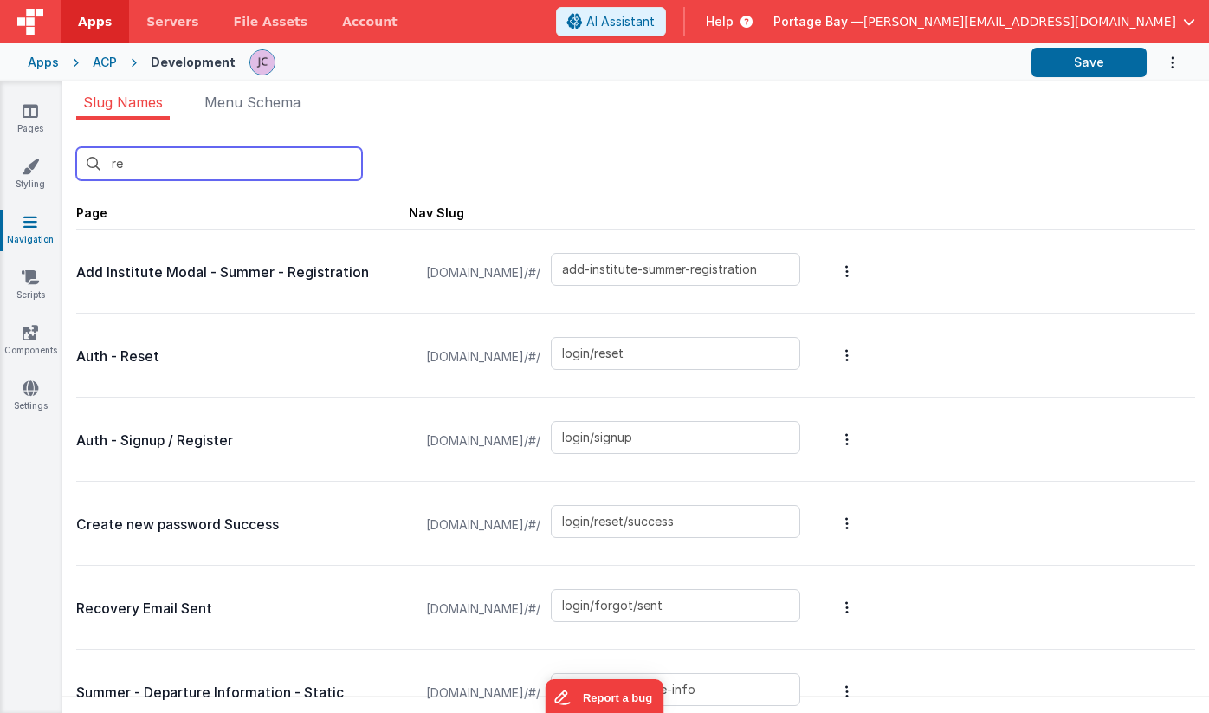
type input "registration-checkout"
type input "registration-checkout-success"
type input "registration-contact"
type input "registration-payments"
type input "event-registration-lodging"
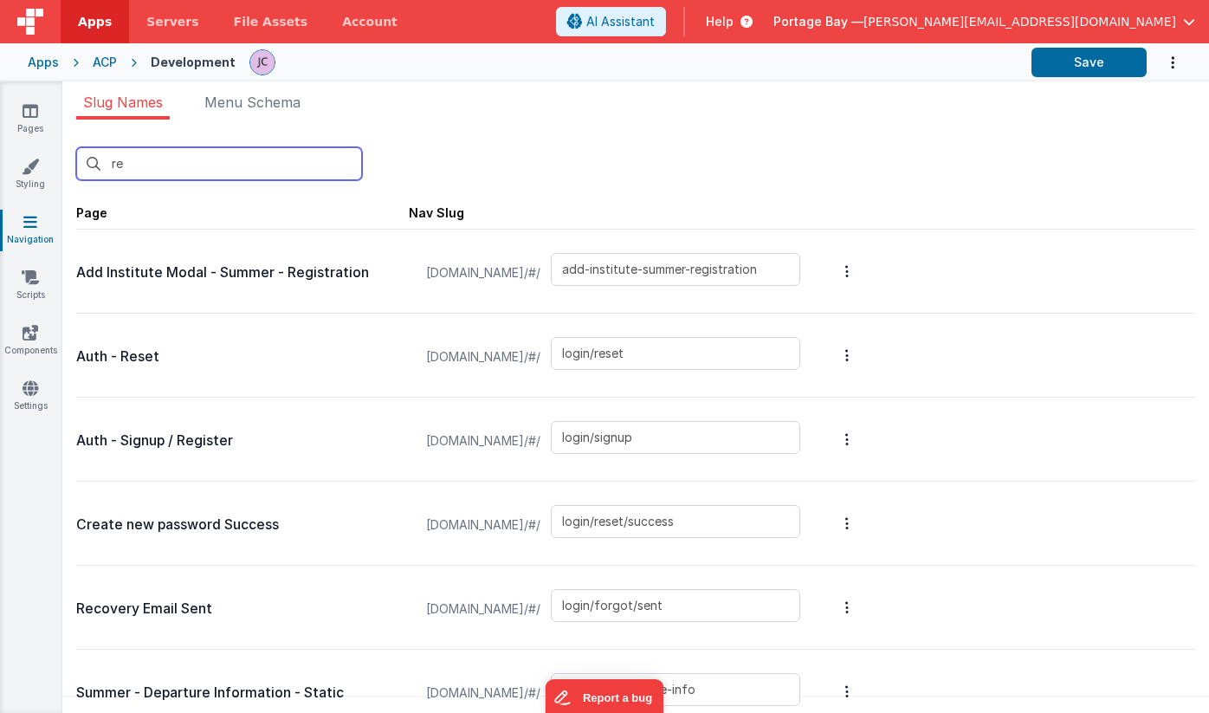
type input "event-registration-roommates"
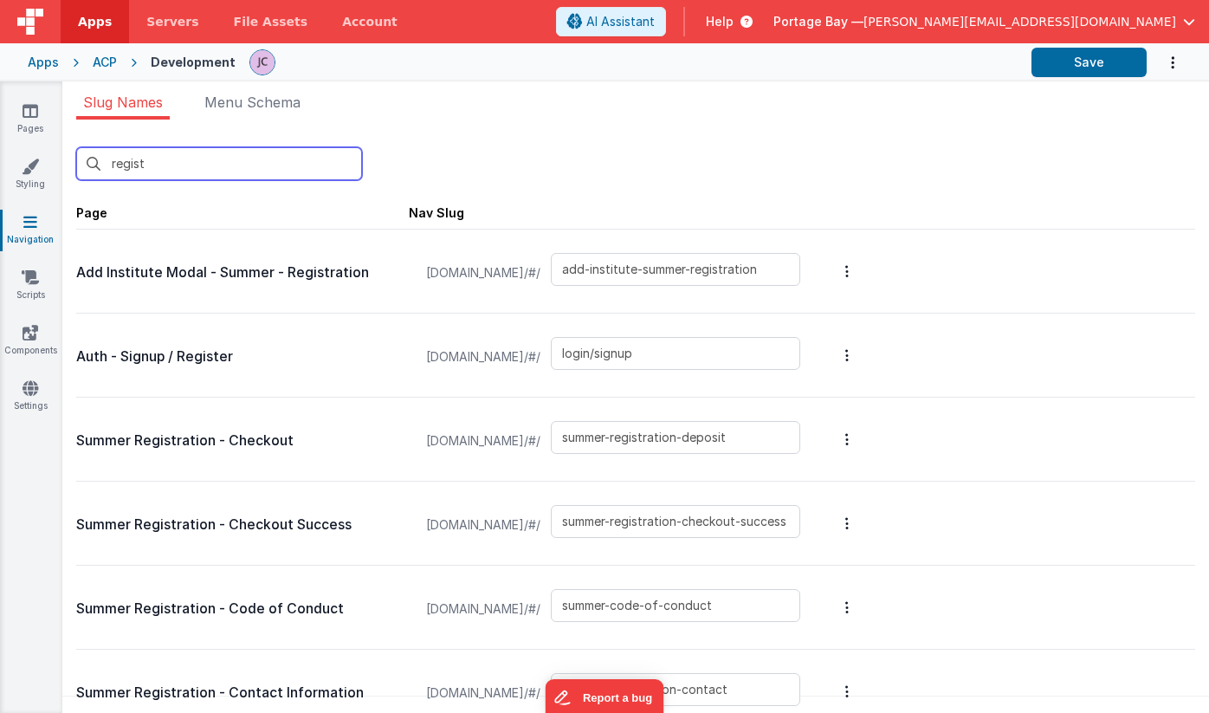
type input "registr"
type input "summer-registration-deposit"
type input "summer-registration-checkout-success"
type input "summer-code-of-conduct"
type input "summer-registration-contact"
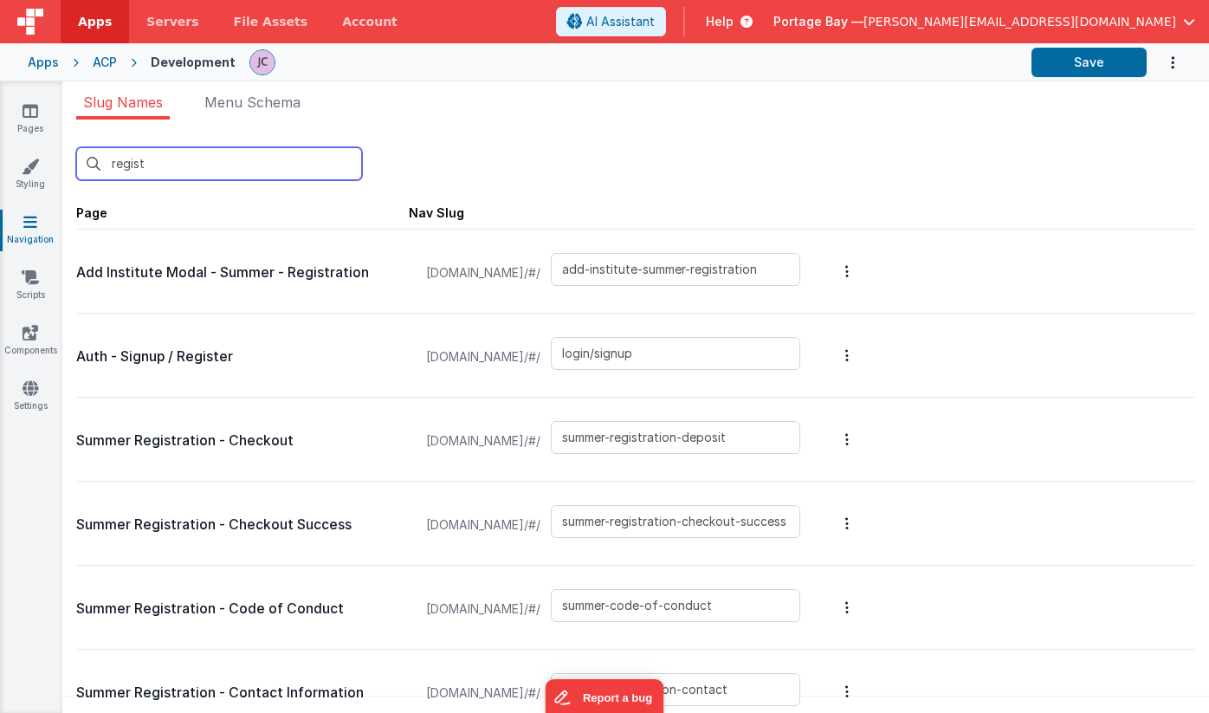
type input "summer-housing-changes"
type input "summer-housing-policy"
type input "summer-registration-housing-policy"
type input "summer-registration-housing"
type input "summer-registration-info"
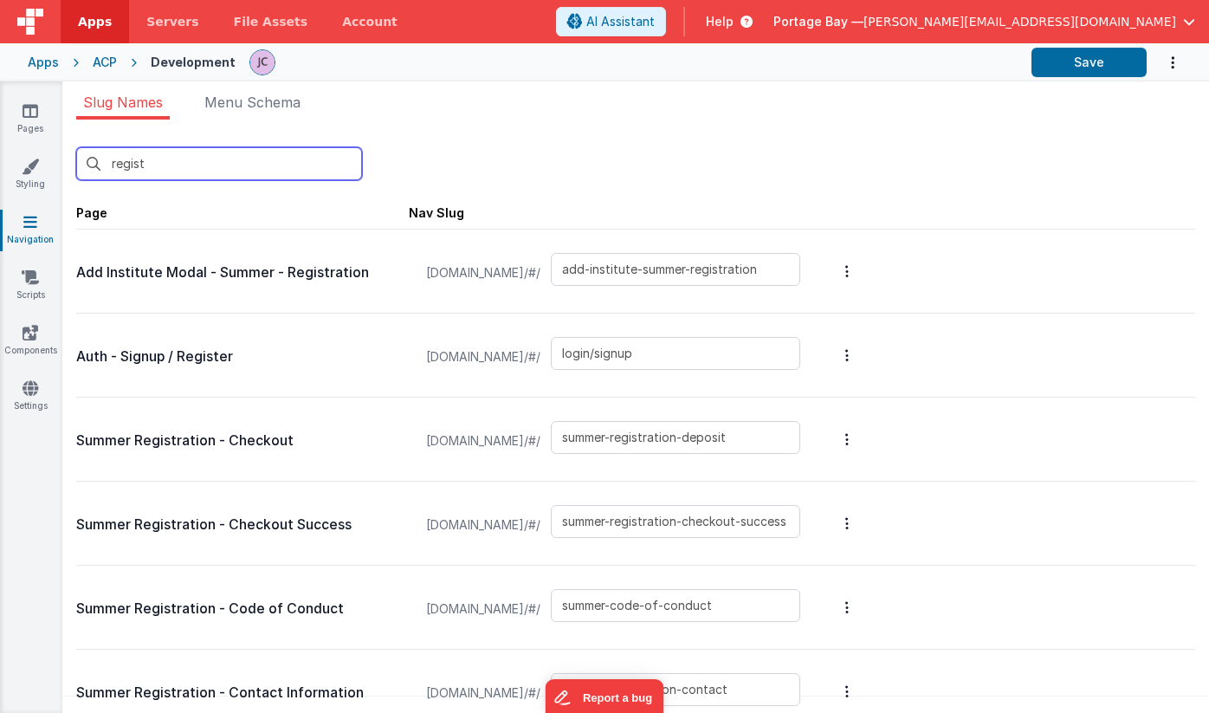
type input "summer-registration-deposit-info"
type input "summer-registration-summary"
type input "registration-roommates"
type input "registration-lodging"
type input "registration-checkout"
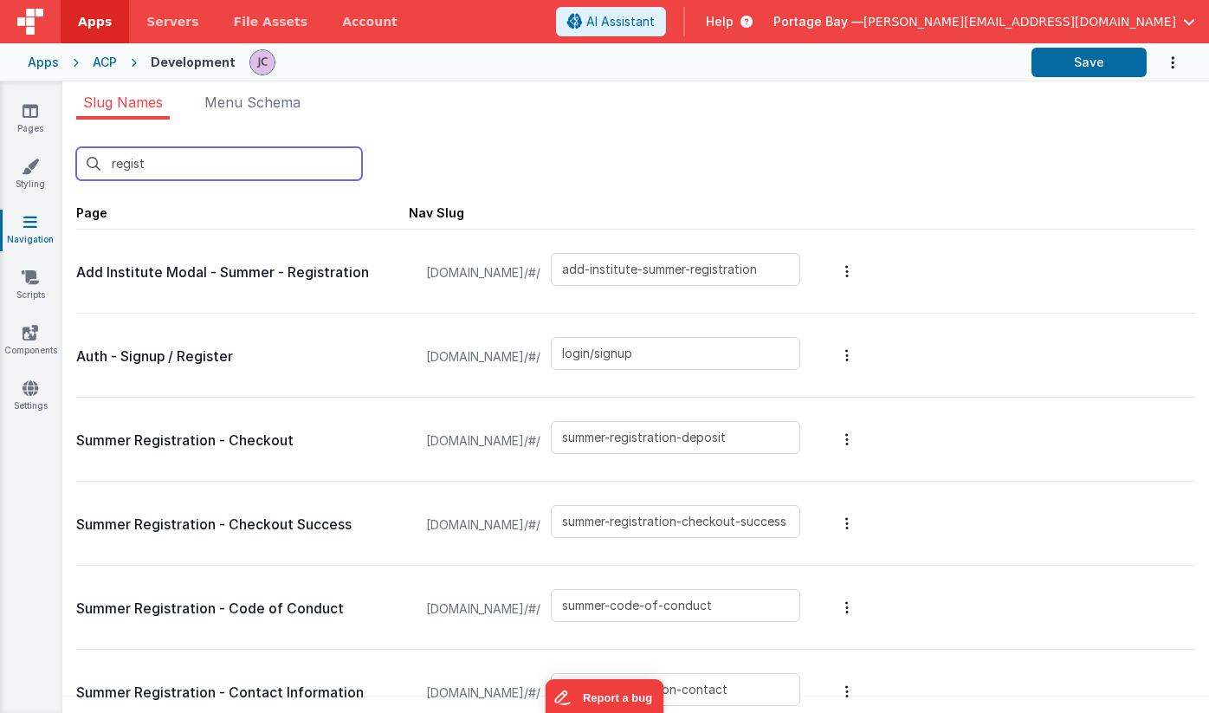
type input "registration-checkout-success"
type input "registration-contact"
type input "registration-payments"
type input "event-registration-lodging"
type input "event-registration-roommates"
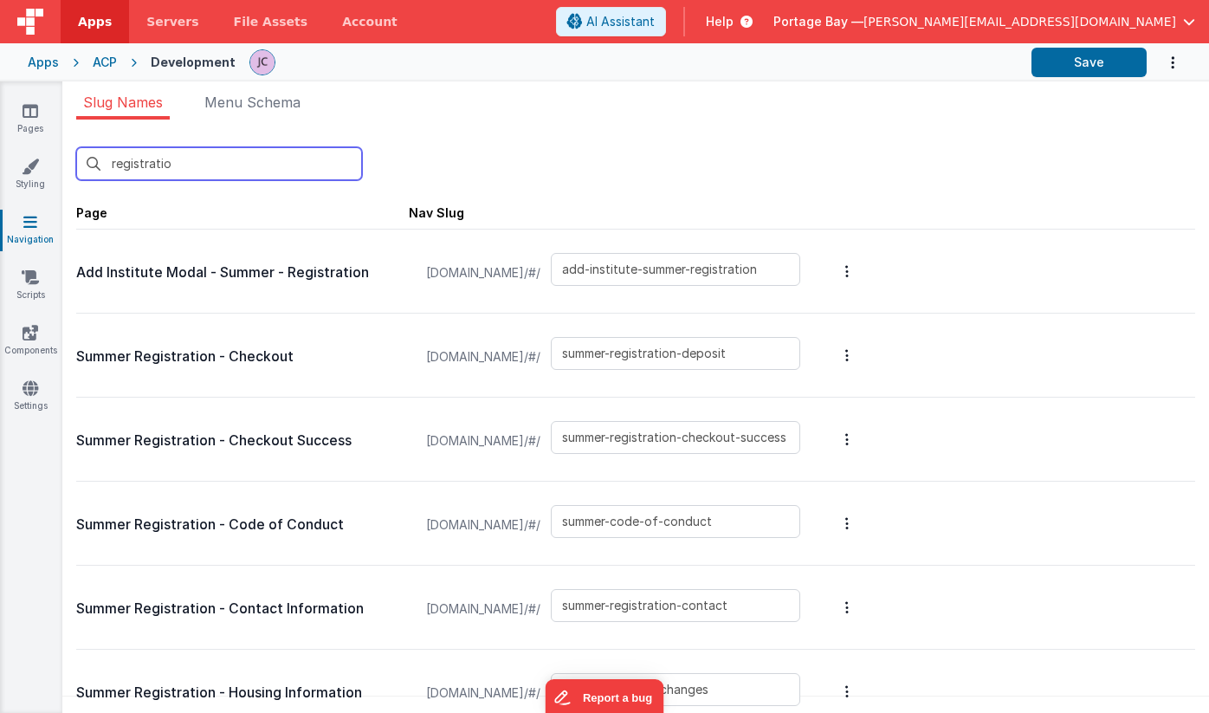
type input "registration"
drag, startPoint x: 189, startPoint y: 161, endPoint x: 70, endPoint y: 151, distance: 119.1
click at [70, 151] on div "registration New Slug Page Nav Slug Add Institute Modal - Summer - Registration…" at bounding box center [635, 422] width 1147 height 604
type input "account"
type input "addContact"
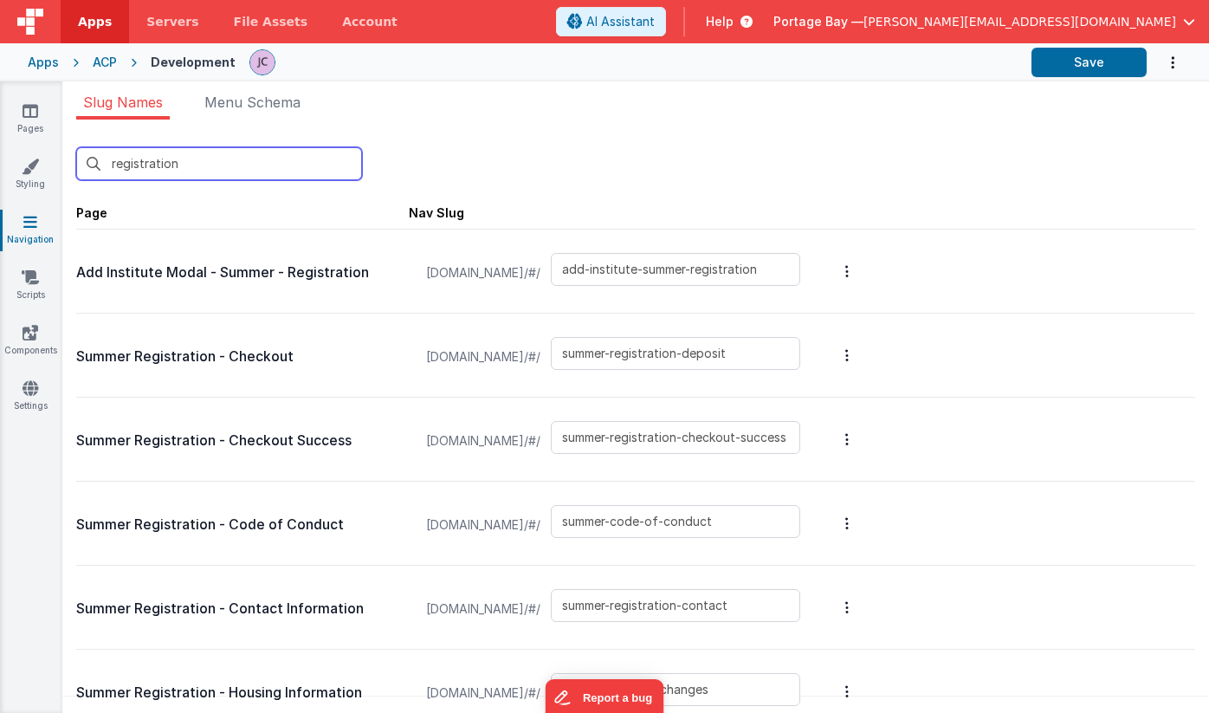
type input "add-institute"
type input "add-institute-summer"
type input "add-institute-summer-registration"
type input "add-publication"
type input "add-publication-summer"
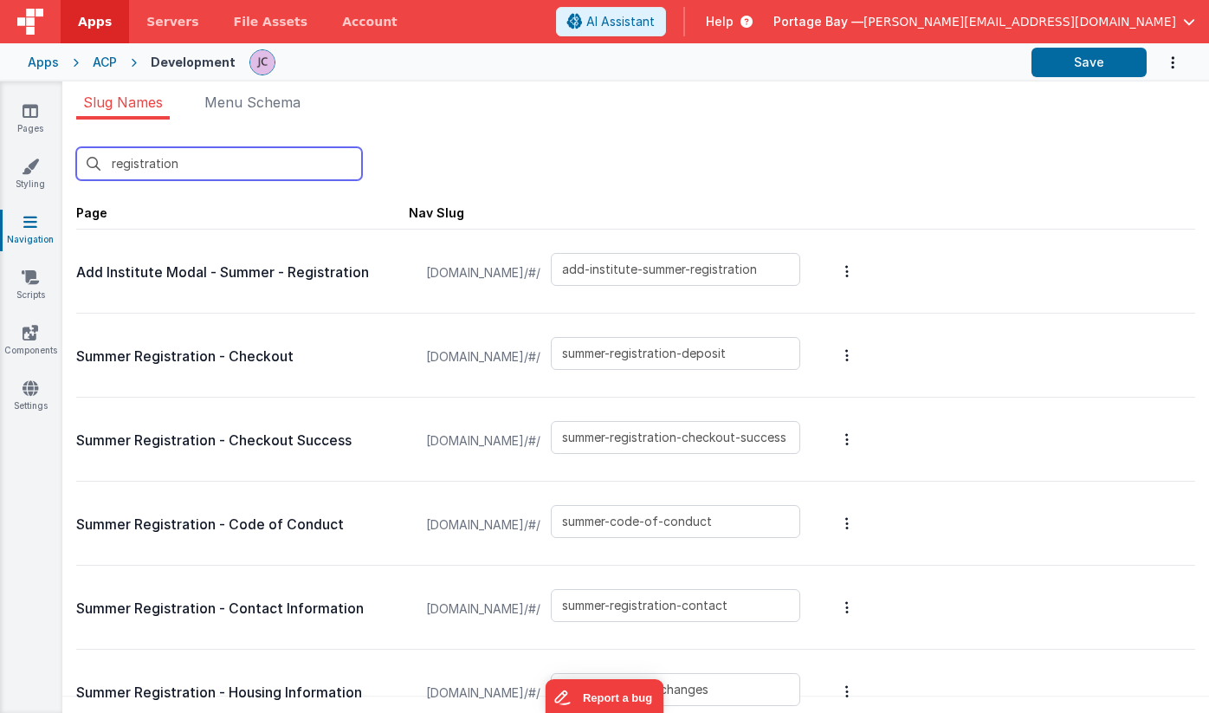
type input "add-group-member"
type input "login/forgot"
type input "login"
type input "login/reset"
type input "login/signup"
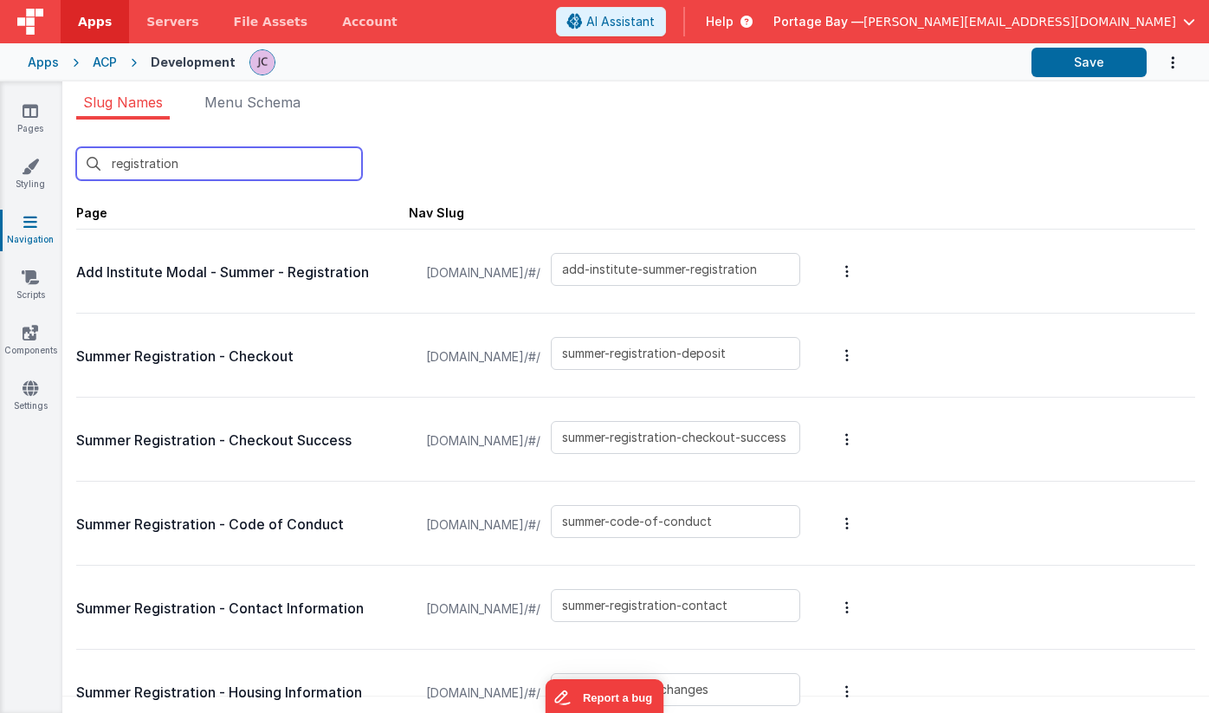
type input "login/verify"
type input "blank"
type input "login/reset/success"
type input "default"
type input "summer-dashboard"
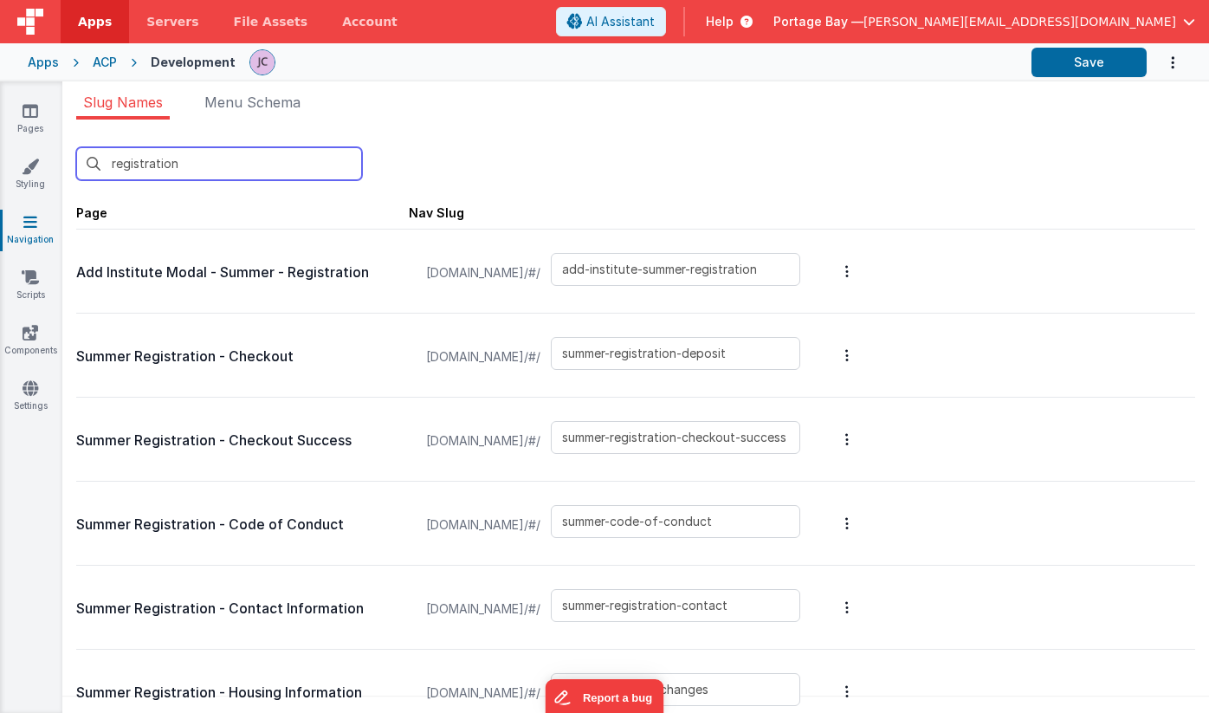
type input "winter-dashboard"
type input "edit-publication"
type input "edit-publication-summer"
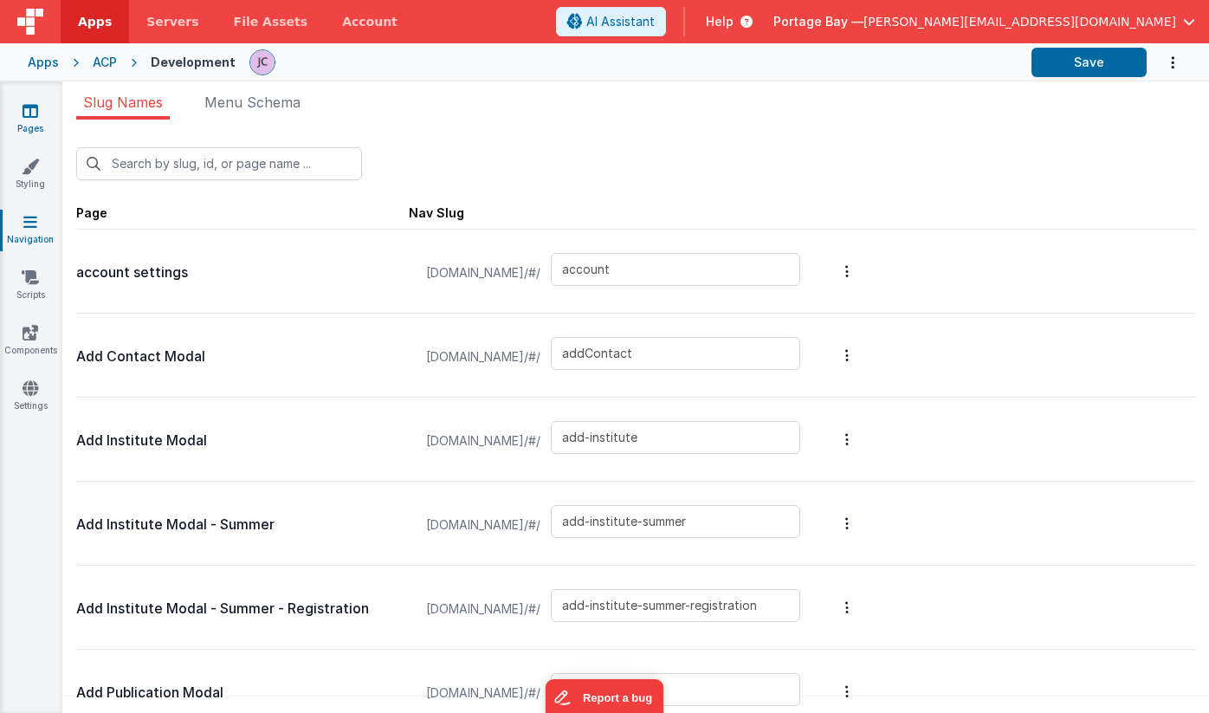
click at [23, 114] on icon at bounding box center [31, 110] width 16 height 17
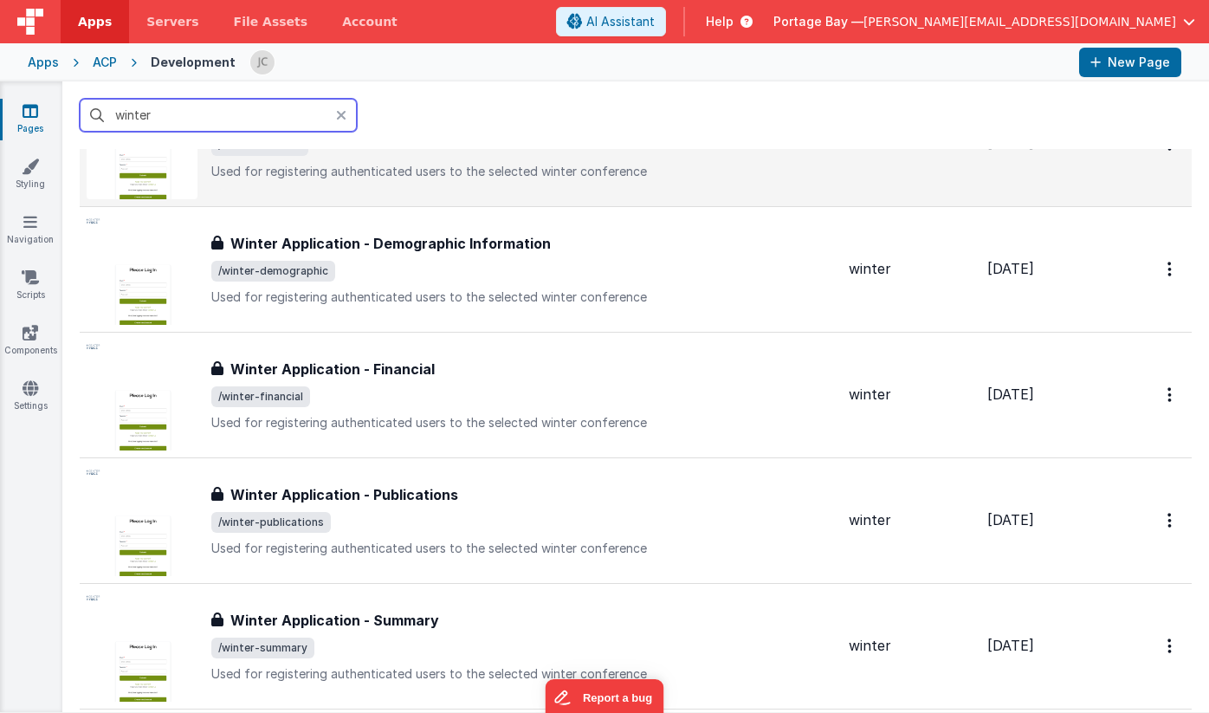
scroll to position [611, 0]
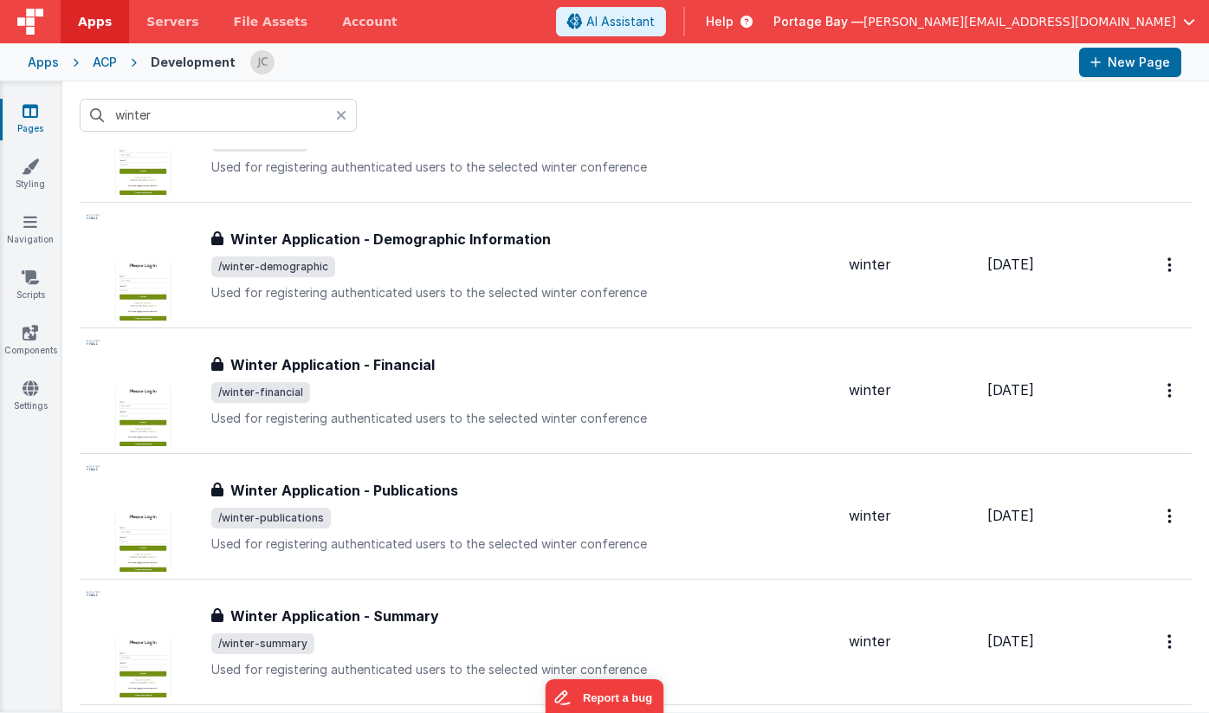
click at [342, 117] on icon at bounding box center [341, 115] width 10 height 14
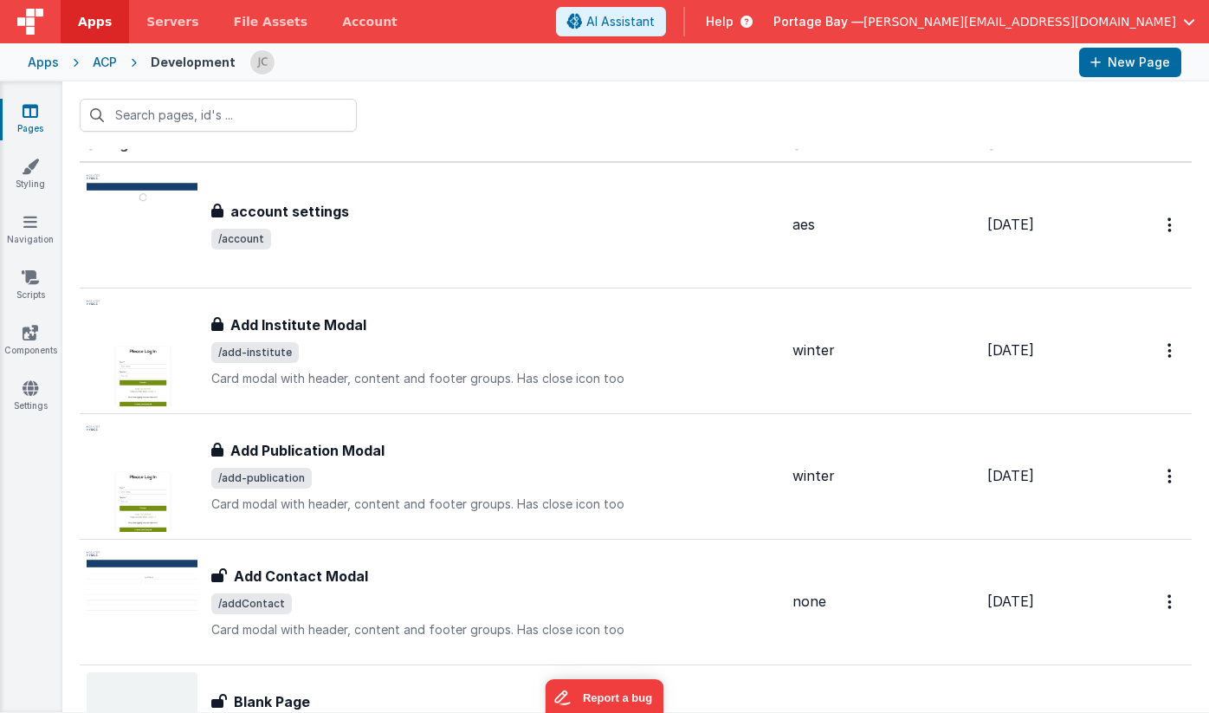
scroll to position [0, 0]
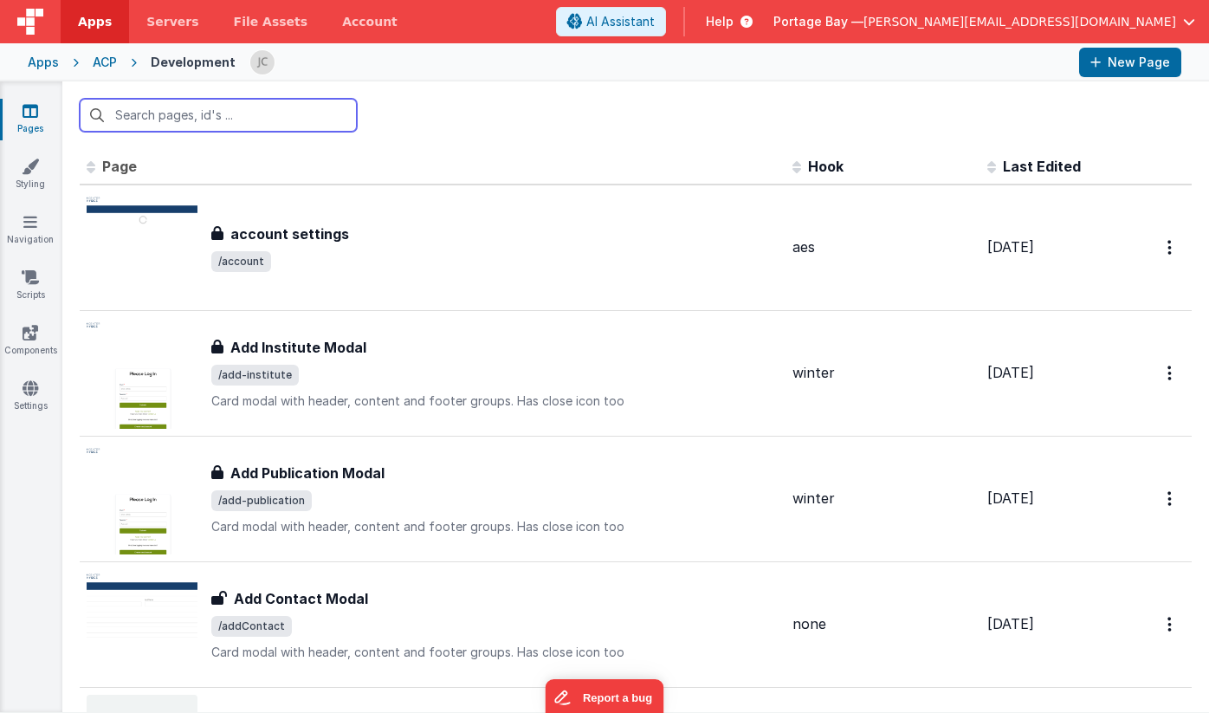
click at [249, 119] on input "text" at bounding box center [218, 115] width 277 height 33
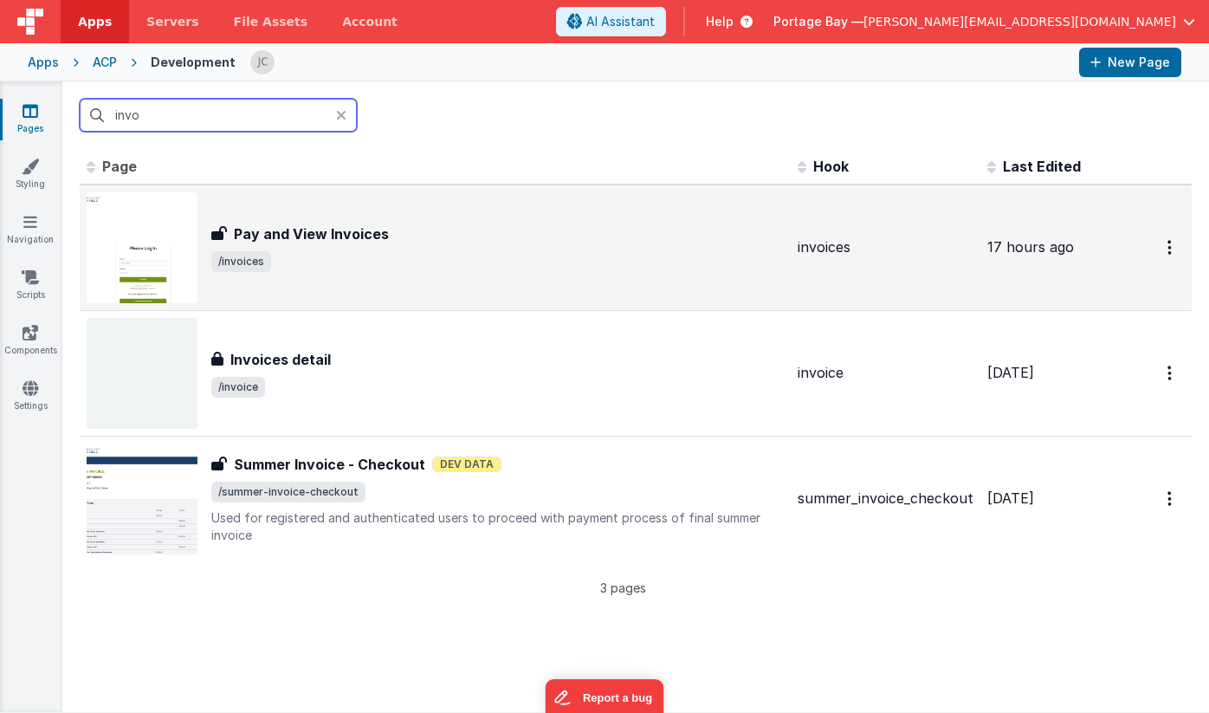
type input "invo"
click at [496, 253] on span "/invoices" at bounding box center [497, 261] width 573 height 21
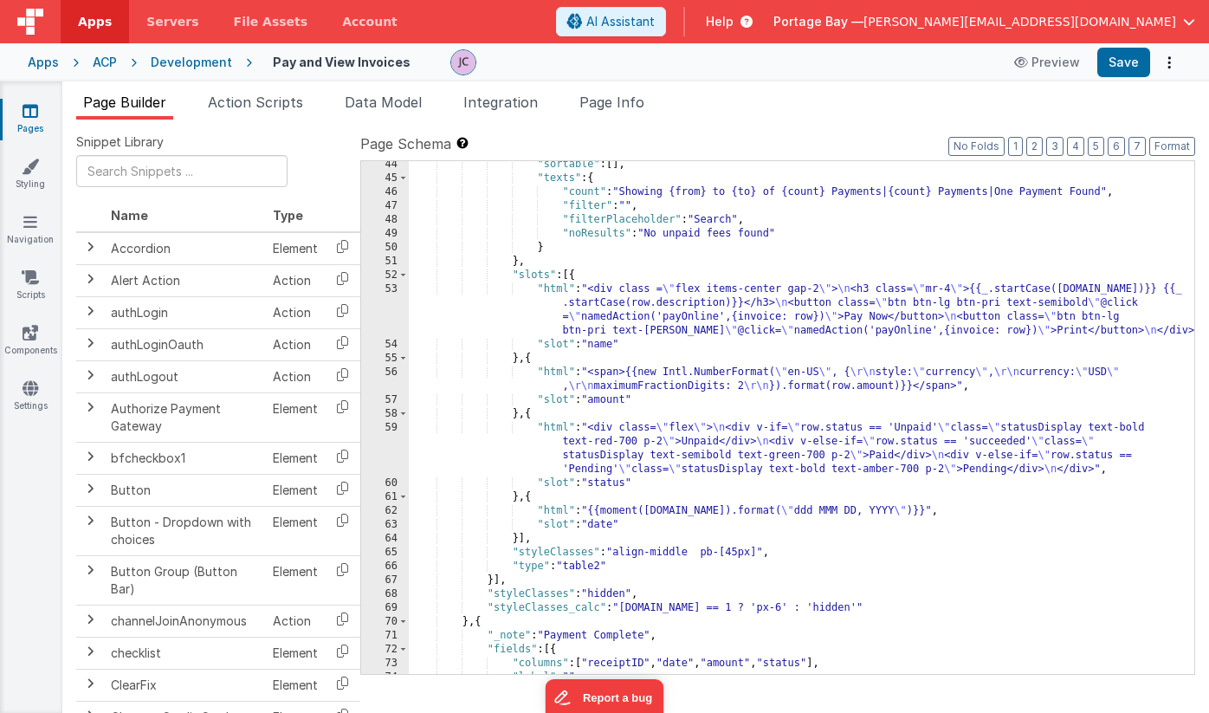
scroll to position [711, 0]
click at [556, 288] on div ""sortable" : [ ] , "texts" : { "count" : "Showing {from} to {to} of {count} Pay…" at bounding box center [802, 428] width 786 height 541
click at [394, 289] on div "53" at bounding box center [385, 309] width 48 height 55
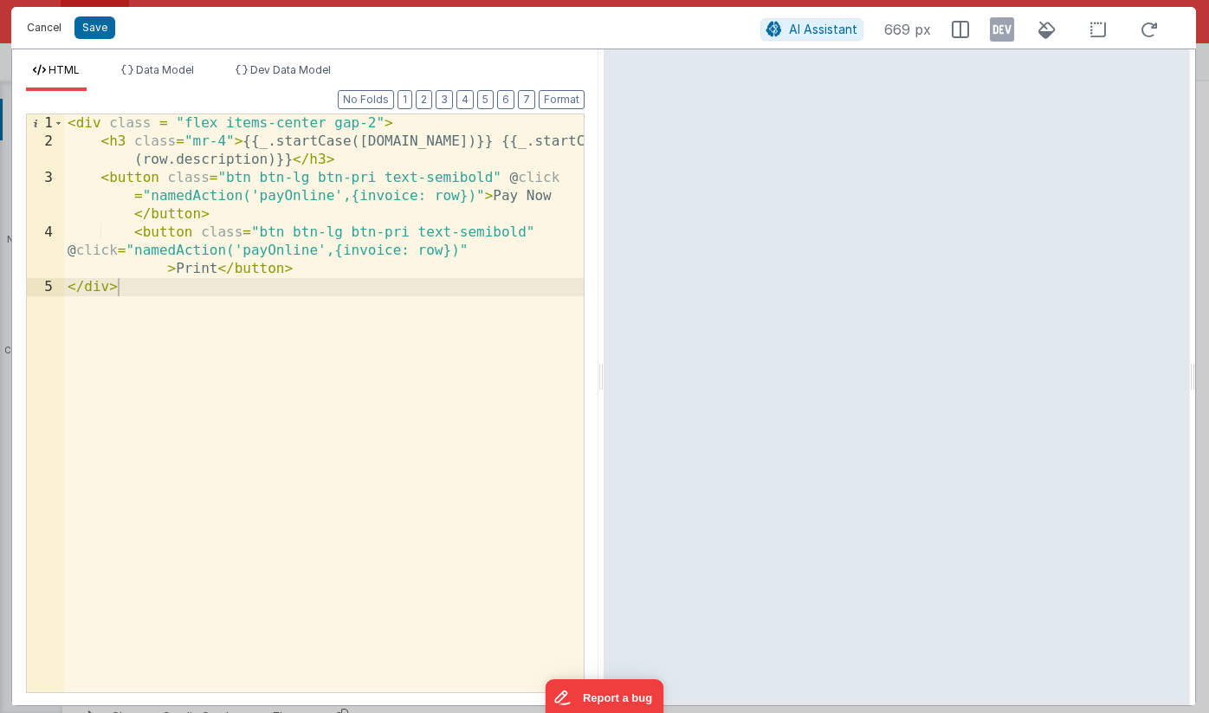
click at [52, 23] on button "Cancel" at bounding box center [44, 28] width 52 height 24
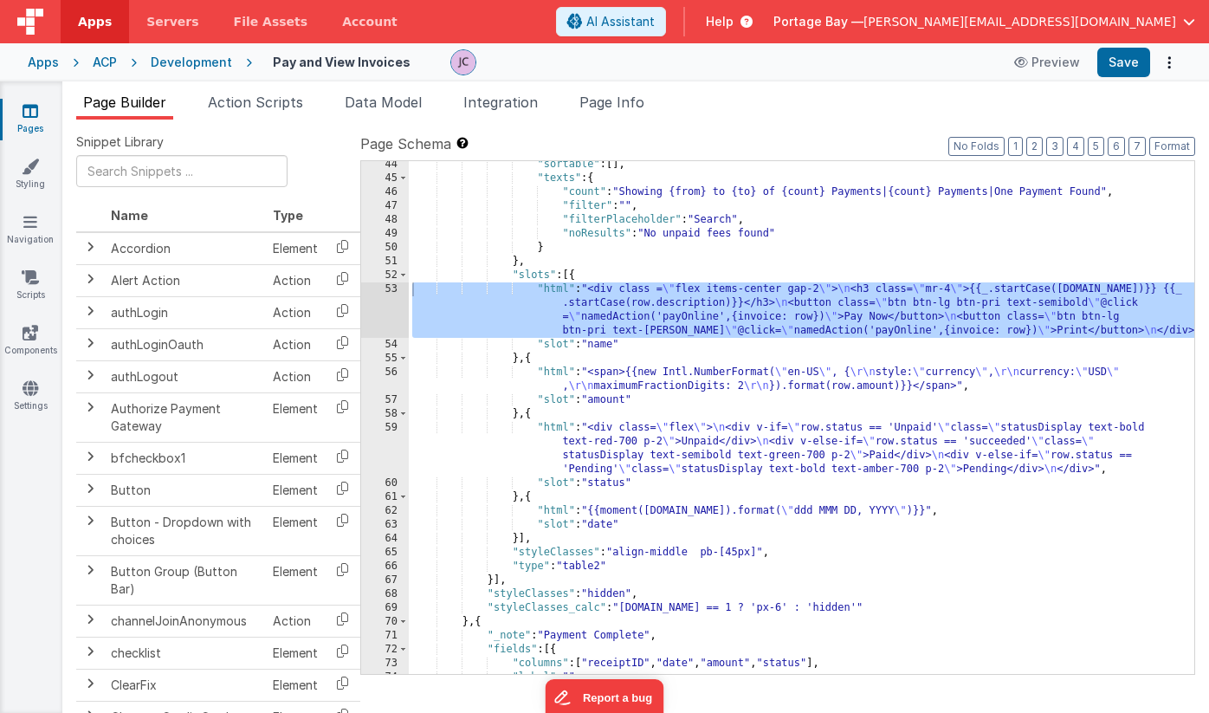
click at [391, 288] on div "53" at bounding box center [385, 309] width 48 height 55
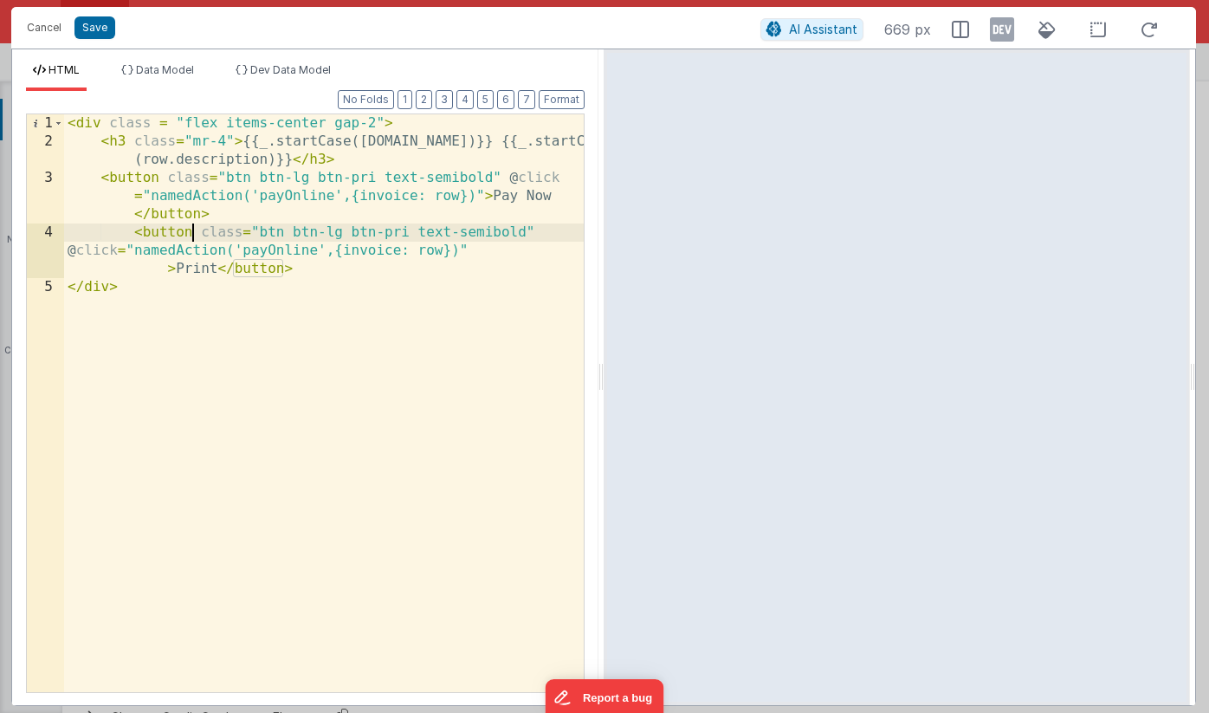
click at [192, 231] on div "< div class = "flex items-center gap-2" > < h3 class = "mr-4" > {{_.startCase([…" at bounding box center [324, 421] width 520 height 614
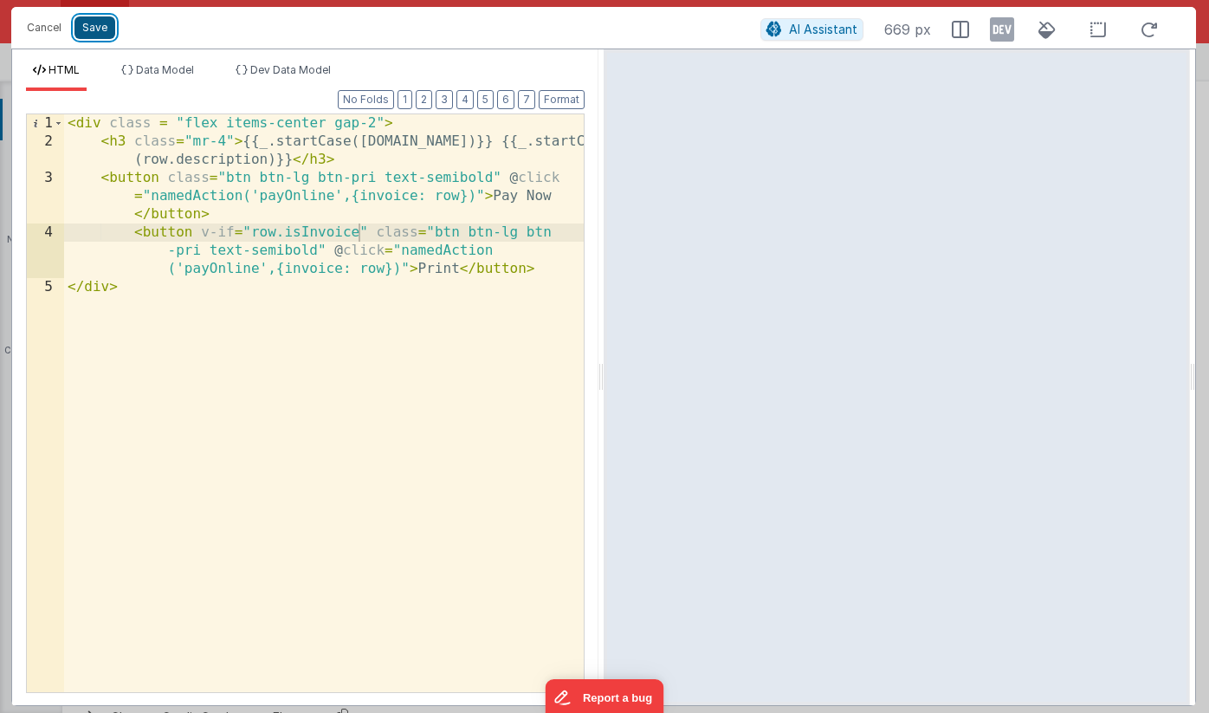
click at [93, 29] on button "Save" at bounding box center [95, 27] width 41 height 23
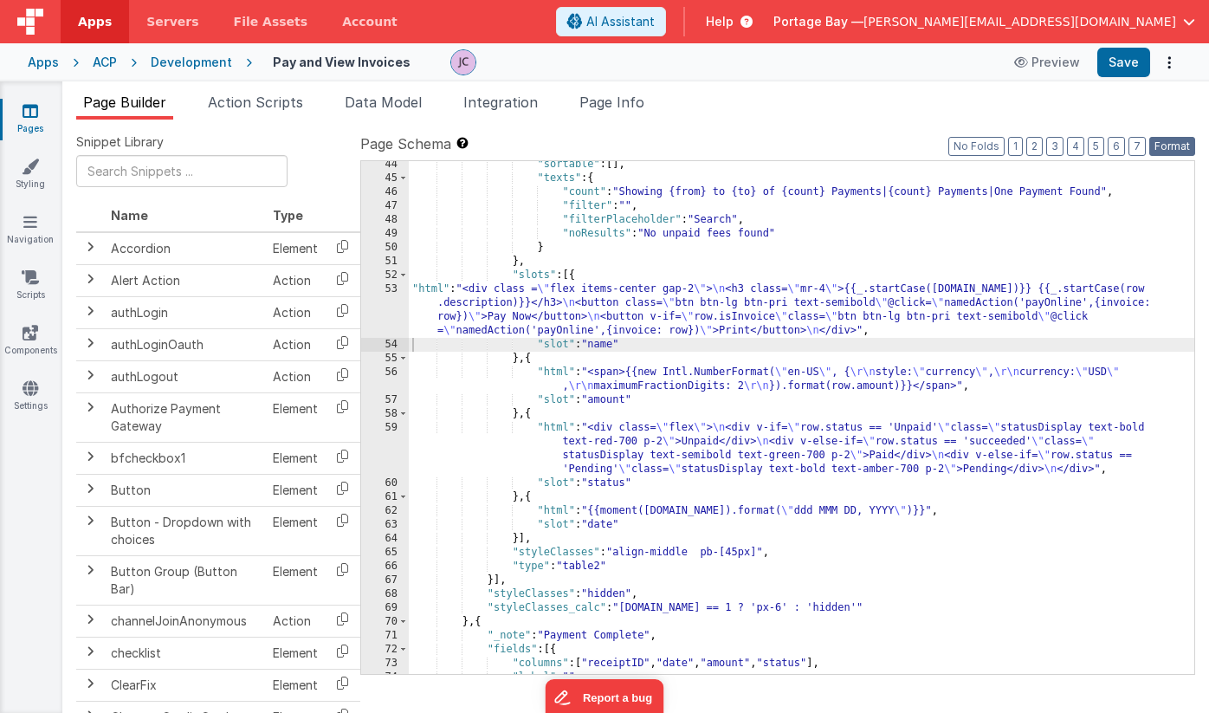
click at [1173, 144] on button "Format" at bounding box center [1173, 146] width 46 height 19
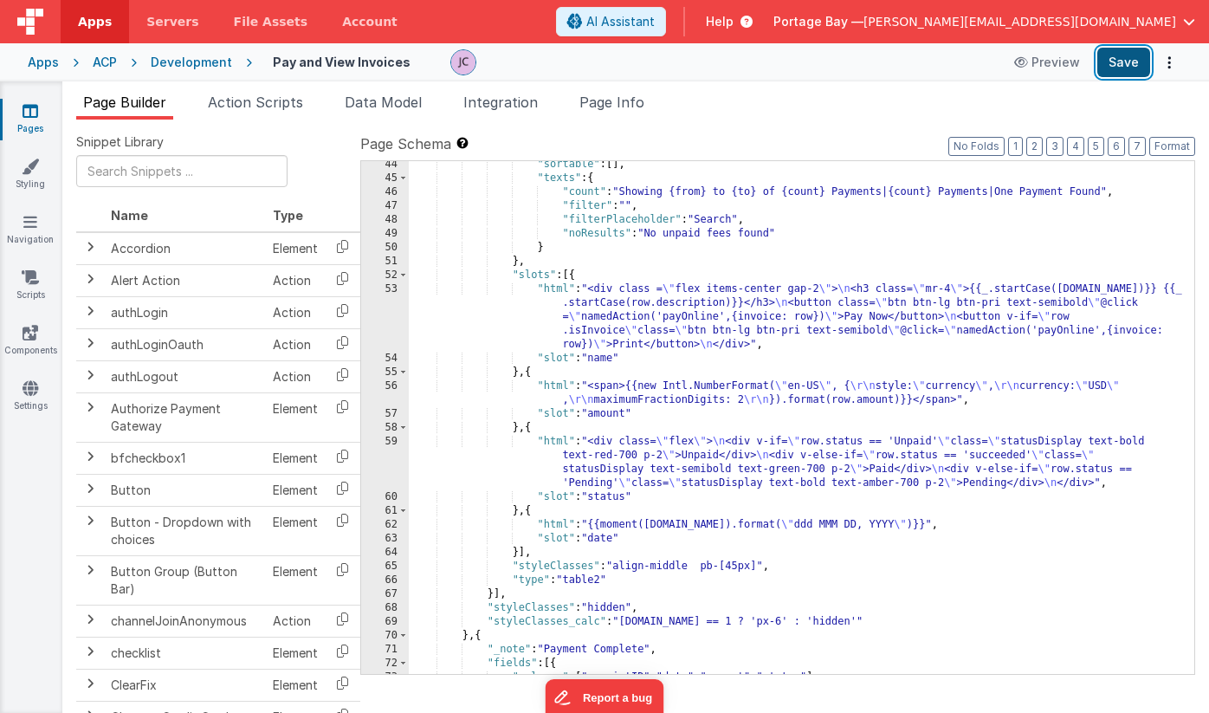
click at [1132, 63] on button "Save" at bounding box center [1124, 62] width 53 height 29
click at [249, 109] on span "Action Scripts" at bounding box center [255, 102] width 95 height 17
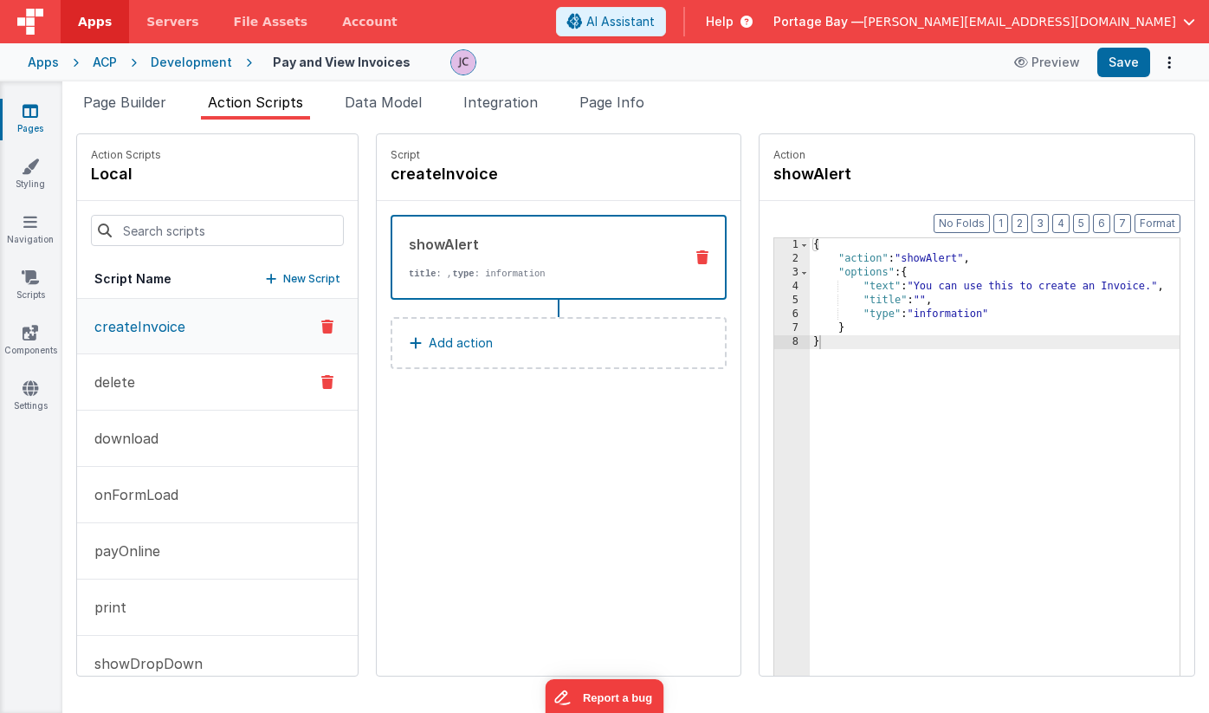
scroll to position [30, 0]
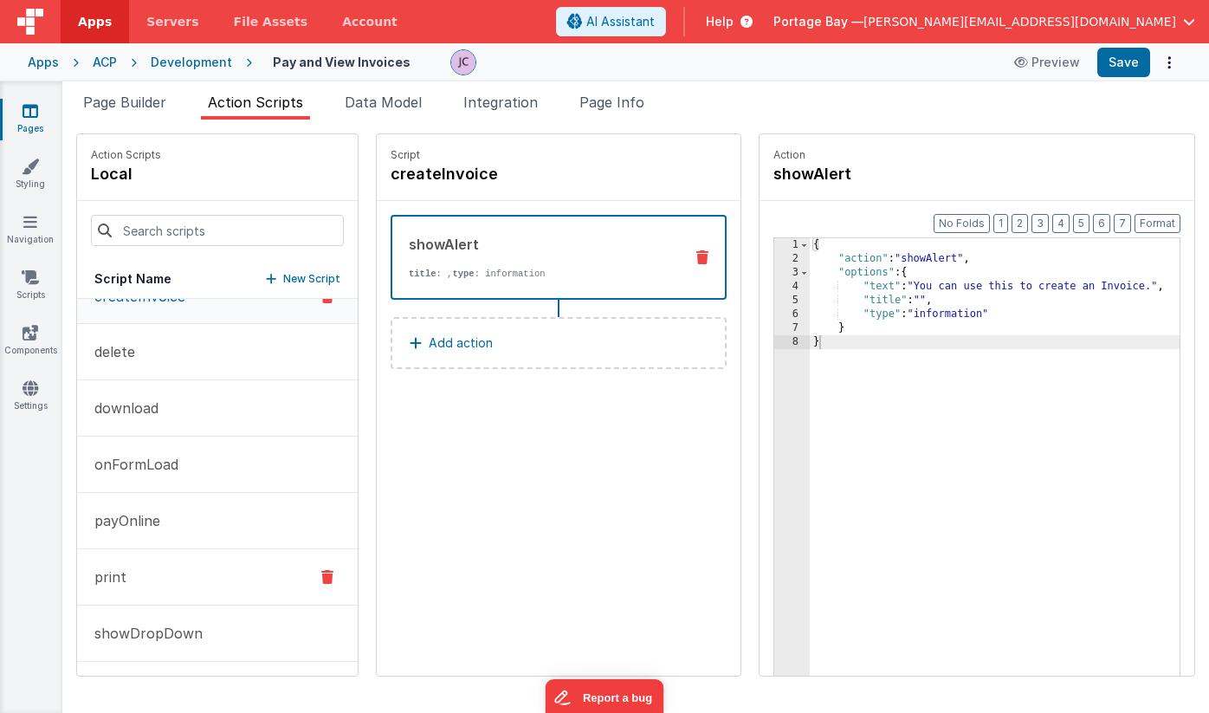
click at [191, 568] on button "print" at bounding box center [217, 577] width 281 height 56
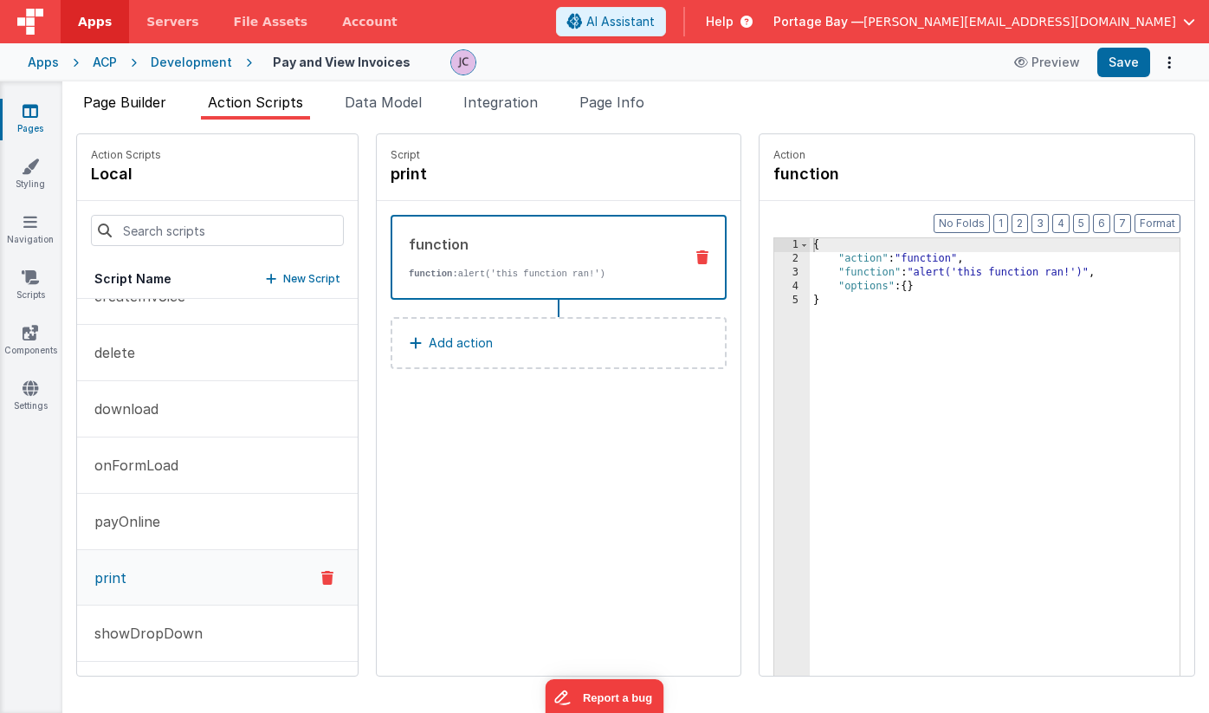
click at [130, 98] on span "Page Builder" at bounding box center [124, 102] width 83 height 17
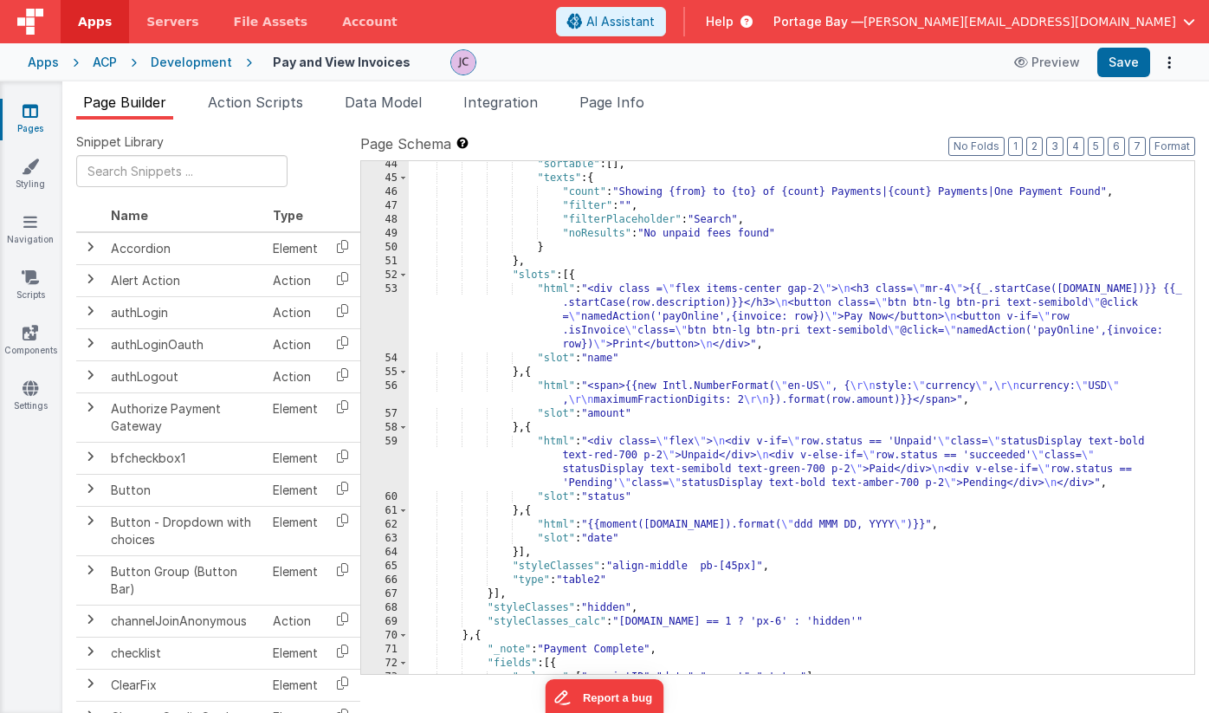
click at [553, 287] on div ""sortable" : [ ] , "texts" : { "count" : "Showing {from} to {to} of {count} Pay…" at bounding box center [802, 428] width 786 height 541
click at [383, 290] on div "53" at bounding box center [385, 316] width 48 height 69
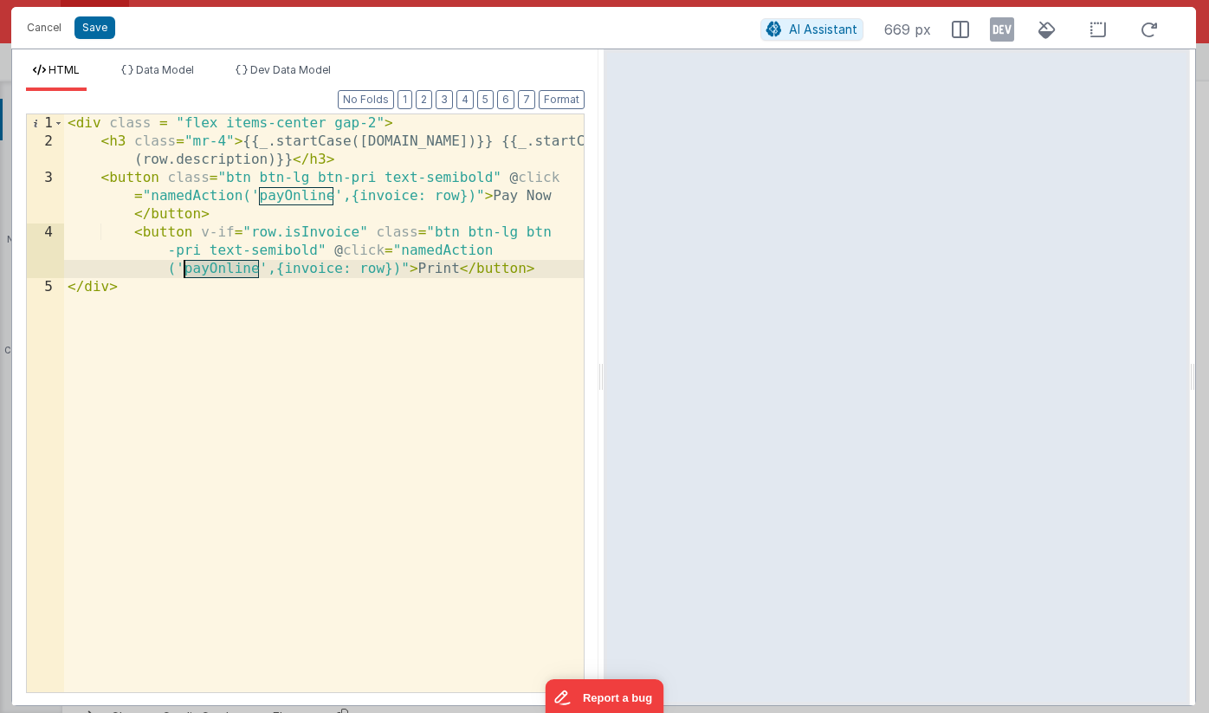
drag, startPoint x: 260, startPoint y: 268, endPoint x: 187, endPoint y: 270, distance: 72.8
click at [187, 270] on div "< div class = "flex items-center gap-2" > < h3 class = "mr-4" > {{_.startCase([…" at bounding box center [324, 421] width 520 height 614
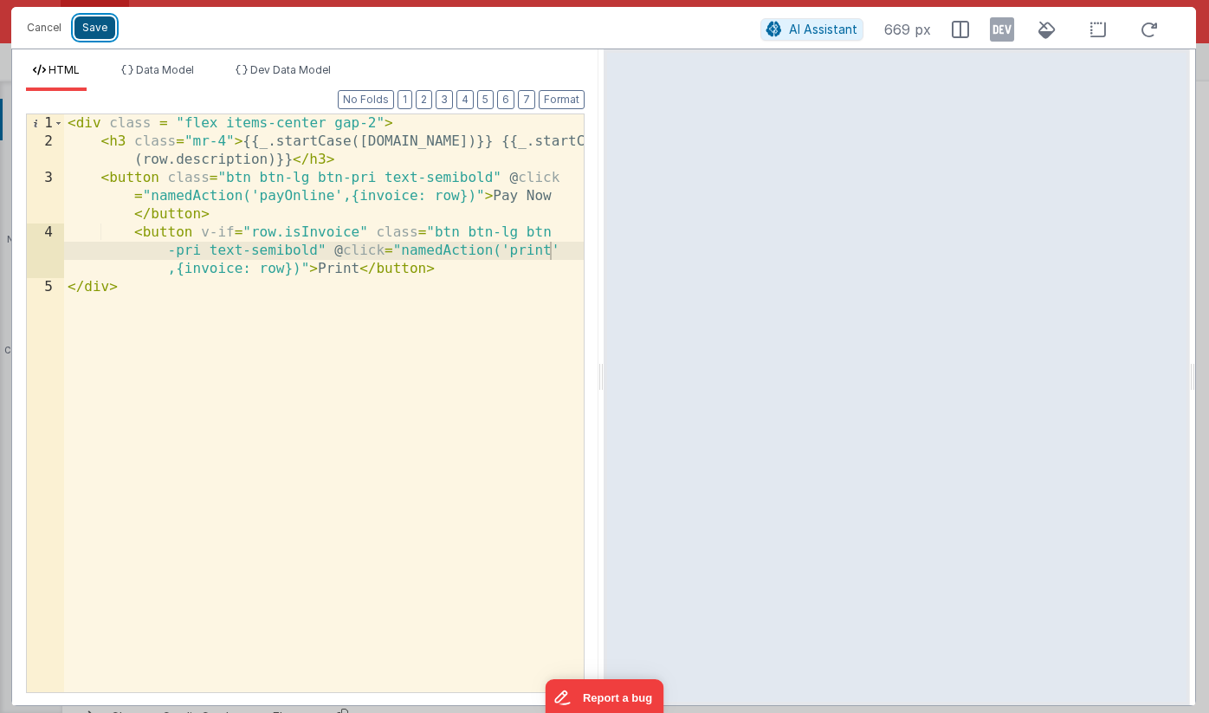
click at [95, 26] on button "Save" at bounding box center [95, 27] width 41 height 23
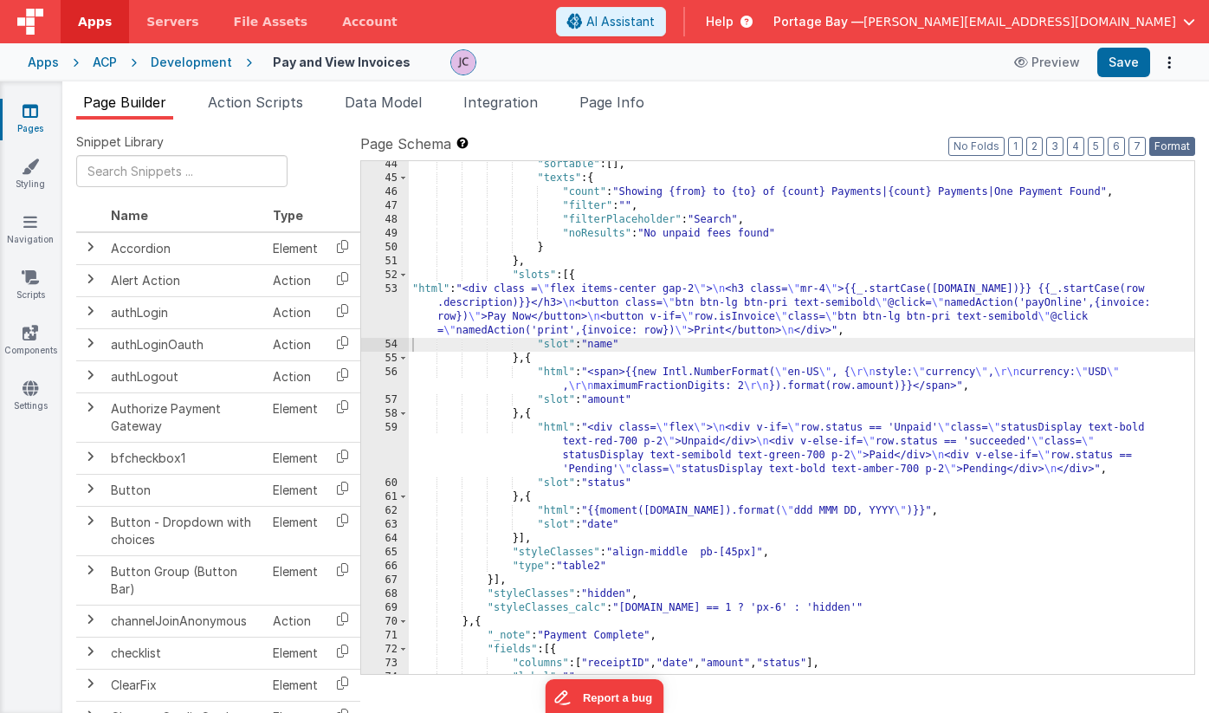
click at [1179, 145] on button "Format" at bounding box center [1173, 146] width 46 height 19
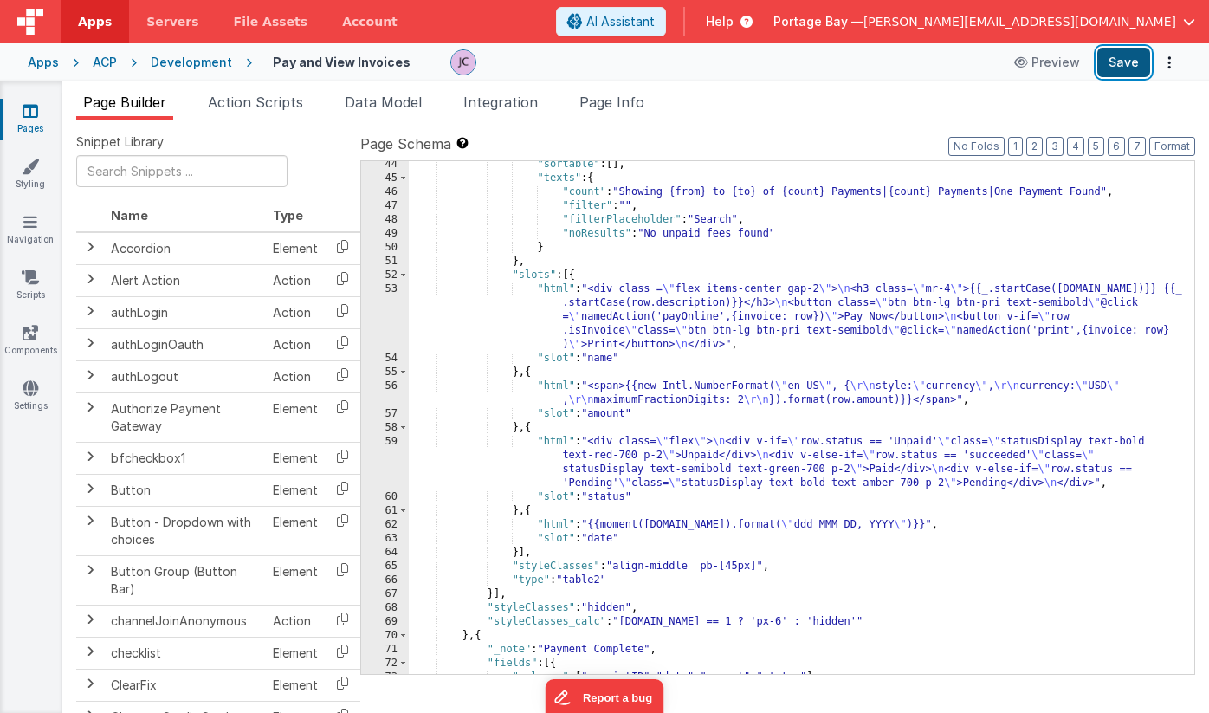
click at [1121, 65] on button "Save" at bounding box center [1124, 62] width 53 height 29
click at [188, 60] on div "Development" at bounding box center [191, 62] width 81 height 17
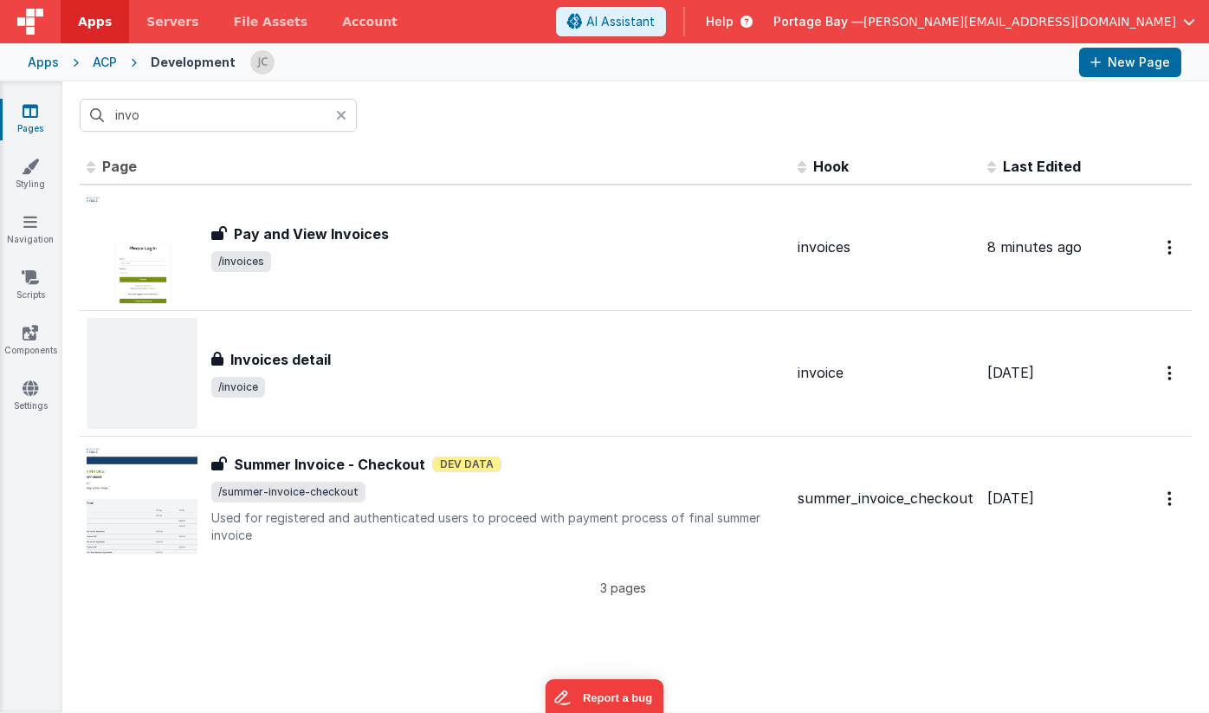
click at [92, 22] on span "Apps" at bounding box center [95, 21] width 34 height 17
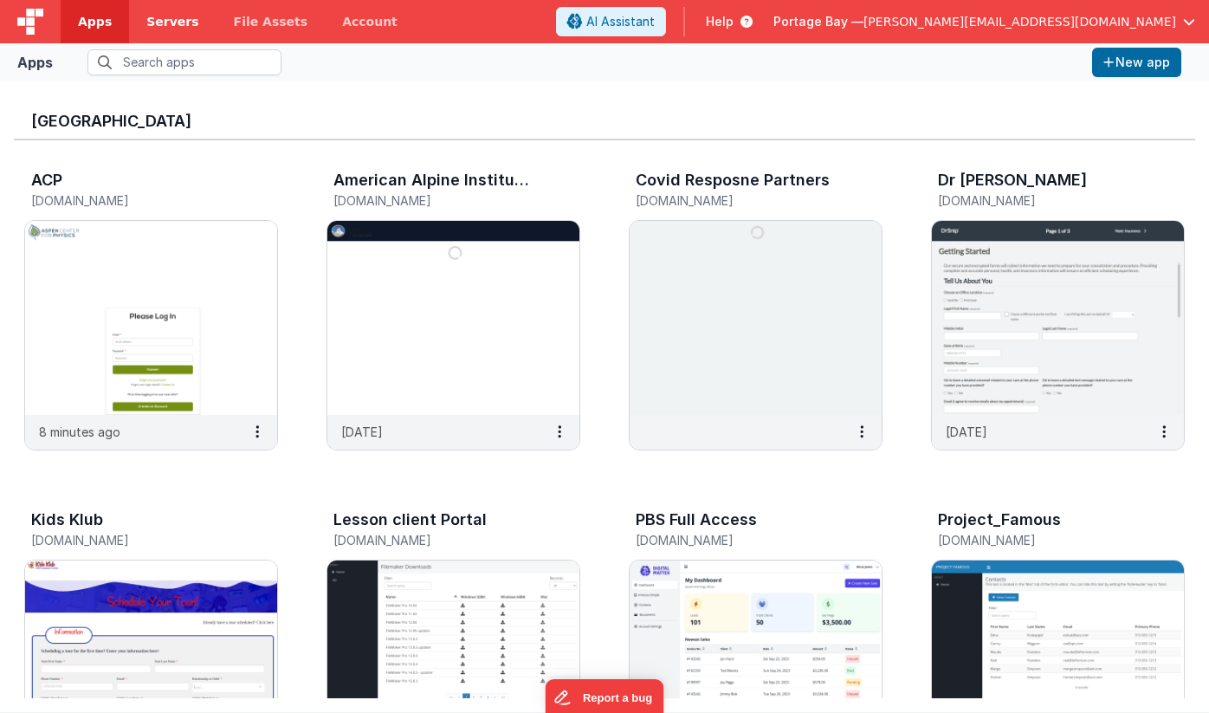
click at [168, 18] on span "Servers" at bounding box center [172, 21] width 52 height 17
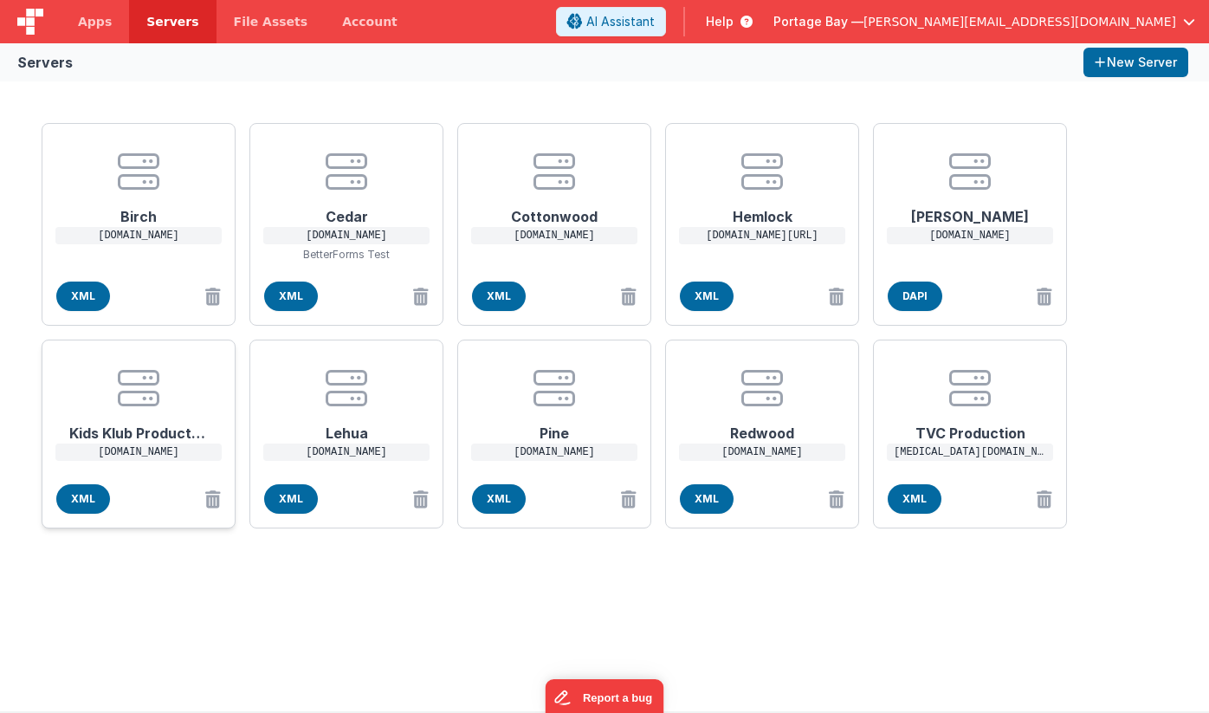
click at [135, 405] on icon at bounding box center [139, 388] width 42 height 42
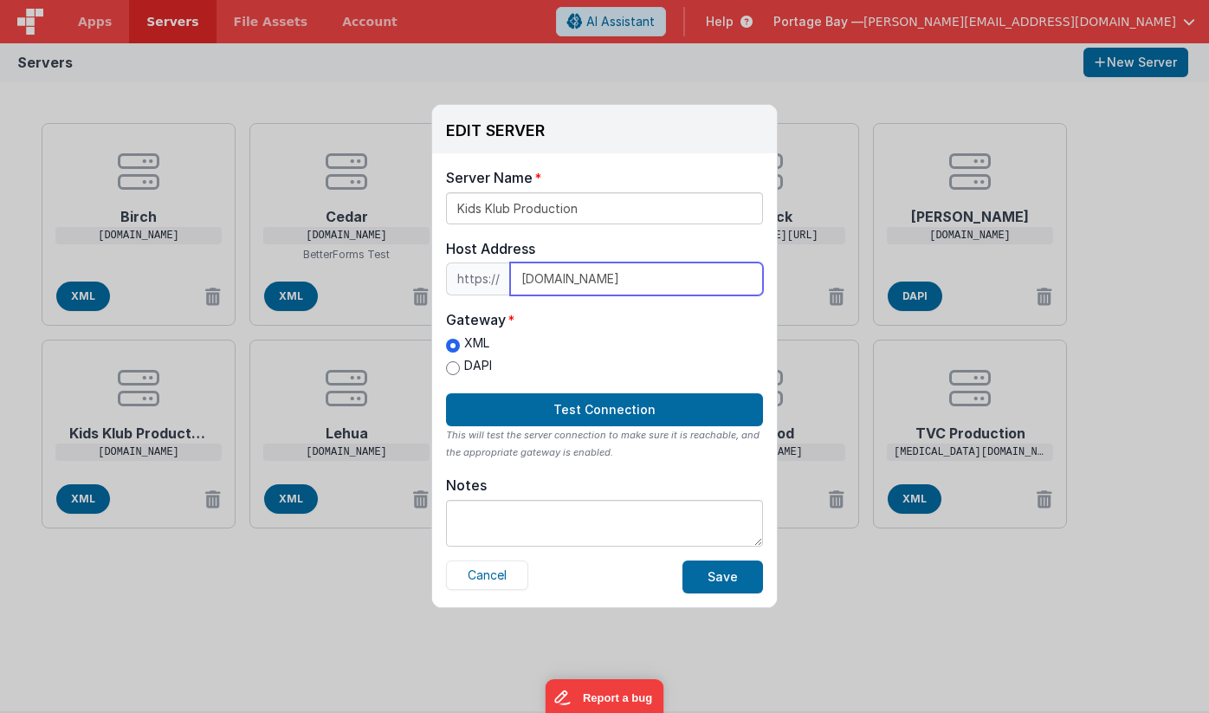
drag, startPoint x: 612, startPoint y: 278, endPoint x: 498, endPoint y: 267, distance: 114.9
click at [498, 267] on div "https:// [DOMAIN_NAME]" at bounding box center [604, 278] width 317 height 33
click at [615, 340] on div "XML DAPI" at bounding box center [604, 356] width 317 height 45
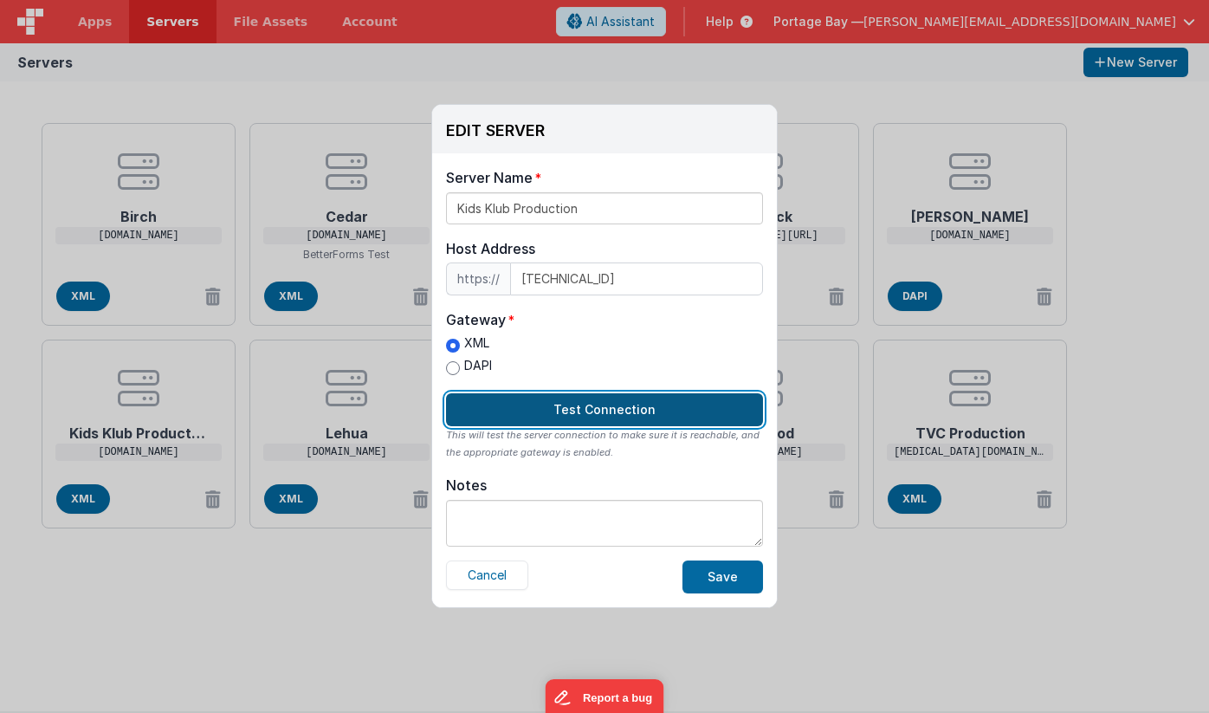
click at [613, 409] on button "Test Connection" at bounding box center [604, 409] width 317 height 33
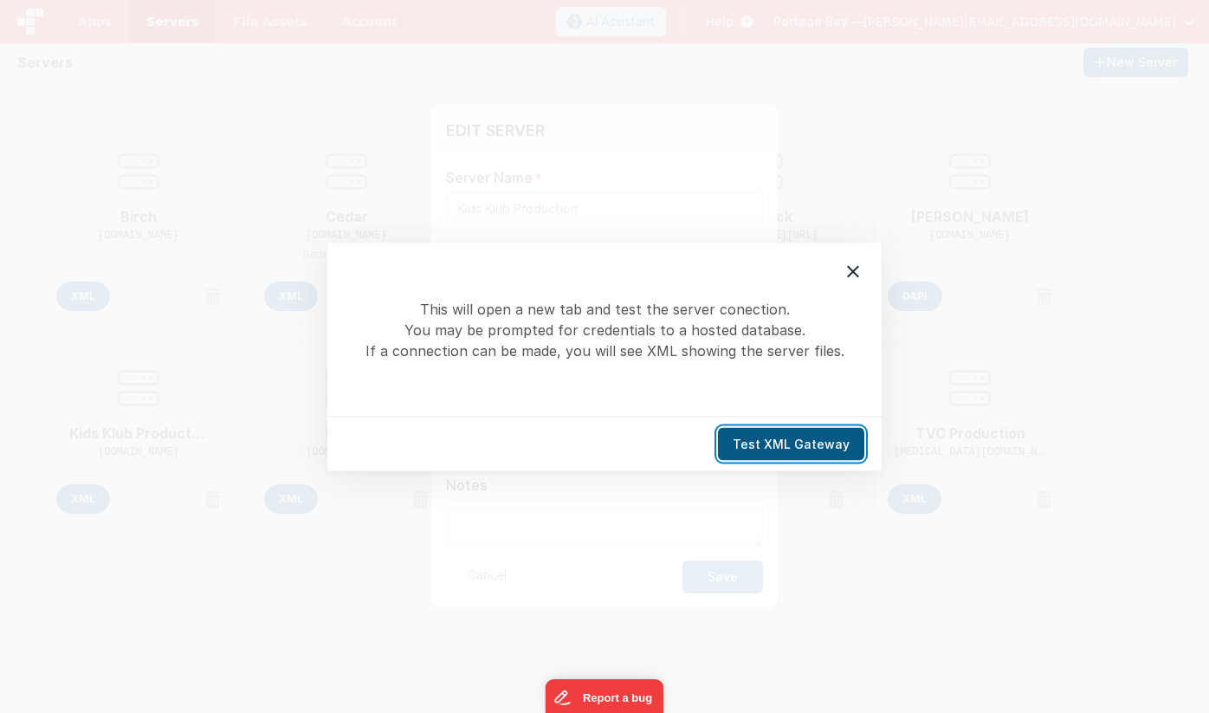
click at [808, 444] on button "Test XML Gateway" at bounding box center [791, 443] width 146 height 33
click at [851, 274] on icon at bounding box center [853, 271] width 12 height 12
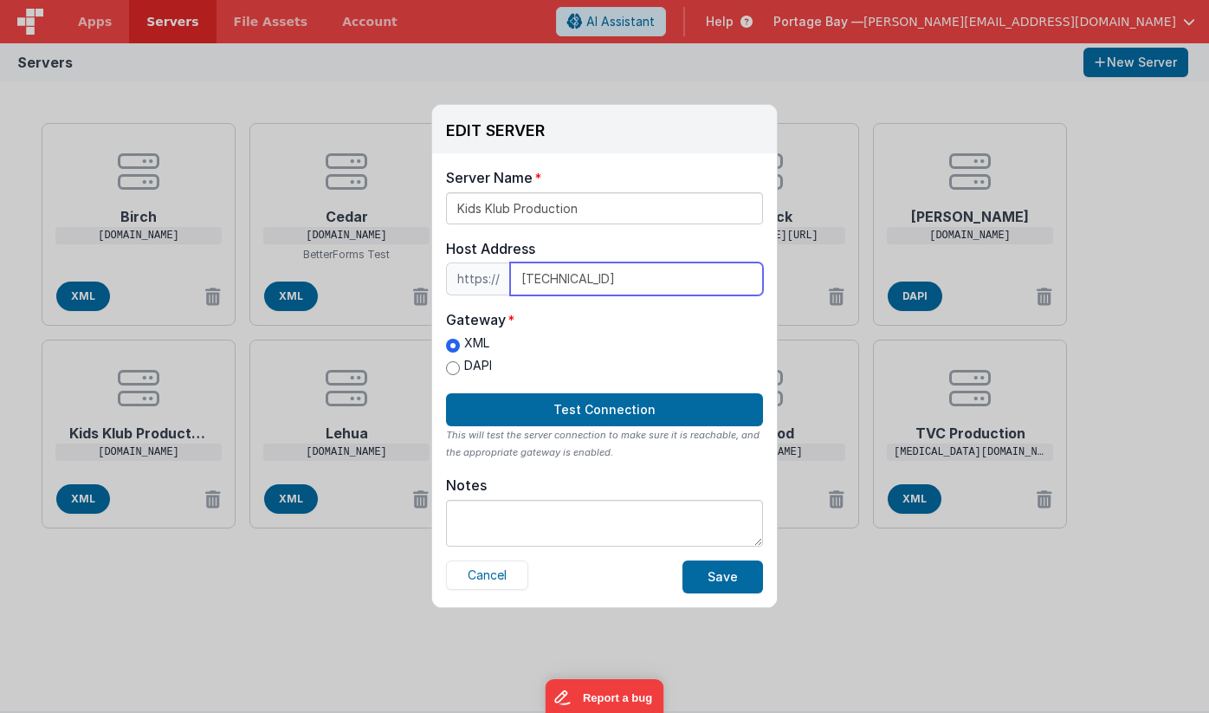
click at [586, 277] on input "[TECHNICAL_ID]" at bounding box center [636, 278] width 253 height 33
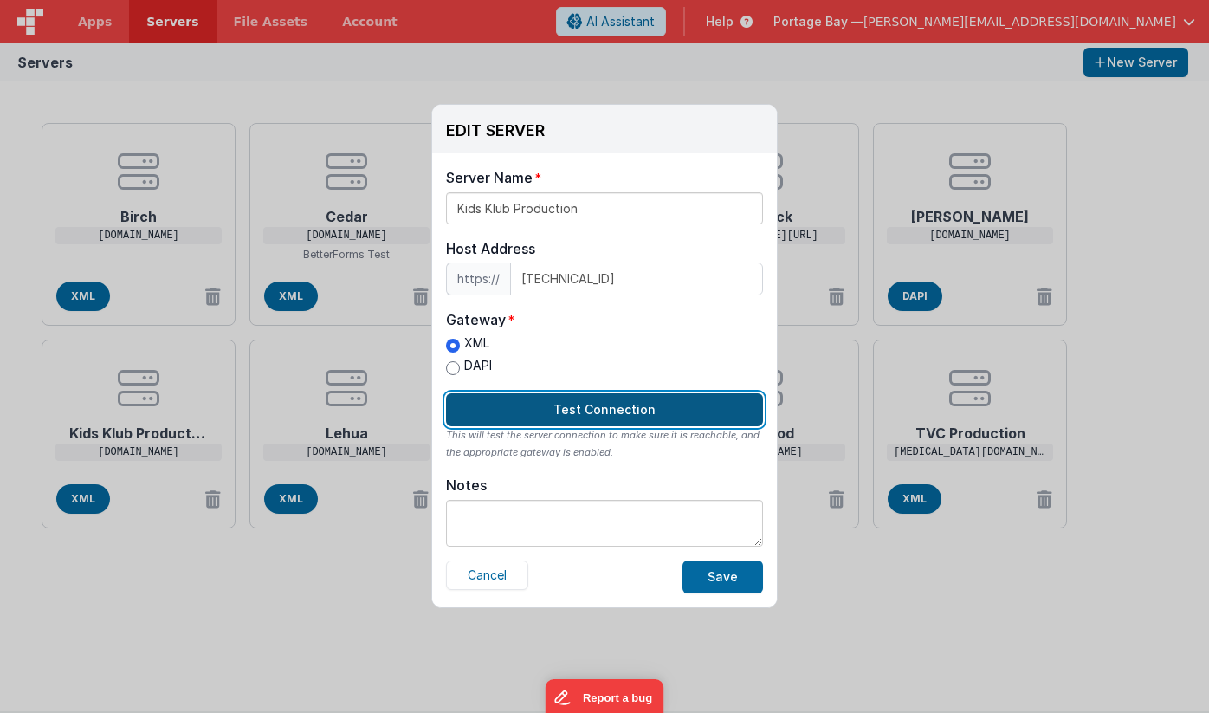
click at [648, 411] on button "Test Connection" at bounding box center [604, 409] width 317 height 33
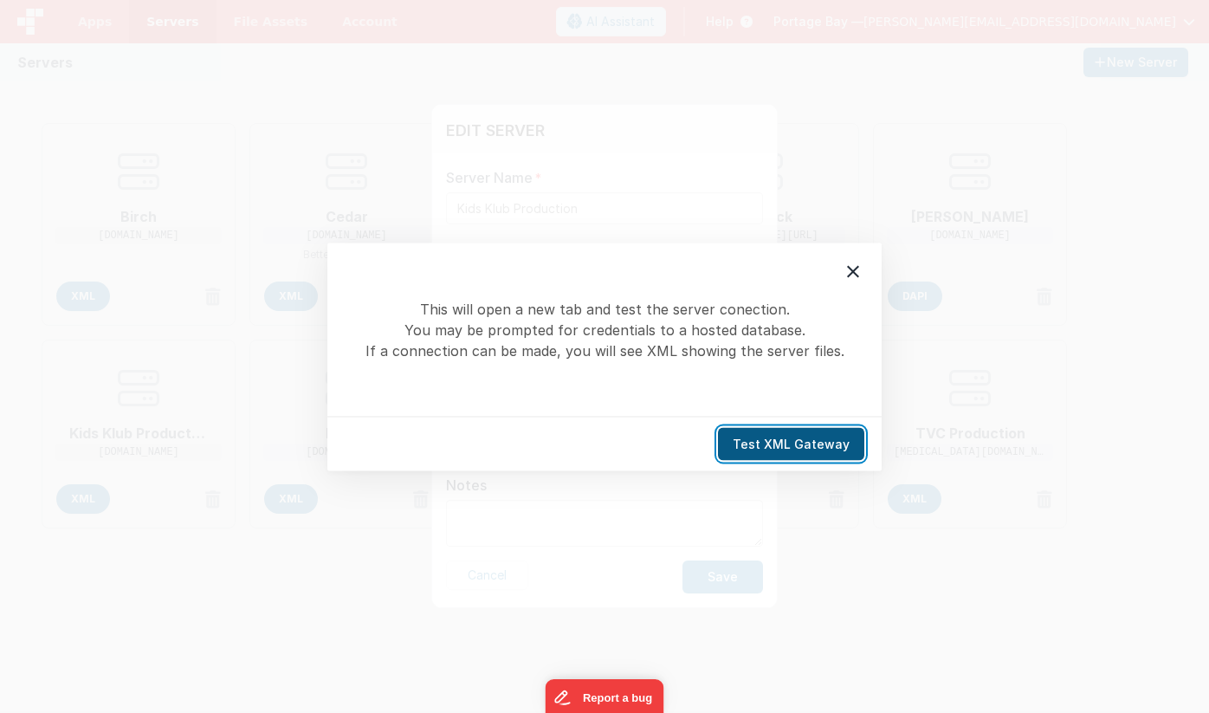
click at [827, 444] on button "Test XML Gateway" at bounding box center [791, 443] width 146 height 33
click at [849, 278] on icon at bounding box center [853, 271] width 21 height 21
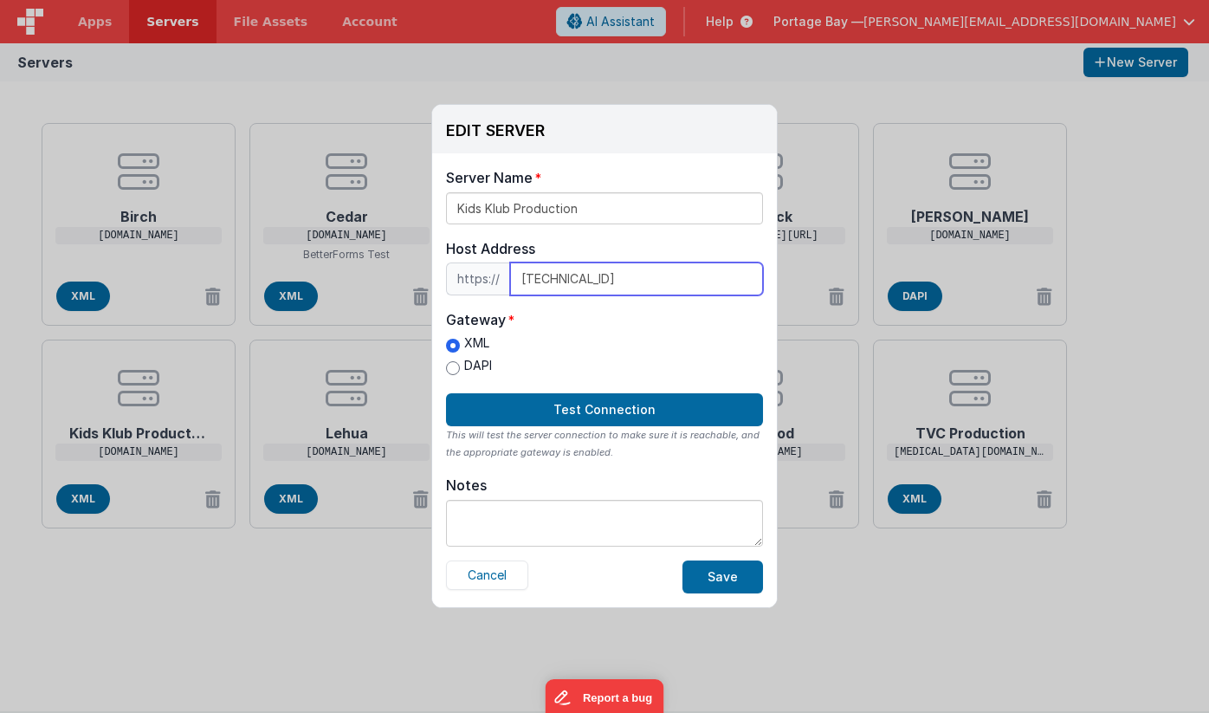
drag, startPoint x: 600, startPoint y: 280, endPoint x: 489, endPoint y: 269, distance: 112.3
click at [489, 269] on div "https:// [TECHNICAL_ID]" at bounding box center [604, 278] width 317 height 33
type input "[DOMAIN_NAME]"
click at [488, 576] on button "Cancel" at bounding box center [487, 574] width 82 height 29
